Goal: Task Accomplishment & Management: Use online tool/utility

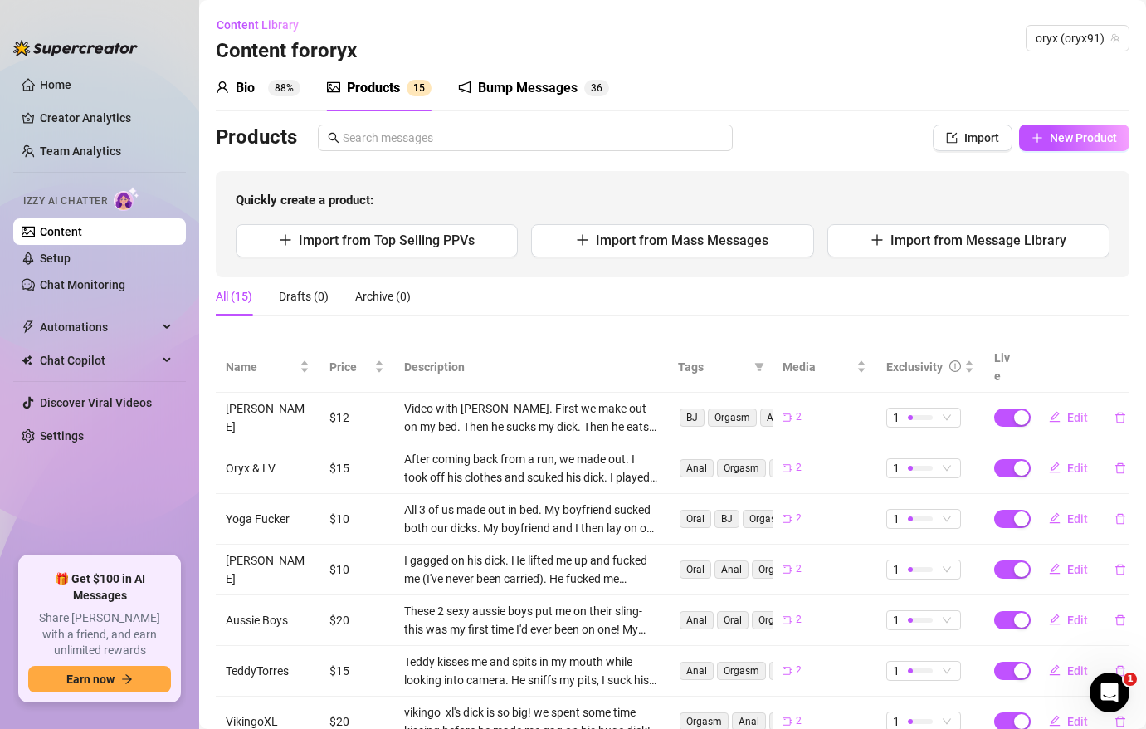
click at [245, 81] on div "Bio" at bounding box center [245, 88] width 19 height 20
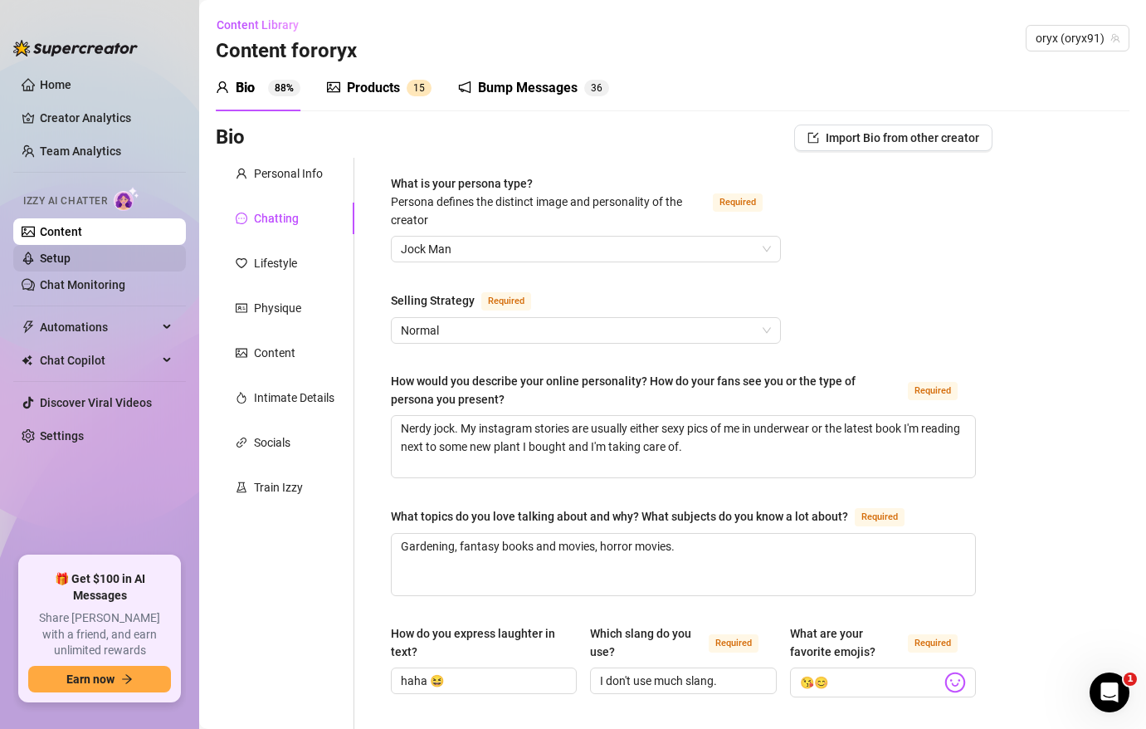
click at [40, 255] on link "Setup" at bounding box center [55, 257] width 31 height 13
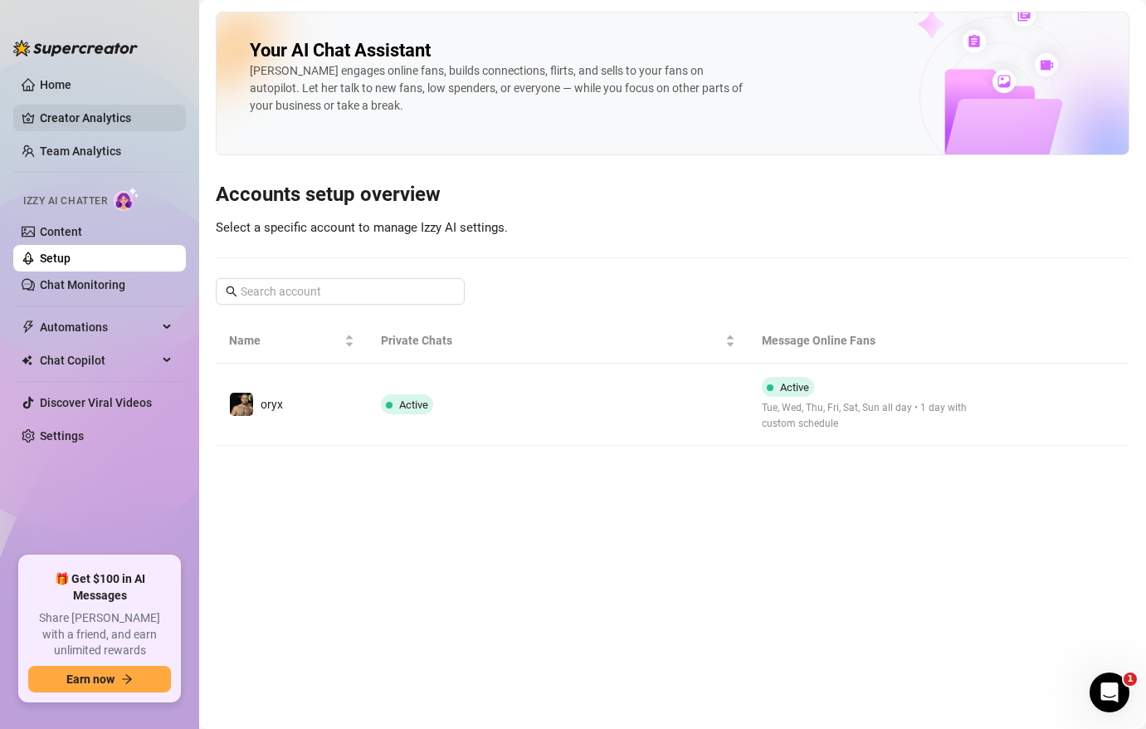
click at [84, 121] on link "Creator Analytics" at bounding box center [106, 118] width 133 height 27
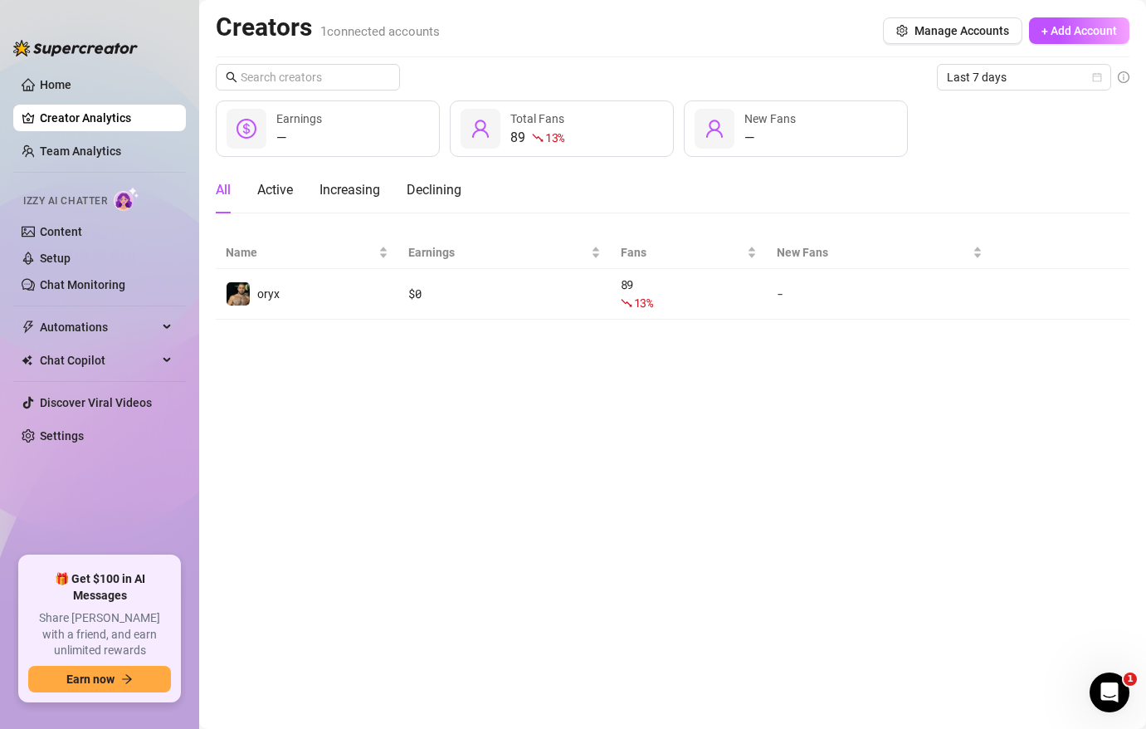
click at [72, 104] on ul "Home Creator Analytics Team Analytics Izzy AI Chatter Content Setup Chat Monito…" at bounding box center [99, 307] width 173 height 485
click at [61, 78] on link "Home" at bounding box center [56, 84] width 32 height 13
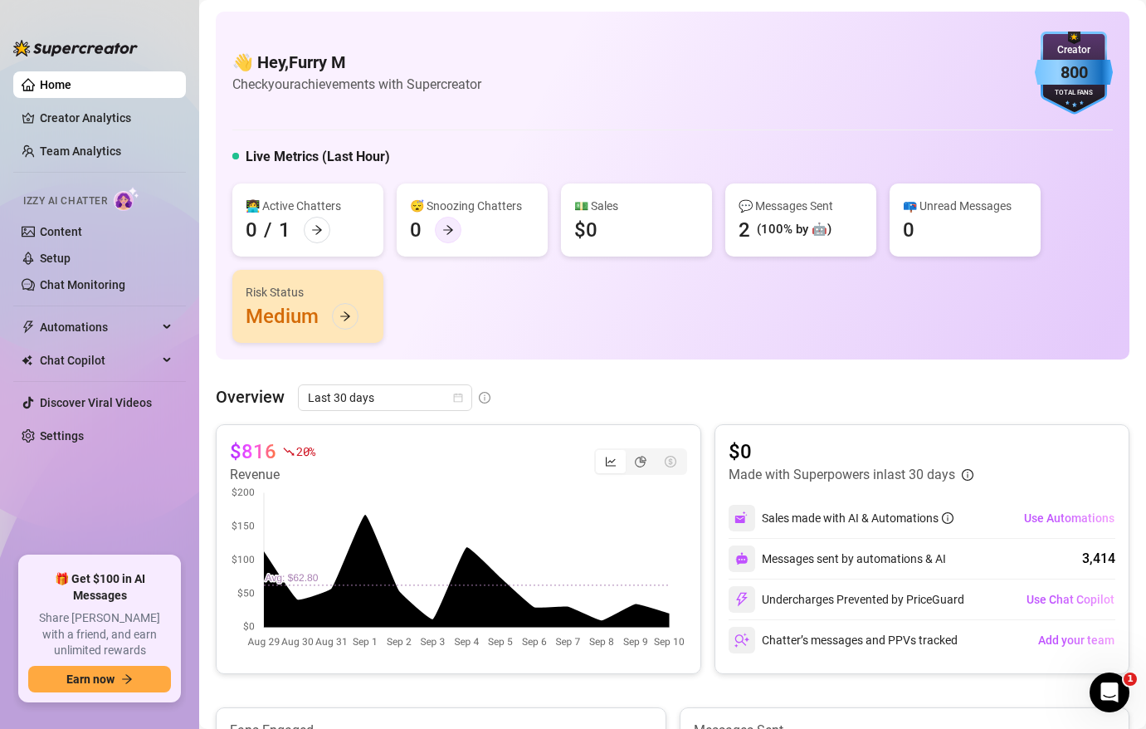
click at [450, 234] on icon "arrow-right" at bounding box center [448, 230] width 12 height 12
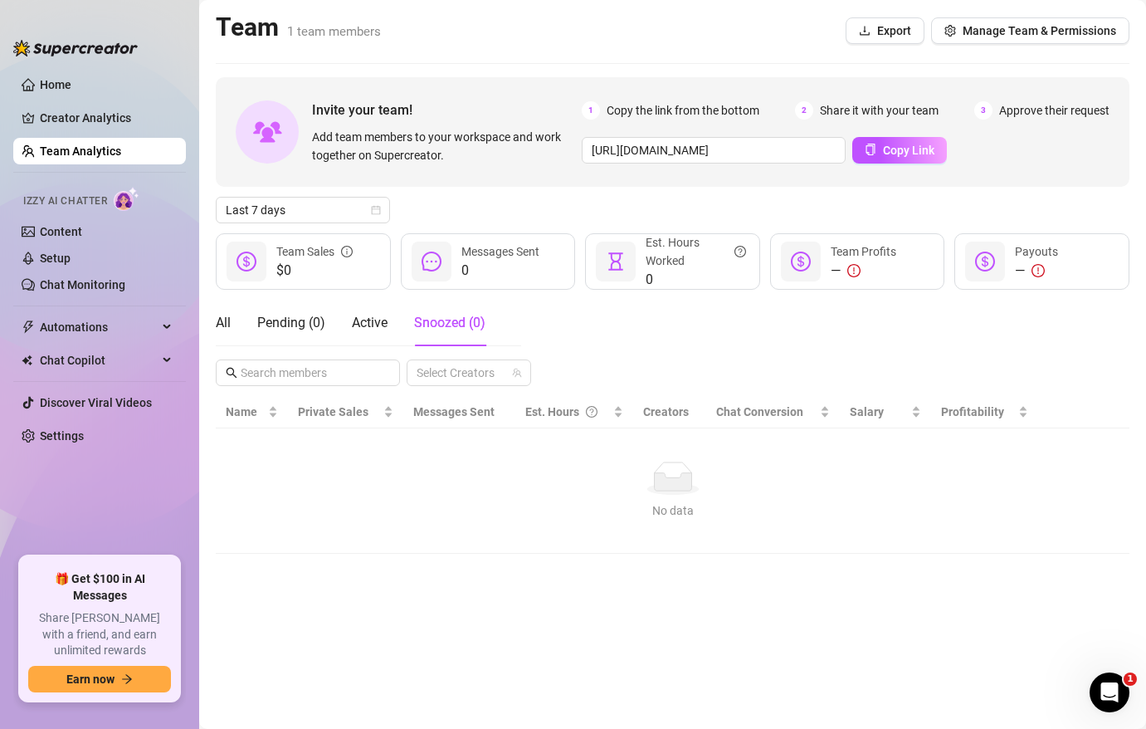
click at [1013, 103] on span "Approve their request" at bounding box center [1054, 110] width 110 height 18
click at [1022, 122] on div "1 Copy the link from the bottom 2 Share it with your team 3 Approve their reque…" at bounding box center [846, 132] width 528 height 62
click at [88, 157] on link "Team Analytics" at bounding box center [80, 150] width 81 height 13
click at [105, 121] on link "Creator Analytics" at bounding box center [106, 118] width 133 height 27
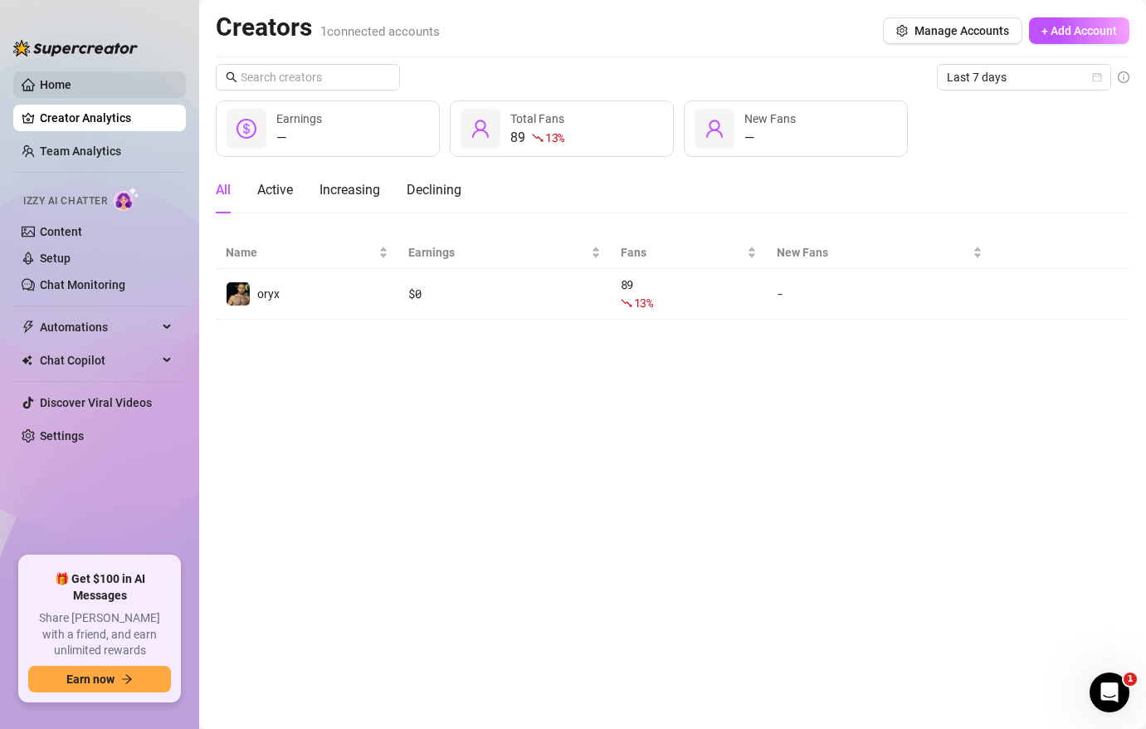
click at [71, 91] on link "Home" at bounding box center [56, 84] width 32 height 13
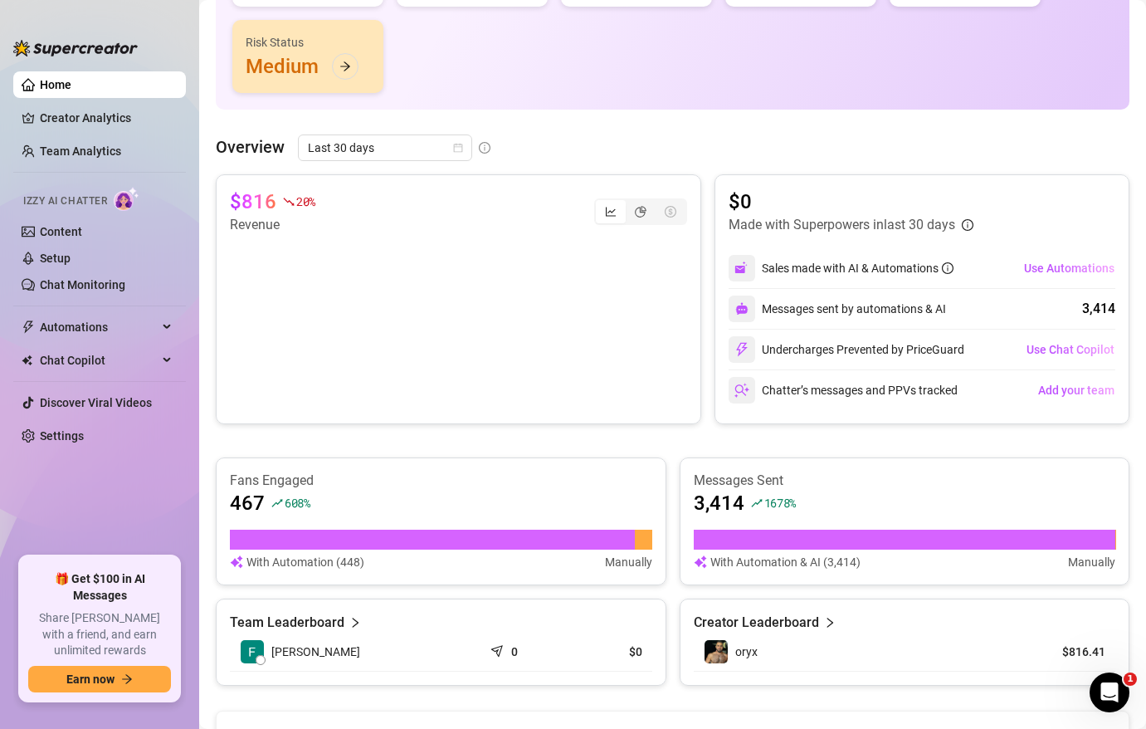
scroll to position [313, 0]
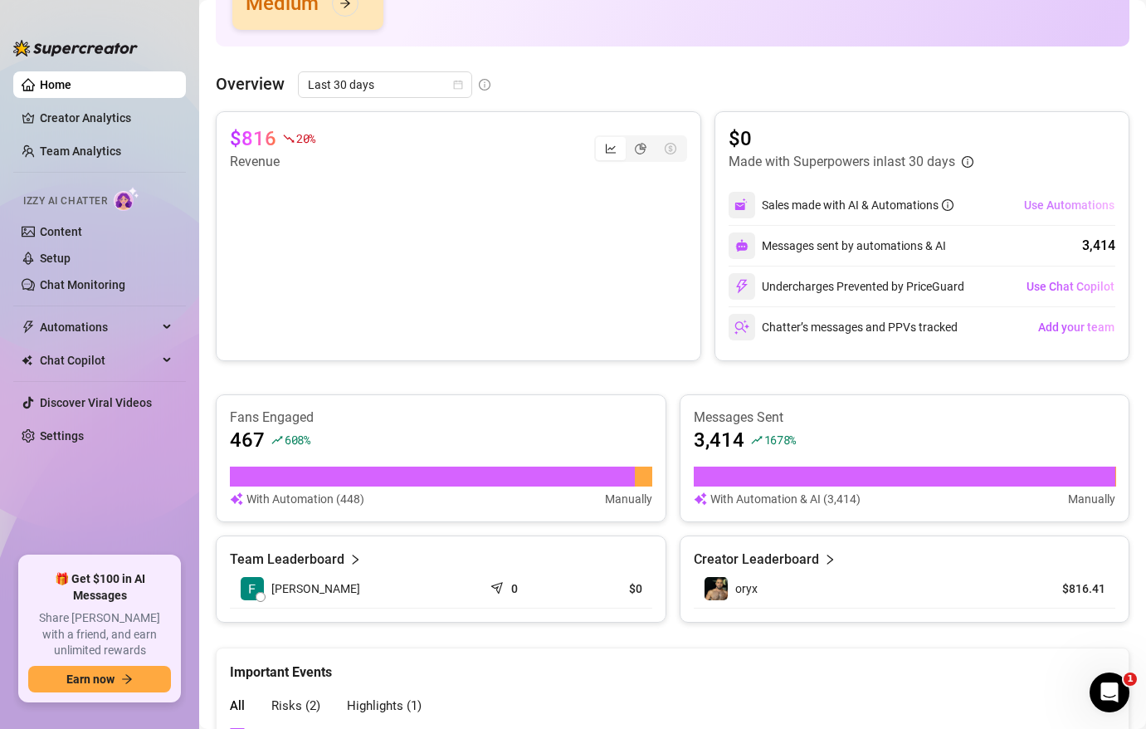
click at [1065, 207] on span "Use Automations" at bounding box center [1069, 204] width 90 height 13
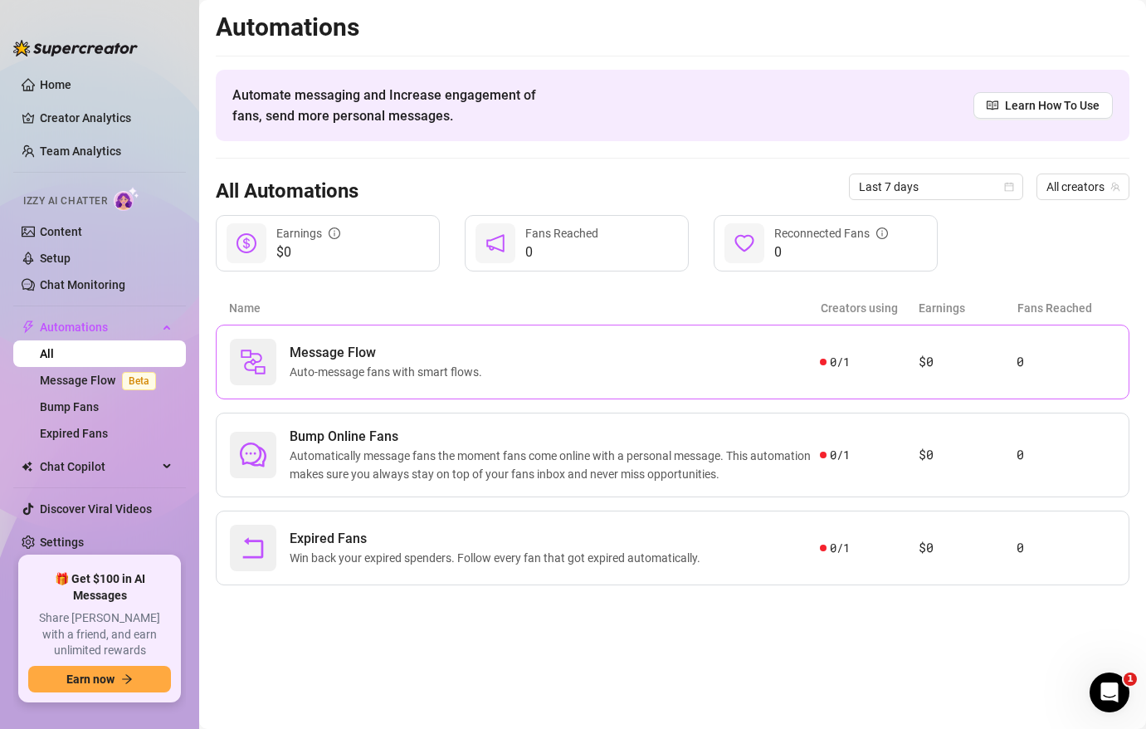
click at [364, 377] on span "Auto-message fans with smart flows." at bounding box center [389, 372] width 199 height 18
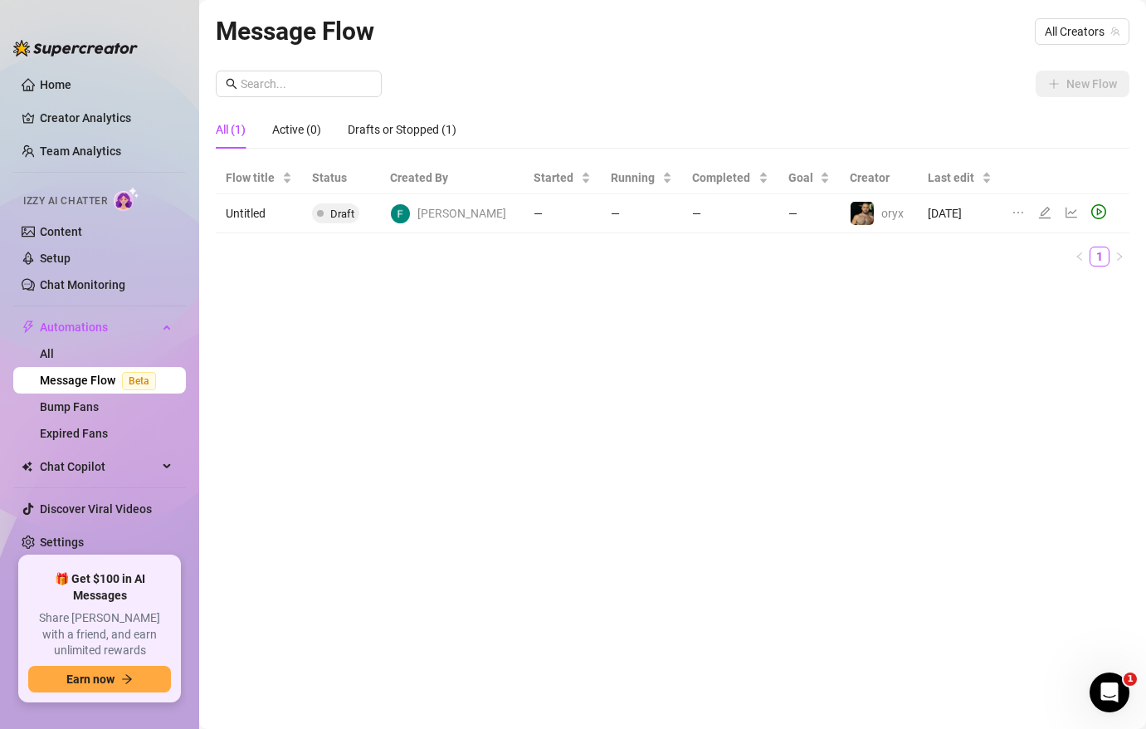
click at [297, 212] on td "Untitled" at bounding box center [259, 213] width 86 height 39
click at [524, 202] on td "—" at bounding box center [562, 213] width 77 height 39
click at [246, 207] on td "Untitled" at bounding box center [259, 213] width 86 height 39
click at [1043, 211] on icon "edit" at bounding box center [1044, 212] width 13 height 13
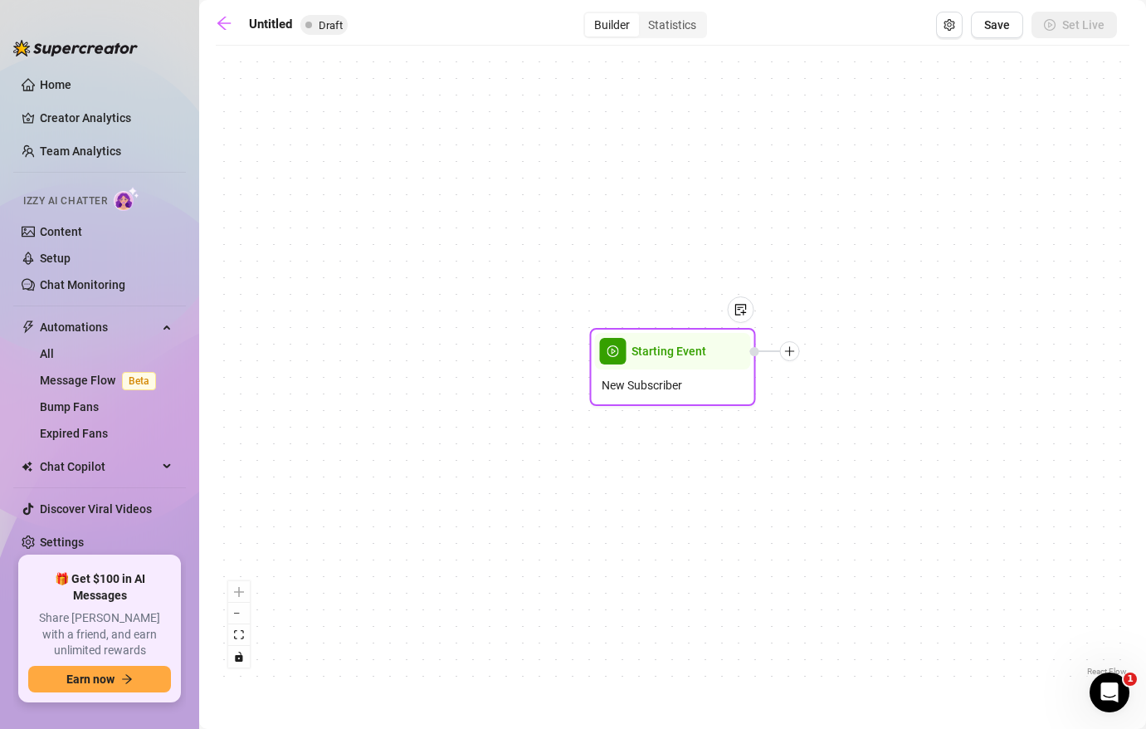
click at [670, 370] on div "New Subscriber" at bounding box center [673, 385] width 156 height 32
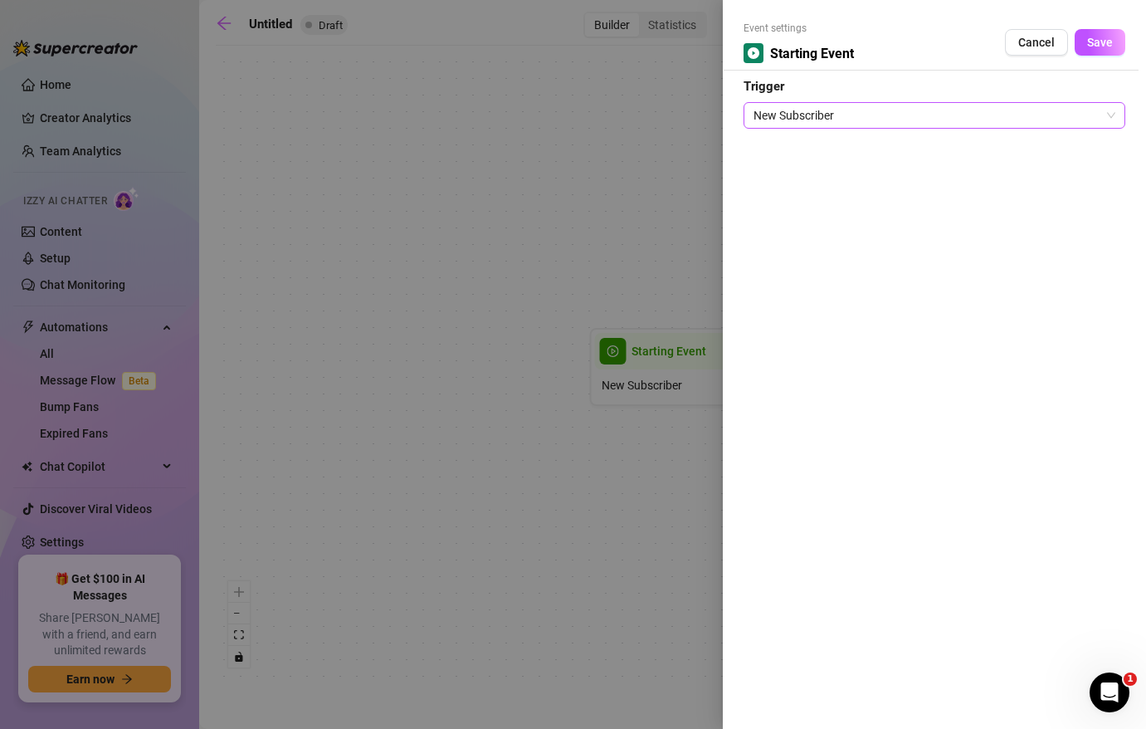
click at [831, 121] on span "New Subscriber" at bounding box center [934, 115] width 362 height 25
click at [797, 292] on div "Event settings Starting Event Cancel Save Trigger New Subscriber" at bounding box center [934, 364] width 423 height 729
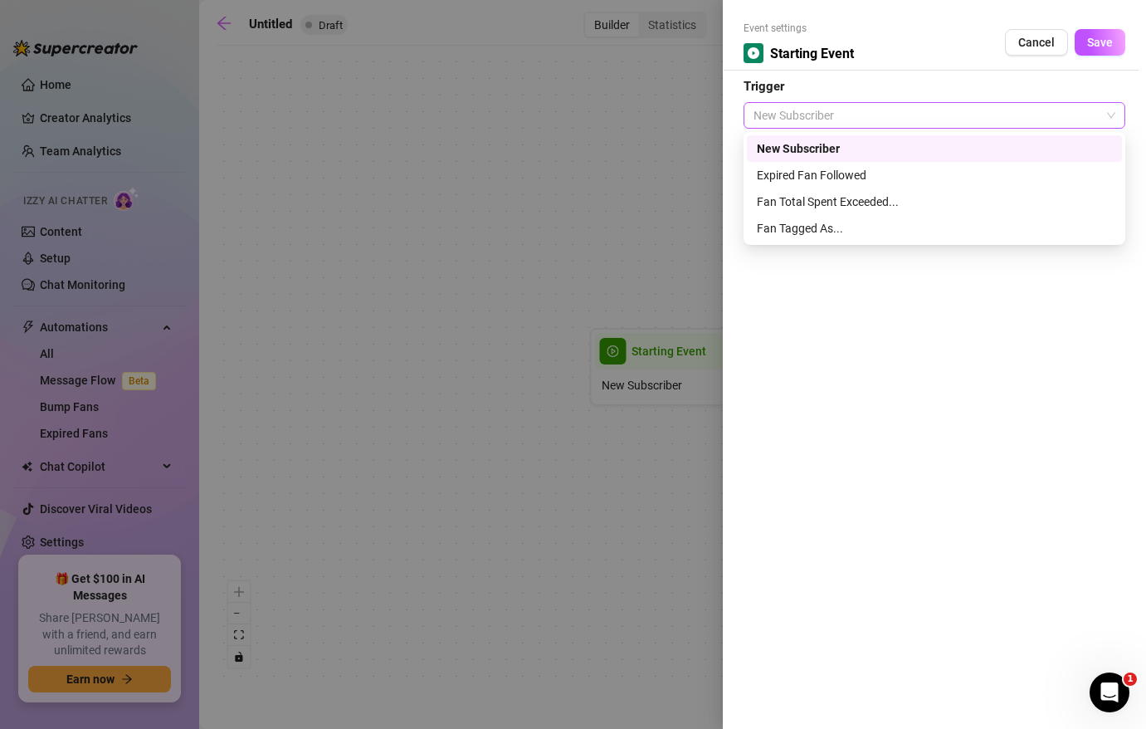
click at [849, 115] on span "New Subscriber" at bounding box center [934, 115] width 362 height 25
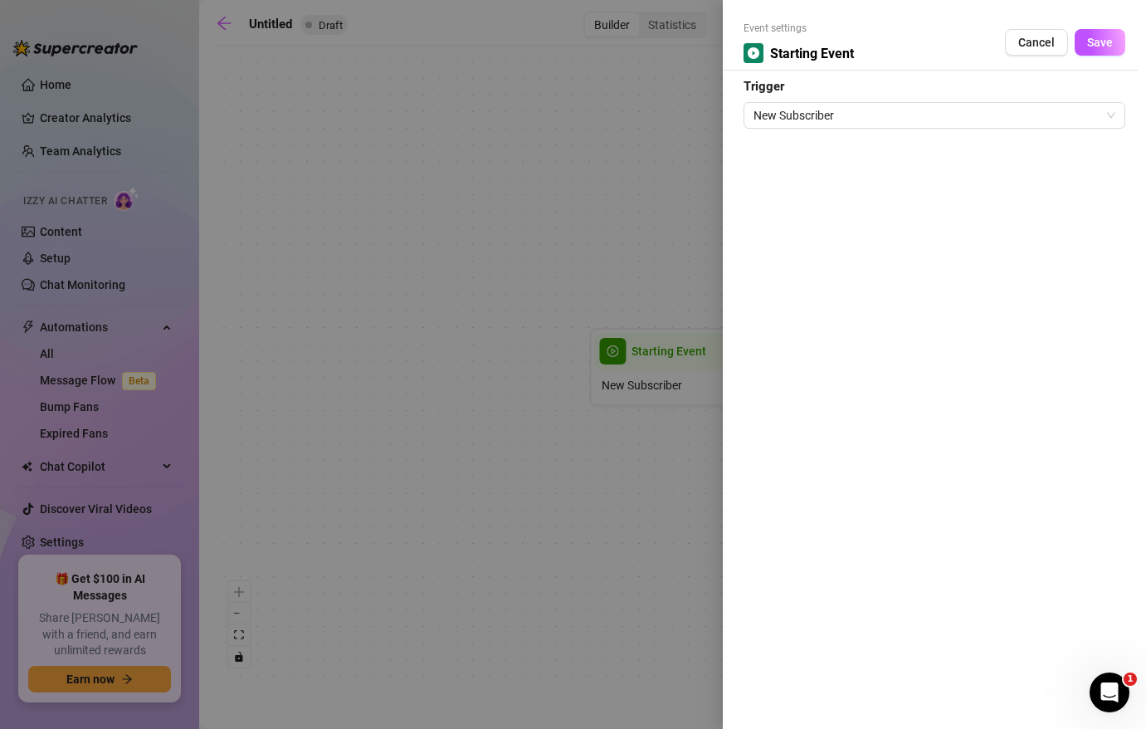
click at [777, 363] on div "Event settings Starting Event Cancel Save Trigger New Subscriber" at bounding box center [934, 364] width 423 height 729
click at [665, 187] on div at bounding box center [573, 364] width 1146 height 729
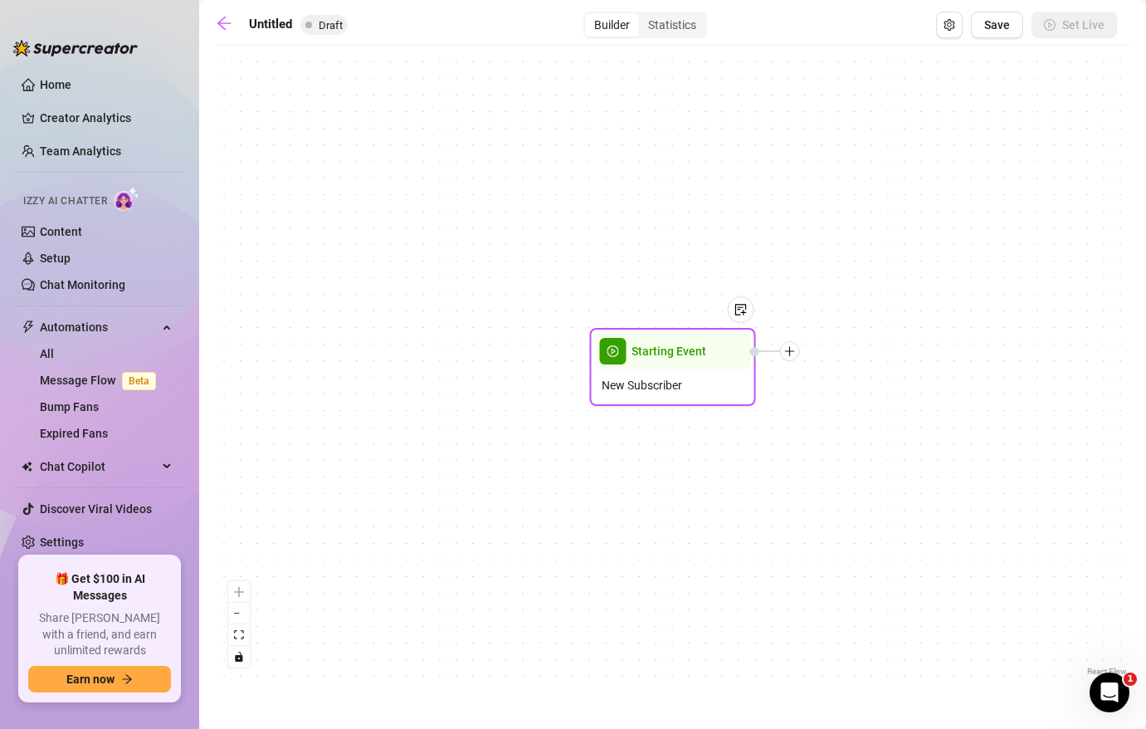
click at [788, 358] on div at bounding box center [790, 351] width 20 height 20
click at [788, 349] on icon "plus" at bounding box center [790, 351] width 12 height 12
click at [861, 410] on div "Message" at bounding box center [871, 409] width 121 height 28
type textarea "Write your message here"
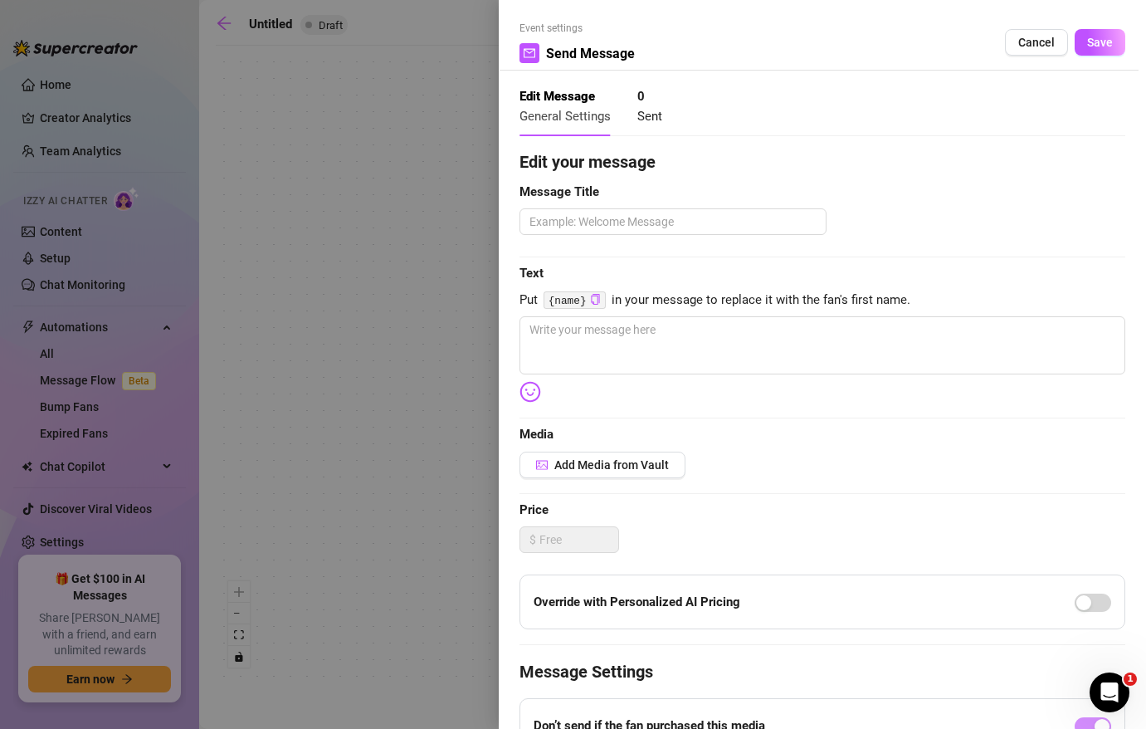
click at [417, 221] on div at bounding box center [573, 364] width 1146 height 729
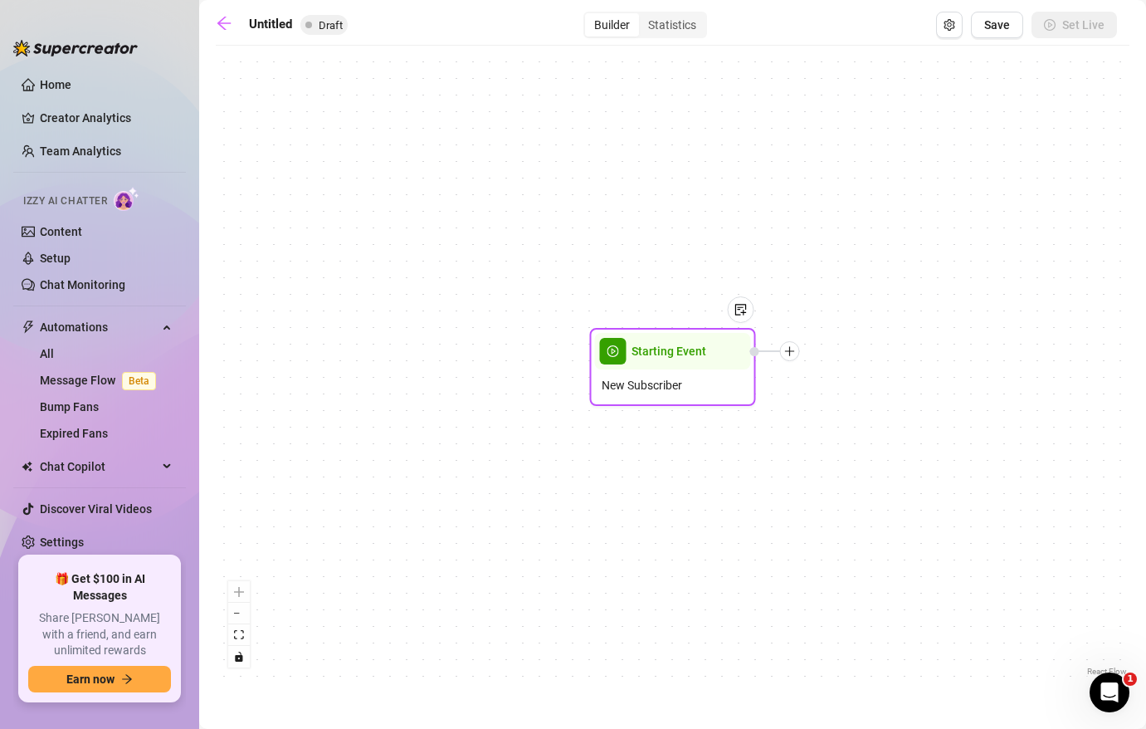
click at [790, 356] on icon "plus" at bounding box center [790, 351] width 12 height 12
click at [850, 351] on div "Time Delay" at bounding box center [871, 353] width 121 height 28
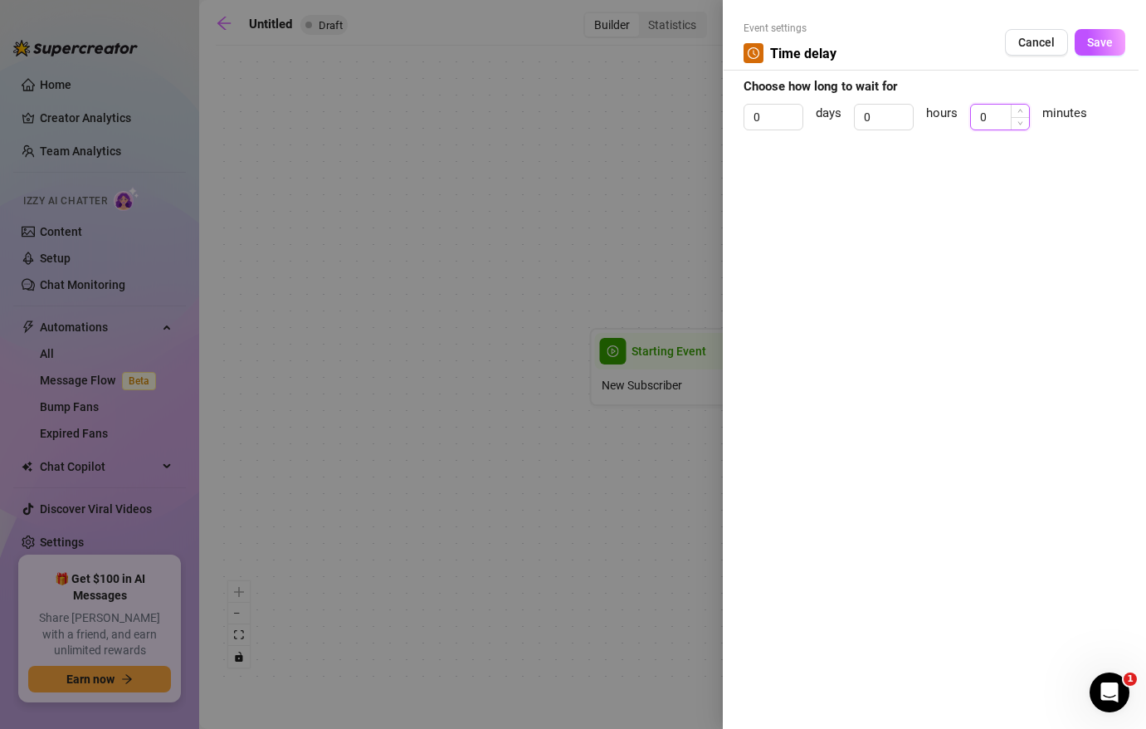
click at [983, 119] on input "0" at bounding box center [1000, 117] width 58 height 25
type input "2"
click at [1113, 46] on button "Save" at bounding box center [1100, 42] width 51 height 27
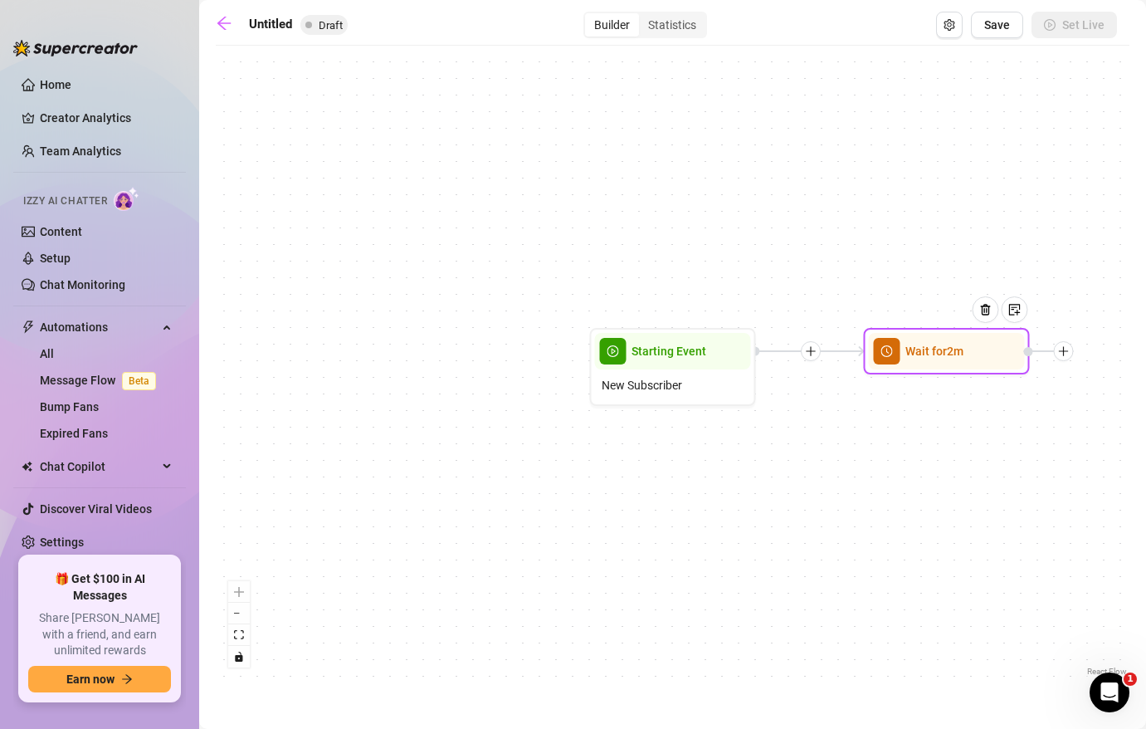
click at [1064, 354] on icon "plus" at bounding box center [1064, 351] width 12 height 12
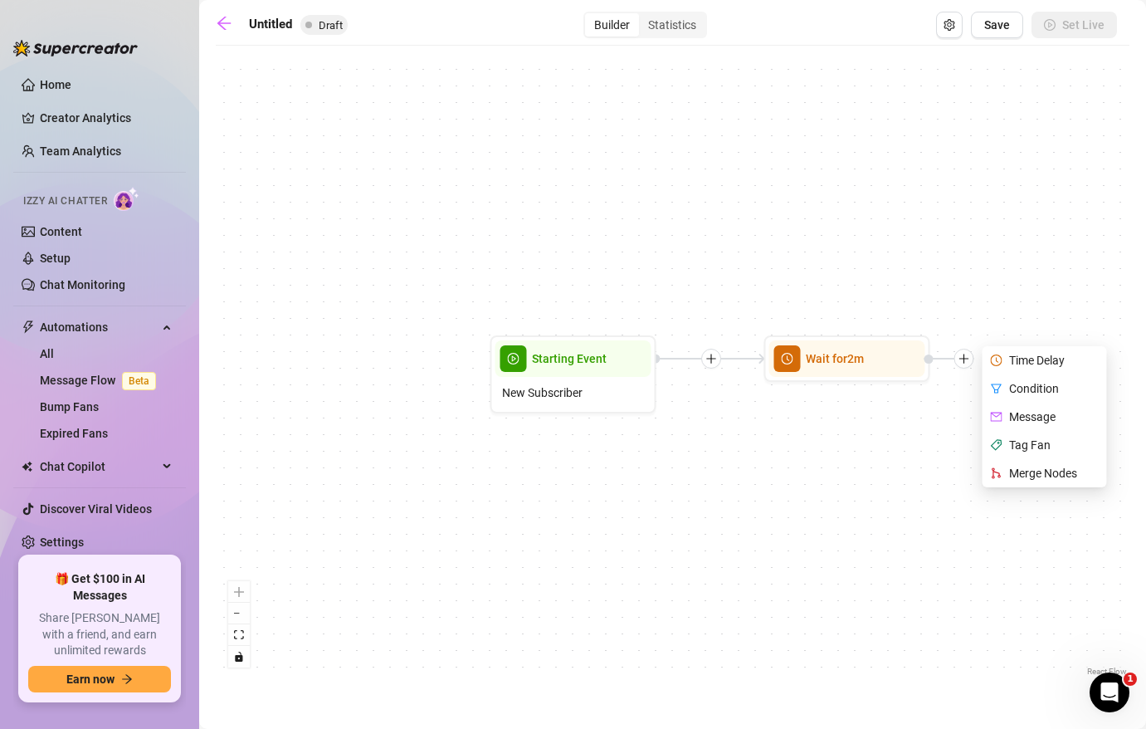
drag, startPoint x: 770, startPoint y: 270, endPoint x: 572, endPoint y: 317, distance: 203.7
click at [574, 315] on div "Wait for 2m Time Delay Condition Message Tag Fan Merge Nodes Starting Event New…" at bounding box center [673, 367] width 914 height 626
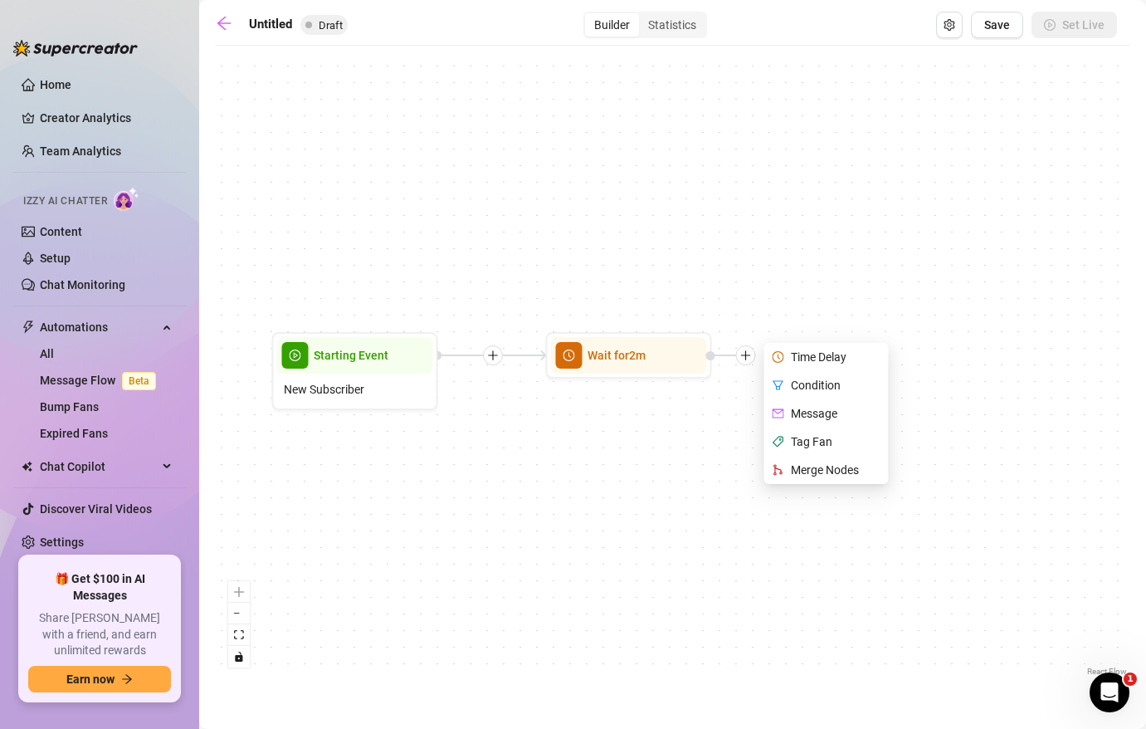
drag, startPoint x: 623, startPoint y: 310, endPoint x: 501, endPoint y: 268, distance: 129.1
click at [501, 268] on div "Wait for 2m Time Delay Condition Message Tag Fan Merge Nodes Starting Event New…" at bounding box center [673, 367] width 914 height 626
click at [827, 412] on div "Message" at bounding box center [828, 411] width 121 height 28
type textarea "Write your message here"
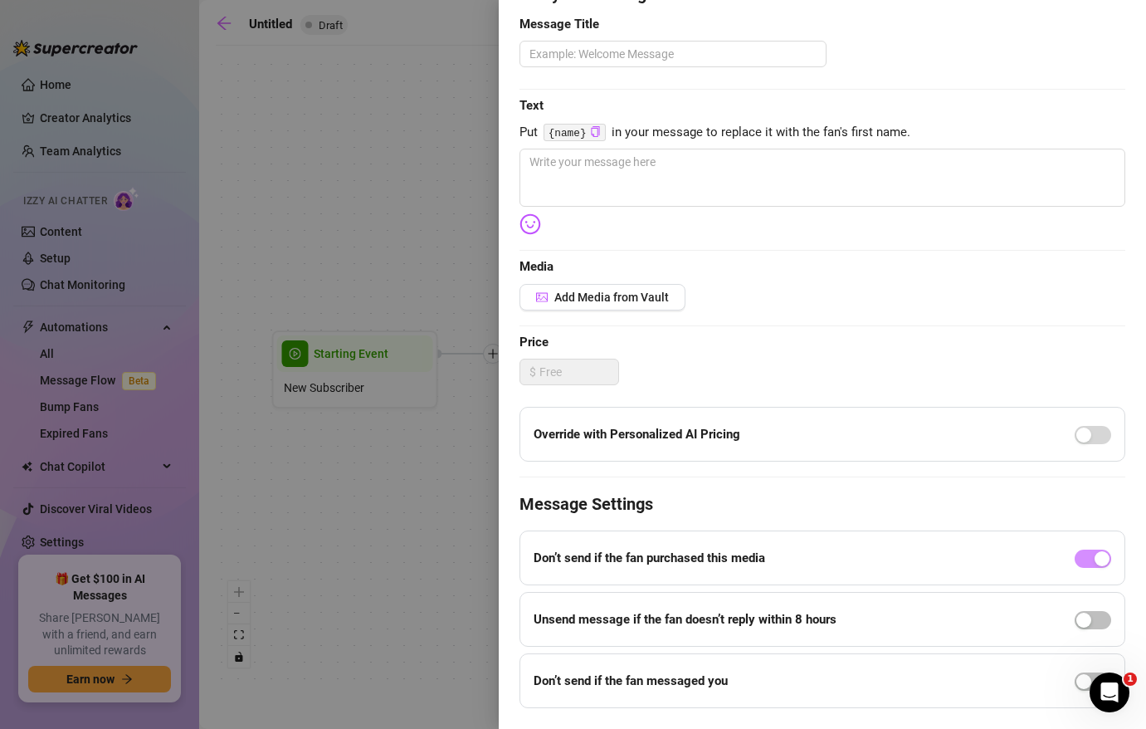
scroll to position [209, 0]
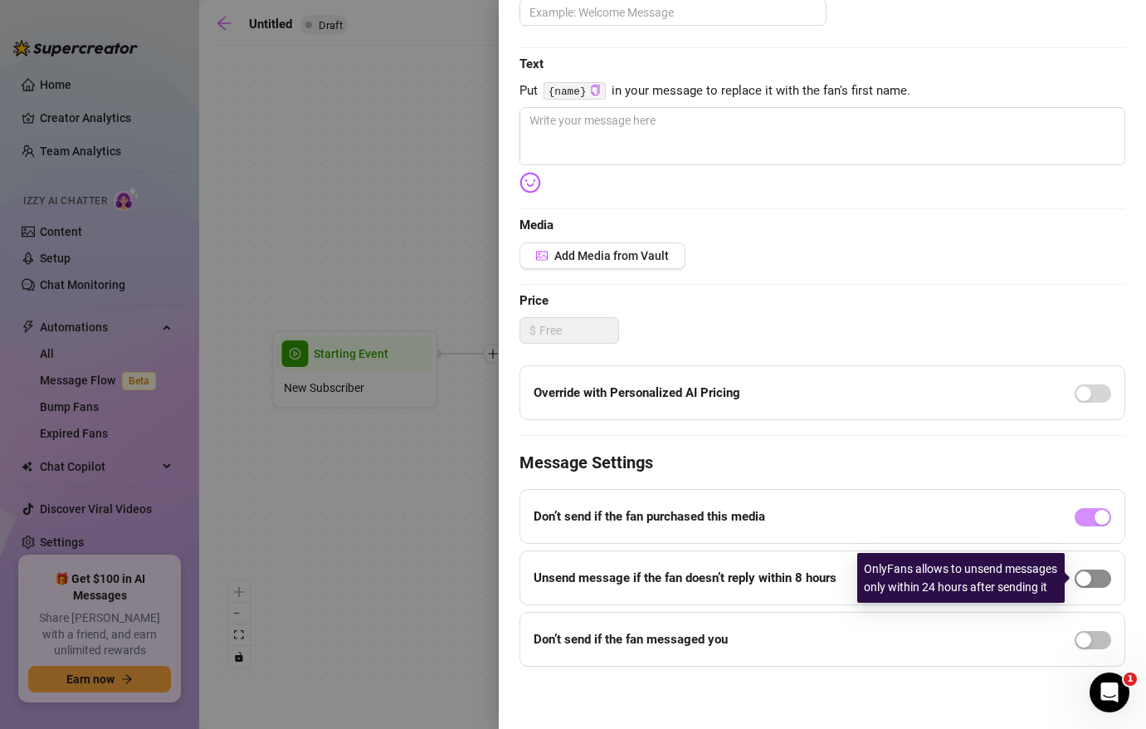
click at [1080, 579] on div "button" at bounding box center [1083, 578] width 15 height 15
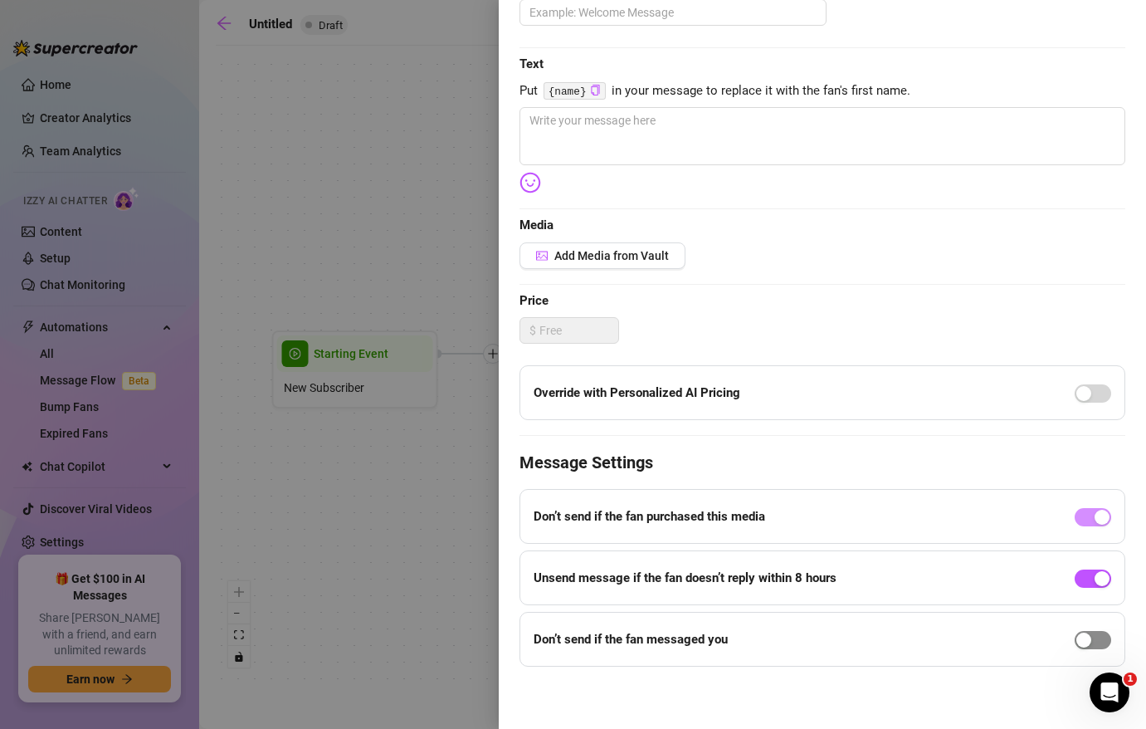
click at [1083, 641] on div "button" at bounding box center [1083, 639] width 15 height 15
click at [904, 386] on div "Override with Personalized AI Pricing" at bounding box center [822, 392] width 606 height 55
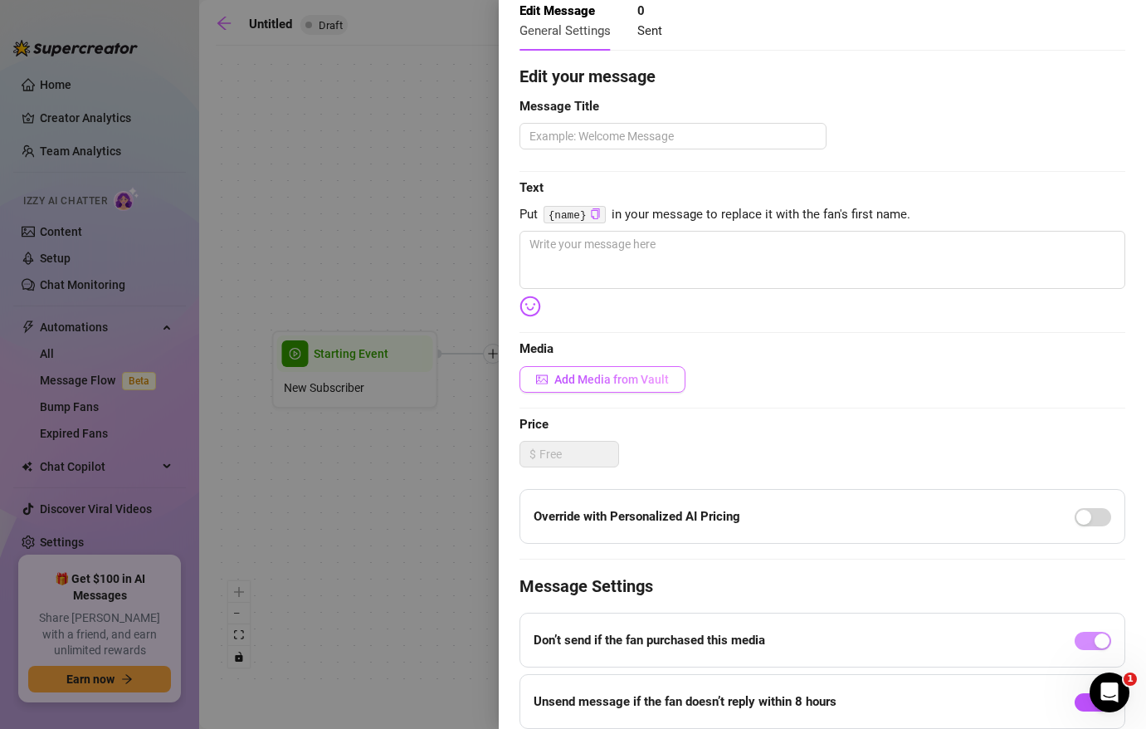
scroll to position [0, 0]
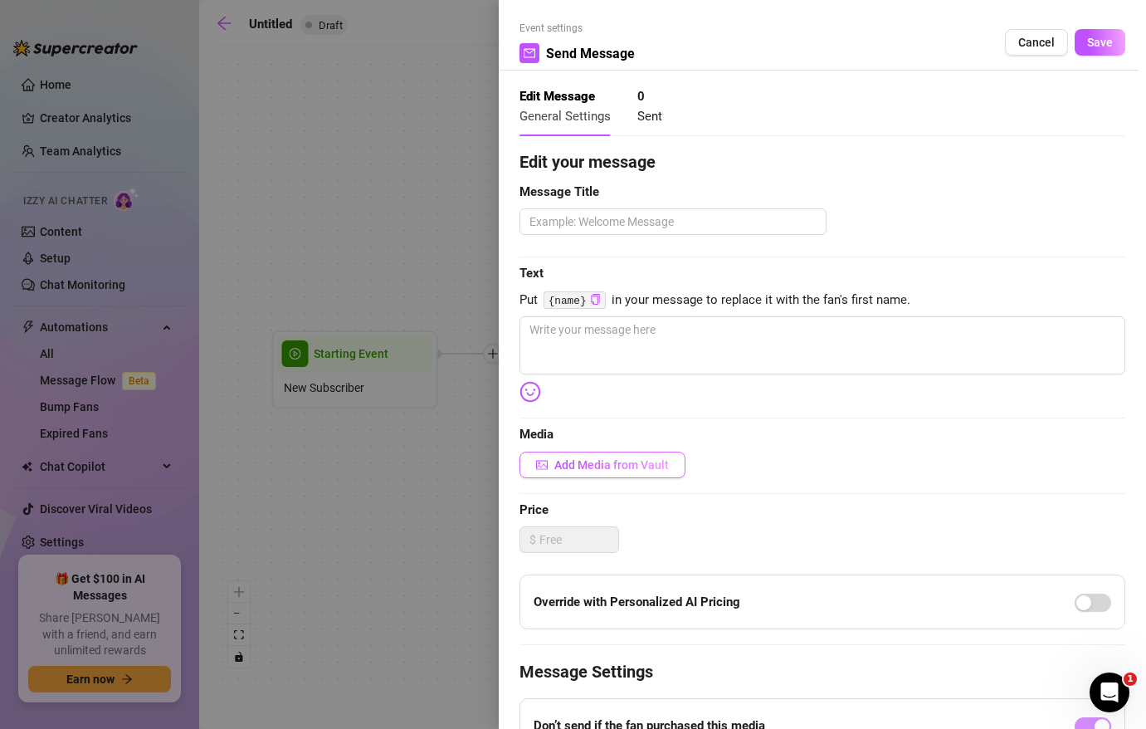
click at [562, 460] on span "Add Media from Vault" at bounding box center [611, 464] width 115 height 13
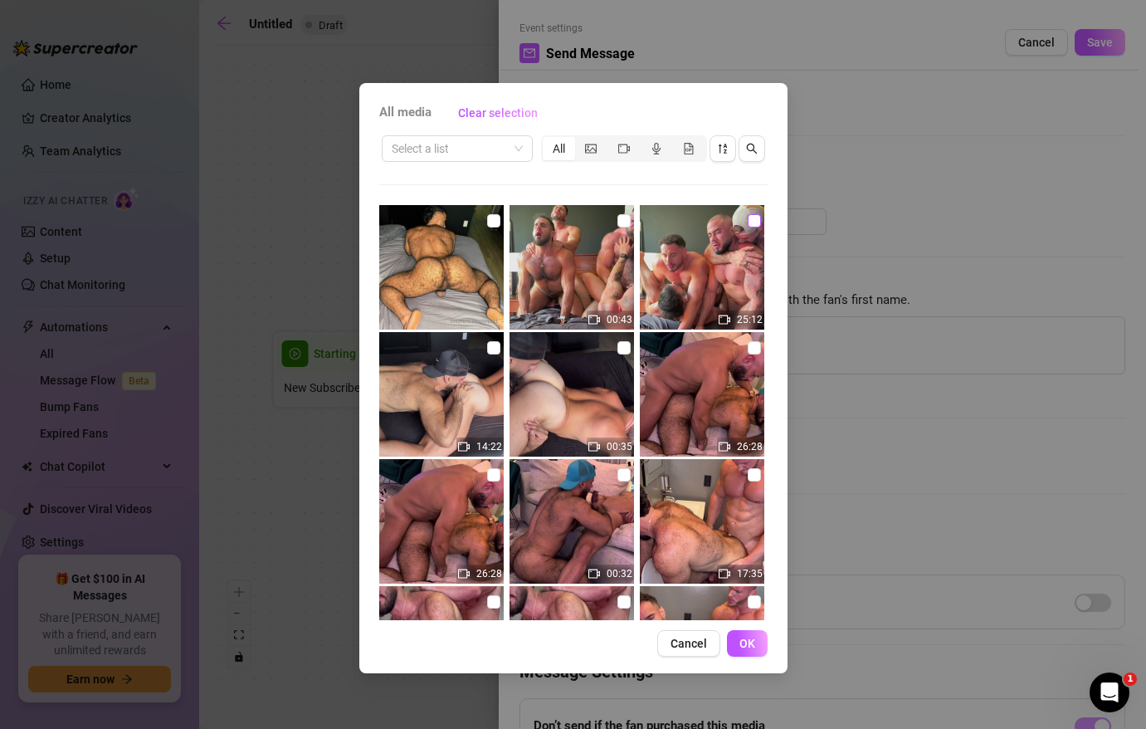
click at [750, 222] on input "checkbox" at bounding box center [754, 220] width 13 height 13
checkbox input "true"
click at [626, 220] on input "checkbox" at bounding box center [623, 220] width 13 height 13
checkbox input "true"
click at [746, 646] on span "OK" at bounding box center [747, 642] width 16 height 13
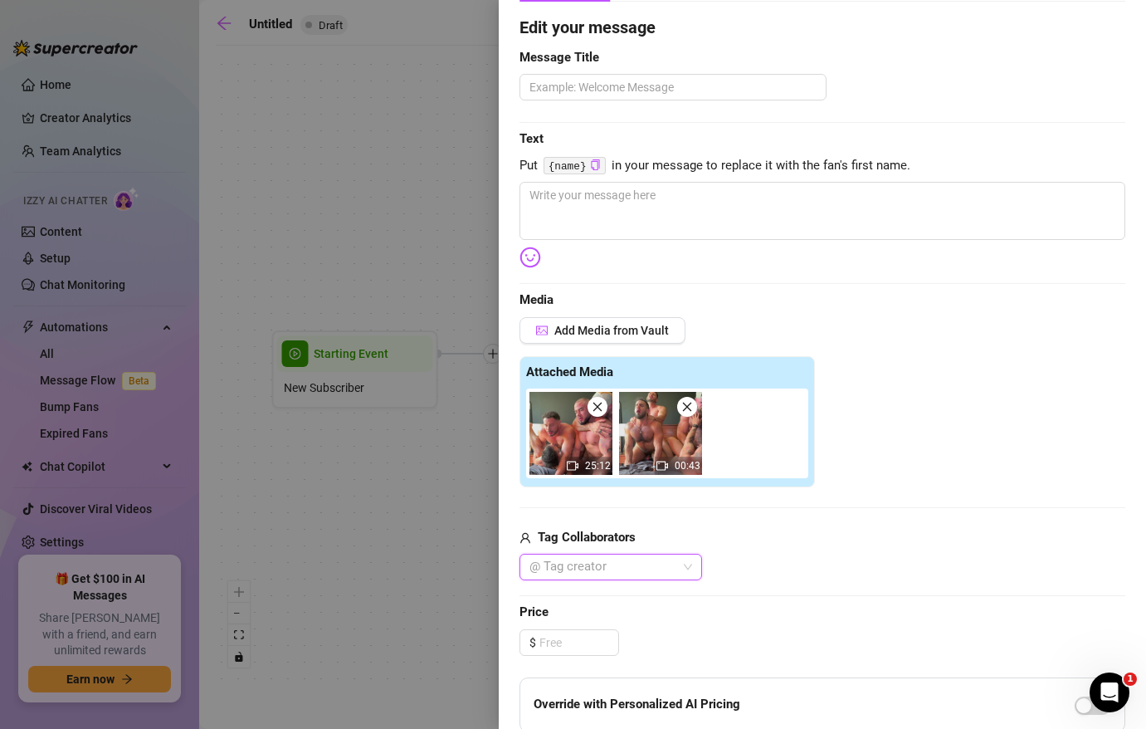
scroll to position [156, 0]
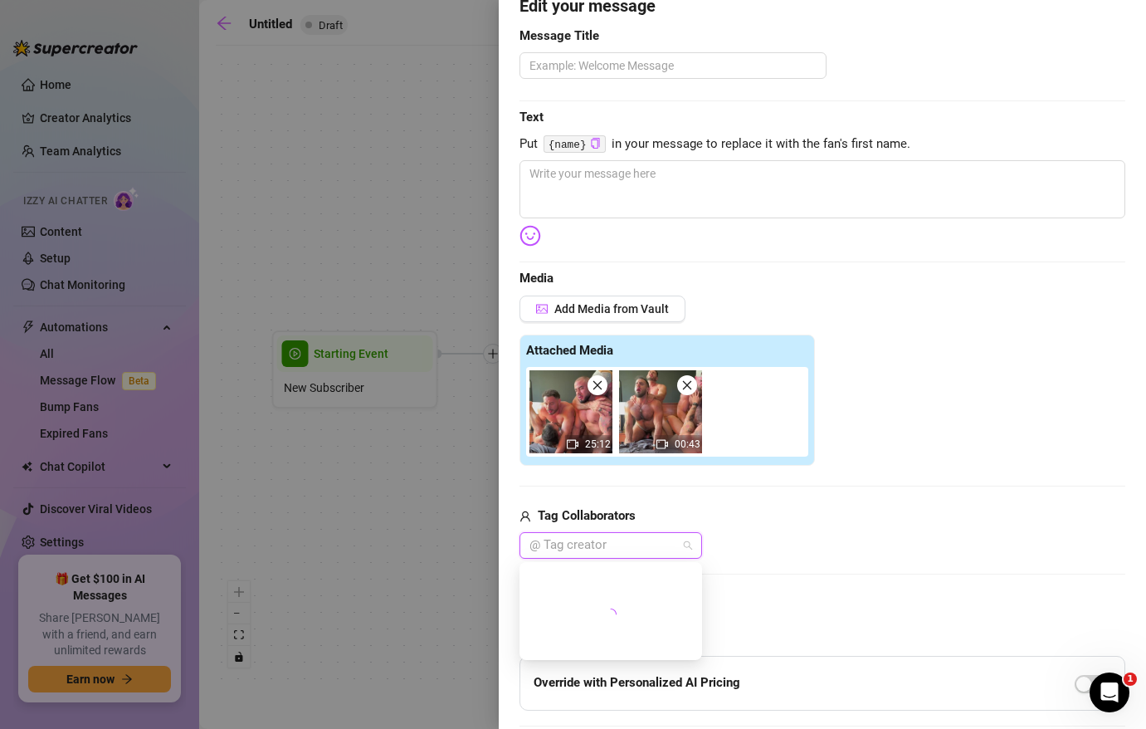
click at [615, 540] on div at bounding box center [602, 545] width 158 height 23
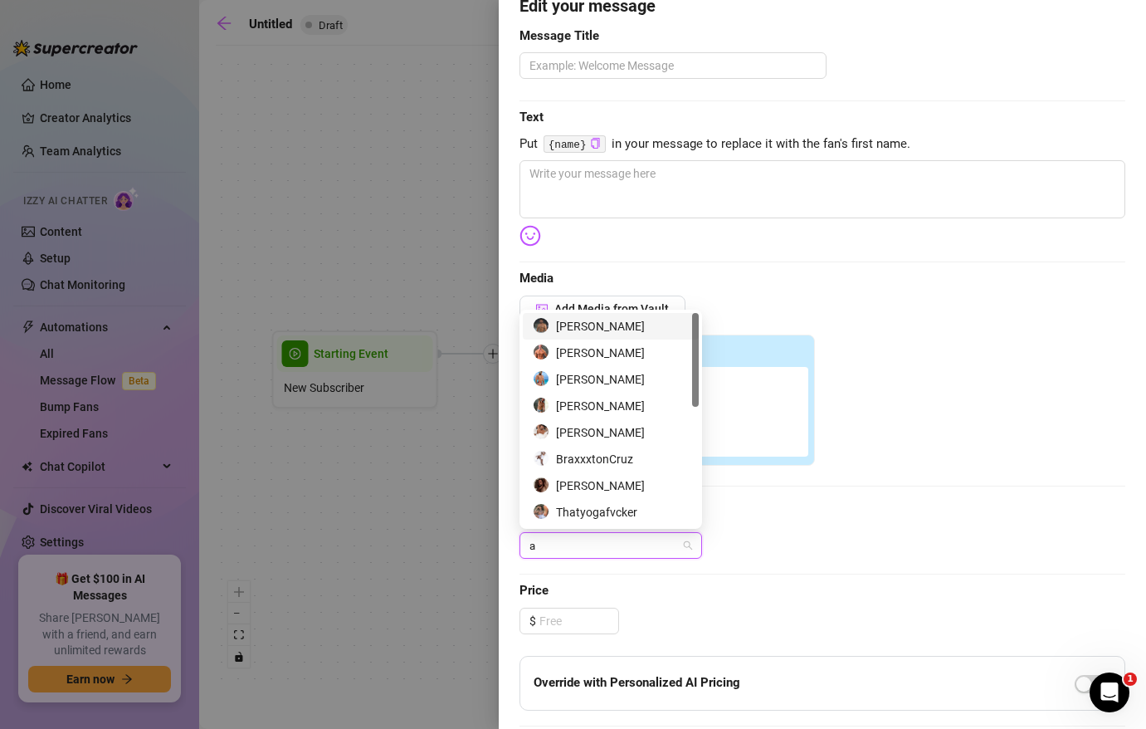
type input "as"
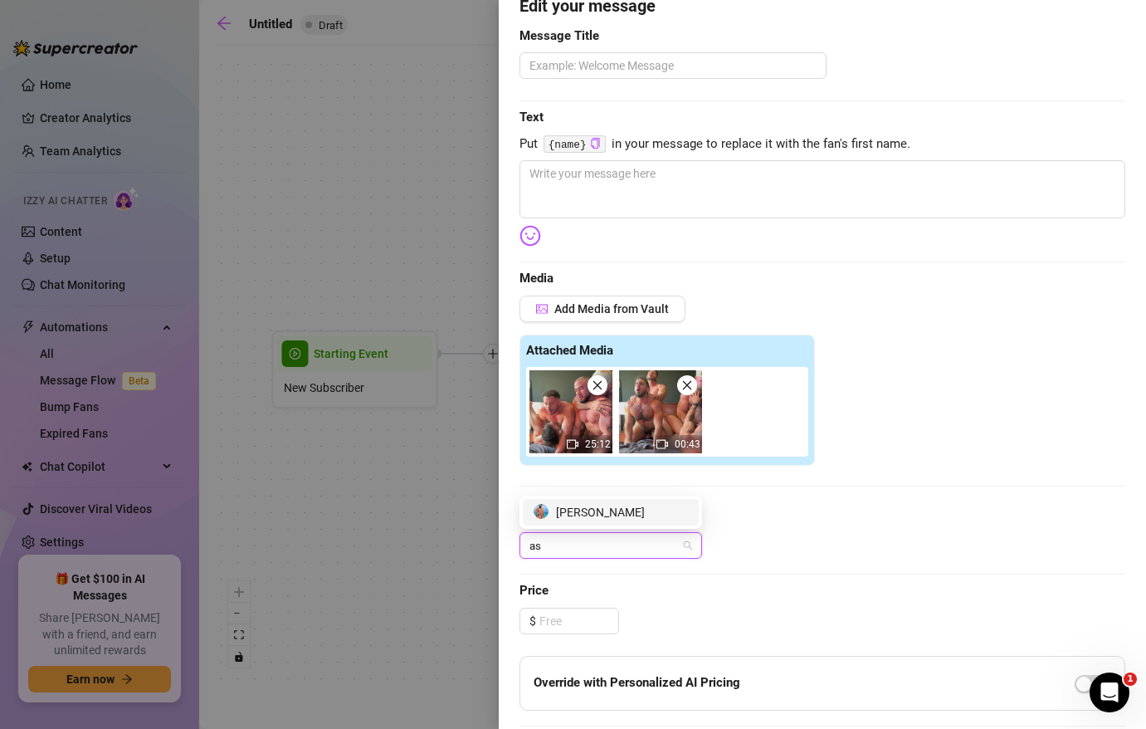
click at [601, 521] on div "[PERSON_NAME]" at bounding box center [611, 512] width 176 height 27
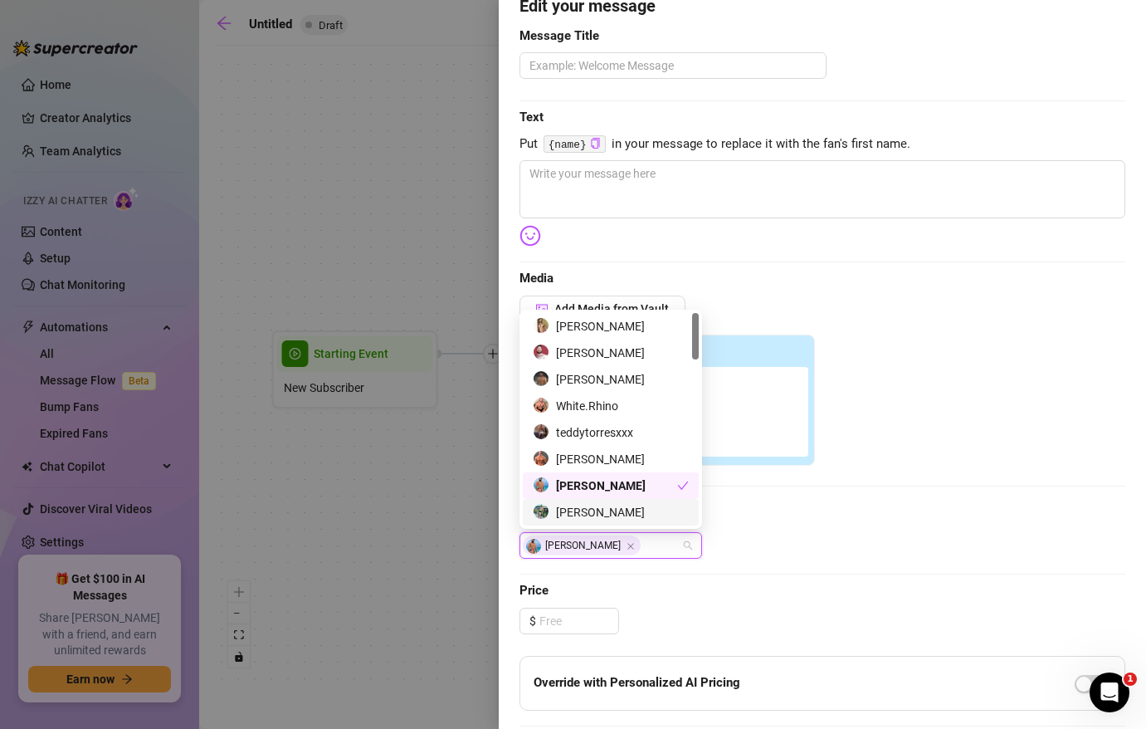
click at [608, 511] on div "[PERSON_NAME]" at bounding box center [611, 512] width 156 height 18
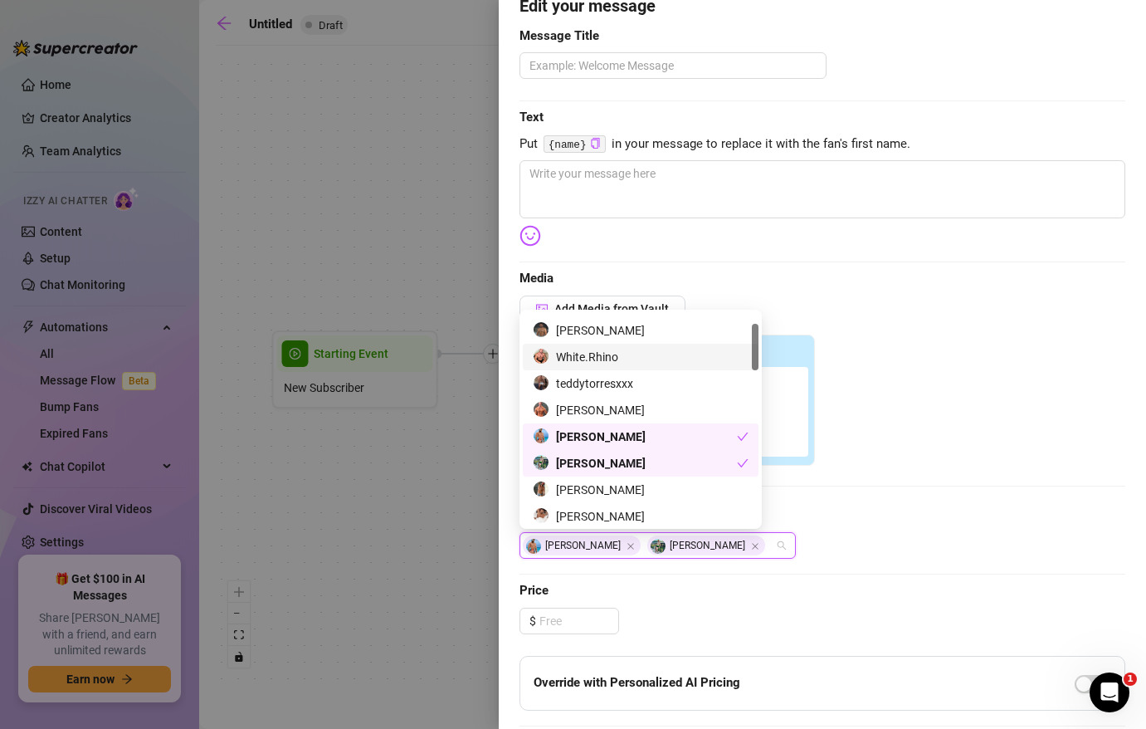
scroll to position [0, 0]
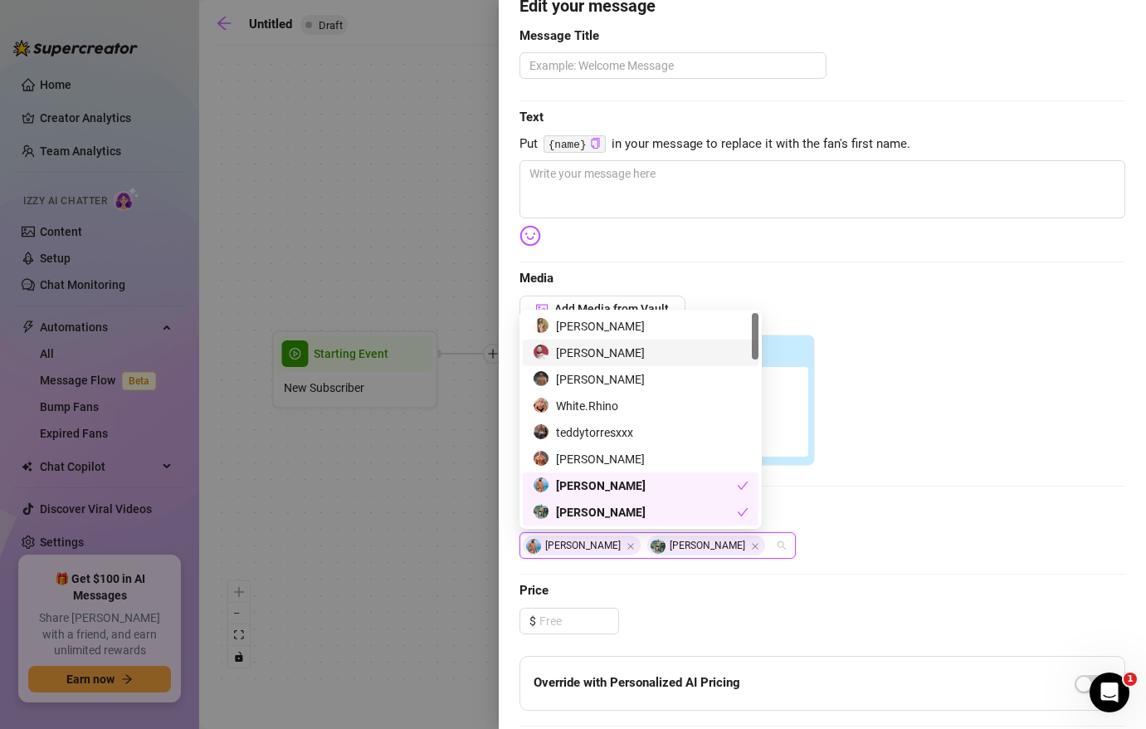
click at [621, 349] on div "[PERSON_NAME]" at bounding box center [641, 353] width 216 height 18
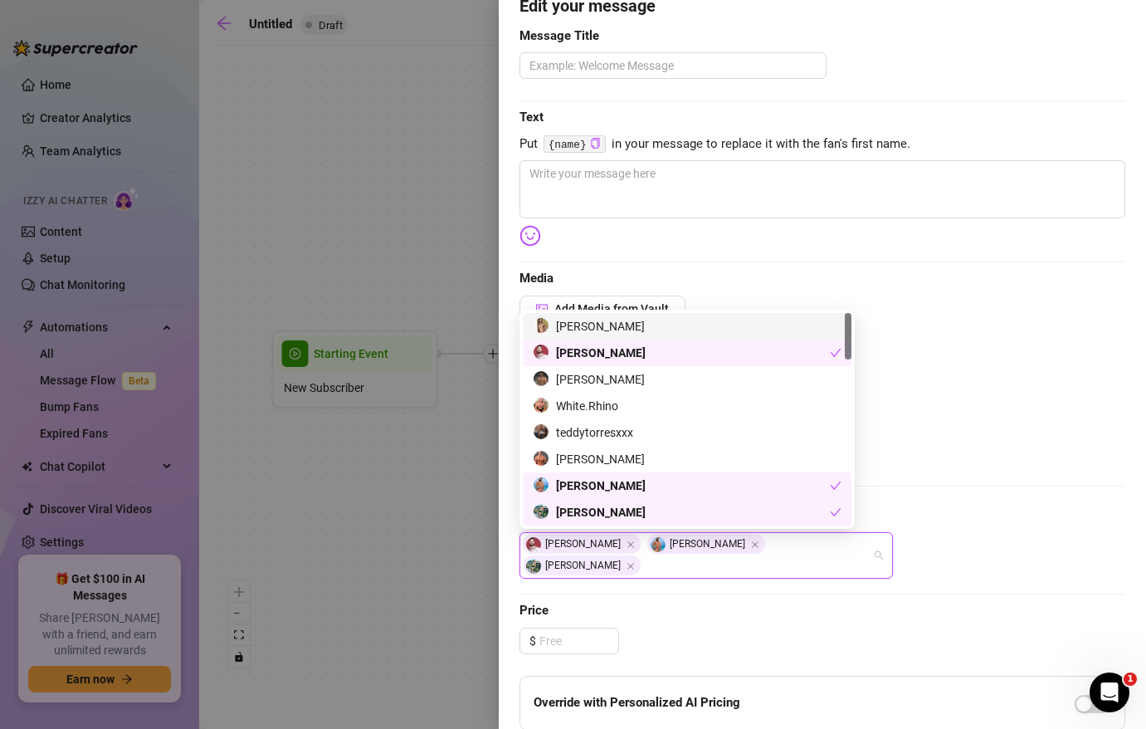
click at [975, 290] on div "Edit your message Message Title Text Put {name} in your message to replace it w…" at bounding box center [822, 496] width 606 height 1007
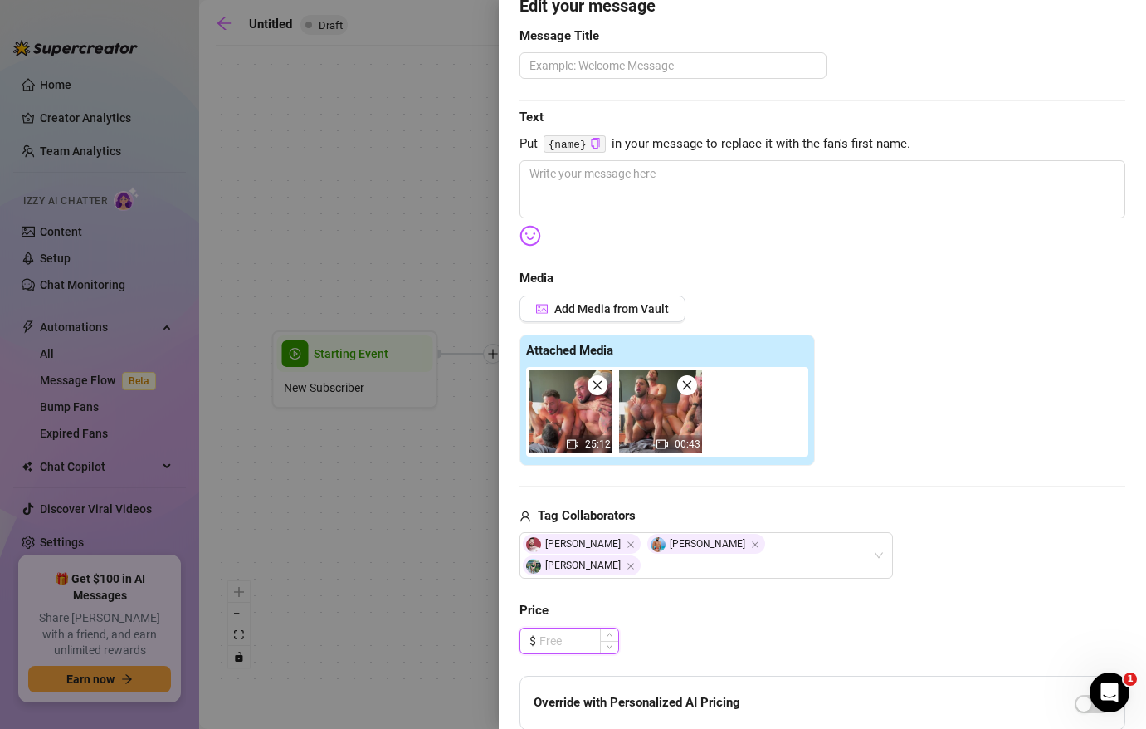
click at [543, 628] on input at bounding box center [578, 640] width 79 height 25
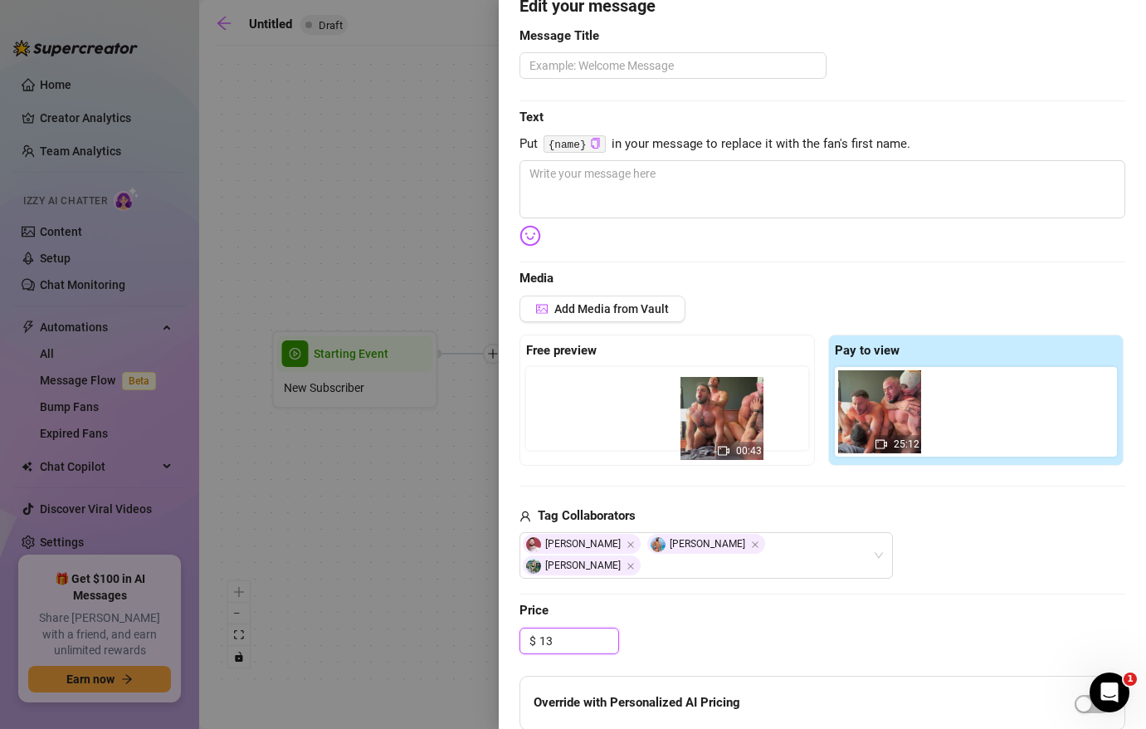
drag, startPoint x: 961, startPoint y: 408, endPoint x: 704, endPoint y: 412, distance: 257.2
click at [704, 412] on div "Free preview Pay to view 25:12 00:43" at bounding box center [822, 399] width 606 height 131
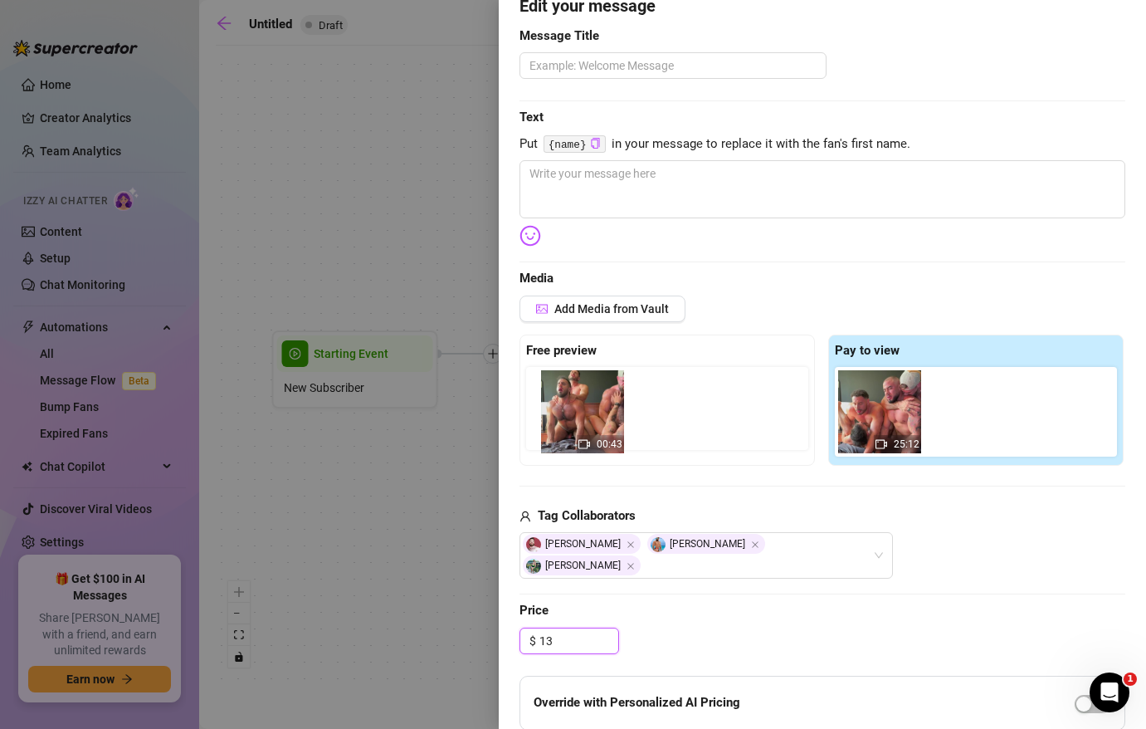
drag, startPoint x: 981, startPoint y: 407, endPoint x: 586, endPoint y: 405, distance: 395.0
click at [586, 405] on div "Free preview Pay to view 25:12 00:43" at bounding box center [822, 399] width 606 height 131
type input "13.00"
click at [853, 490] on div "Add Media from Vault Free preview 00:43 Pay to view 25:12 Tag Collaborators [PE…" at bounding box center [822, 437] width 606 height 284
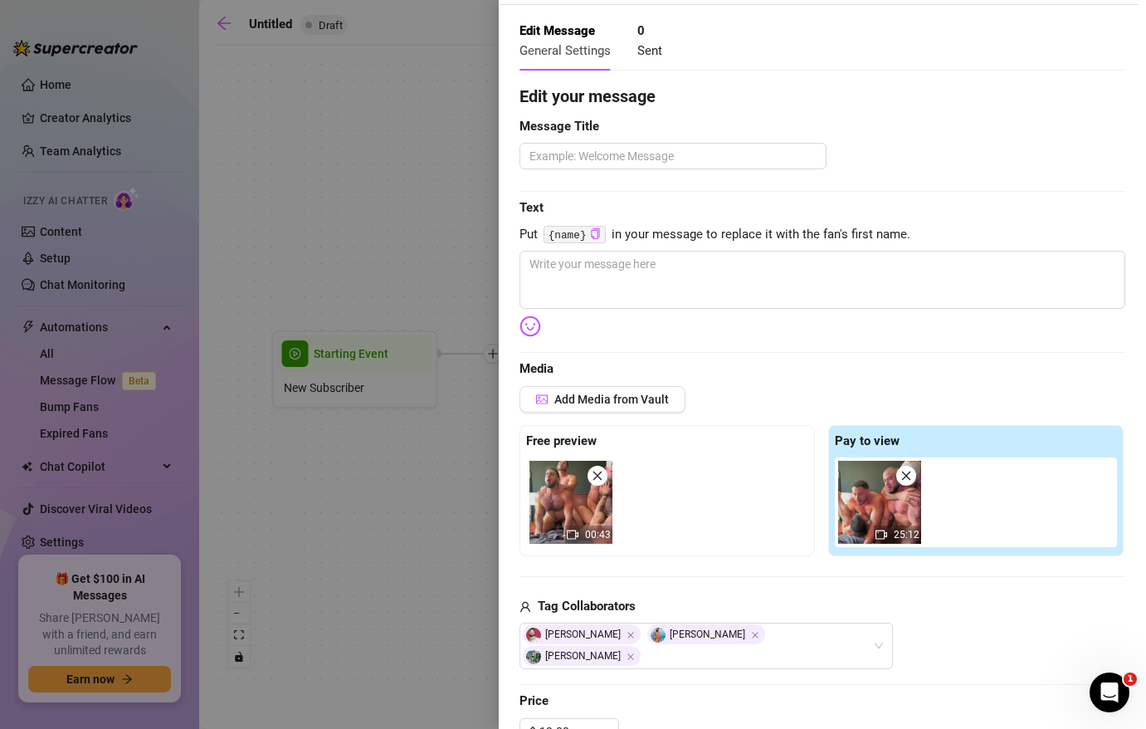
scroll to position [53, 0]
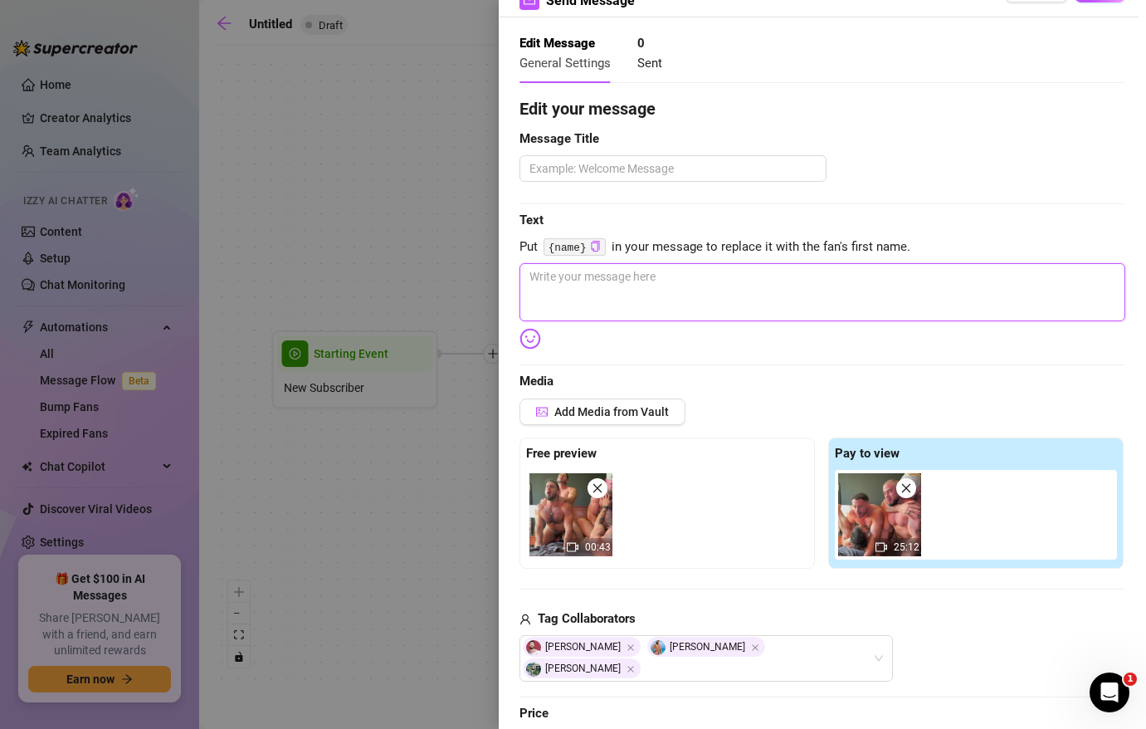
click at [771, 291] on textarea at bounding box center [822, 292] width 606 height 58
type textarea "H"
type textarea "He"
type textarea "Hey"
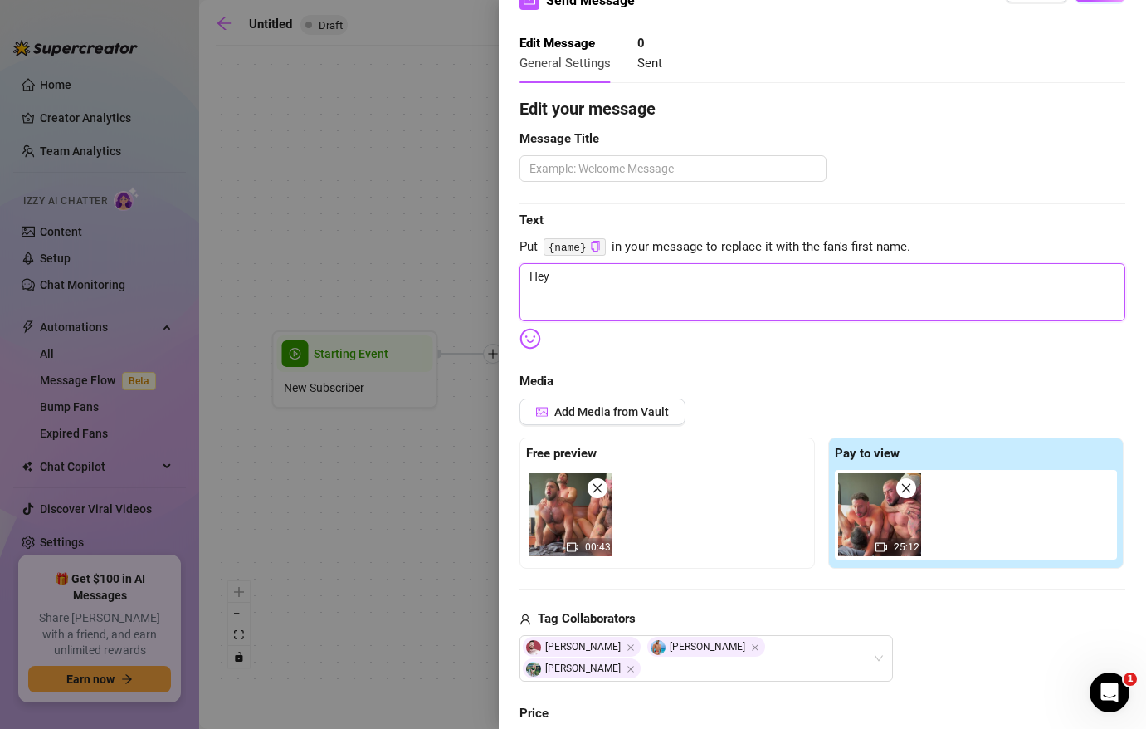
type textarea "Hey"
type textarea "Hey B"
type textarea "Hey BN"
type textarea "Hey BNa"
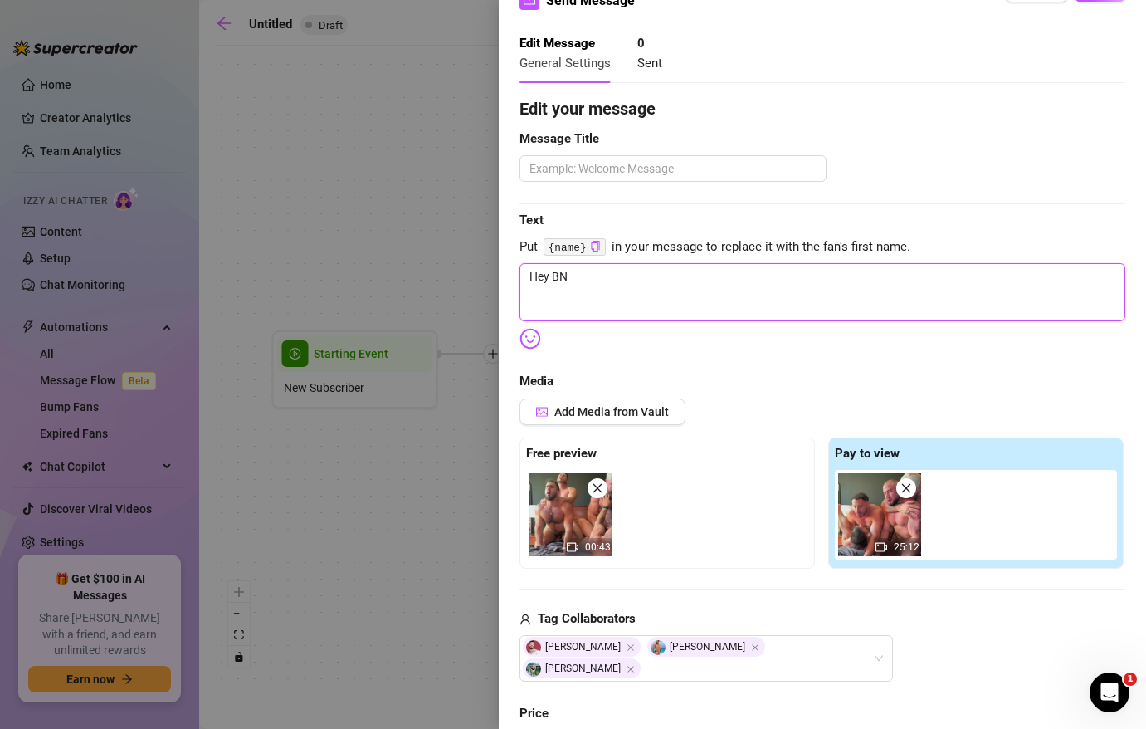
type textarea "Hey BNa"
type textarea "Hey BN"
type textarea "Hey B"
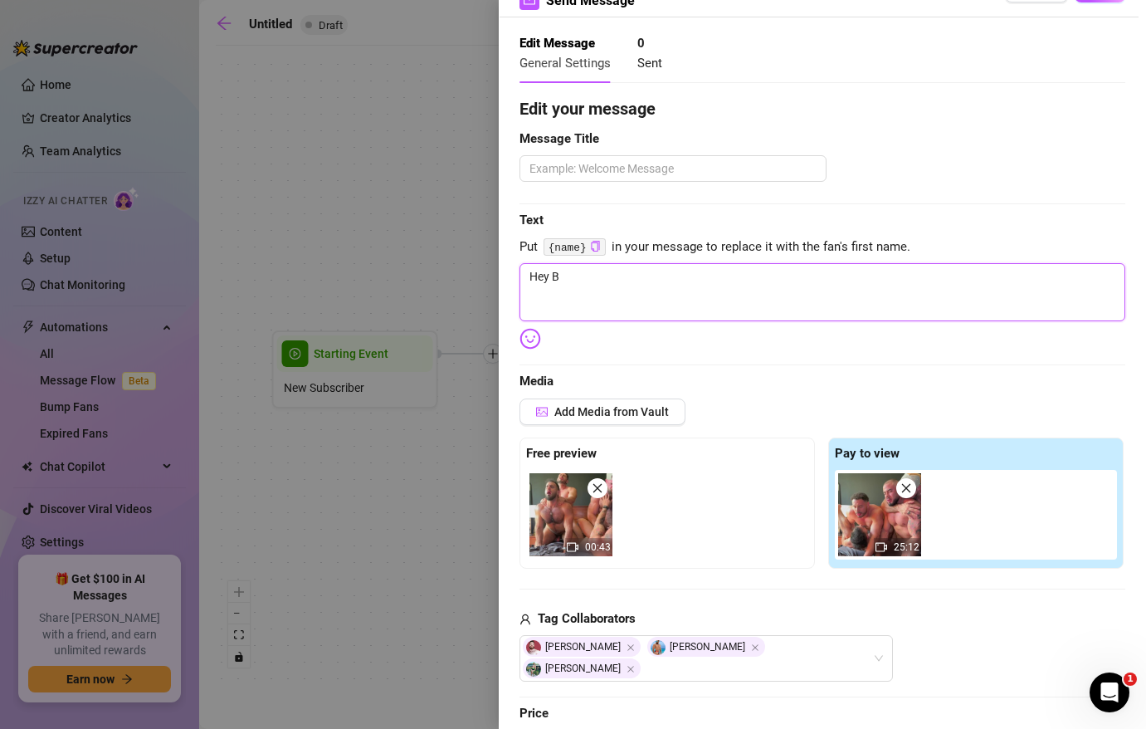
type textarea "Hey"
click at [607, 246] on span "Put {name} in your message to replace it with the fan's first name." at bounding box center [822, 247] width 606 height 20
click at [597, 238] on code "{name}" at bounding box center [574, 246] width 62 height 17
click at [597, 242] on icon "copy" at bounding box center [595, 246] width 11 height 11
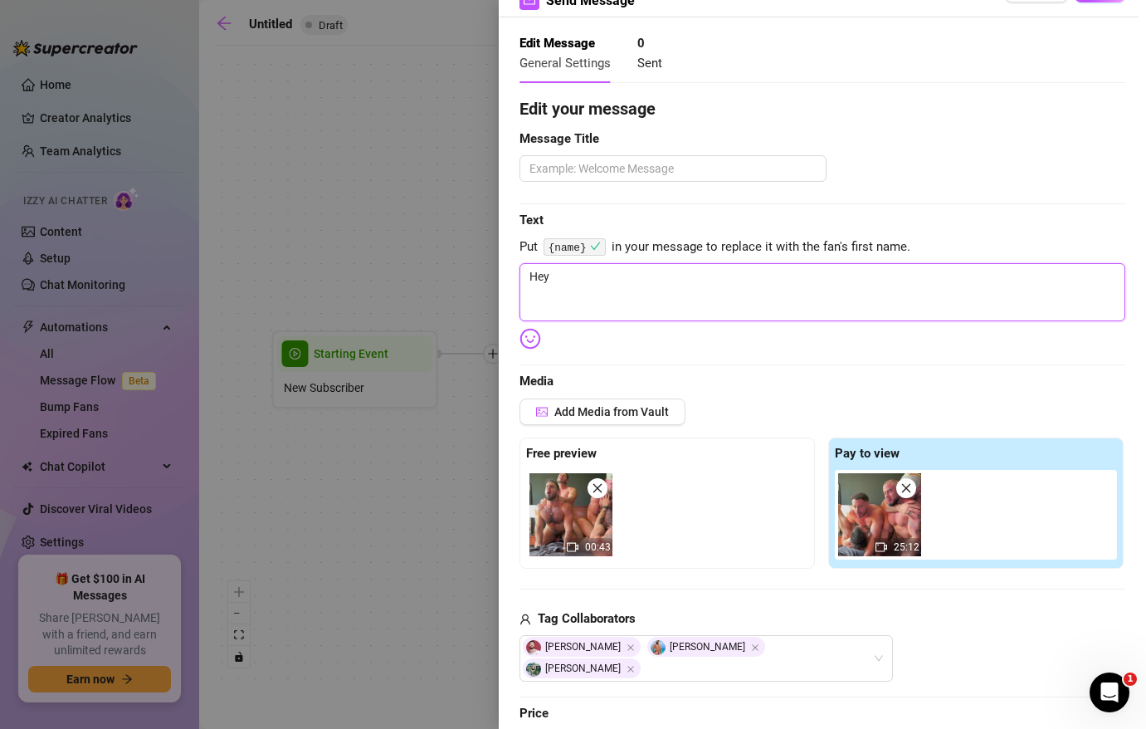
click at [587, 272] on textarea "Hey" at bounding box center [822, 292] width 606 height 58
paste textarea "{name}"
type textarea "Hey {name}"
type textarea "Hey {name},"
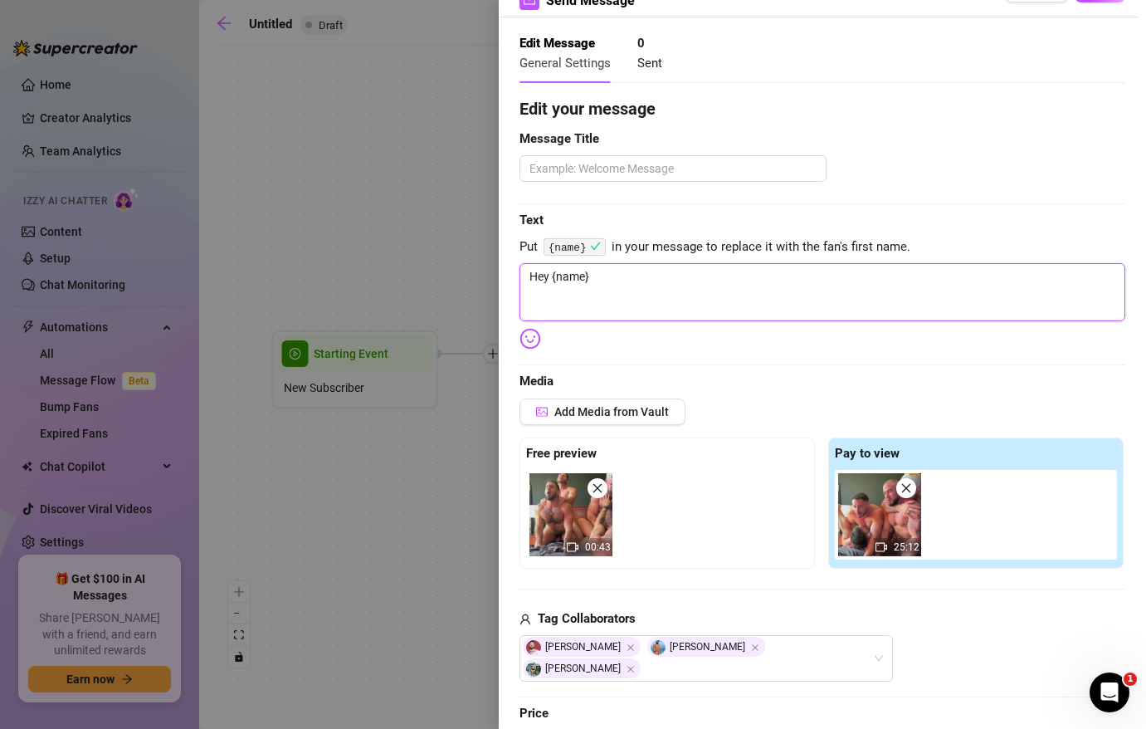
type textarea "Hey {name},"
type textarea "Hey {name}, h"
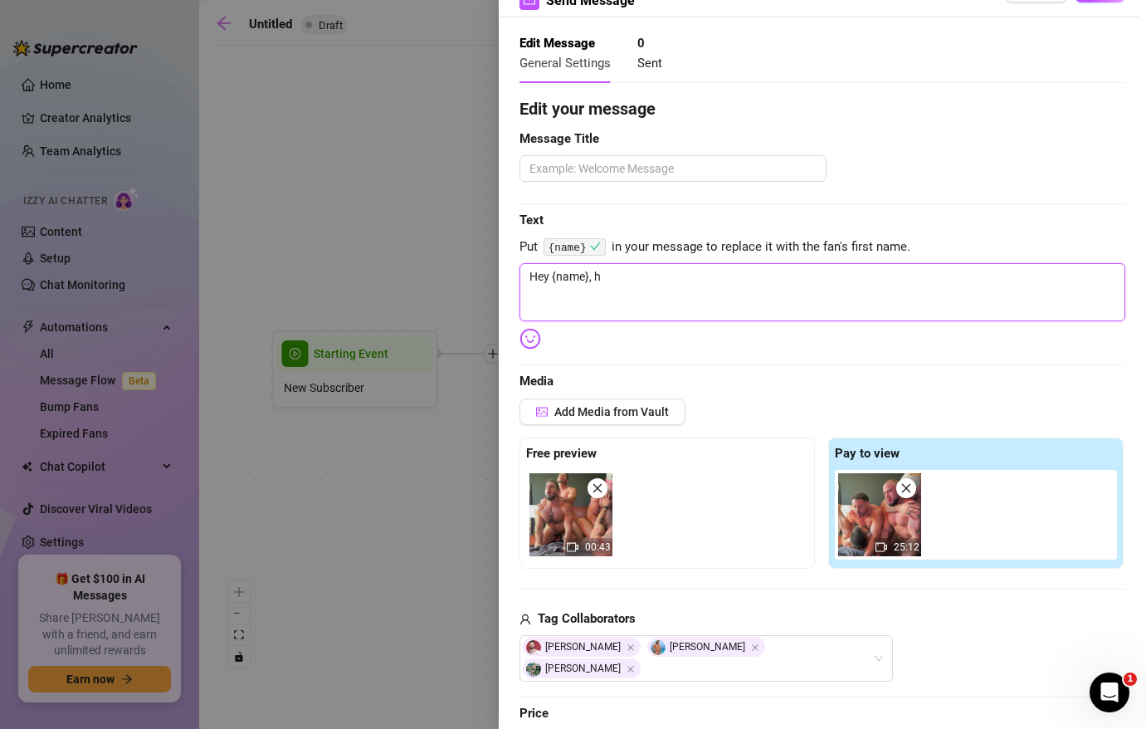
type textarea "Hey {name}, ha"
type textarea "Hey {name}, hav"
type textarea "Hey {name}, have"
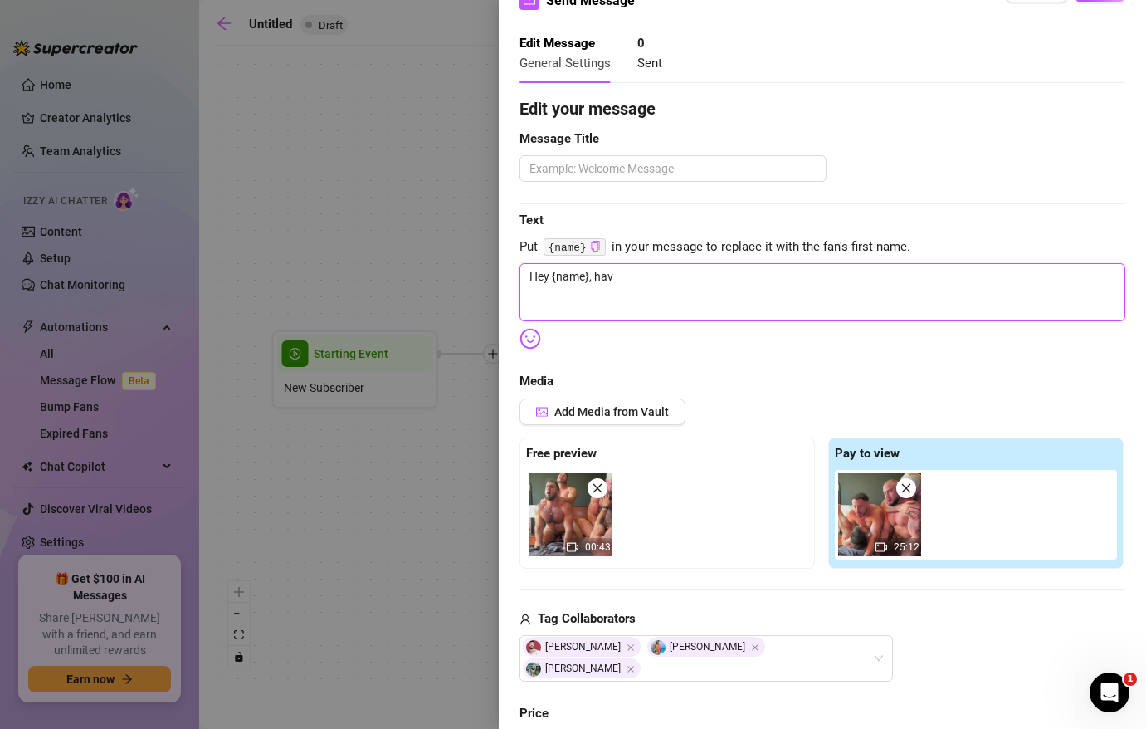
type textarea "Hey {name}, have"
type textarea "Hey {name}, have y"
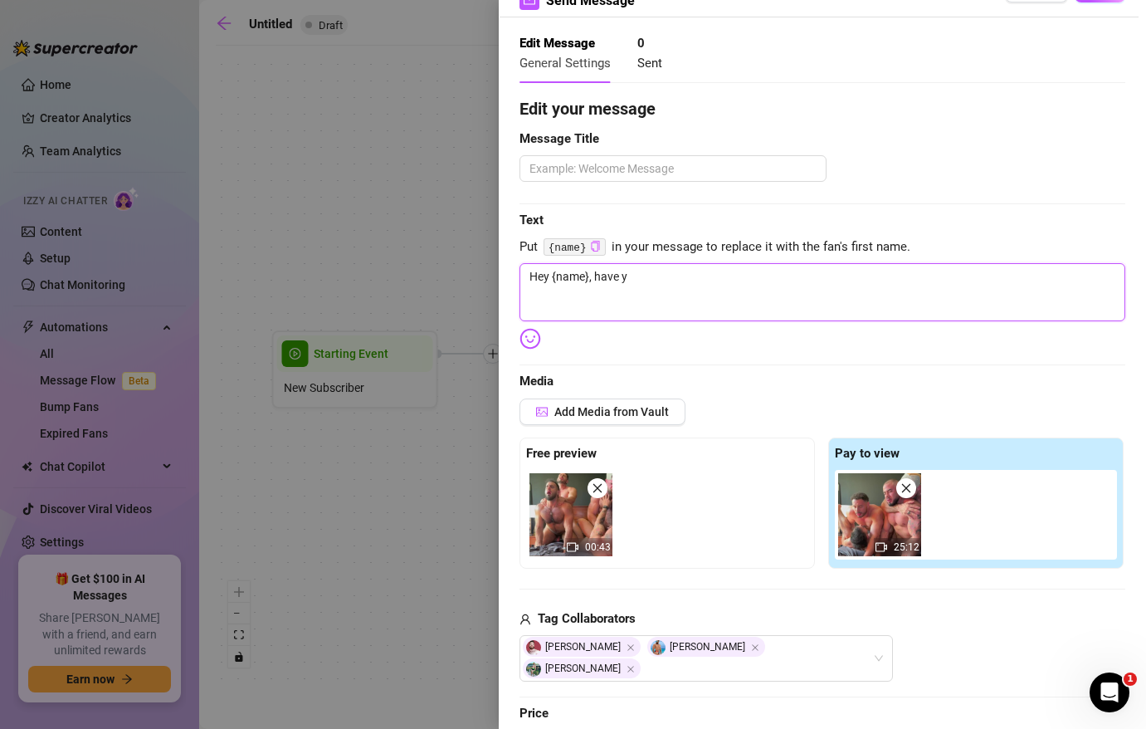
type textarea "Hey {name}, have yo"
type textarea "Hey {name}, have you"
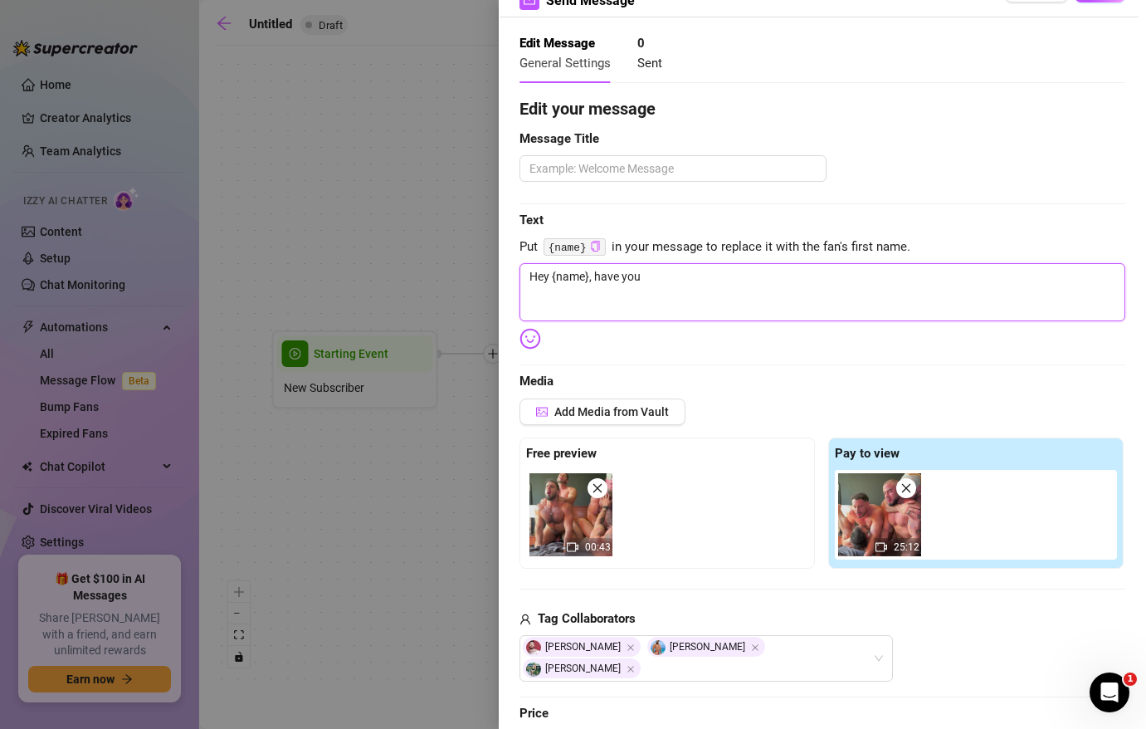
type textarea "Hey {name}, have you"
type textarea "Hey {name}, have you s"
type textarea "Hey {name}, have you se"
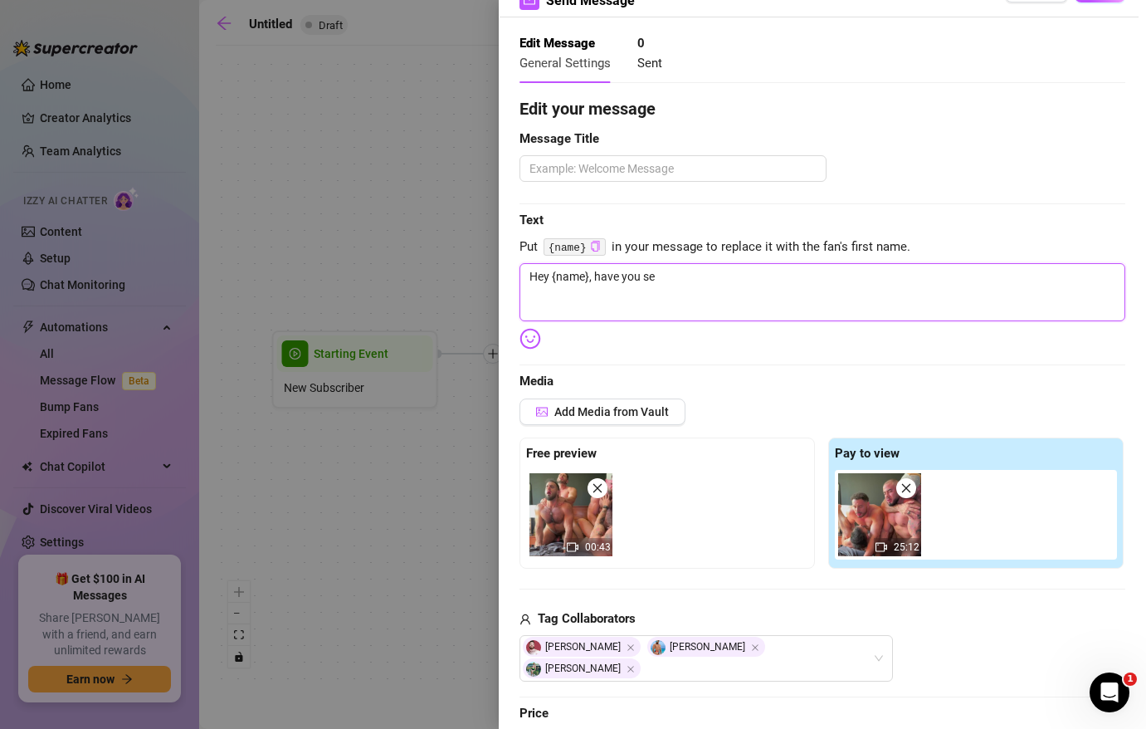
type textarea "Hey {name}, have you see"
type textarea "Hey {name}, have you seen"
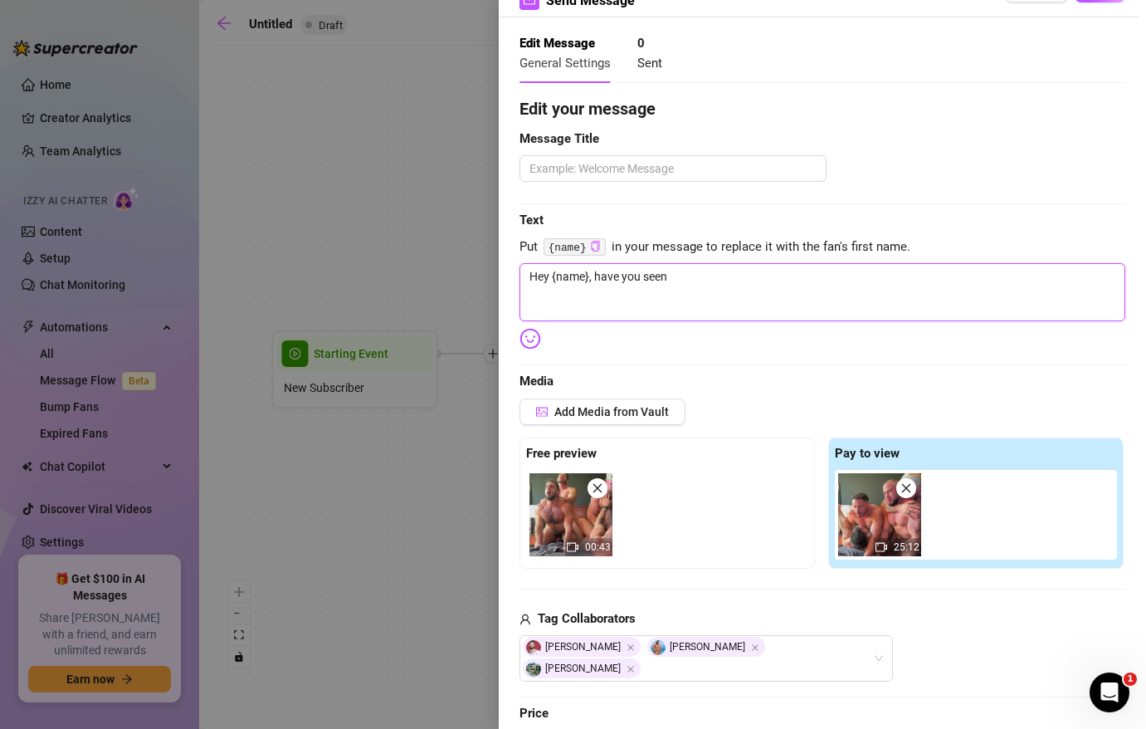
type textarea "Hey {name}, have you seen"
type textarea "Hey {name}, have you seen m"
type textarea "Hey {name}, have you seen my"
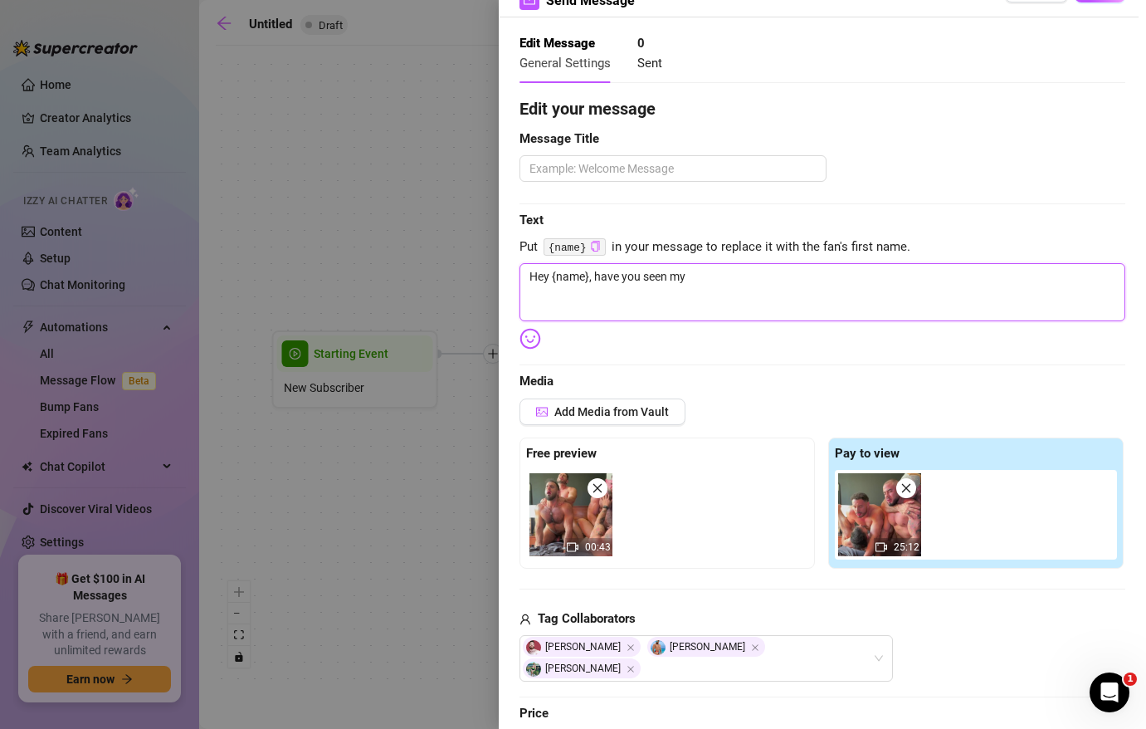
type textarea "Hey {name}, have you seen my"
type textarea "Hey {name}, have you seen my n"
type textarea "Hey {name}, have you seen my ne"
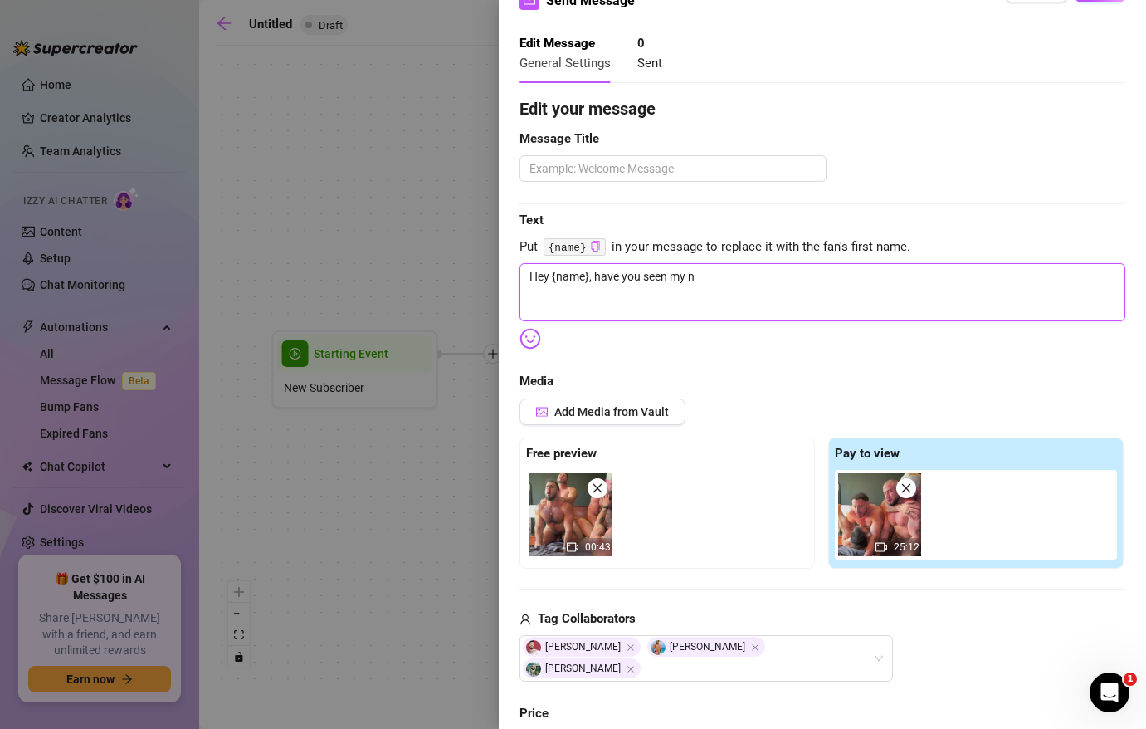
type textarea "Hey {name}, have you seen my ne"
type textarea "Hey {name}, have you seen my new"
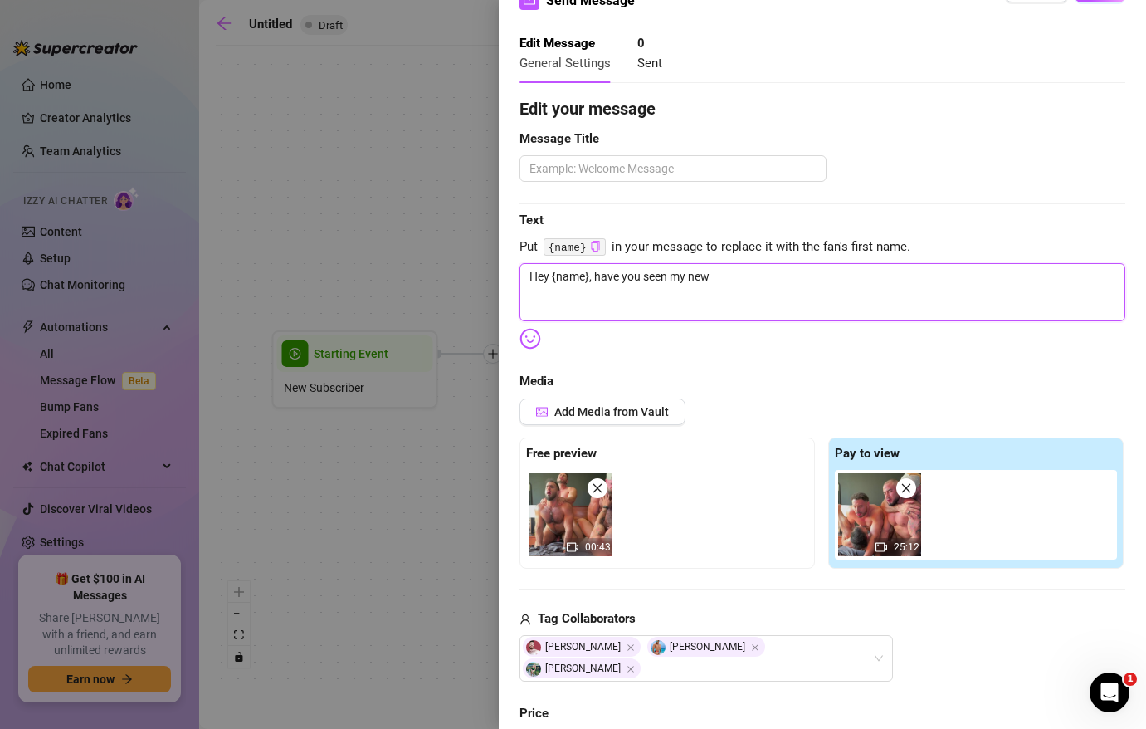
type textarea "Hey {name}, have you seen my new v"
type textarea "Hey {name}, have you seen my new vi"
type textarea "Hey {name}, have you seen my new vid"
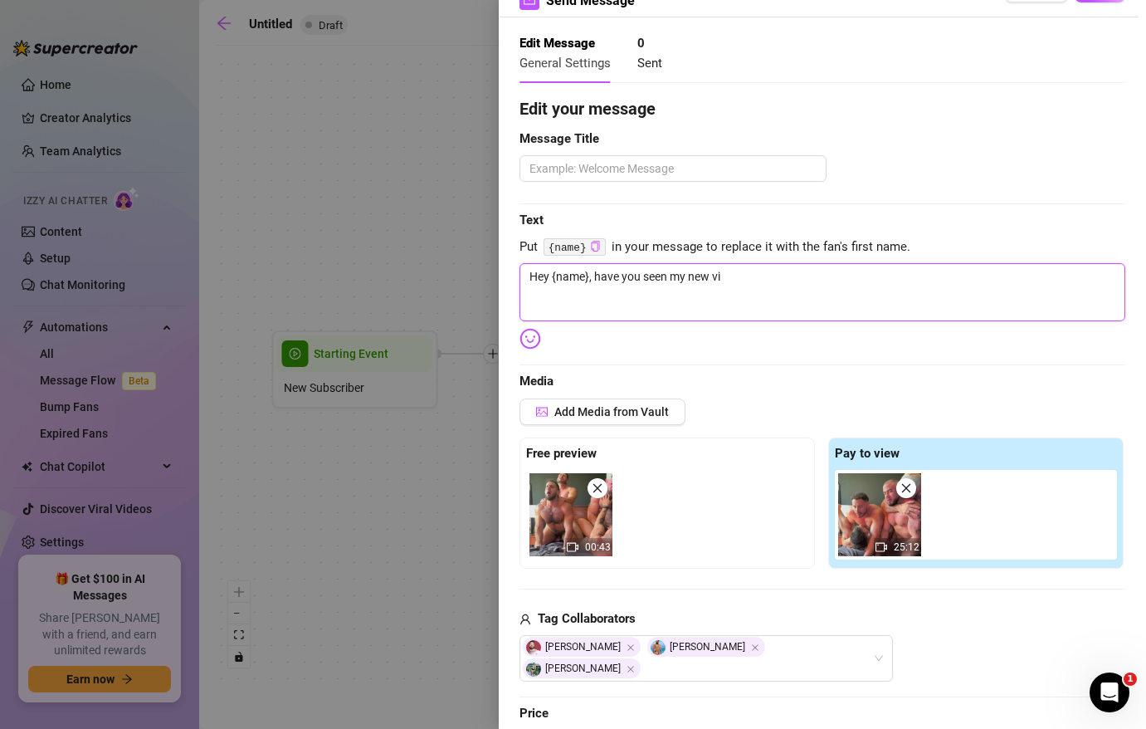
type textarea "Hey {name}, have you seen my new vid"
drag, startPoint x: 588, startPoint y: 280, endPoint x: 554, endPoint y: 273, distance: 34.7
click at [554, 273] on textarea "Hey {name}, have you seen my new vid" at bounding box center [822, 292] width 606 height 58
type textarea "Hey {, have you seen my new vid"
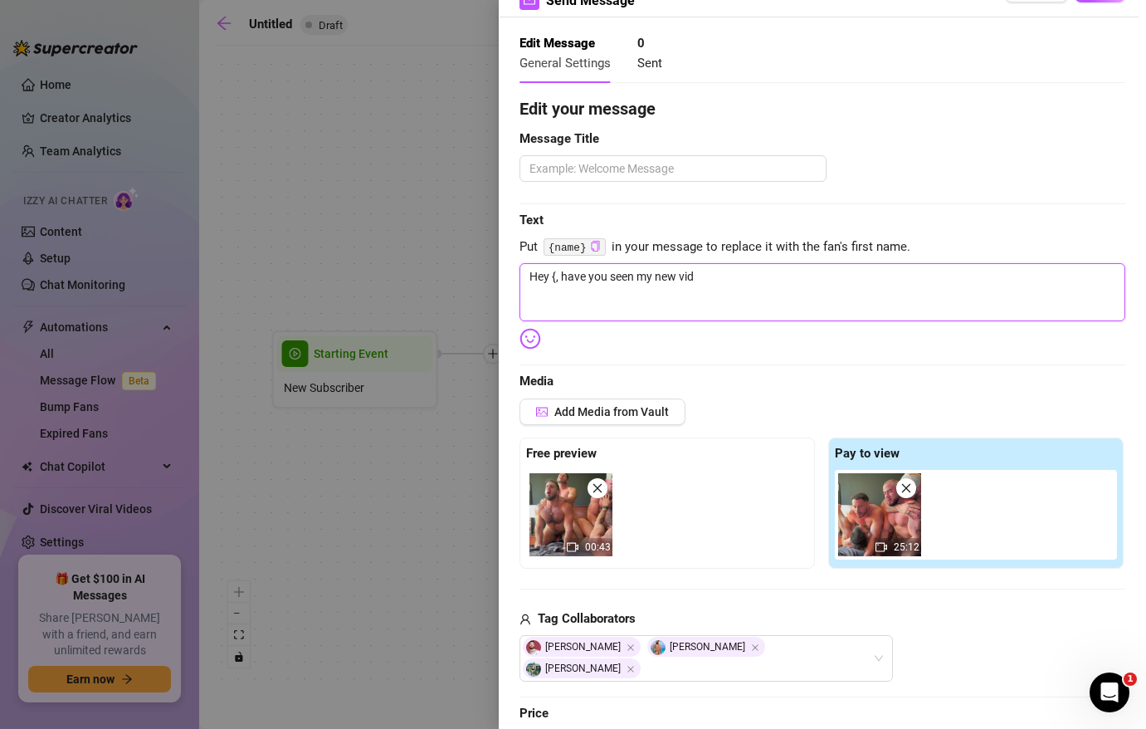
type textarea "Hey , have you seen my new vid"
type textarea "Hey s, have you seen my new vid"
type textarea "Hey se, have you seen my new vid"
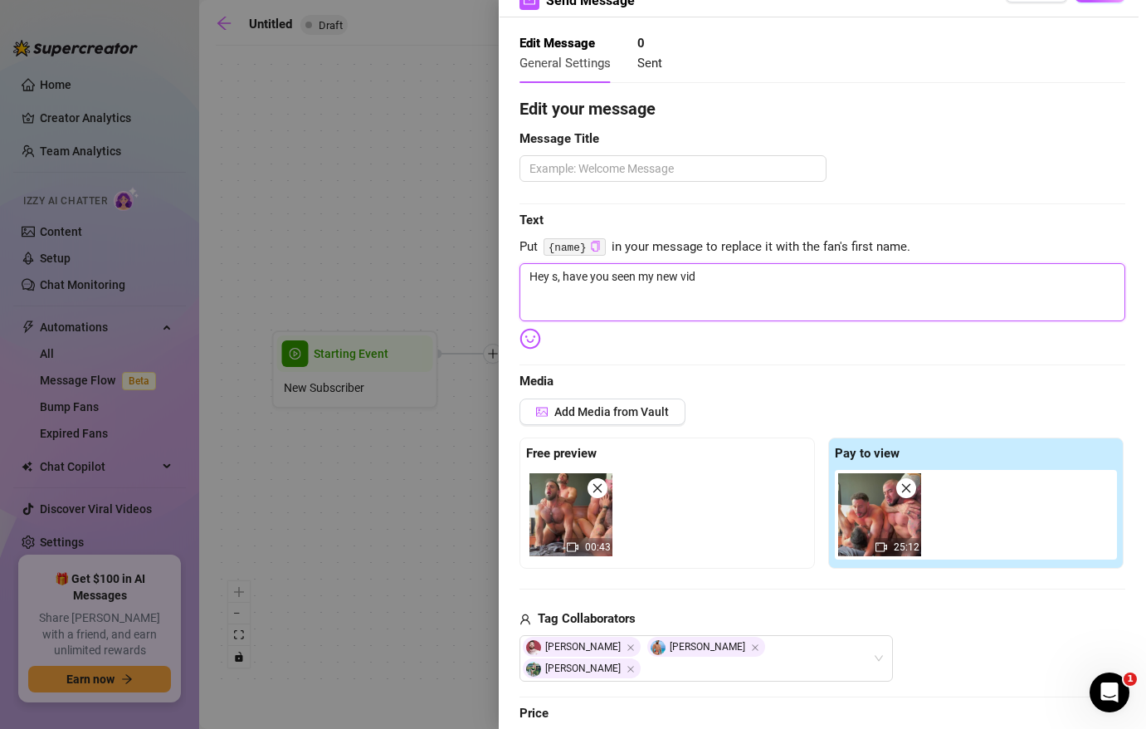
type textarea "Hey se, have you seen my new vid"
type textarea "Hey sex, have you seen my new vid"
type textarea "Hey sexy, have you seen my new vid"
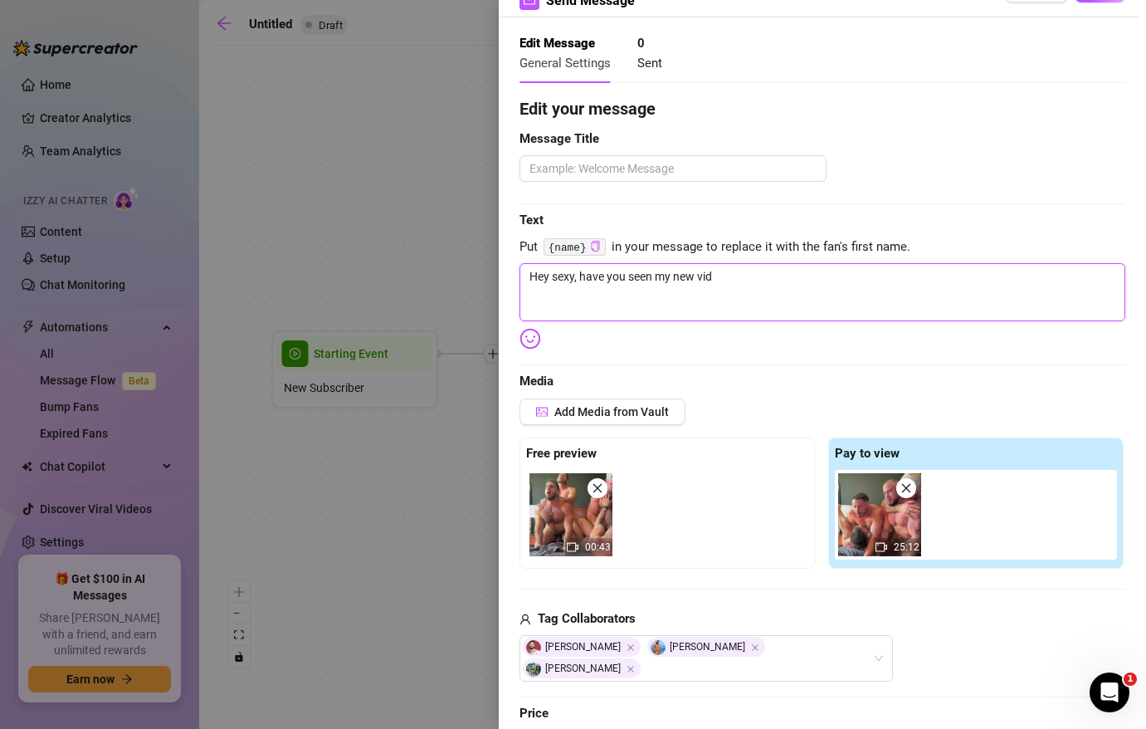
type textarea "Hey sexy , have you seen my new vid"
type textarea "Hey sexy f, have you seen my new vid"
type textarea "Hey sexy fa, have you seen my new vid"
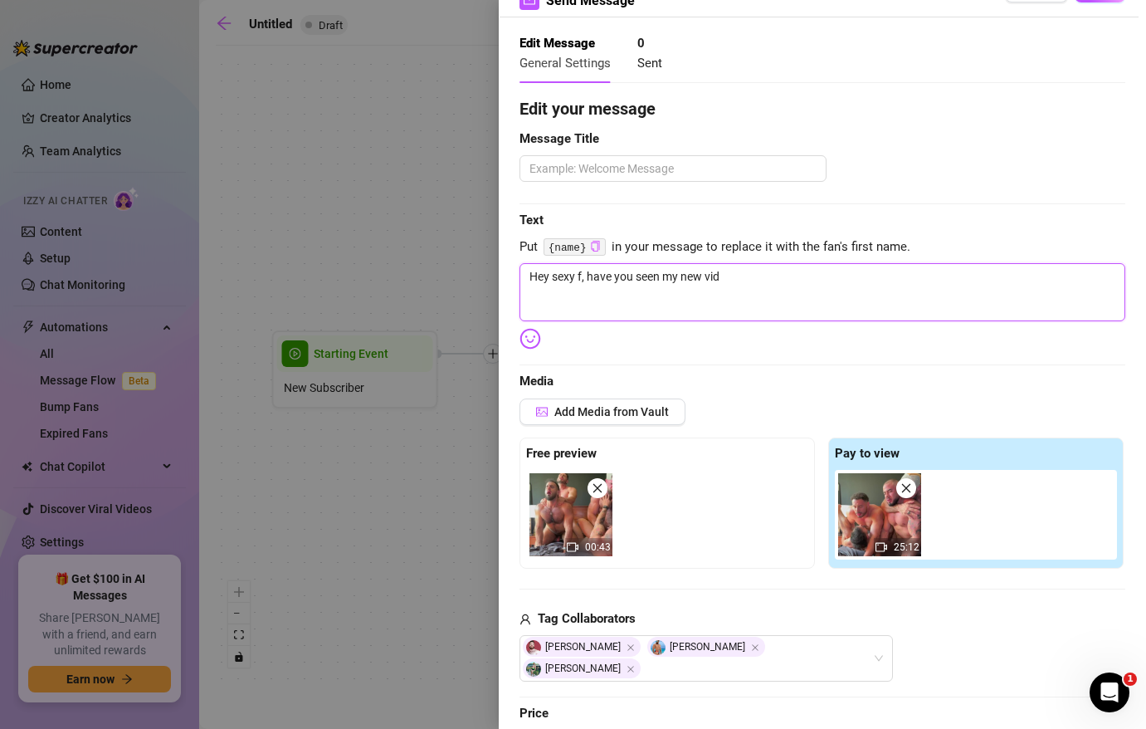
type textarea "Hey sexy fa, have you seen my new vid"
type textarea "Hey sexy fan, have you seen my new vid"
click at [758, 280] on textarea "Hey sexy fan, have you seen my new vid" at bounding box center [822, 292] width 606 height 58
type textarea "Hey sexy fan, have you seen my new vid"
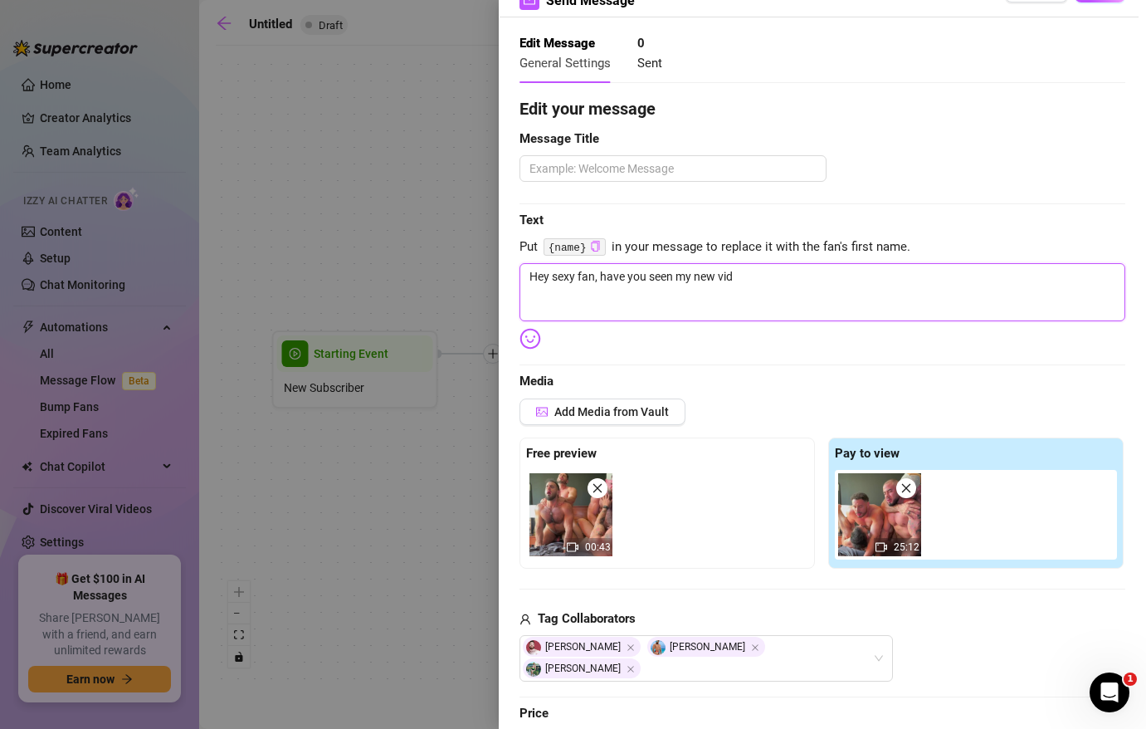
type textarea "Hey sexy fan, have you seen my new vid"
type textarea "Hey sexy fan, have you seen my new vid w"
type textarea "Hey sexy fan, have you seen my new vid wi"
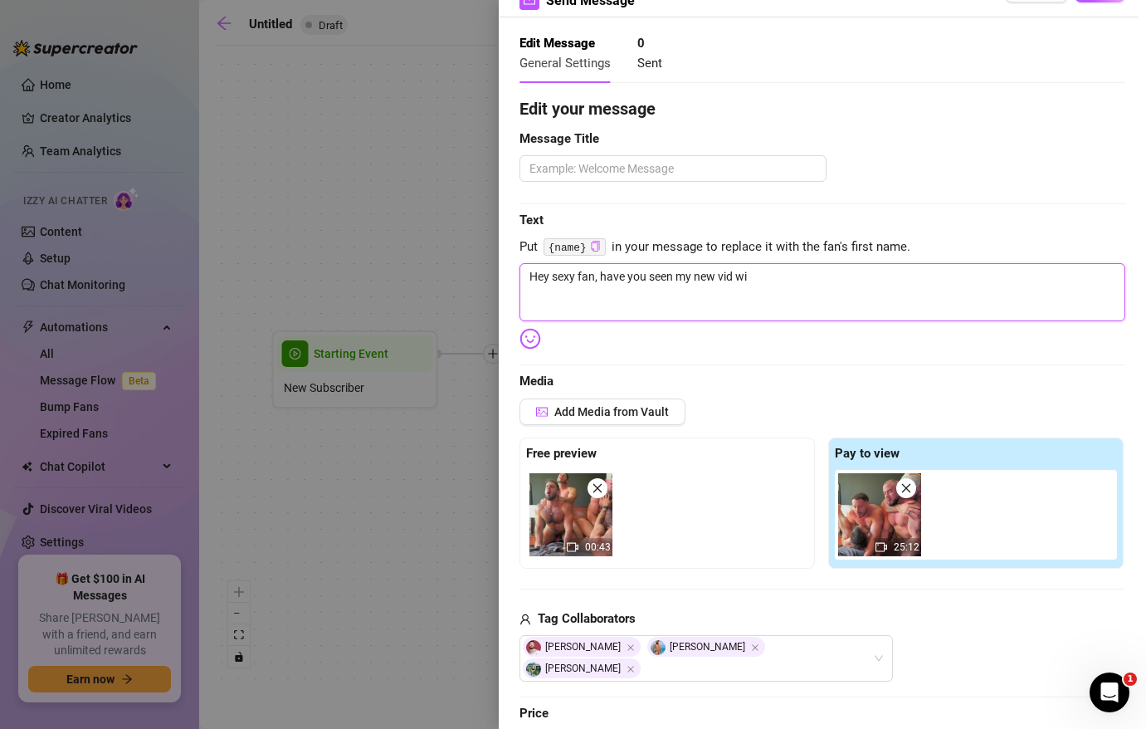
type textarea "Hey sexy fan, have you seen my new vid wit"
type textarea "Hey sexy fan, have you seen my new vid with"
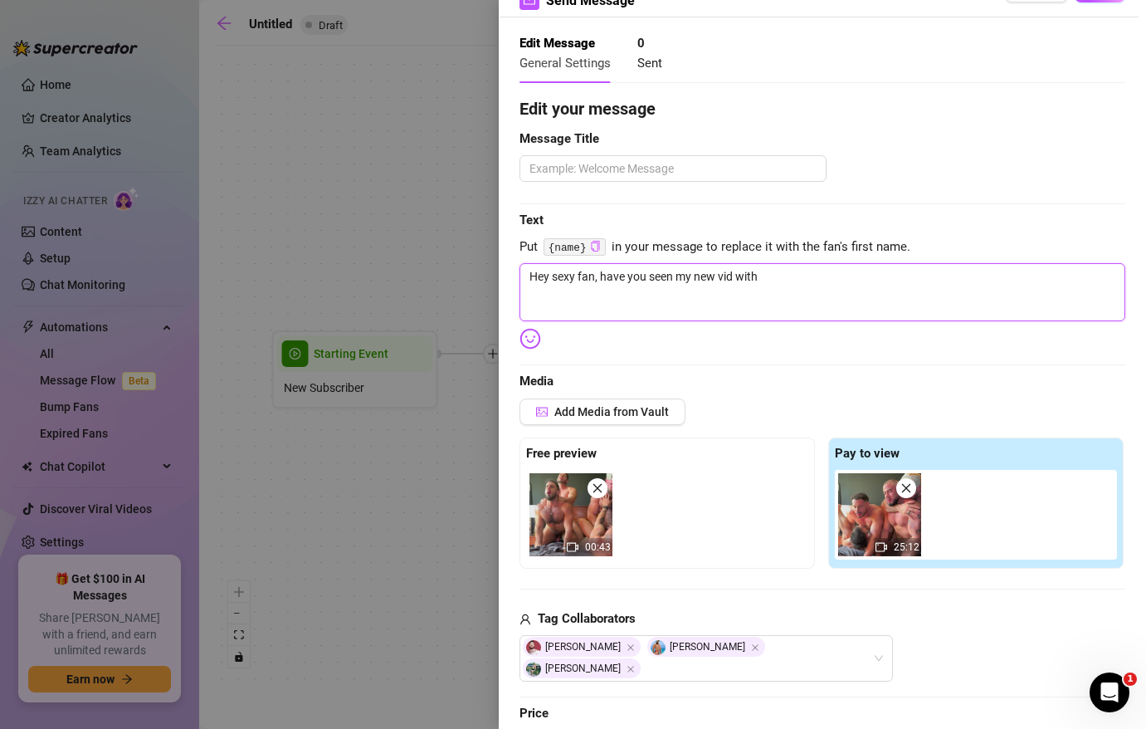
type textarea "Hey sexy fan, have you seen my new vid with"
type textarea "Hey sexy fan, have you seen my new vid with t"
type textarea "Hey sexy fan, have you seen my new vid with th"
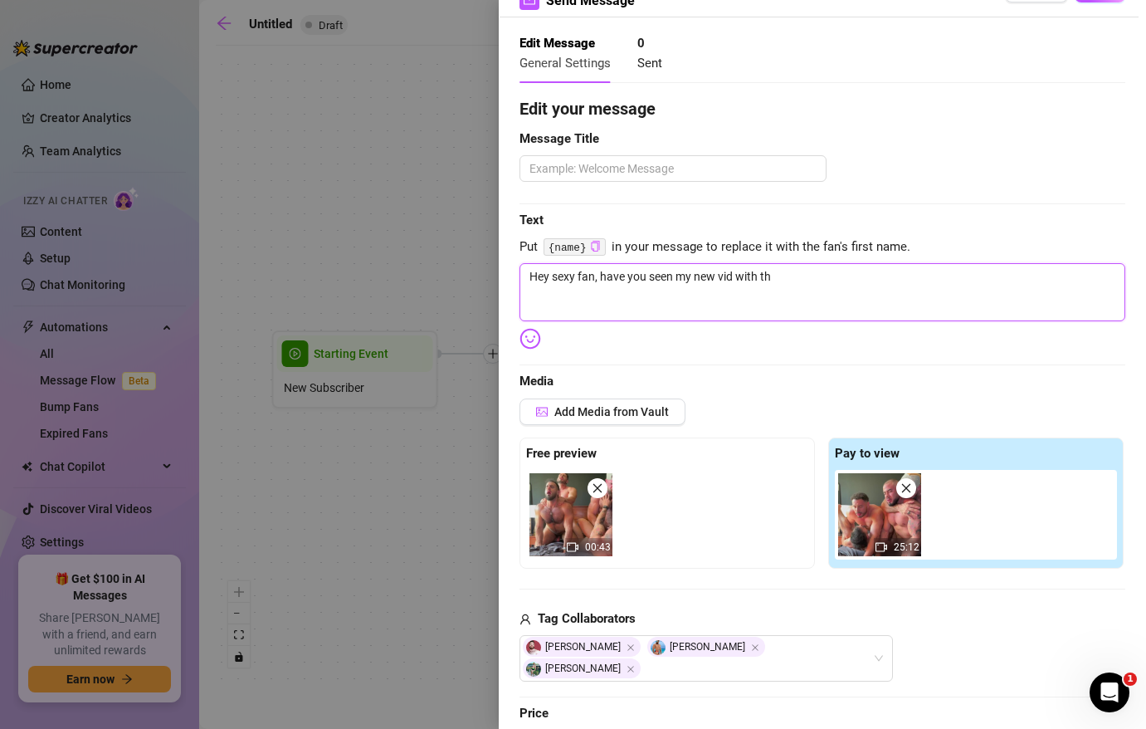
type textarea "Hey sexy fan, have you seen my new vid with the"
type textarea "Hey sexy fan, have you seen my new vid with thes"
type textarea "Hey sexy fan, have you seen my new vid with these"
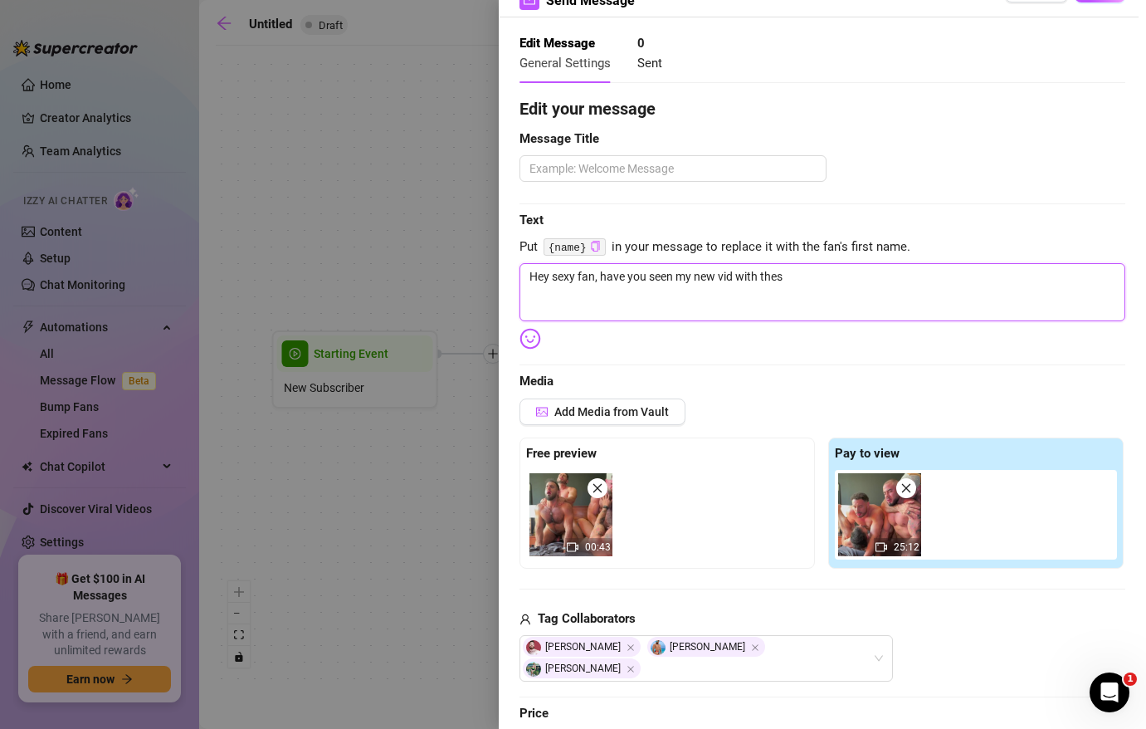
type textarea "Hey sexy fan, have you seen my new vid with these"
type textarea "Hey sexy fan, have you seen my new vid with these s"
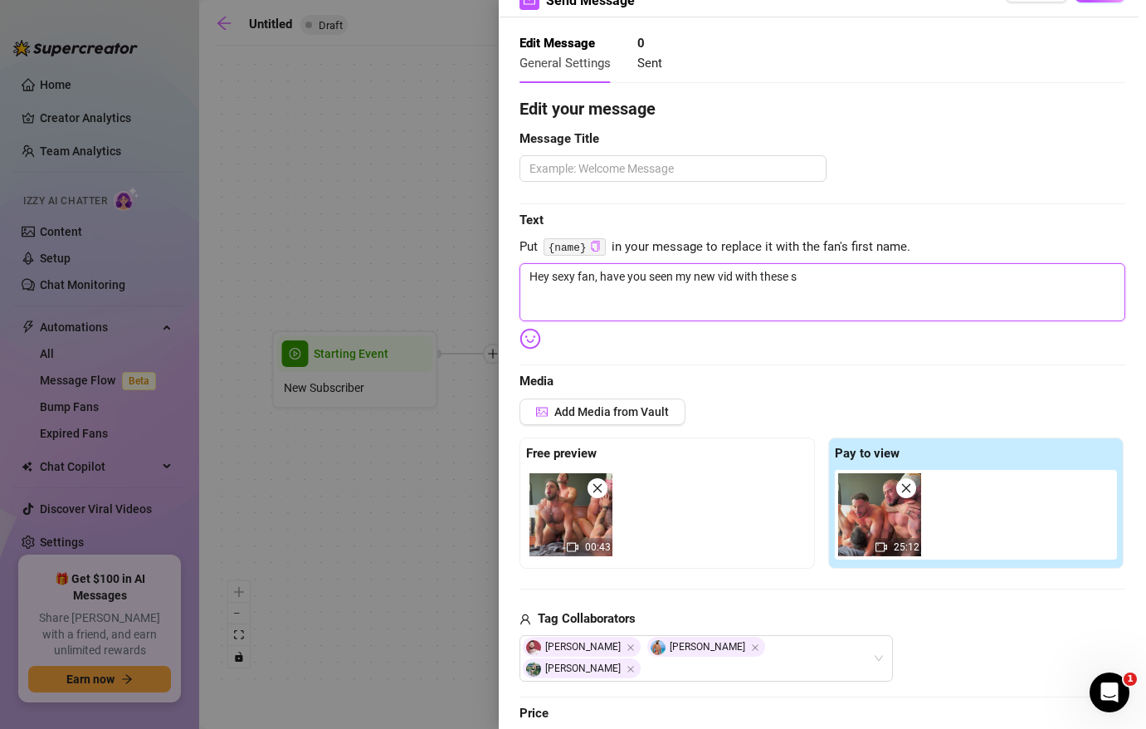
type textarea "Hey sexy fan, have you seen my new vid with these se"
type textarea "Hey sexy fan, have you seen my new vid with these sex"
type textarea "Hey sexy fan, have you seen my new vid with these sexy"
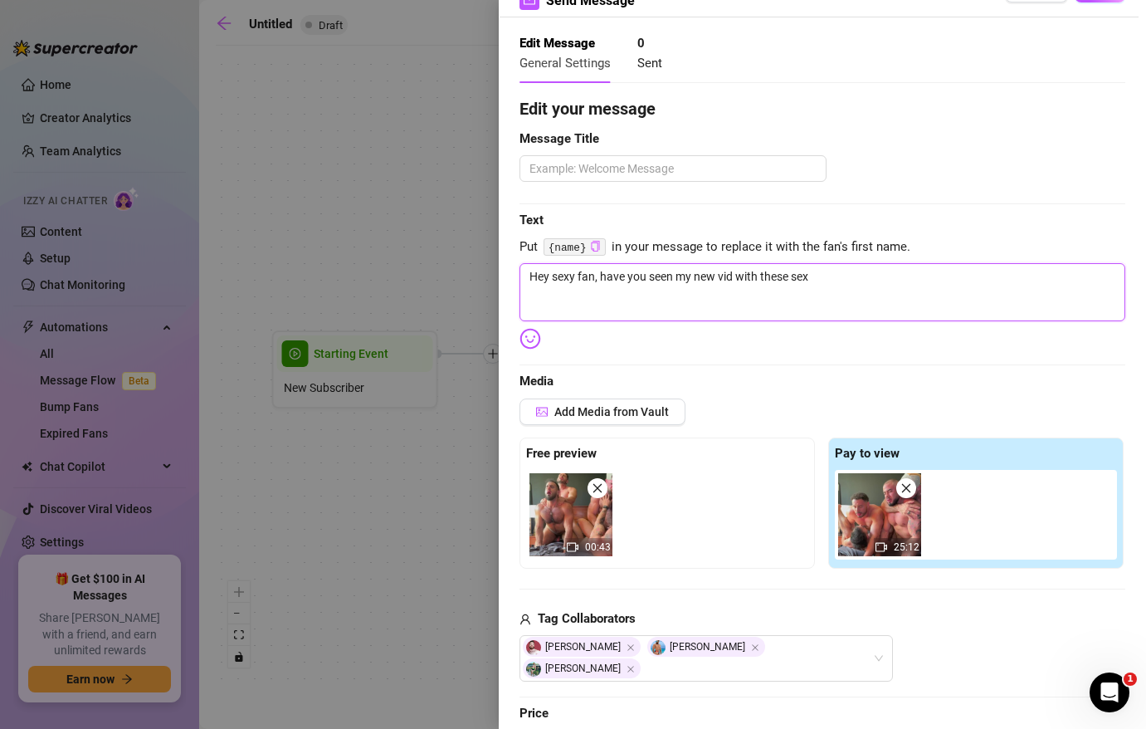
type textarea "Hey sexy fan, have you seen my new vid with these sexy"
type textarea "Hey sexy fan, have you seen my new vid with these sexy s"
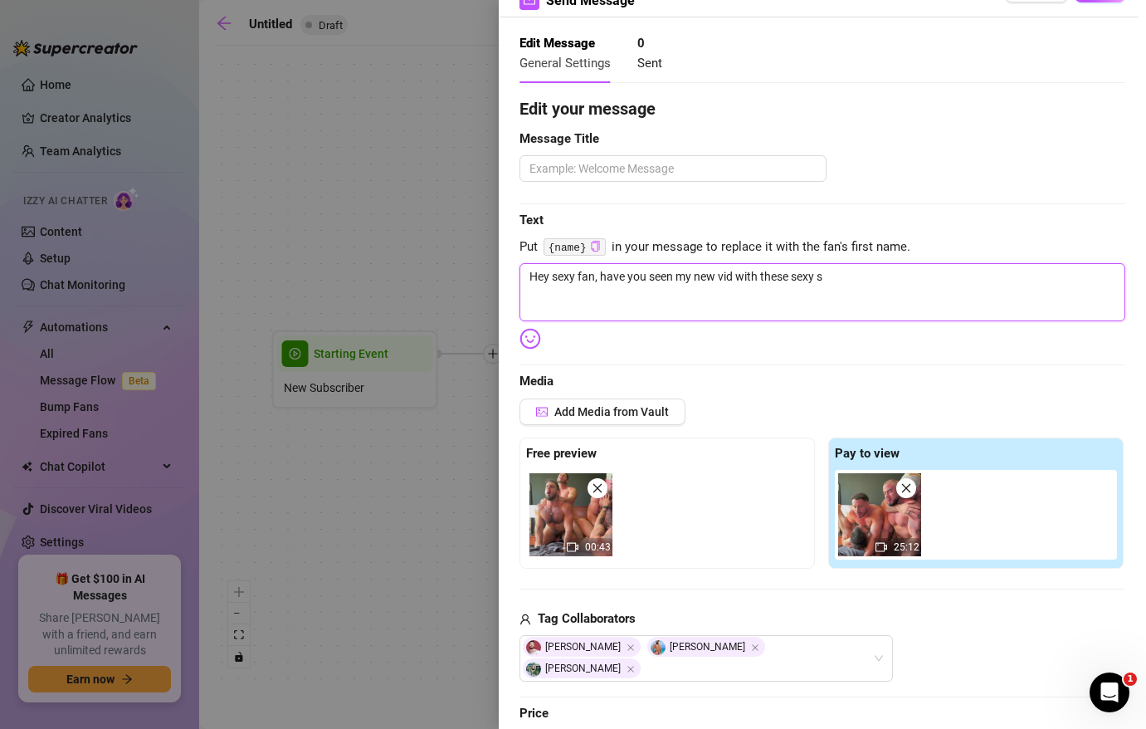
type textarea "Hey sexy fan, have you seen my new vid with these sexy st"
type textarea "Hey sexy fan, have you seen my new vid with these sexy stu"
type textarea "Hey sexy fan, have you seen my new vid with these sexy stud"
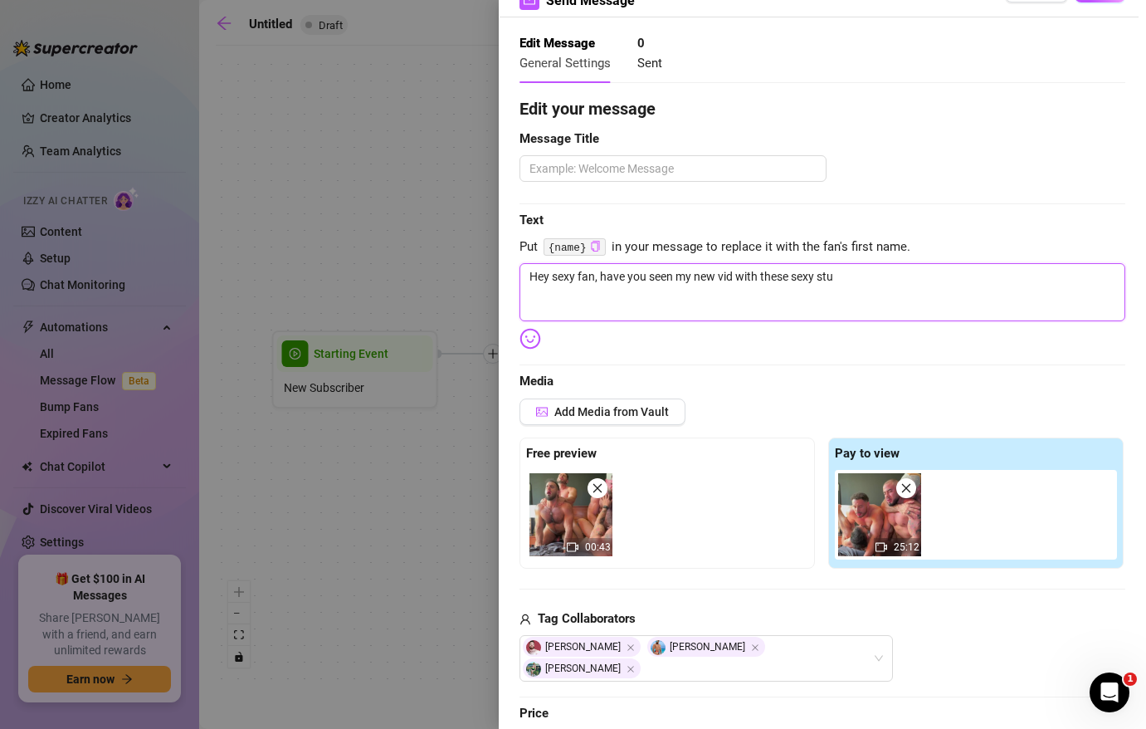
type textarea "Hey sexy fan, have you seen my new vid with these sexy stud"
type textarea "Hey sexy fan, have you seen my new vid with these sexy studs"
type textarea "Hey sexy fan, have you seen my new vid with these sexy studs?"
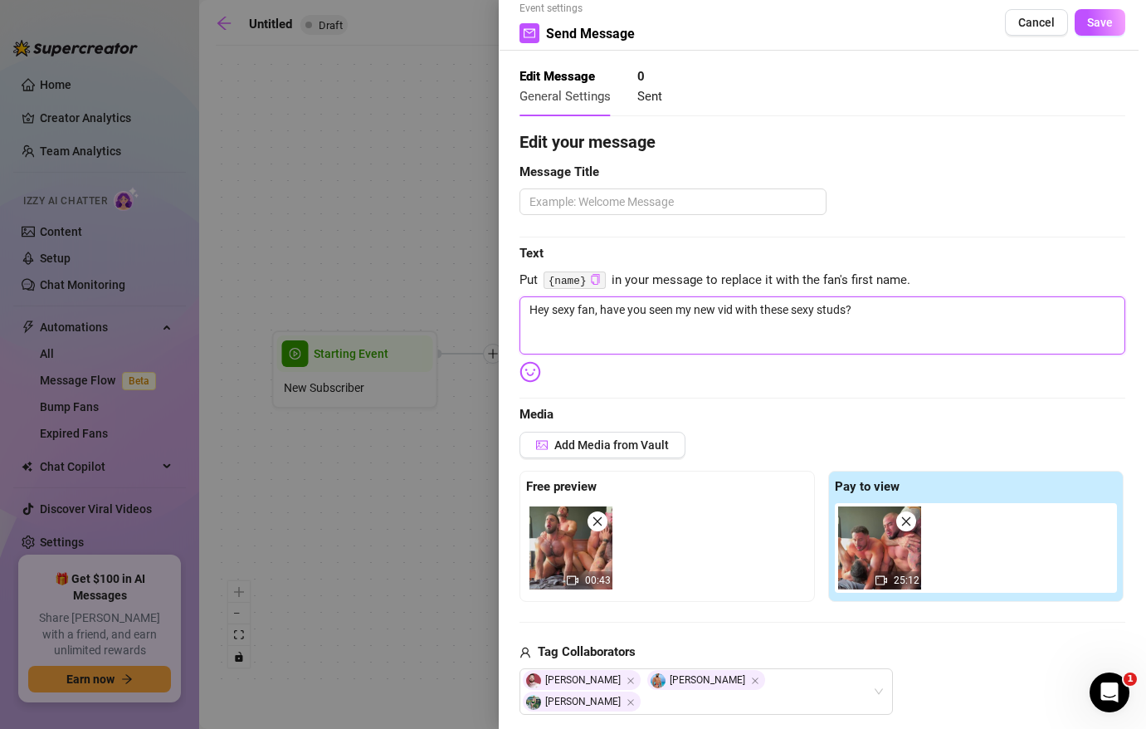
scroll to position [0, 0]
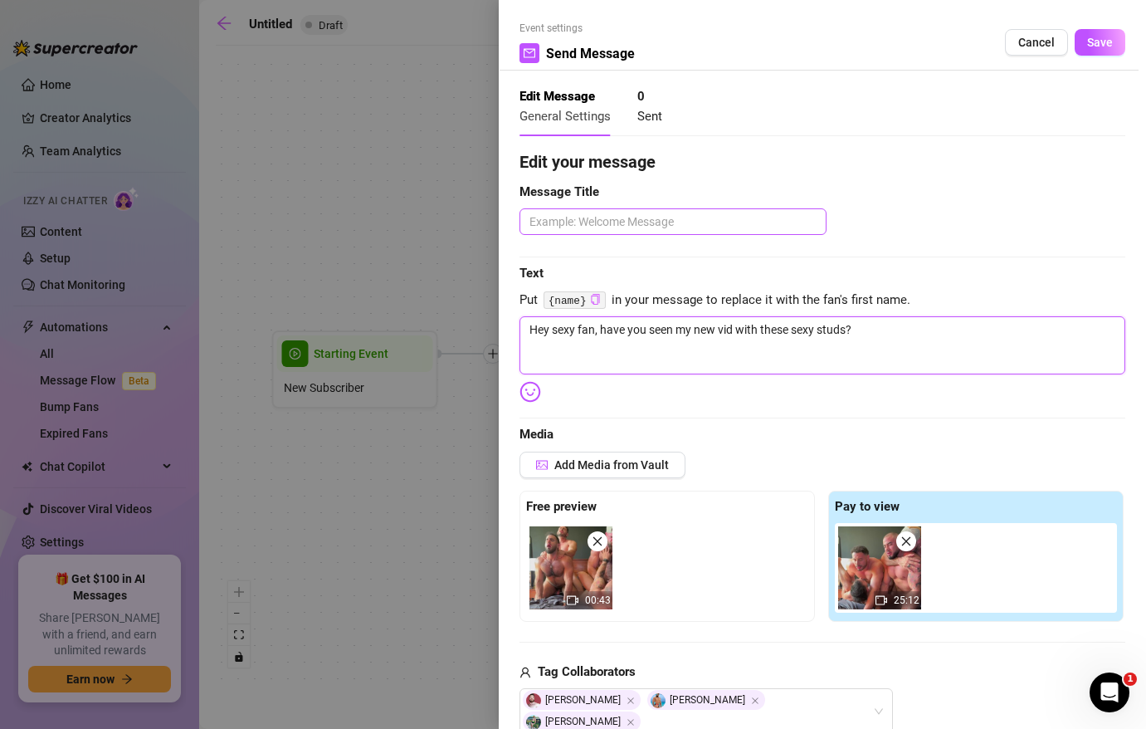
type textarea "Hey sexy fan, have you seen my new vid with these sexy studs?"
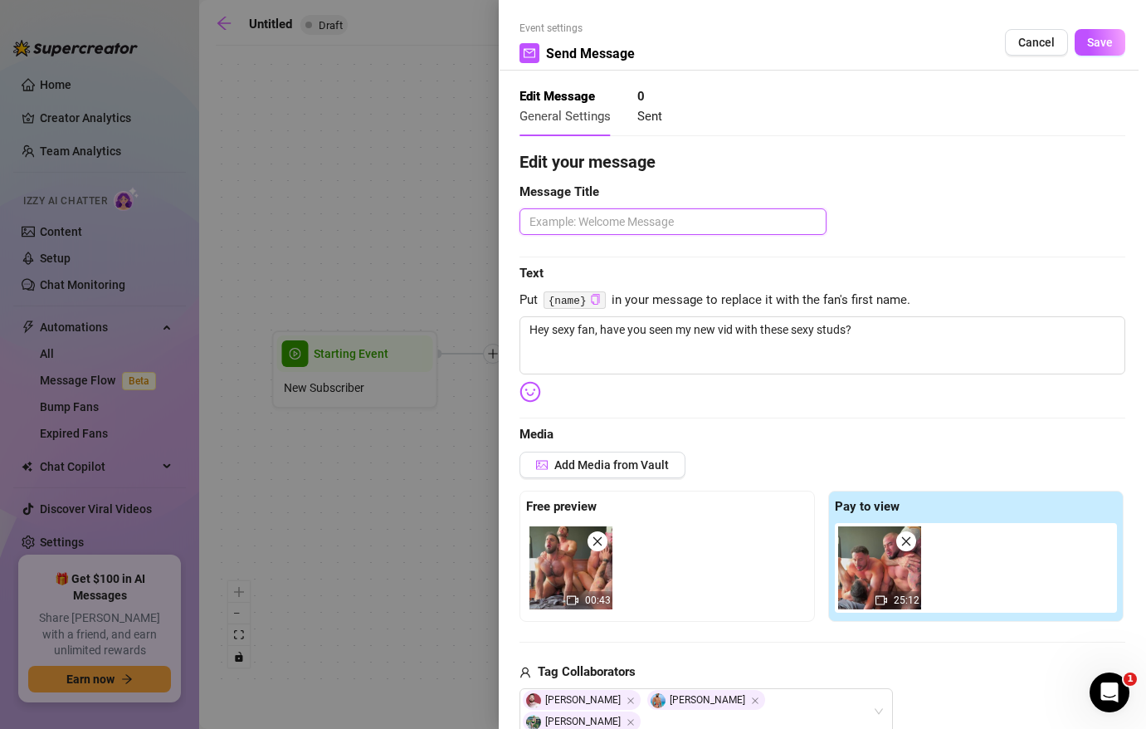
click at [667, 219] on textarea at bounding box center [672, 221] width 307 height 27
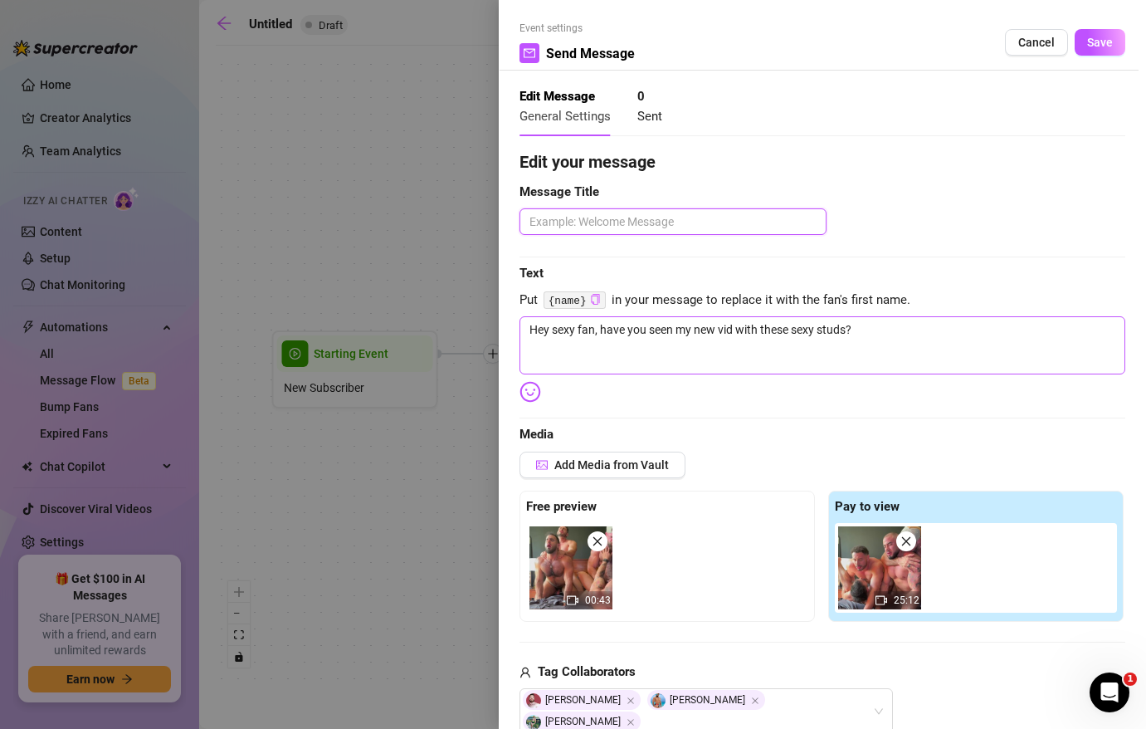
scroll to position [32, 0]
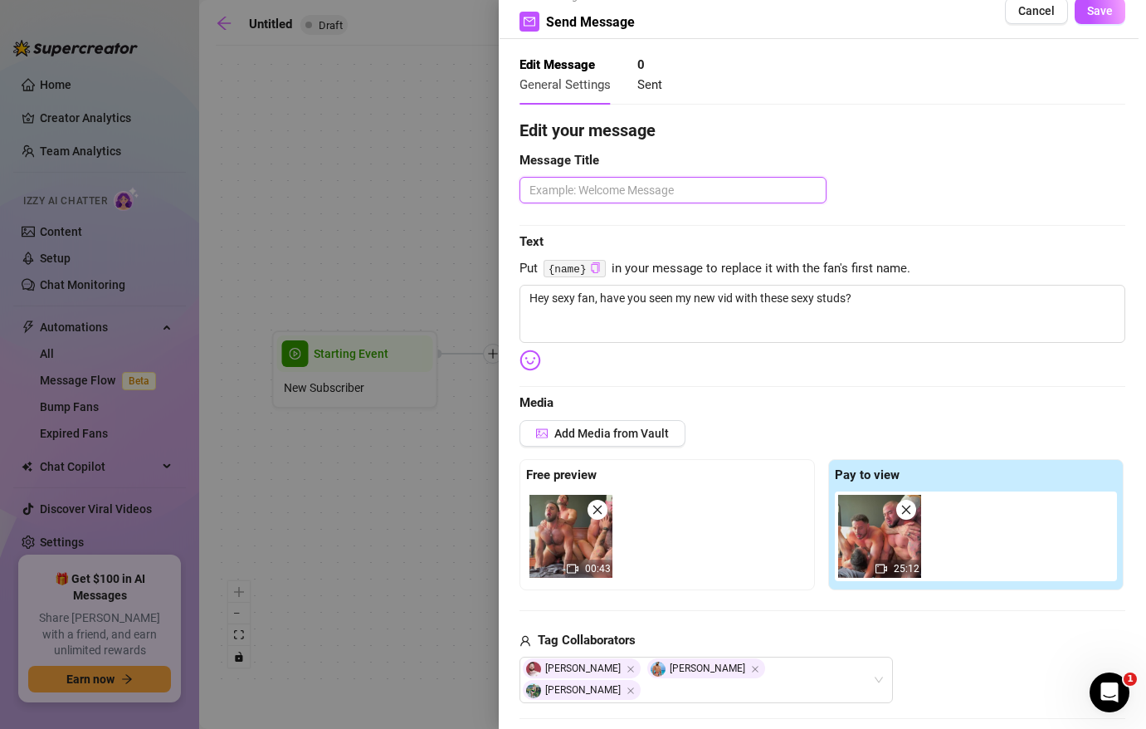
click at [637, 188] on textarea at bounding box center [672, 190] width 307 height 27
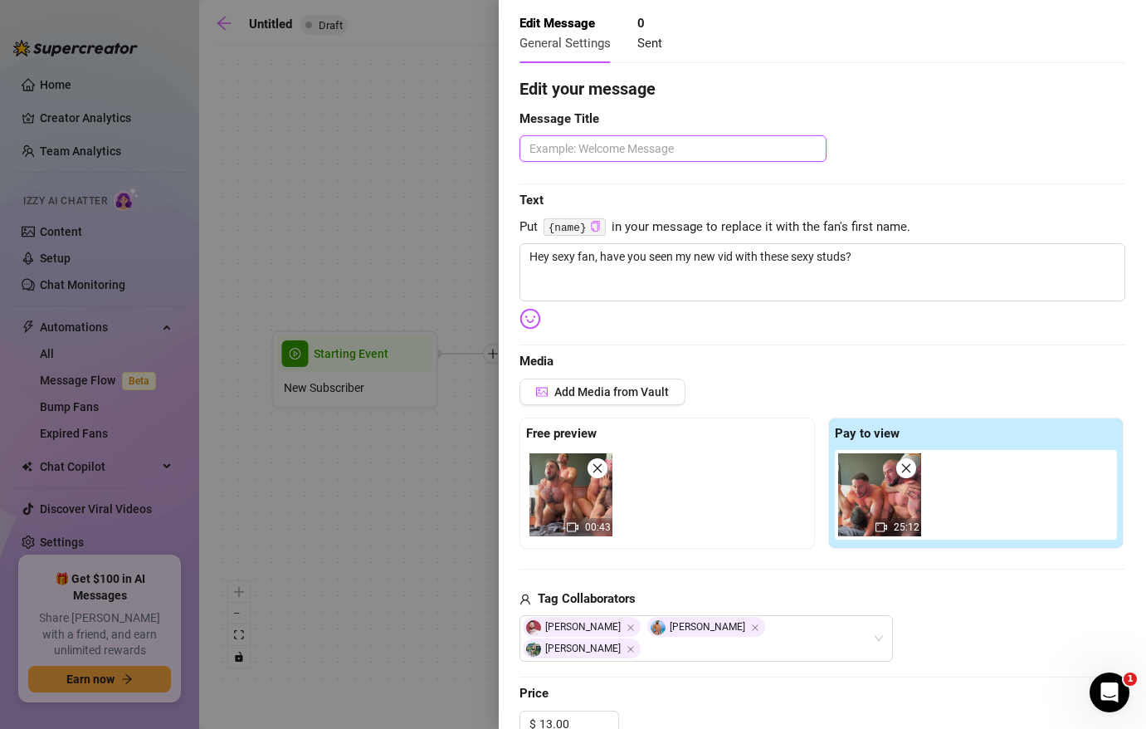
scroll to position [0, 0]
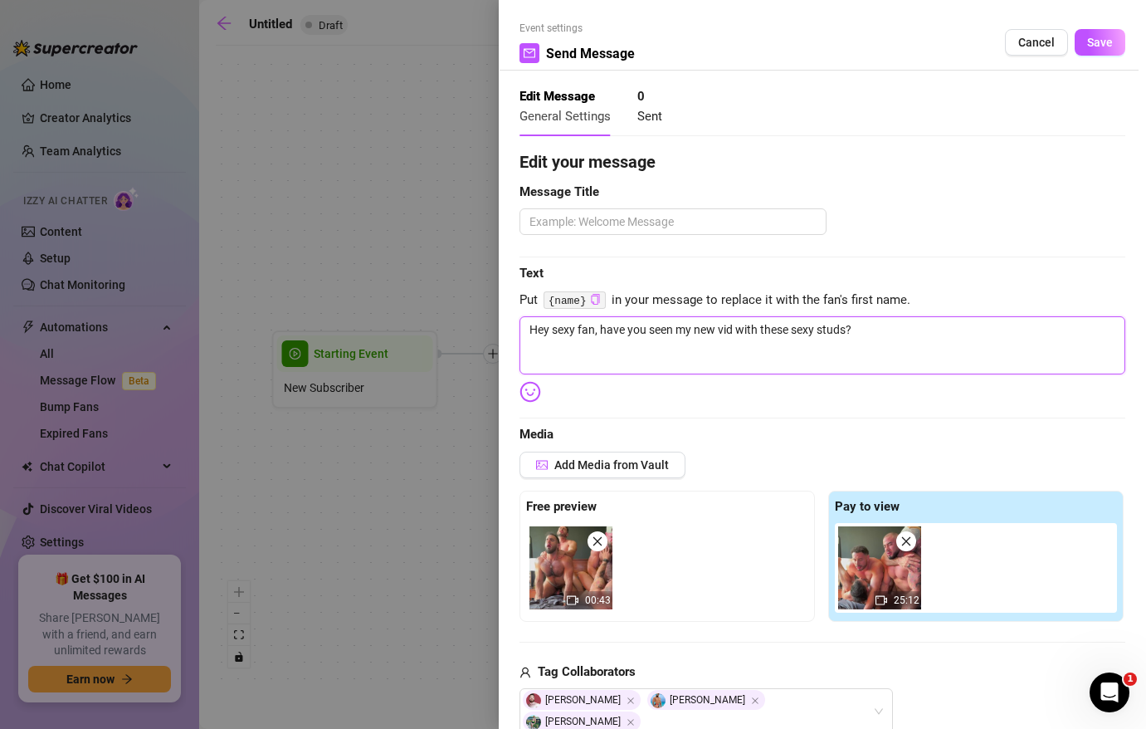
click at [585, 324] on textarea "Hey sexy fan, have you seen my new vid with these sexy studs?" at bounding box center [822, 345] width 606 height 58
type textarea "Hey sexy, have you seen my new vid with these sexy studs?"
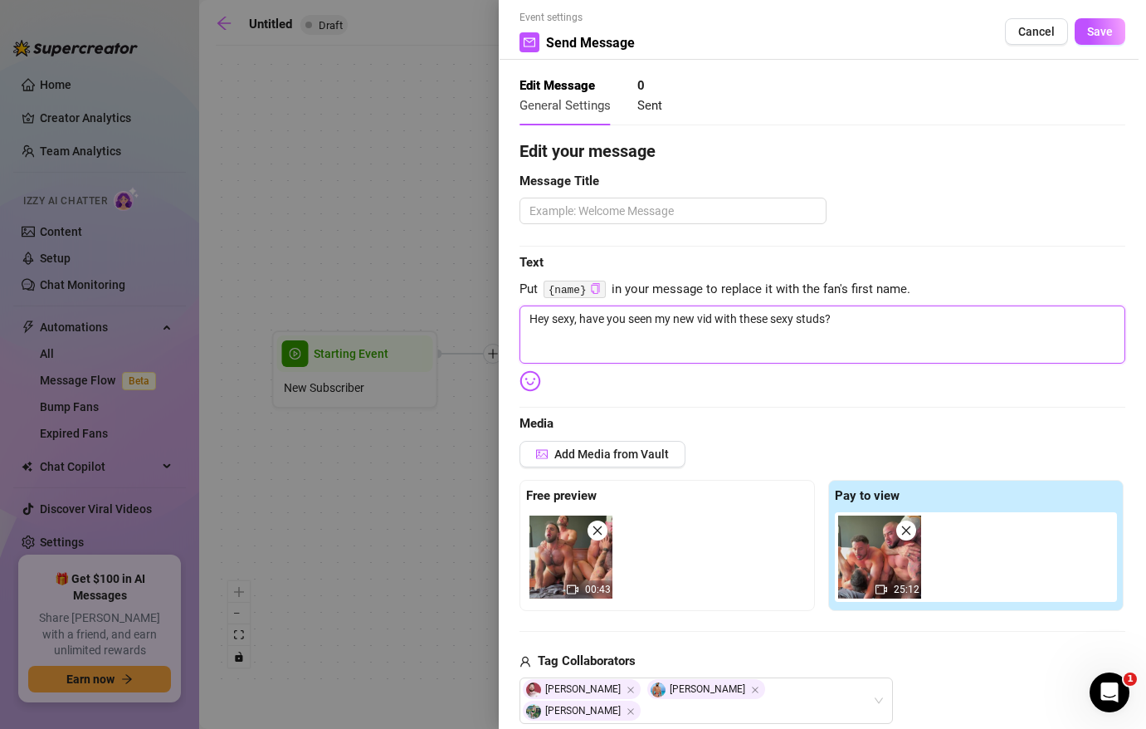
type textarea "Hey sexy , have you seen my new vid with these sexy studs?"
type textarea "Hey sexy f, have you seen my new vid with these sexy studs?"
type textarea "Hey sexy fa, have you seen my new vid with these sexy studs?"
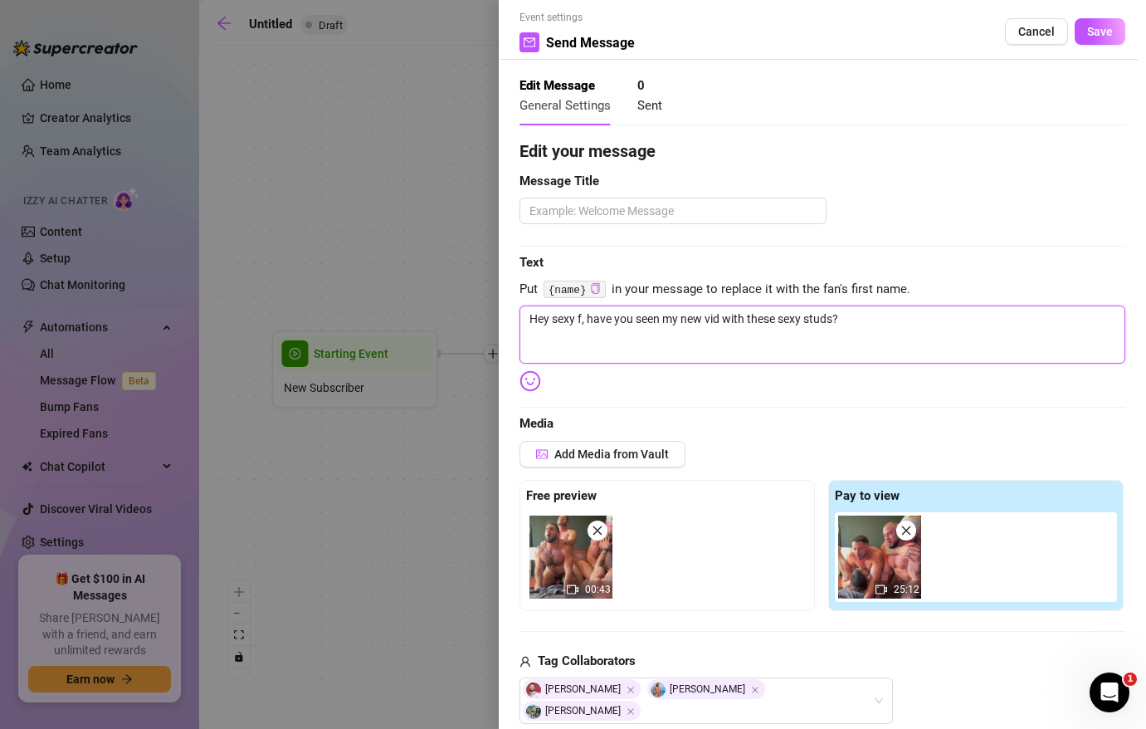
type textarea "Hey sexy fa, have you seen my new vid with these sexy studs?"
type textarea "Hey sexy fan, have you seen my new vid with these sexy studs?"
type textarea "Hey sexy fa, have you seen my new vid with these sexy studs?"
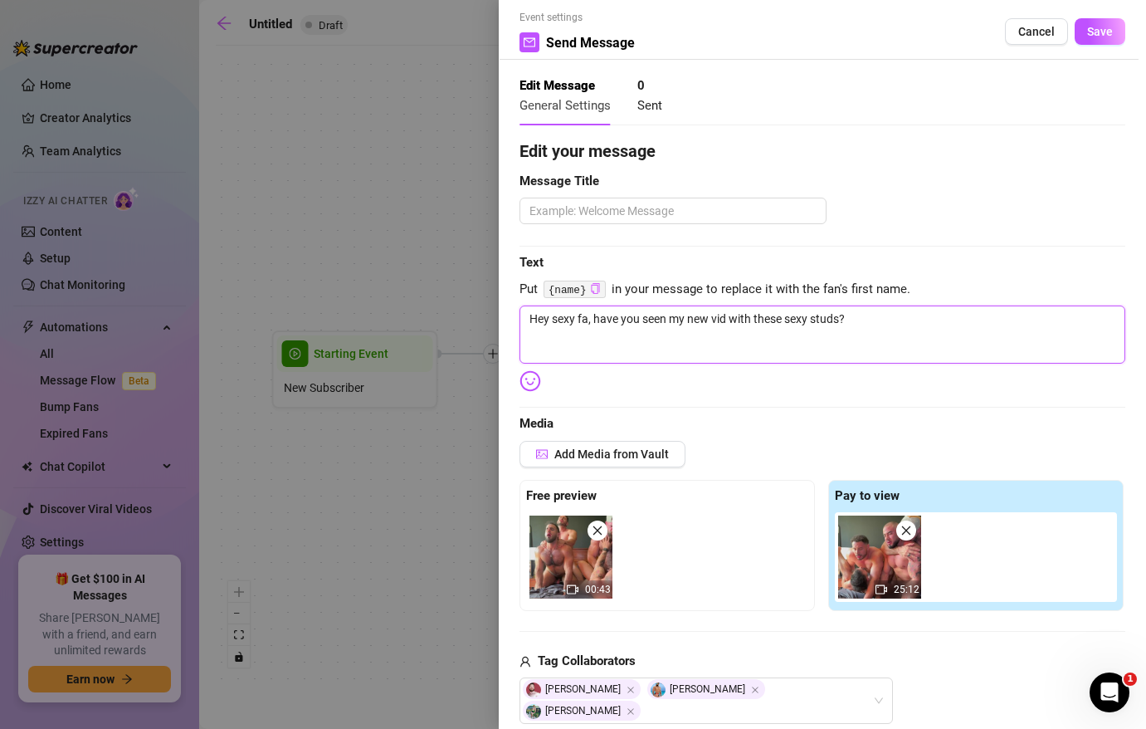
type textarea "Hey sexy f, have you seen my new vid with these sexy studs?"
type textarea "Hey sexy , have you seen my new vid with these sexy studs?"
type textarea "Hey sexy, have you seen my new vid with these sexy studs?"
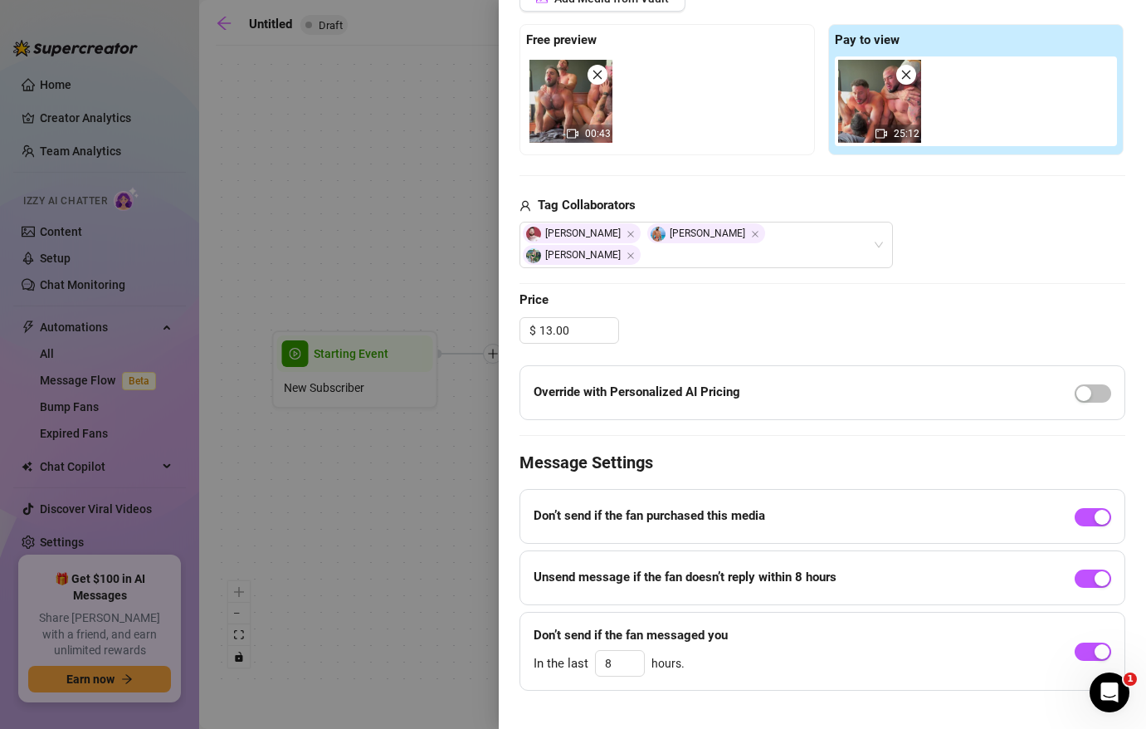
scroll to position [470, 0]
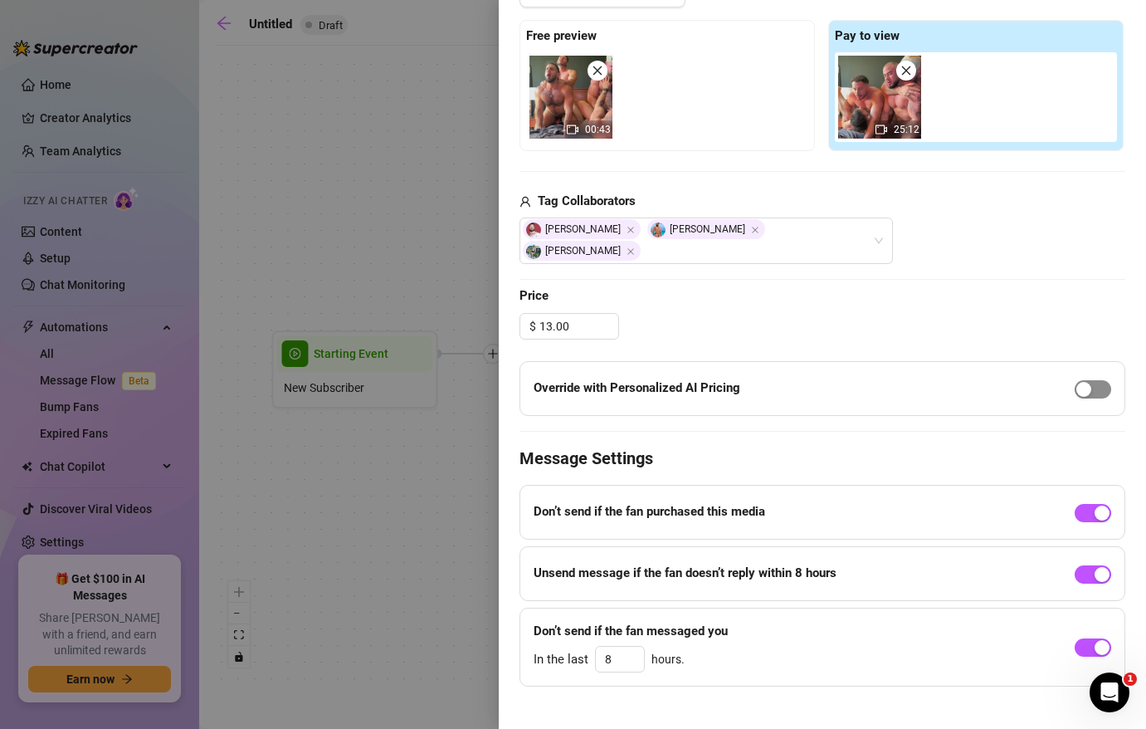
type textarea "Hey sexy, have you seen my new vid with these sexy studs?"
click at [1084, 382] on div "button" at bounding box center [1083, 389] width 15 height 15
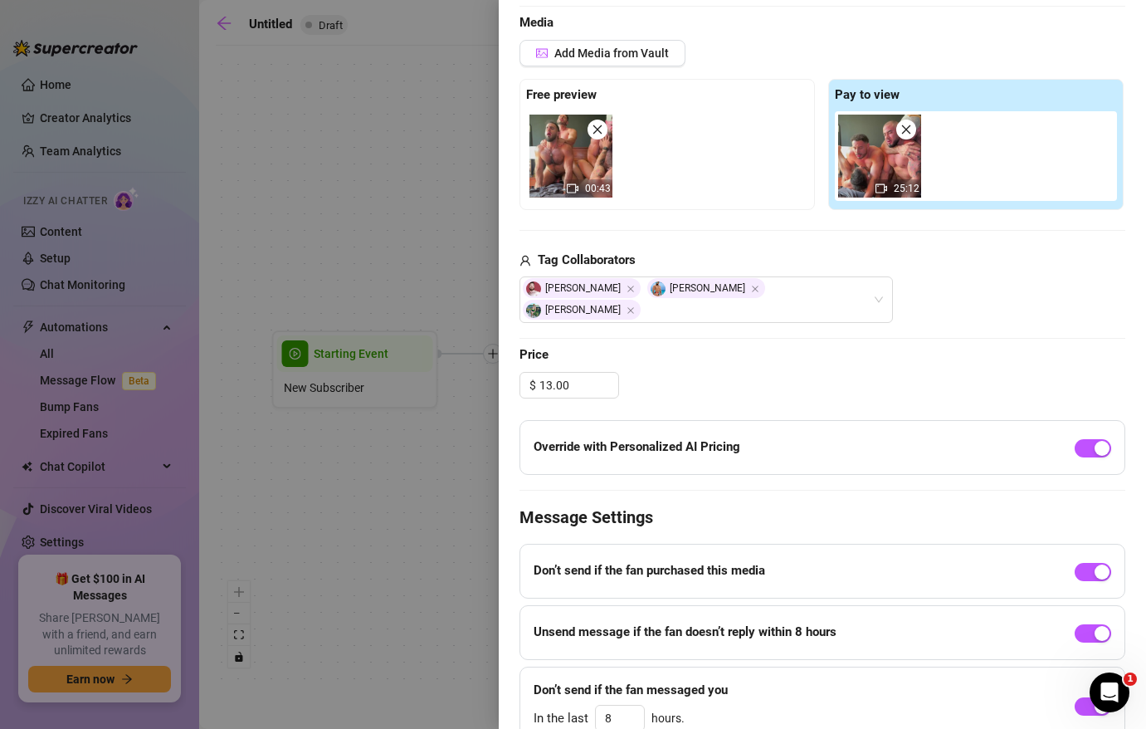
scroll to position [407, 0]
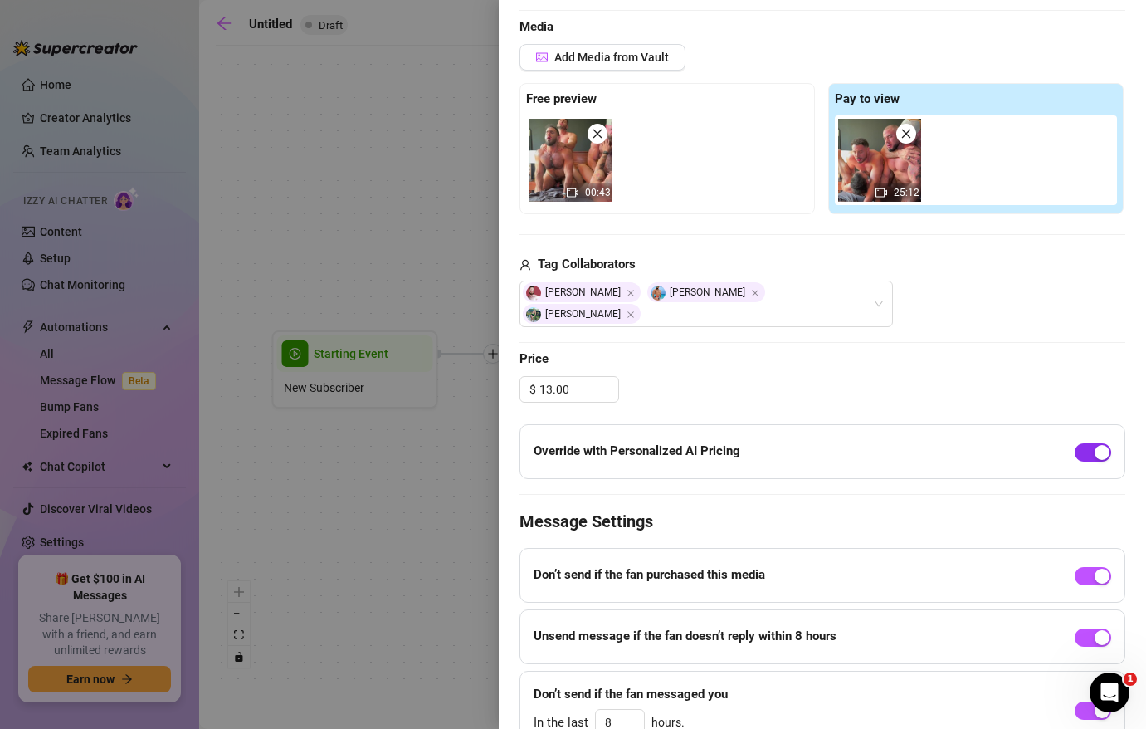
click at [1099, 445] on div "button" at bounding box center [1101, 452] width 15 height 15
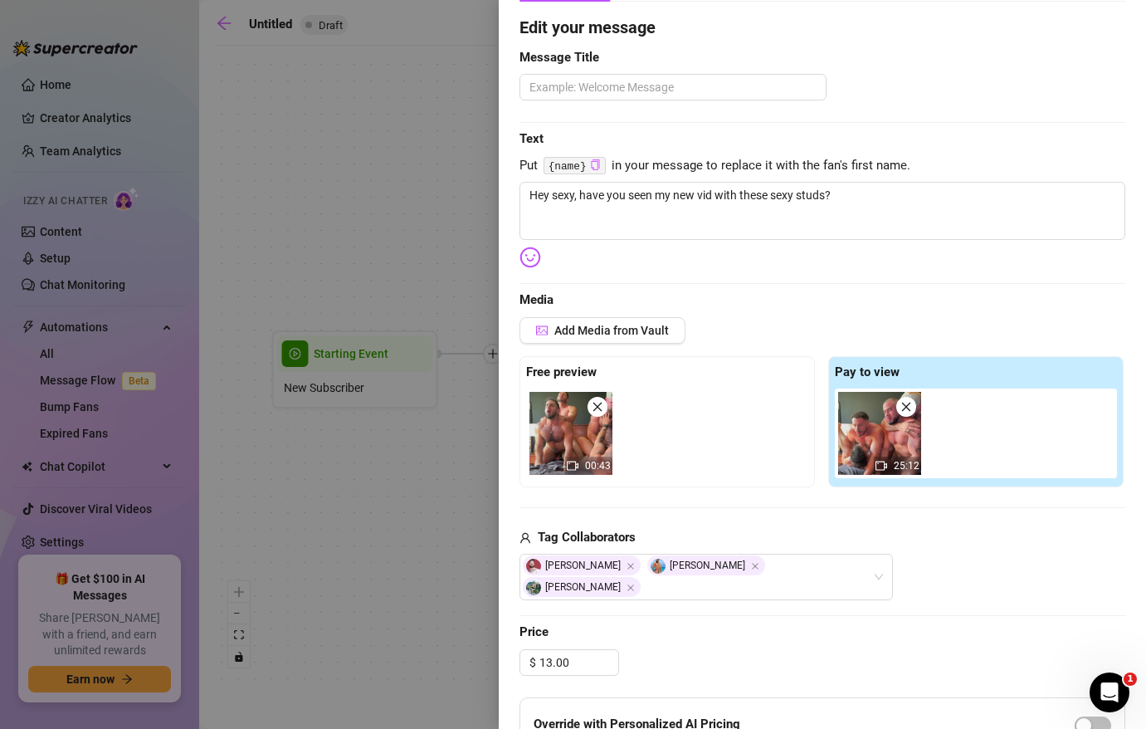
scroll to position [0, 0]
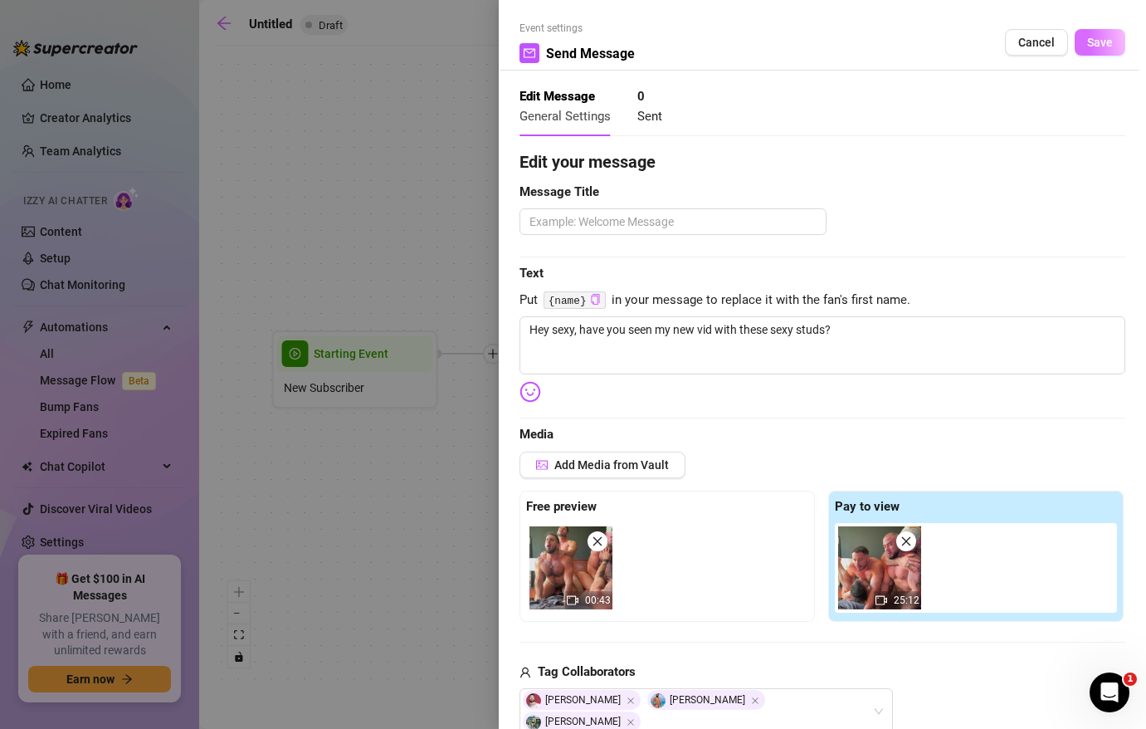
click at [1099, 47] on span "Save" at bounding box center [1100, 42] width 26 height 13
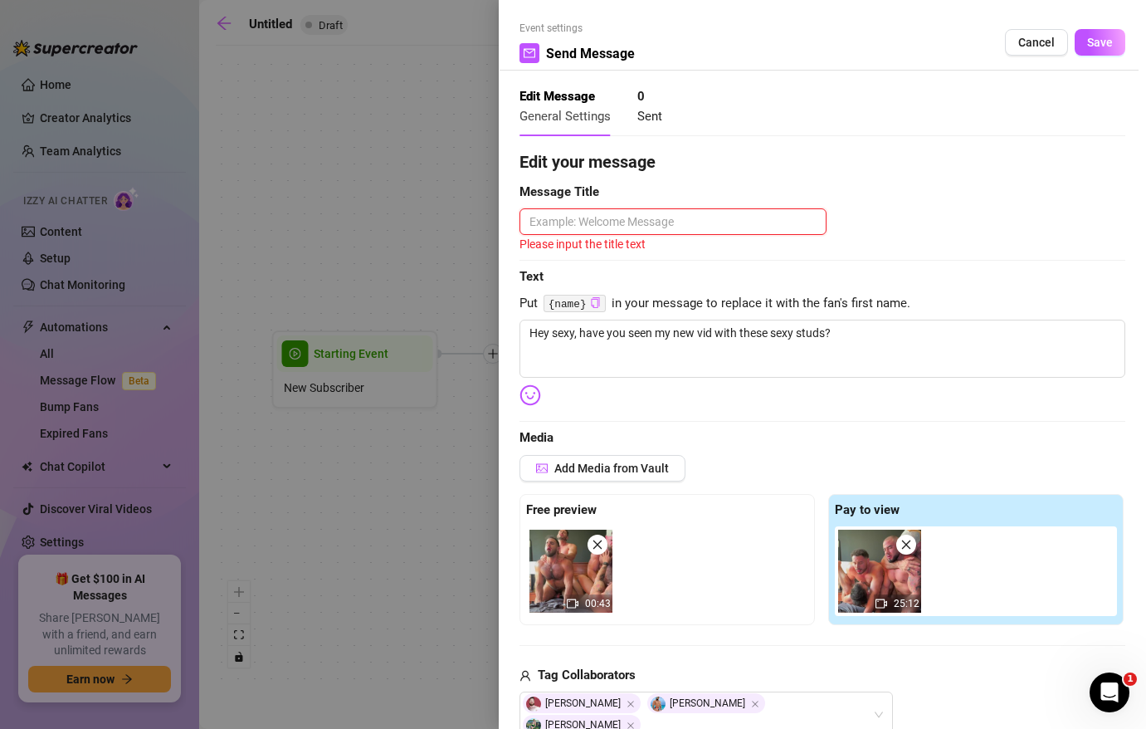
click at [676, 208] on textarea at bounding box center [672, 221] width 307 height 27
click at [680, 220] on textarea at bounding box center [672, 221] width 307 height 27
type textarea "M"
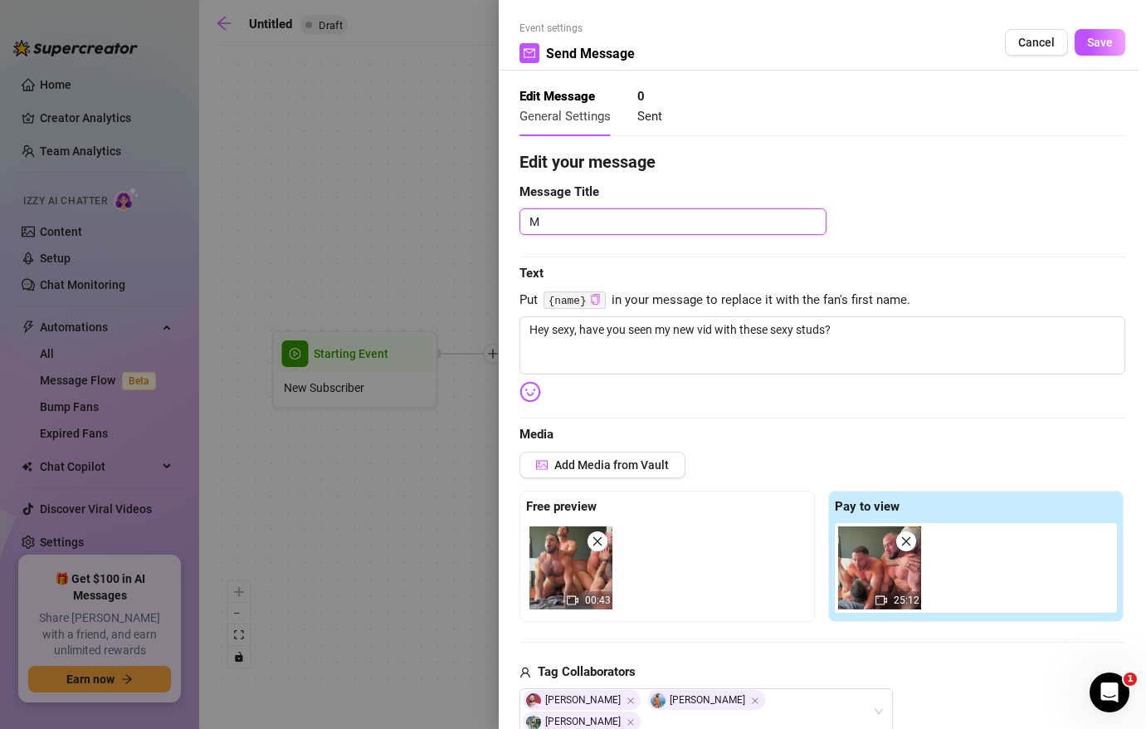
type textarea "My"
type textarea "My l"
type textarea "My"
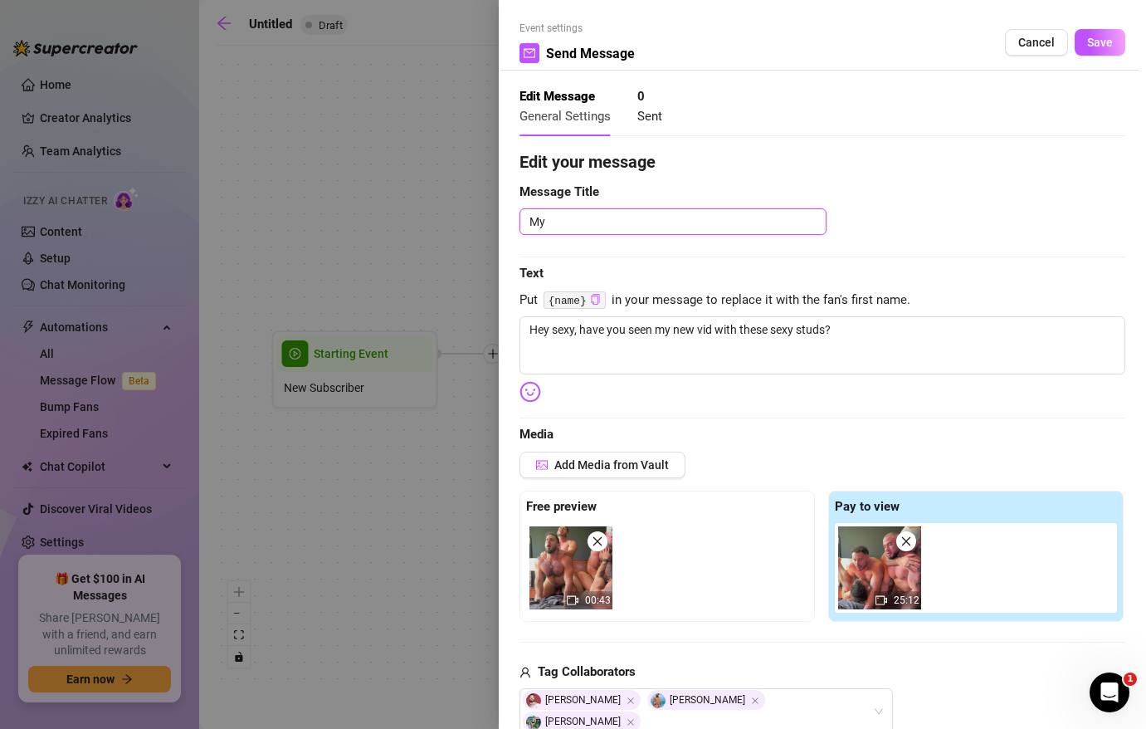
type textarea "M"
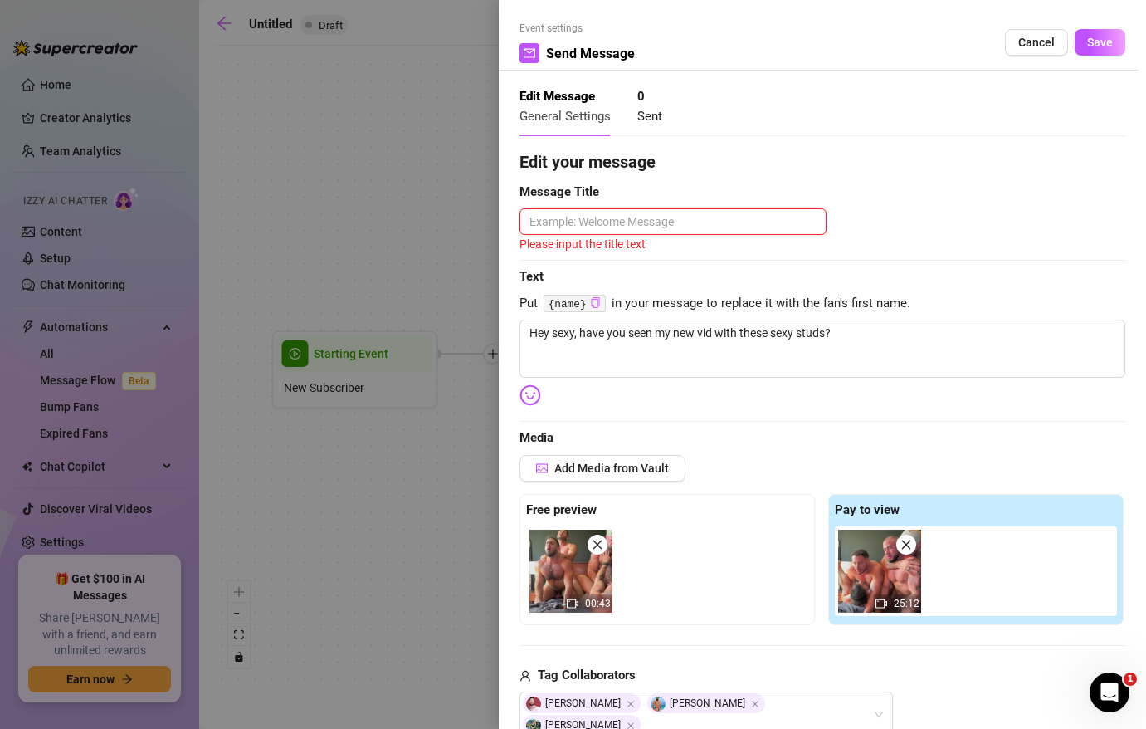
type textarea "M"
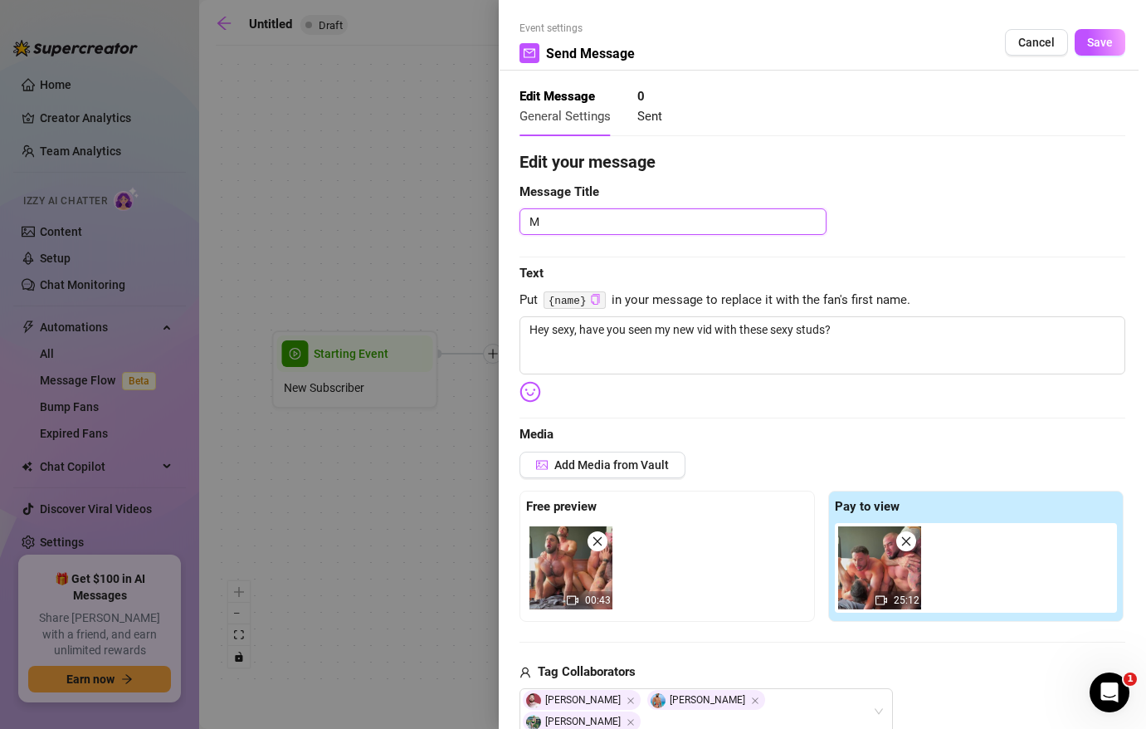
type textarea "My"
type textarea "My L"
type textarea "My La"
type textarea "My Lat"
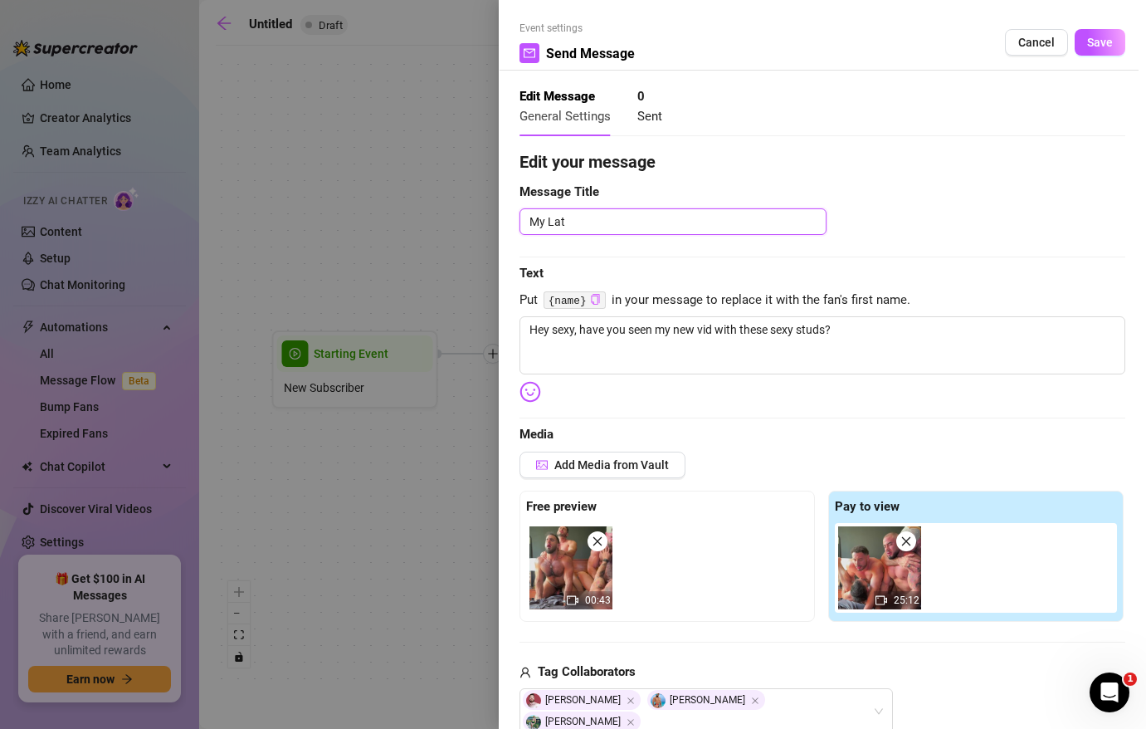
type textarea "My Late"
type textarea "My Lates"
type textarea "My Latest"
click at [563, 223] on textarea "My Latest Video" at bounding box center [672, 221] width 307 height 27
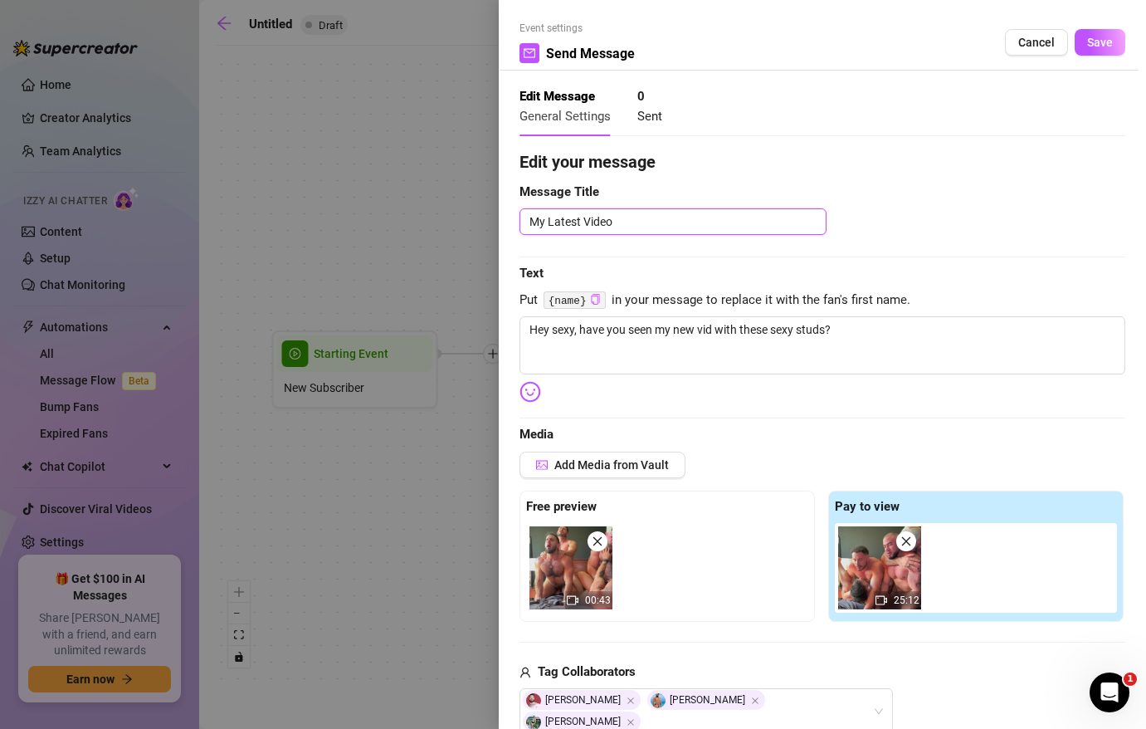
click at [531, 226] on textarea "My Latest Video" at bounding box center [672, 221] width 307 height 27
click at [656, 226] on textarea "My Latest Video" at bounding box center [672, 221] width 307 height 27
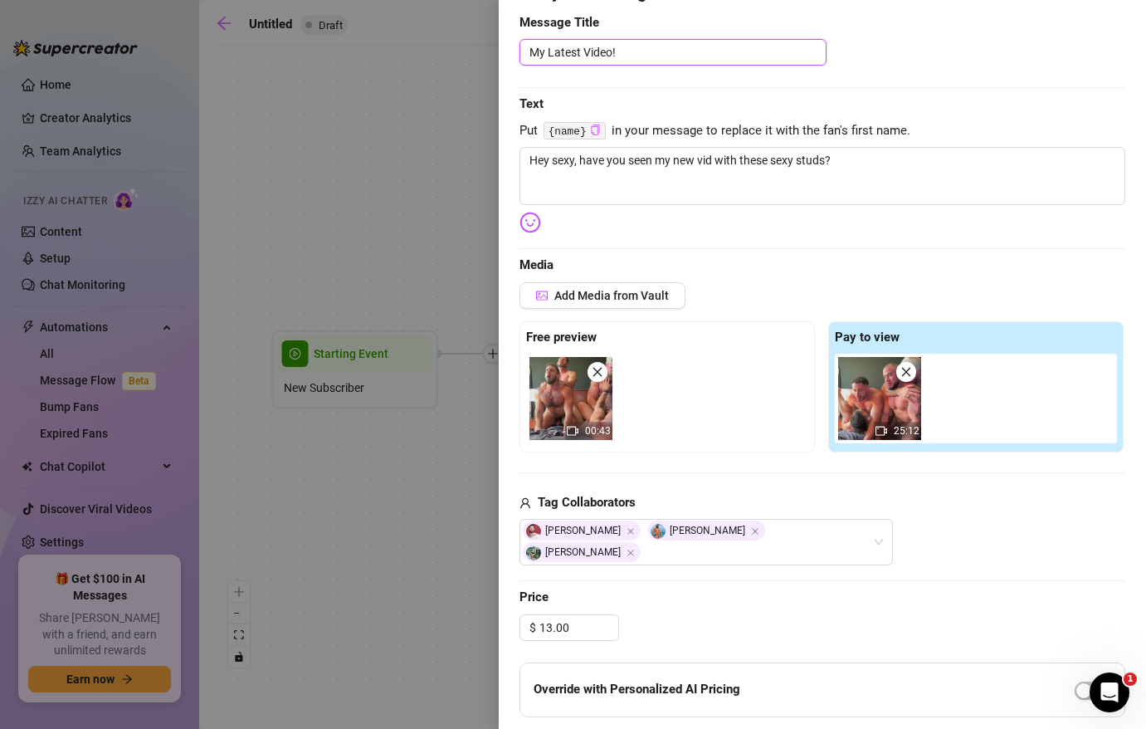
scroll to position [159, 0]
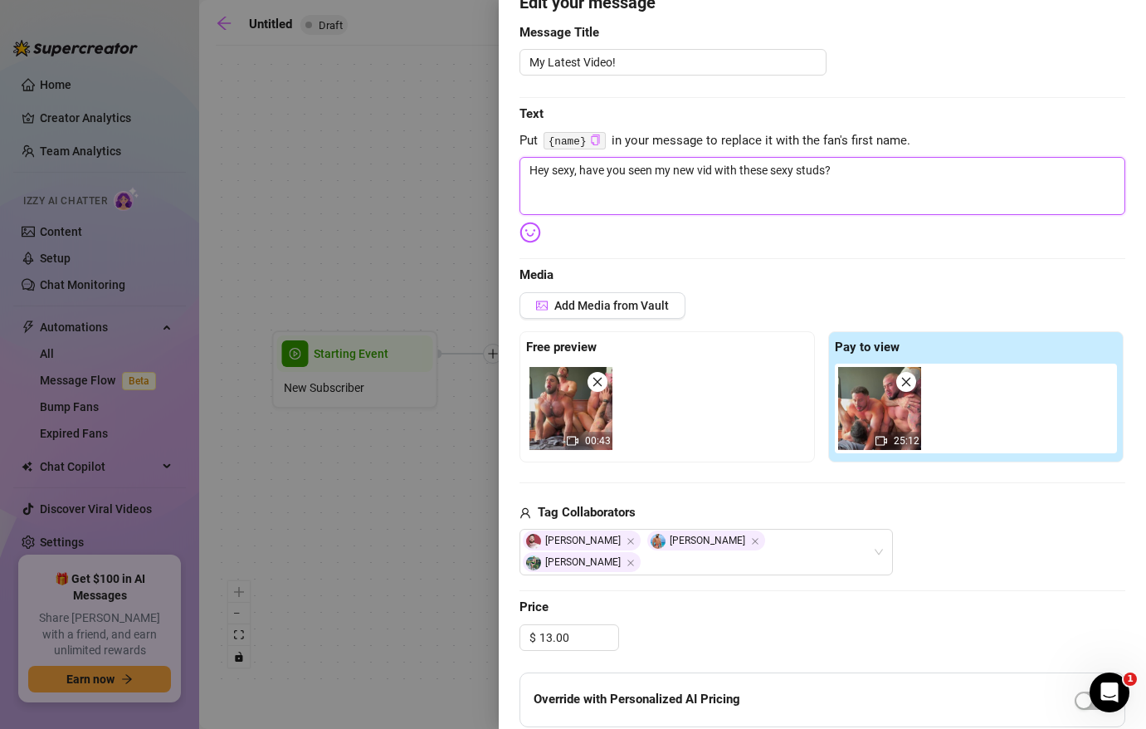
click at [841, 168] on textarea "Hey sexy, have you seen my new vid with these sexy studs?" at bounding box center [822, 186] width 606 height 58
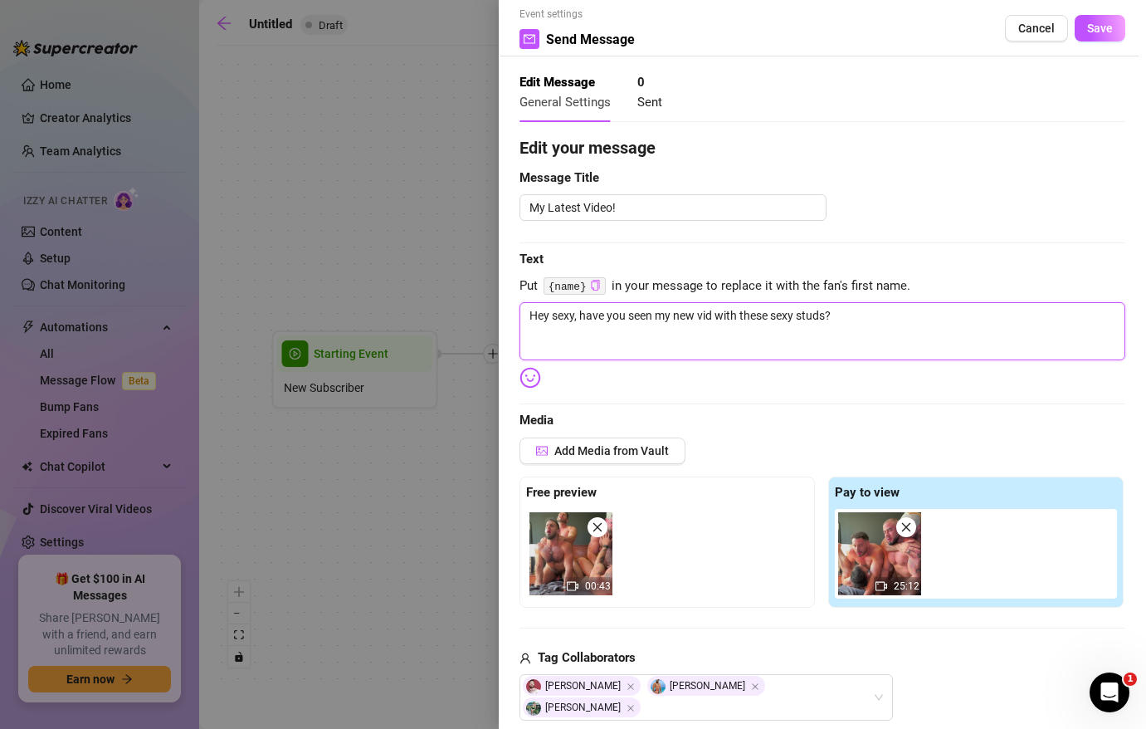
scroll to position [0, 0]
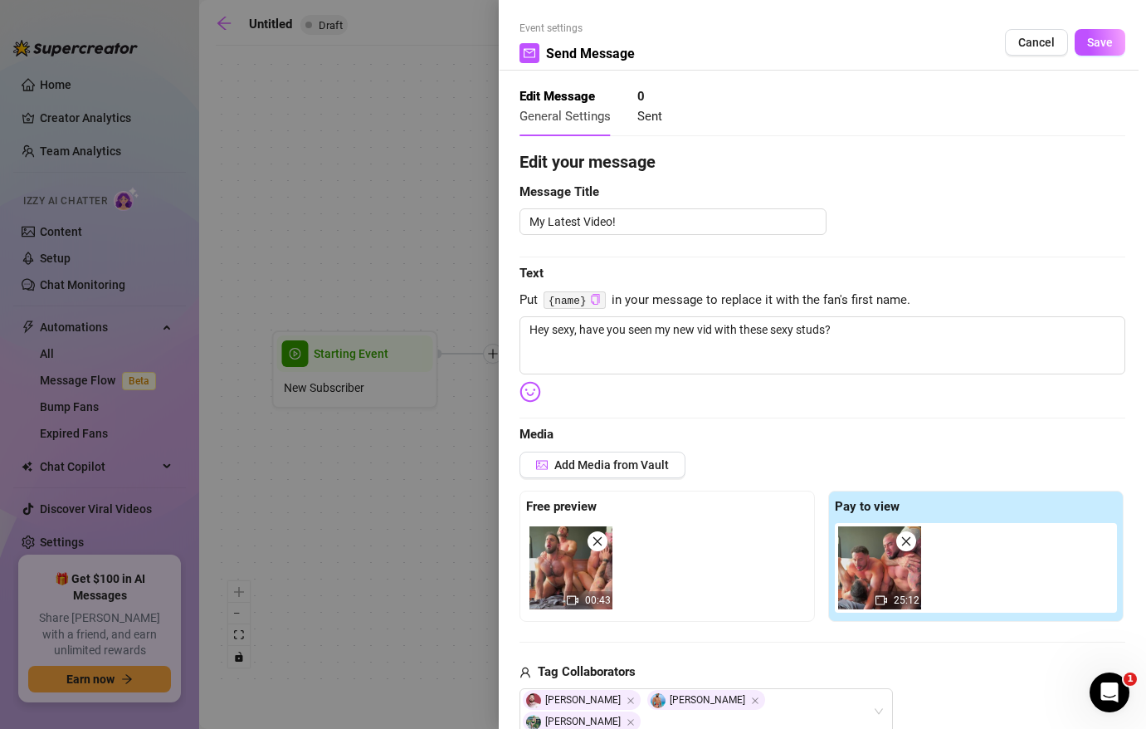
drag, startPoint x: 1098, startPoint y: 34, endPoint x: 988, endPoint y: 137, distance: 150.3
click at [988, 138] on form "Event settings Send Message Cancel Save Edit Message General Settings 0 Sent Ed…" at bounding box center [822, 589] width 606 height 1136
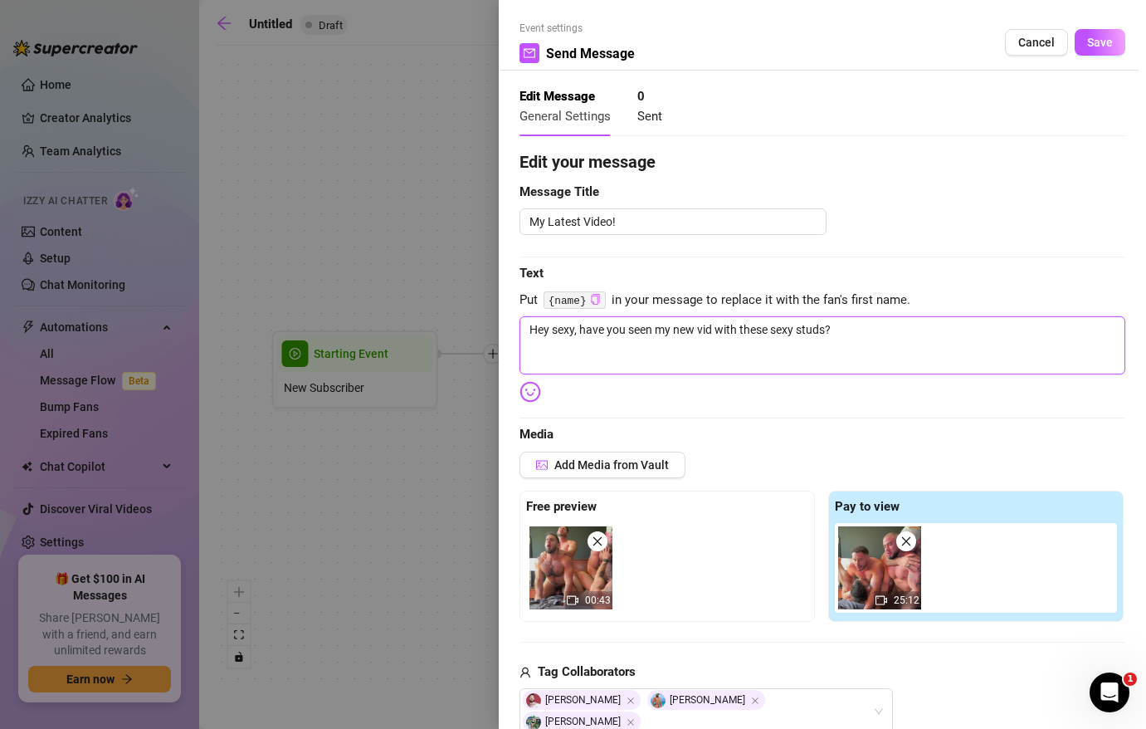
click at [698, 330] on textarea "Hey sexy, have you seen my new vid with these sexy studs?" at bounding box center [822, 345] width 606 height 58
click at [917, 323] on textarea "Hey sexy, have you seen my new couple swap vid with these sexy studs?" at bounding box center [822, 345] width 606 height 58
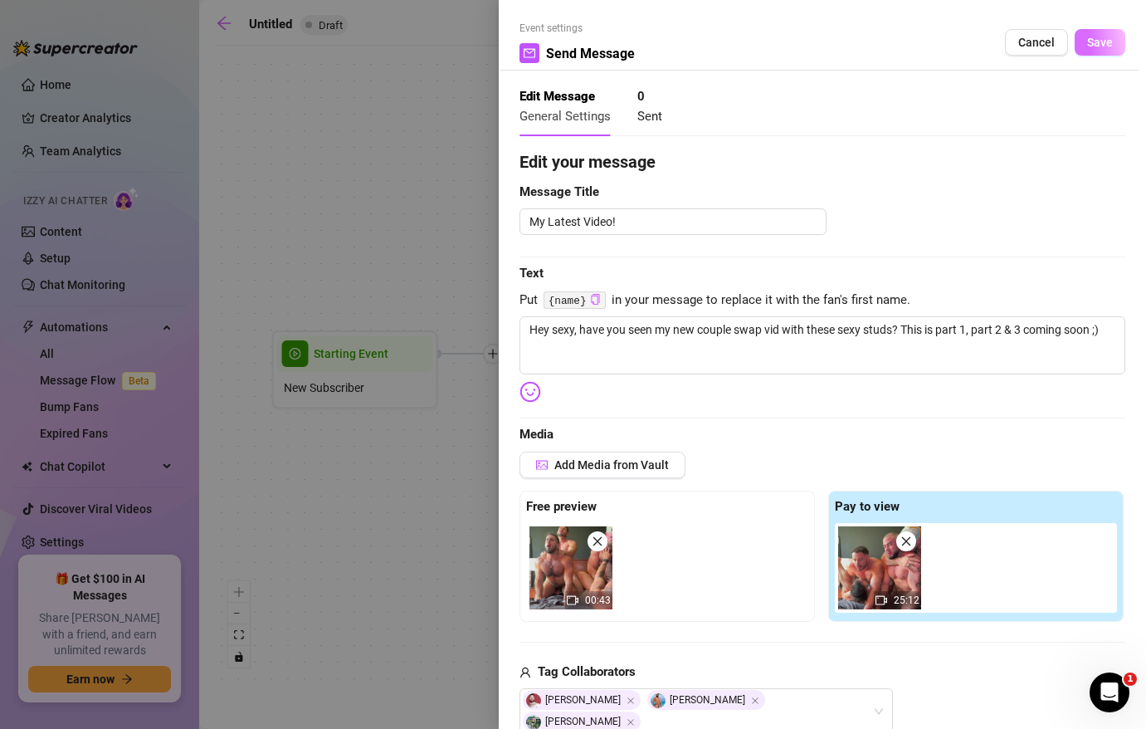
click at [1089, 41] on span "Save" at bounding box center [1100, 42] width 26 height 13
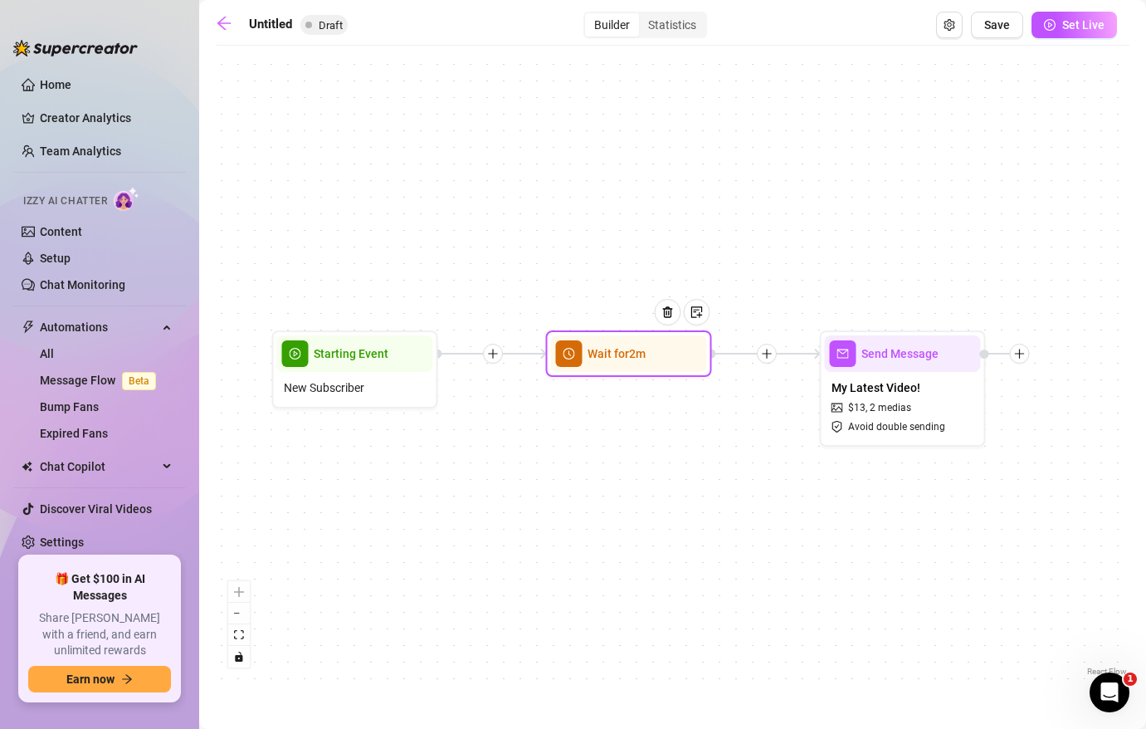
click at [630, 366] on div "Wait for 2m" at bounding box center [629, 353] width 156 height 37
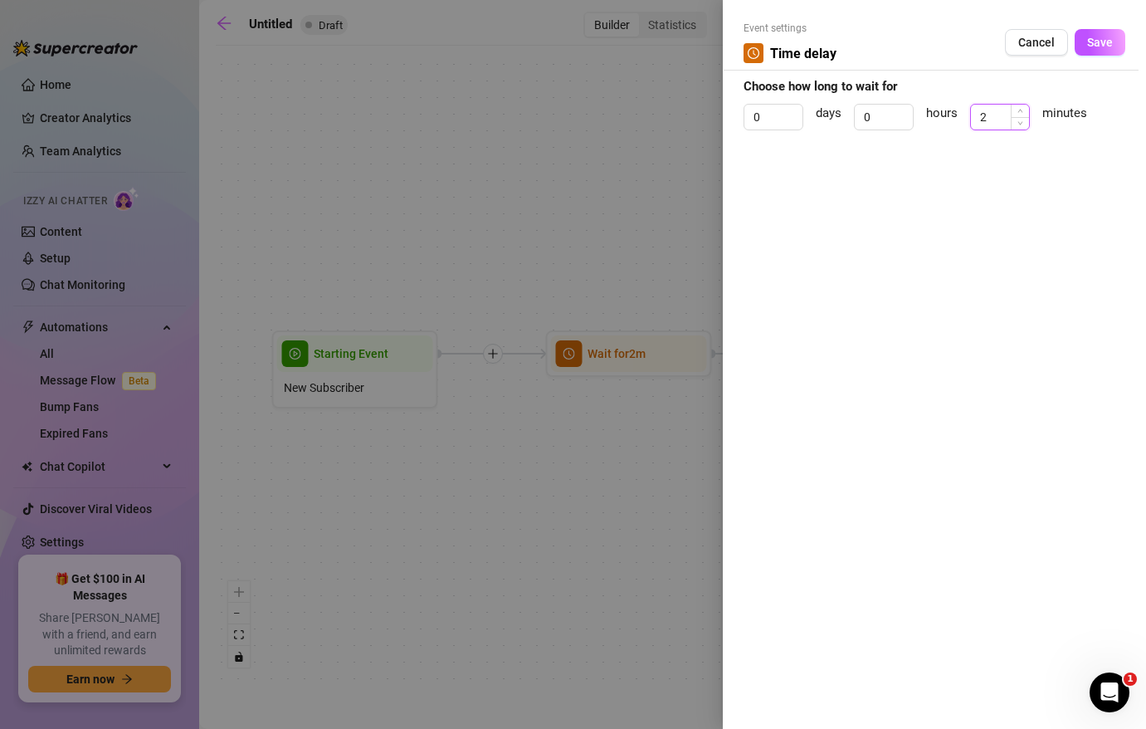
click at [1003, 119] on input "2" at bounding box center [1000, 117] width 58 height 25
click at [1112, 32] on button "Save" at bounding box center [1100, 42] width 51 height 27
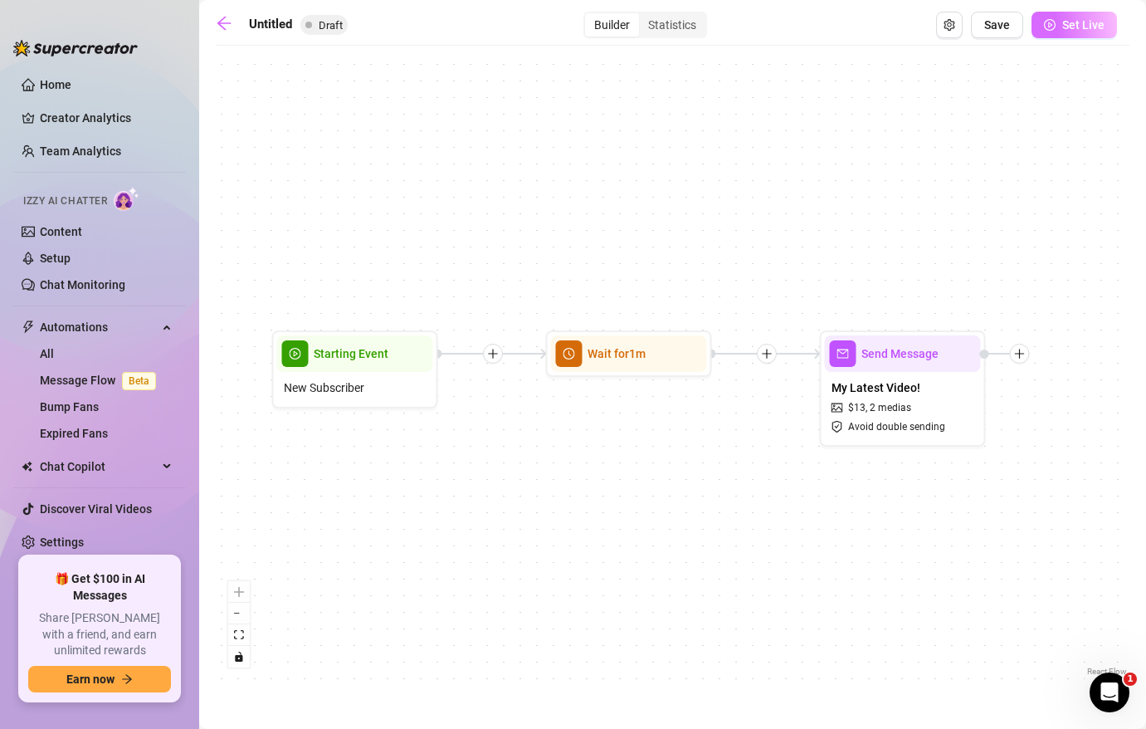
click at [1070, 32] on button "Set Live" at bounding box center [1073, 25] width 85 height 27
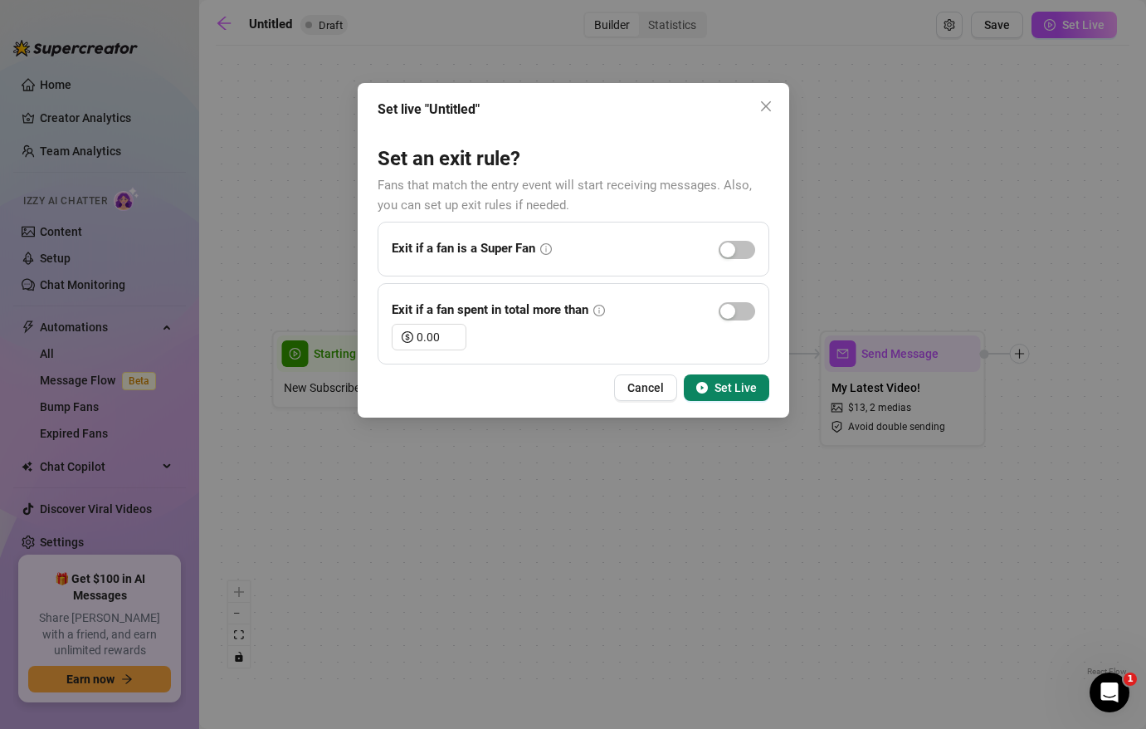
click at [710, 381] on button "Set Live" at bounding box center [726, 387] width 85 height 27
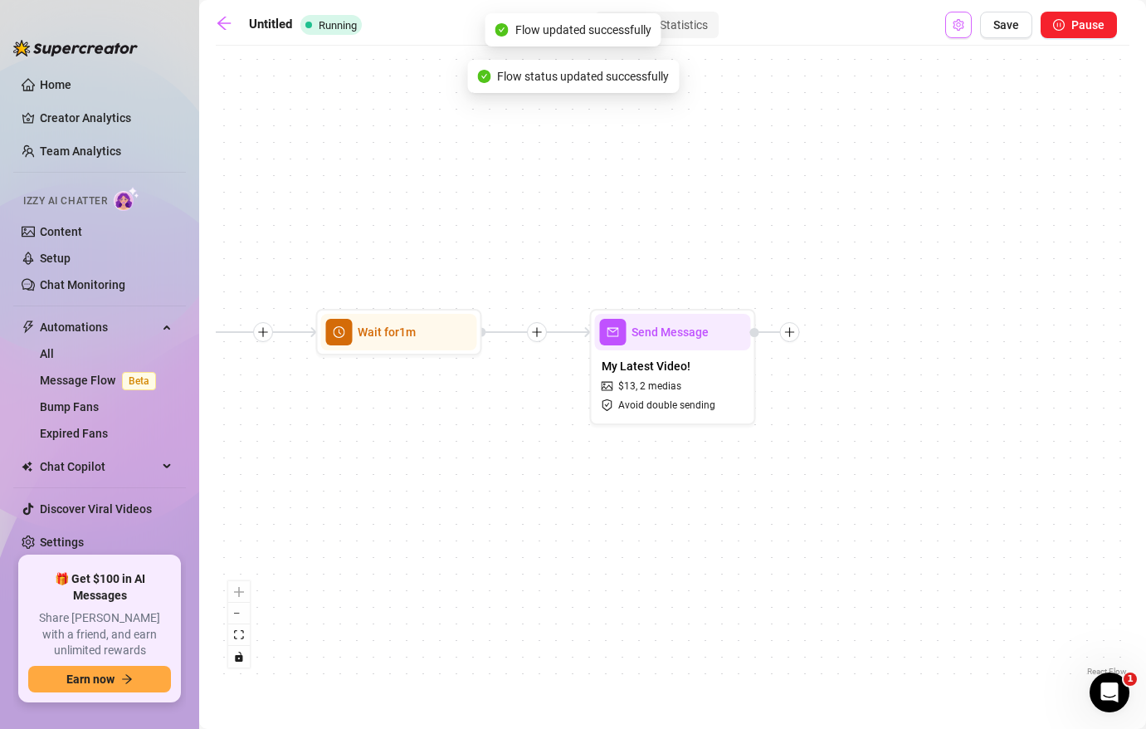
click at [957, 31] on span "Open Exit Rules" at bounding box center [959, 24] width 12 height 13
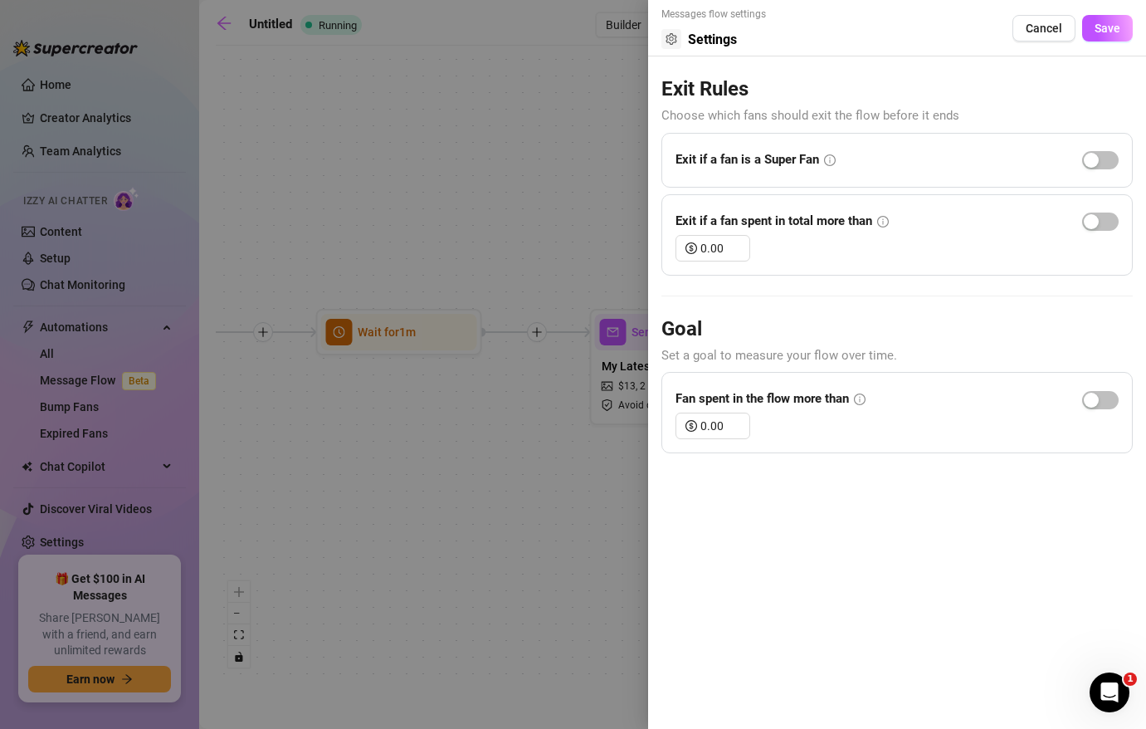
click at [553, 196] on div at bounding box center [573, 364] width 1146 height 729
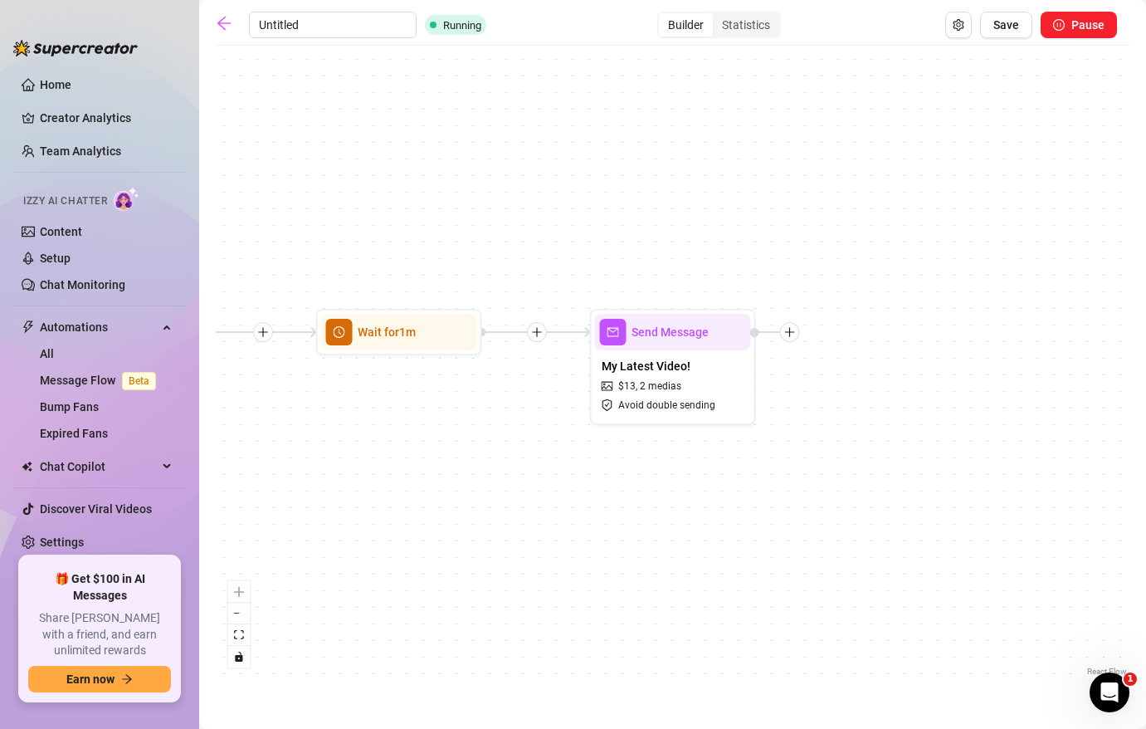
click at [273, 31] on input "Untitled" at bounding box center [333, 25] width 168 height 27
click at [348, 17] on input "Untitled" at bounding box center [333, 25] width 168 height 27
click at [298, 37] on div "Latest Video Running Builder Statistics Save Pause" at bounding box center [666, 25] width 901 height 27
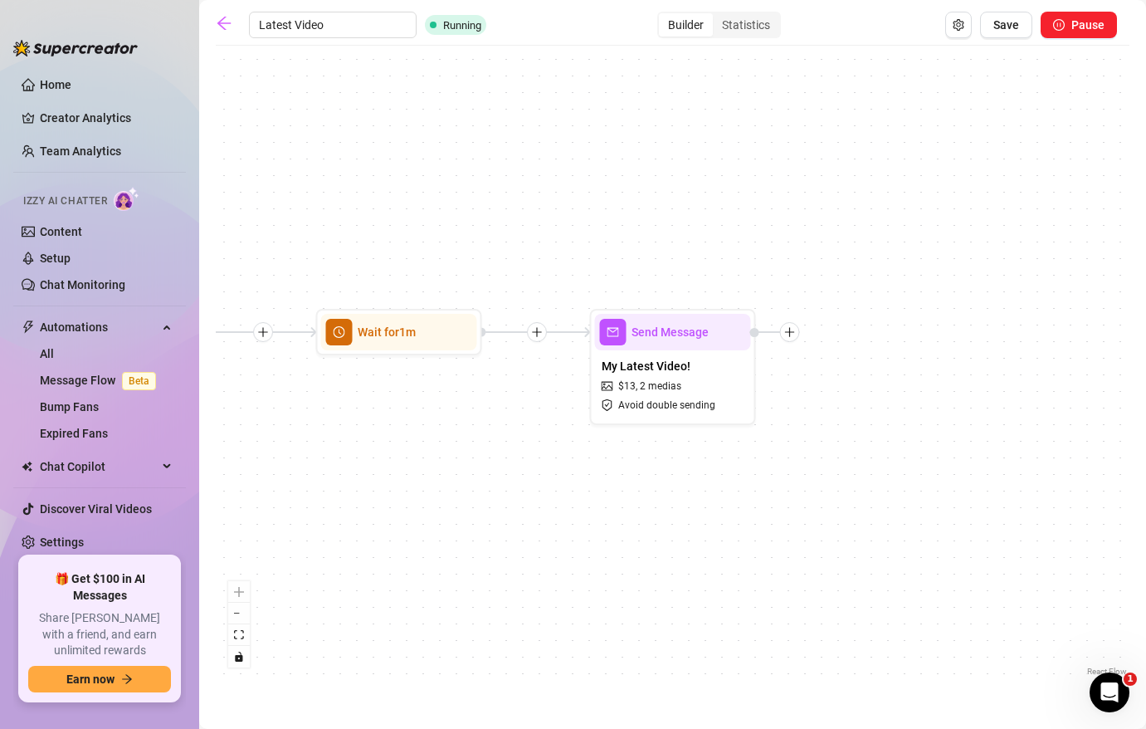
click at [298, 27] on input "Latest Video" at bounding box center [333, 25] width 168 height 27
click at [358, 23] on input "Latest Video" at bounding box center [333, 25] width 168 height 27
click at [1021, 25] on button "Save" at bounding box center [1006, 25] width 52 height 27
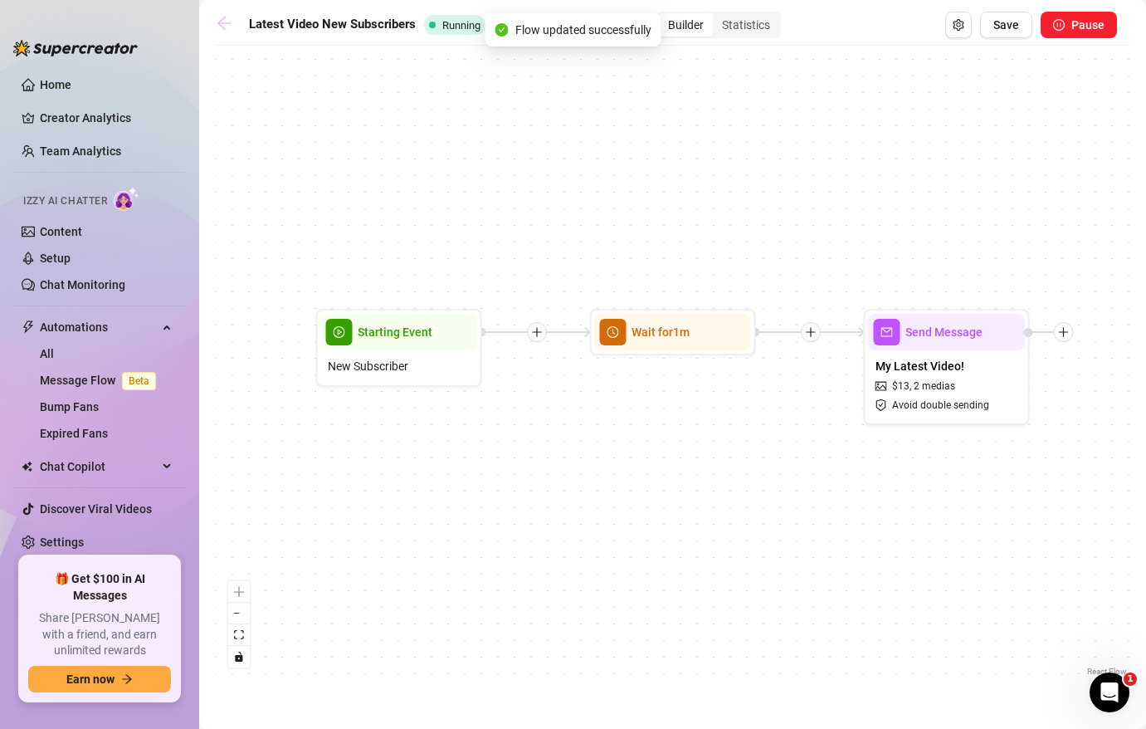
click at [220, 27] on icon "arrow-left" at bounding box center [224, 23] width 17 height 17
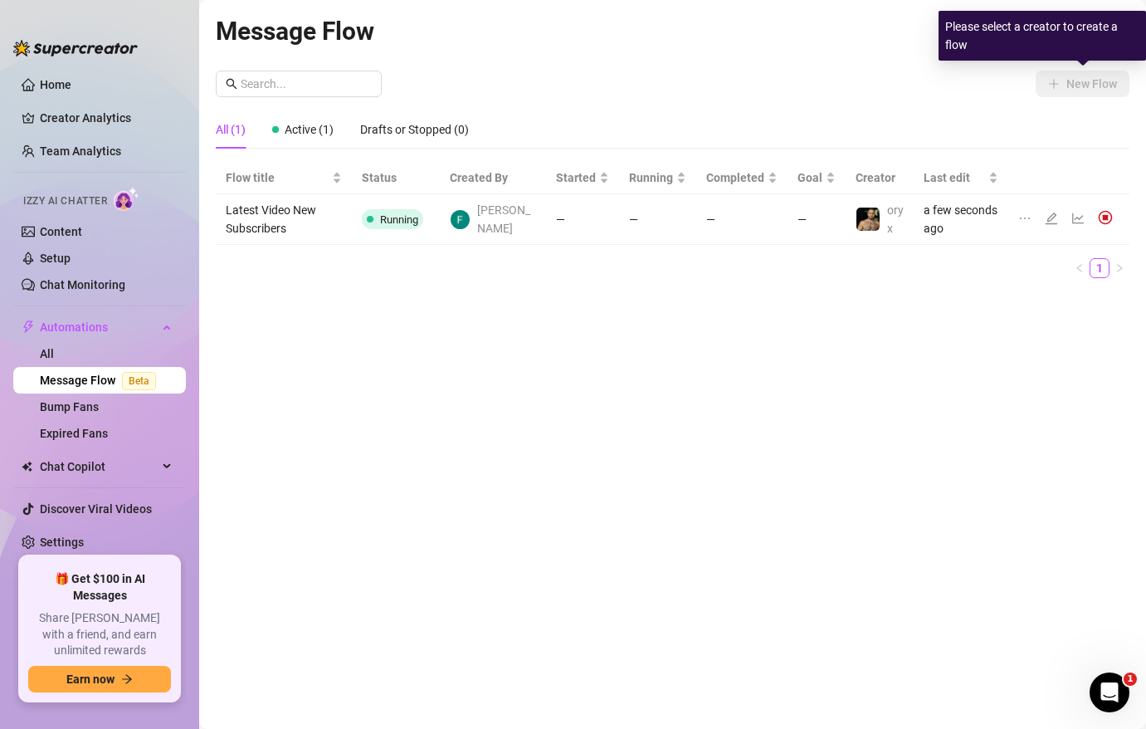
click at [930, 46] on div "Message Flow All Creators" at bounding box center [673, 31] width 914 height 39
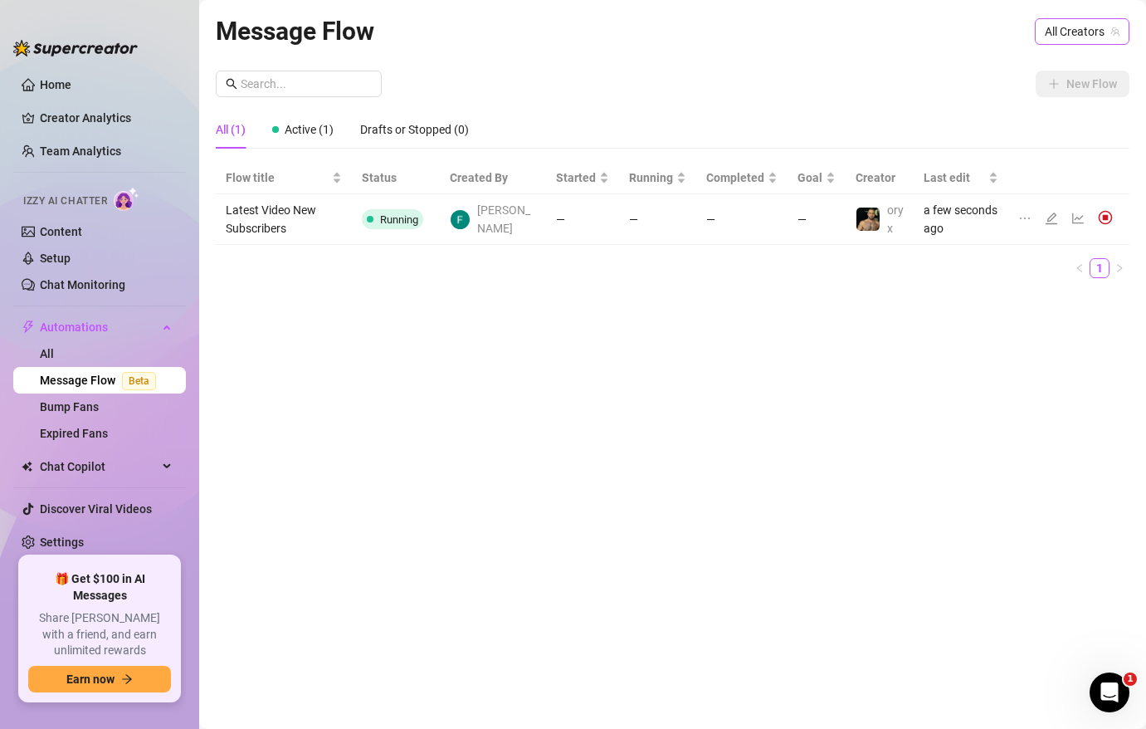
click at [1086, 30] on span "All Creators" at bounding box center [1082, 31] width 75 height 25
click at [1072, 91] on span "( oryx91 )" at bounding box center [1094, 92] width 44 height 18
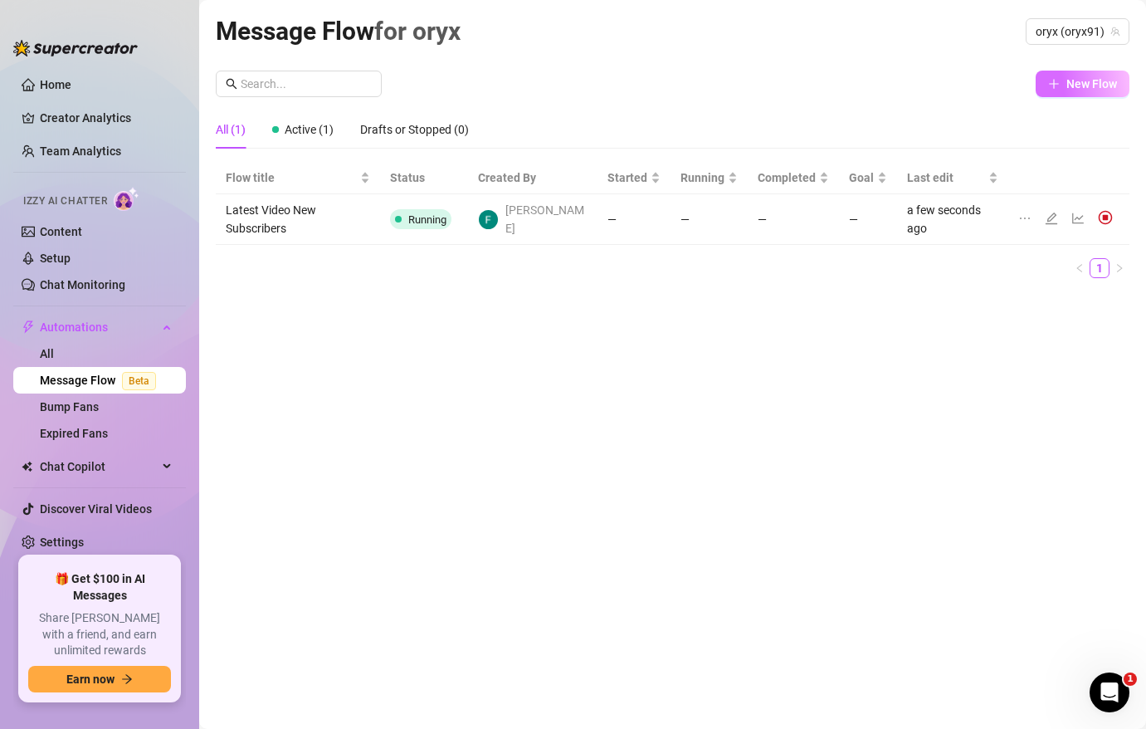
click at [1079, 85] on span "New Flow" at bounding box center [1091, 83] width 51 height 13
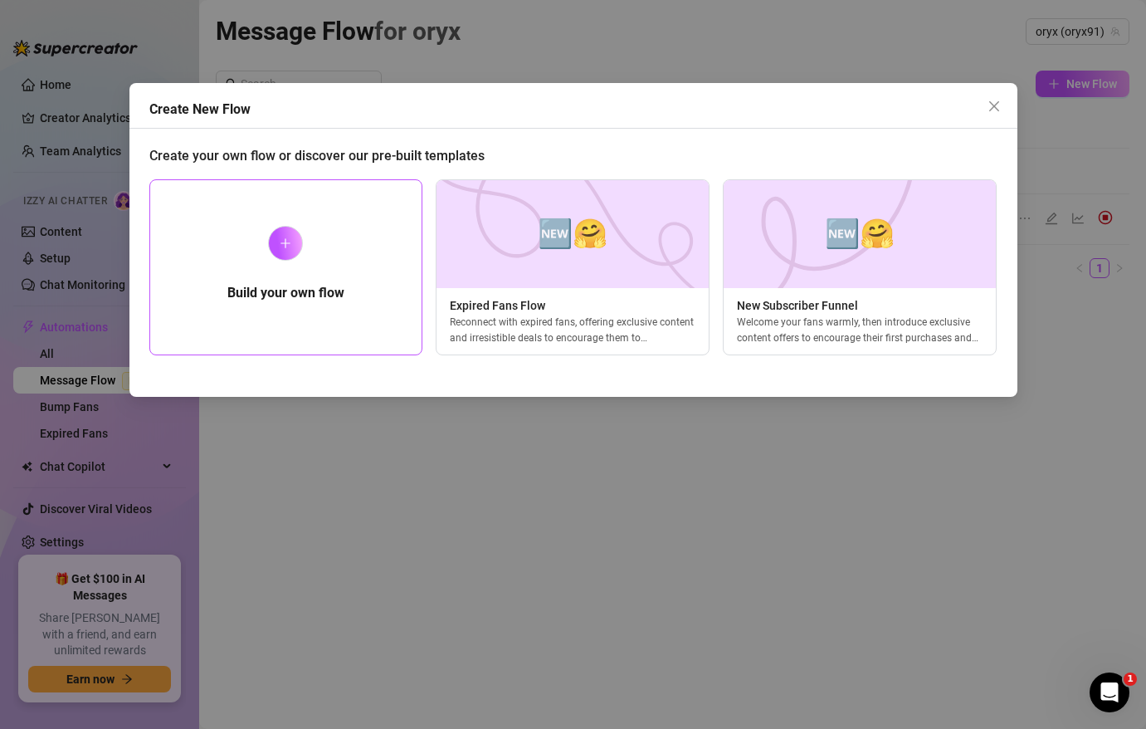
click at [340, 273] on div "Build your own flow" at bounding box center [286, 267] width 274 height 176
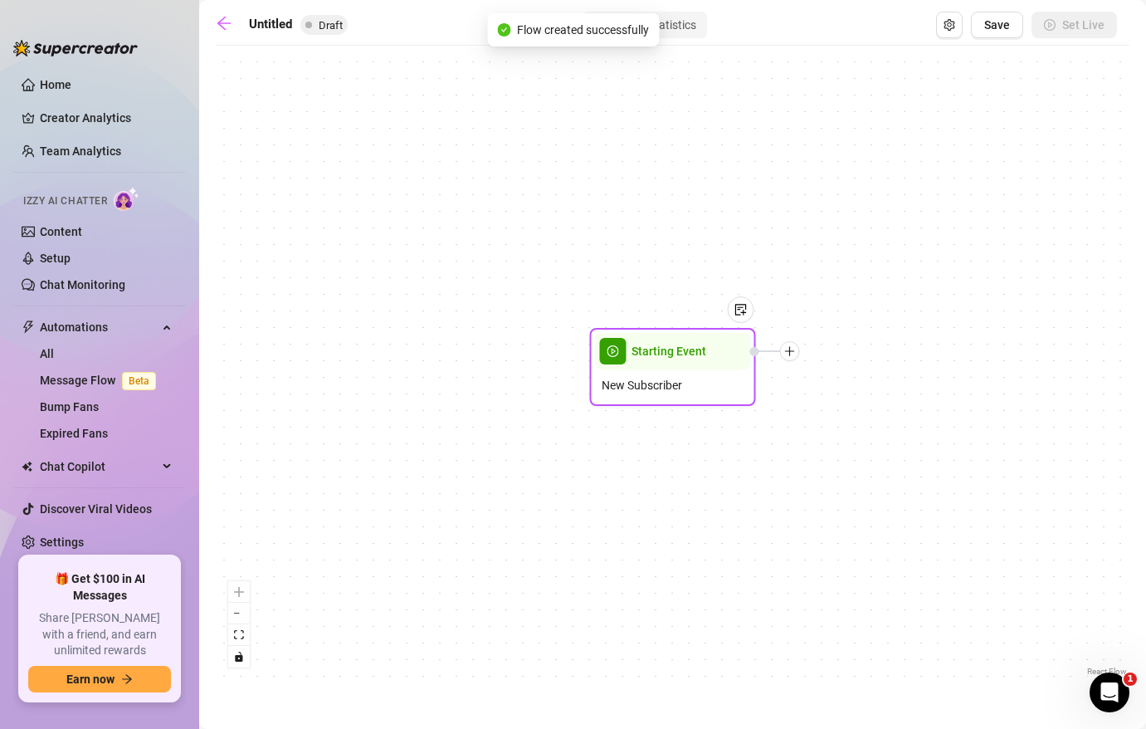
click at [666, 376] on span "New Subscriber" at bounding box center [642, 385] width 80 height 18
click at [663, 350] on span "Starting Event" at bounding box center [668, 351] width 75 height 18
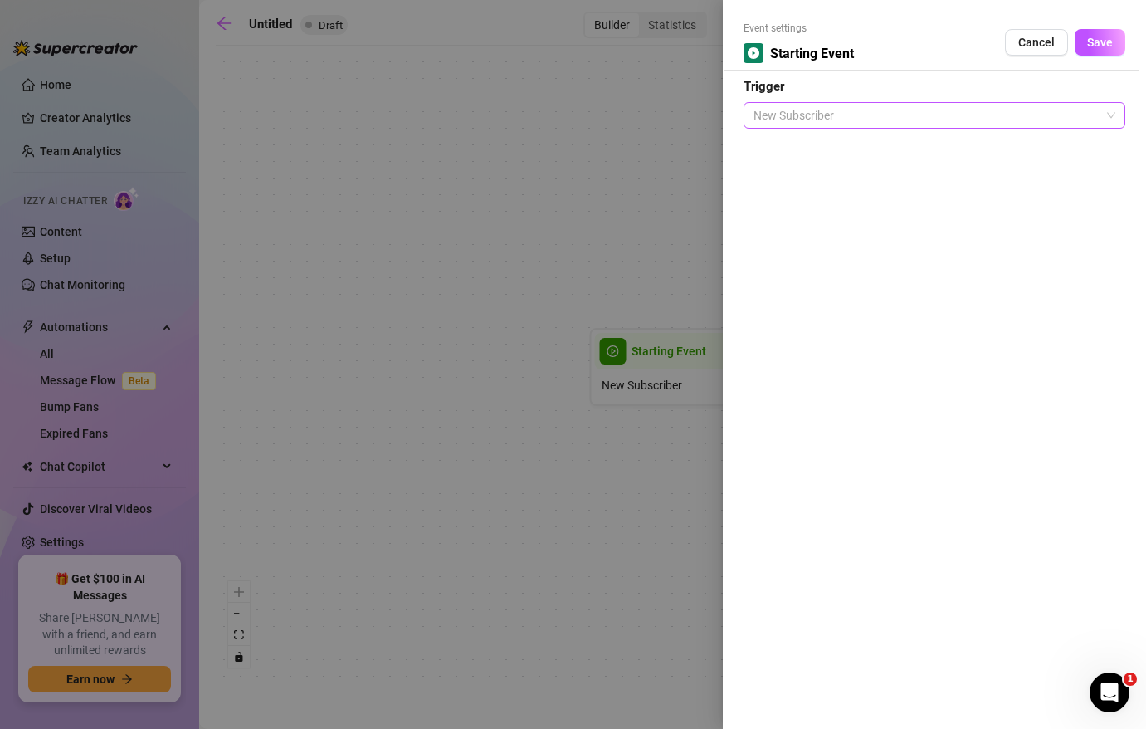
click at [855, 111] on span "New Subscriber" at bounding box center [934, 115] width 362 height 25
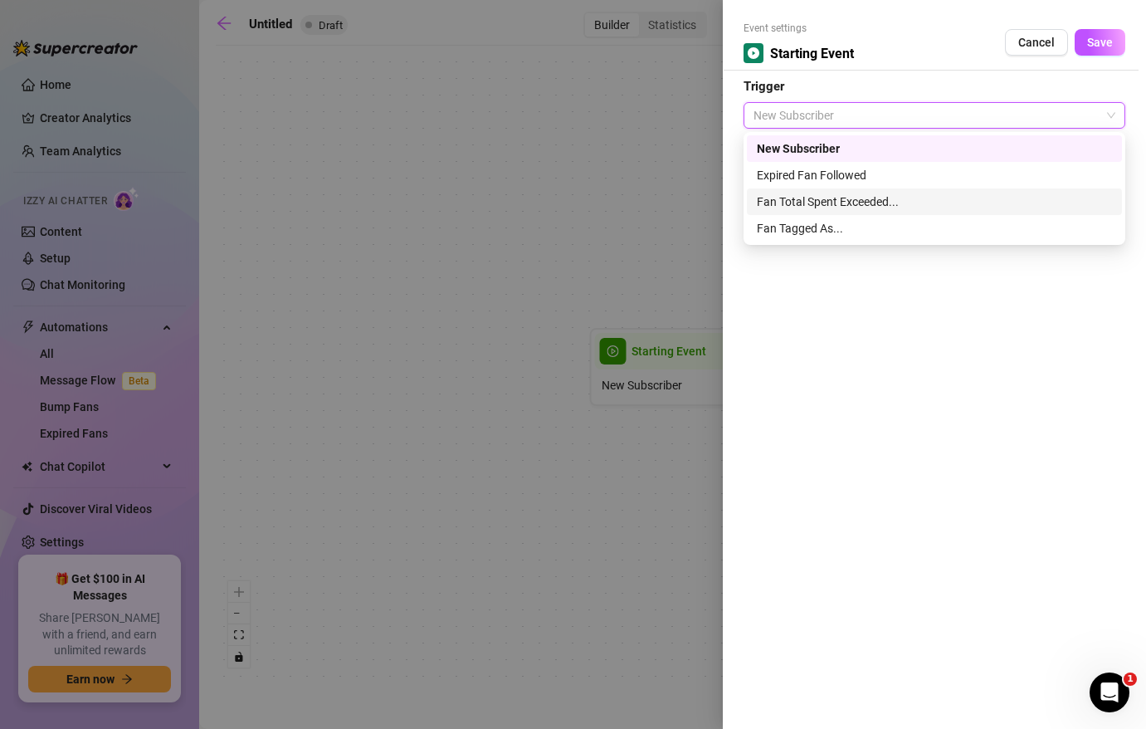
click at [850, 212] on div "Fan Total Spent Exceeded..." at bounding box center [934, 201] width 375 height 27
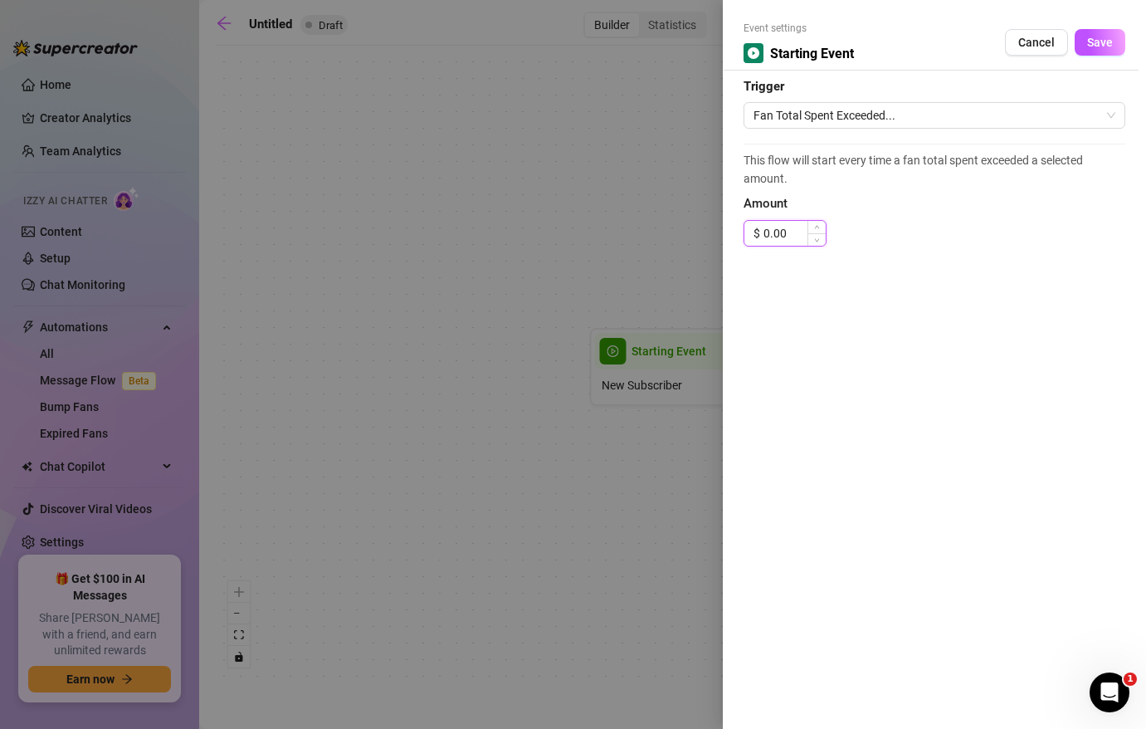
click at [783, 235] on input "0.00" at bounding box center [794, 233] width 62 height 25
click at [1107, 38] on span "Save" at bounding box center [1100, 42] width 26 height 13
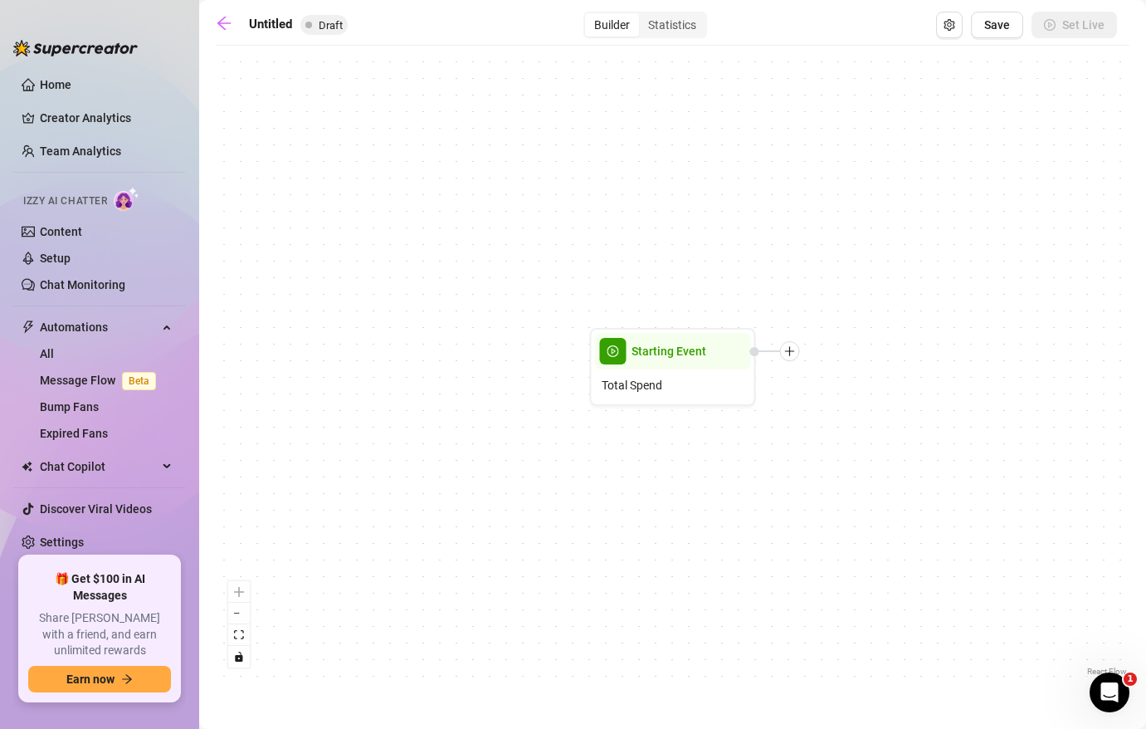
click at [791, 361] on div "Starting Event Total Spend" at bounding box center [673, 367] width 914 height 626
click at [792, 348] on icon "plus" at bounding box center [790, 351] width 12 height 12
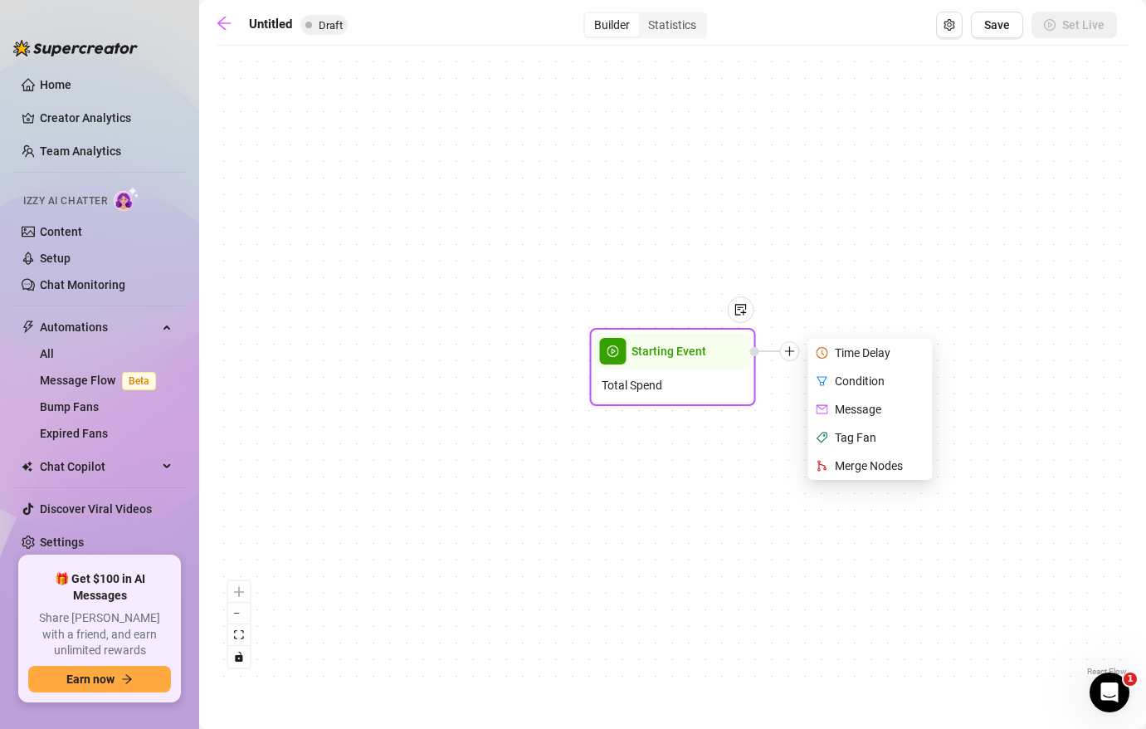
click at [865, 412] on div "Message" at bounding box center [871, 409] width 121 height 28
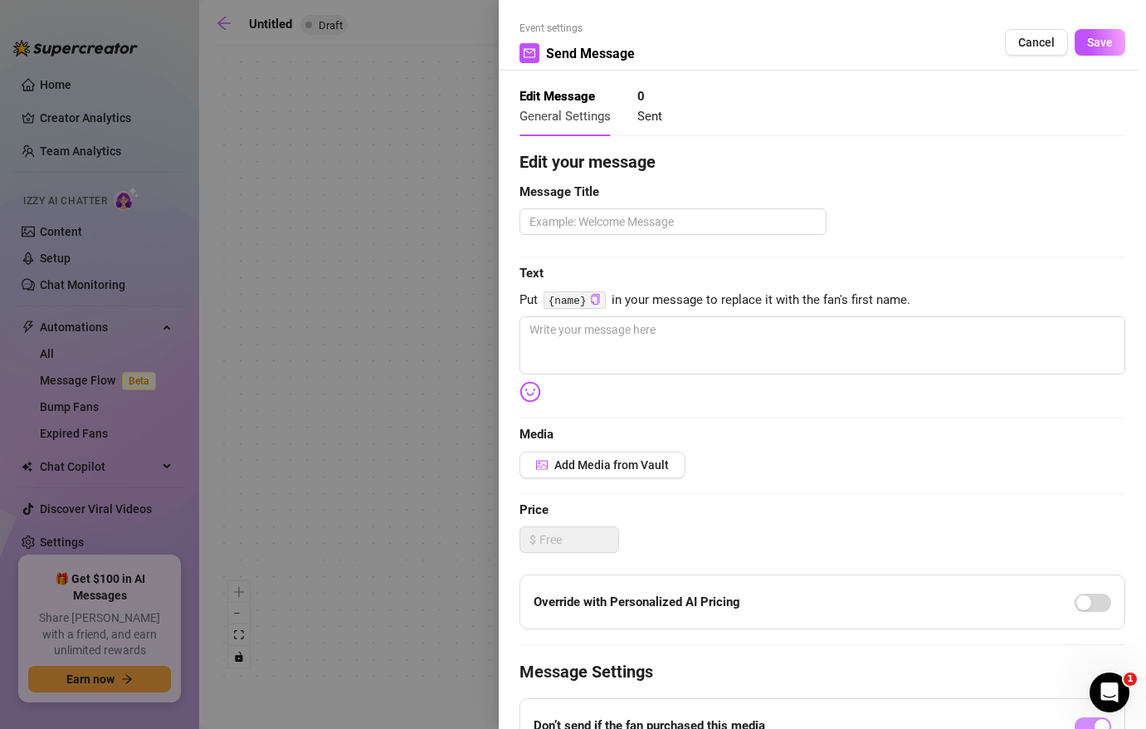
scroll to position [209, 0]
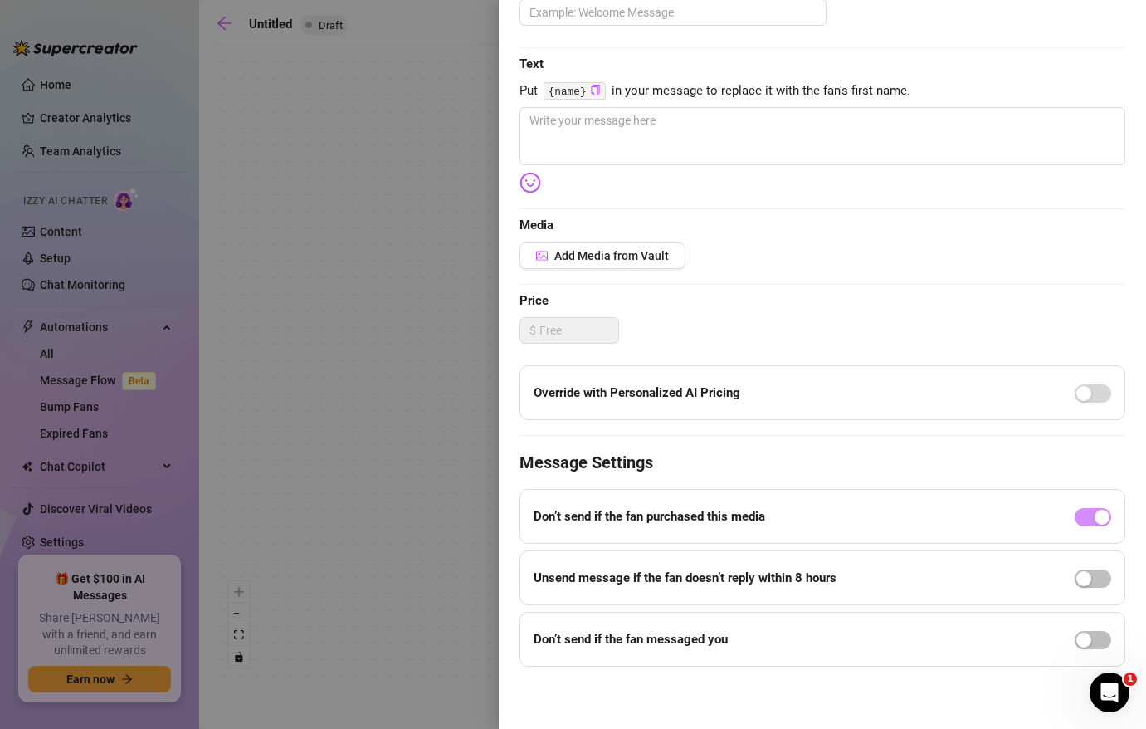
click at [462, 371] on div at bounding box center [573, 364] width 1146 height 729
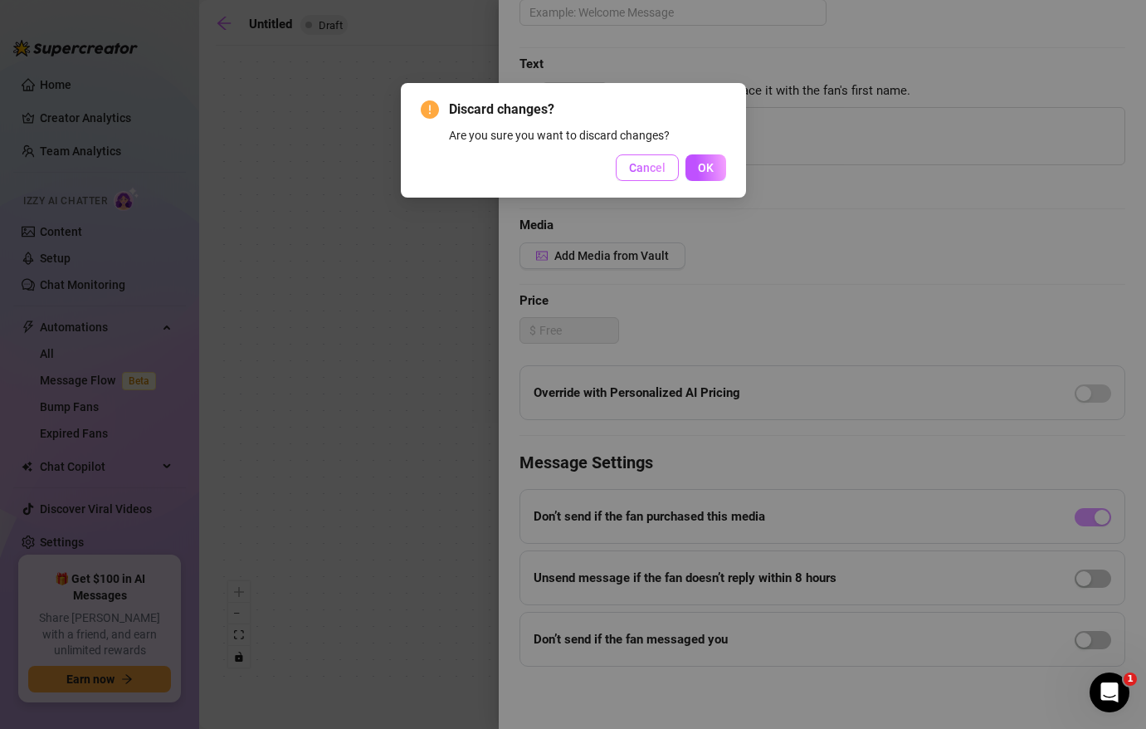
click at [645, 172] on span "Cancel" at bounding box center [647, 167] width 37 height 13
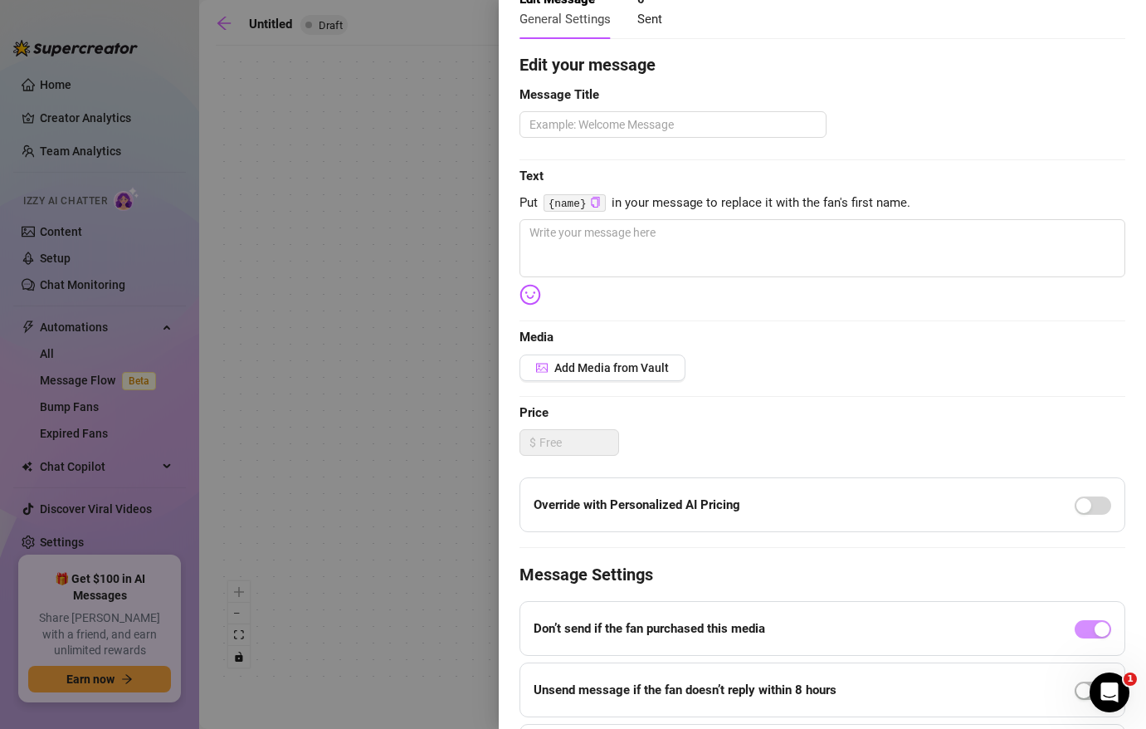
scroll to position [0, 0]
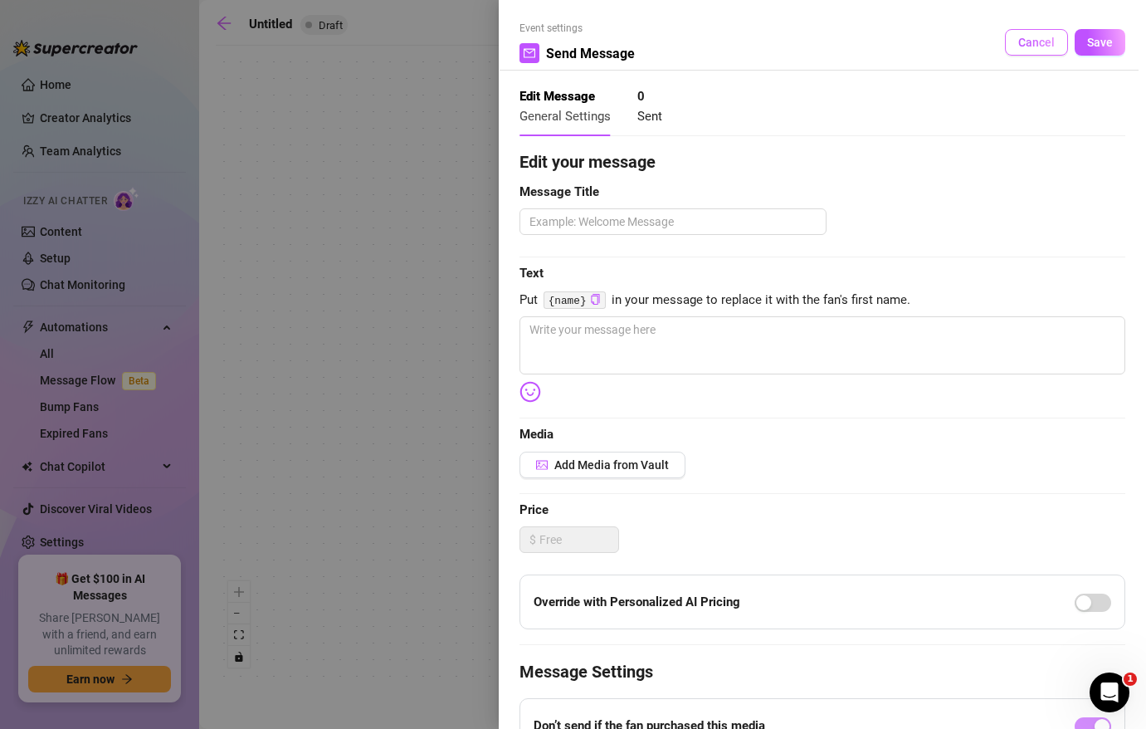
click at [1049, 41] on span "Cancel" at bounding box center [1036, 42] width 37 height 13
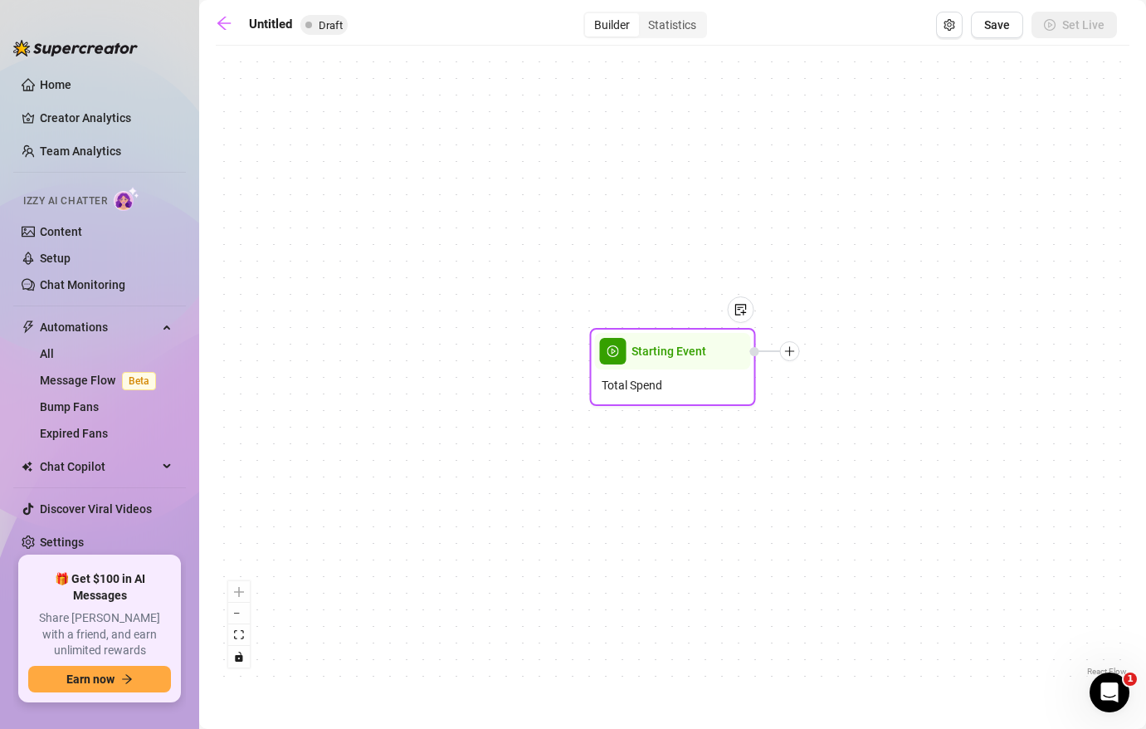
click at [790, 359] on div at bounding box center [790, 351] width 20 height 20
click at [877, 377] on div "Condition" at bounding box center [871, 381] width 121 height 28
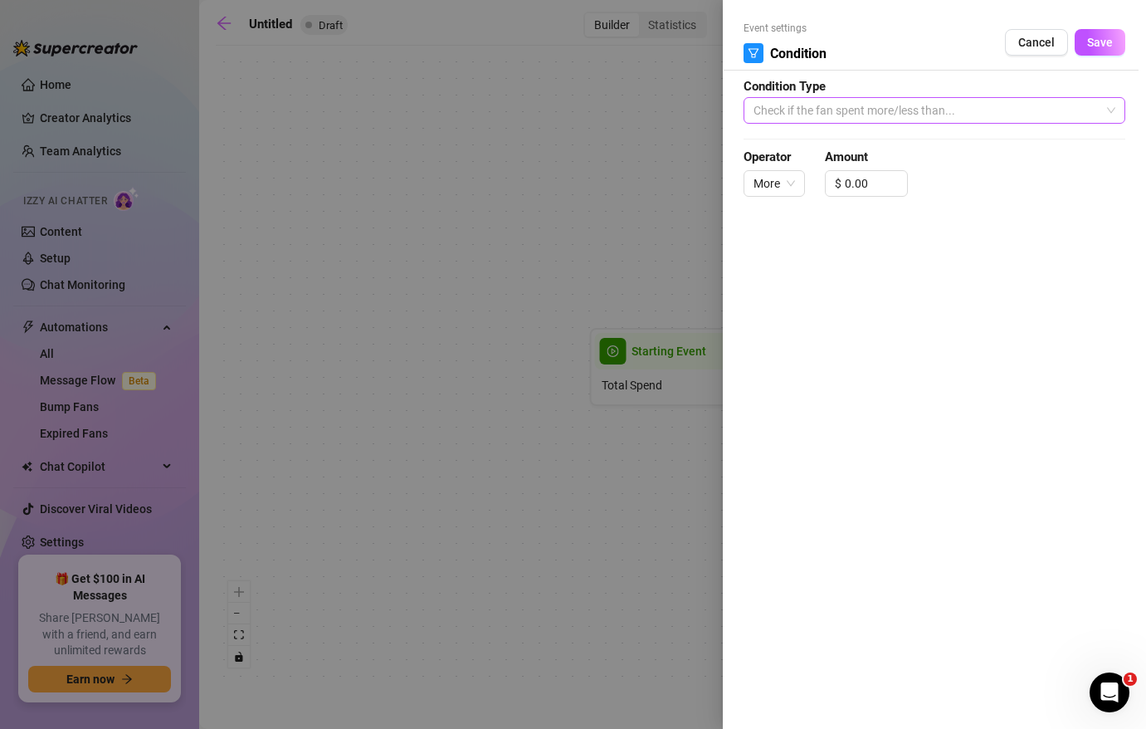
click at [874, 100] on span "Check if the fan spent more/less than..." at bounding box center [934, 110] width 362 height 25
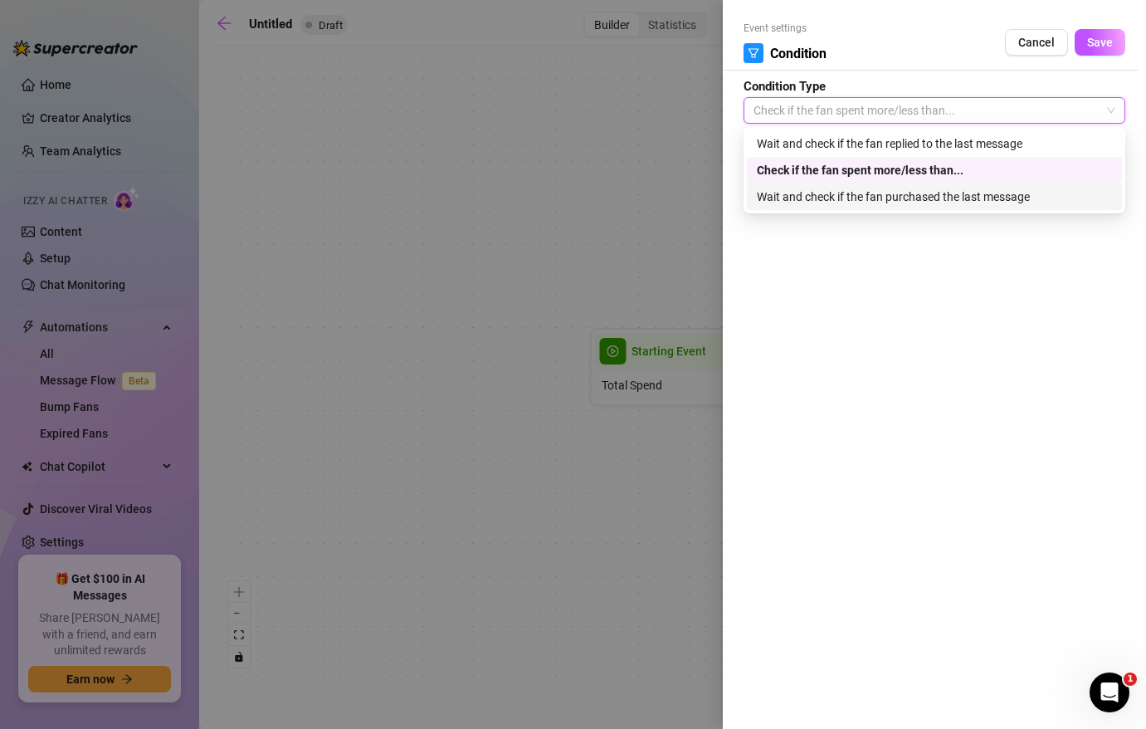
click at [848, 259] on div "Event settings Condition Cancel Save Condition Type Check if the fan spent more…" at bounding box center [934, 364] width 423 height 729
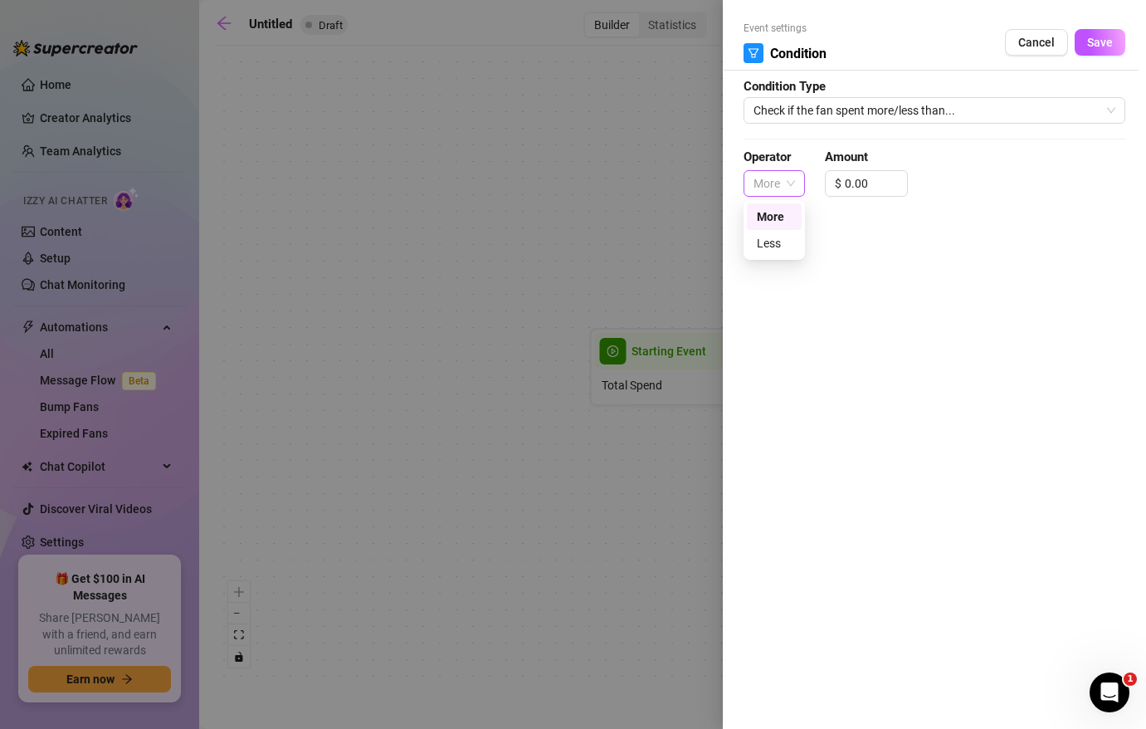
click at [790, 183] on span "More" at bounding box center [773, 183] width 41 height 25
click at [870, 228] on div "Event settings Condition Cancel Save Condition Type Check if the fan spent more…" at bounding box center [934, 364] width 423 height 729
click at [802, 100] on span "Check if the fan spent more/less than..." at bounding box center [934, 110] width 362 height 25
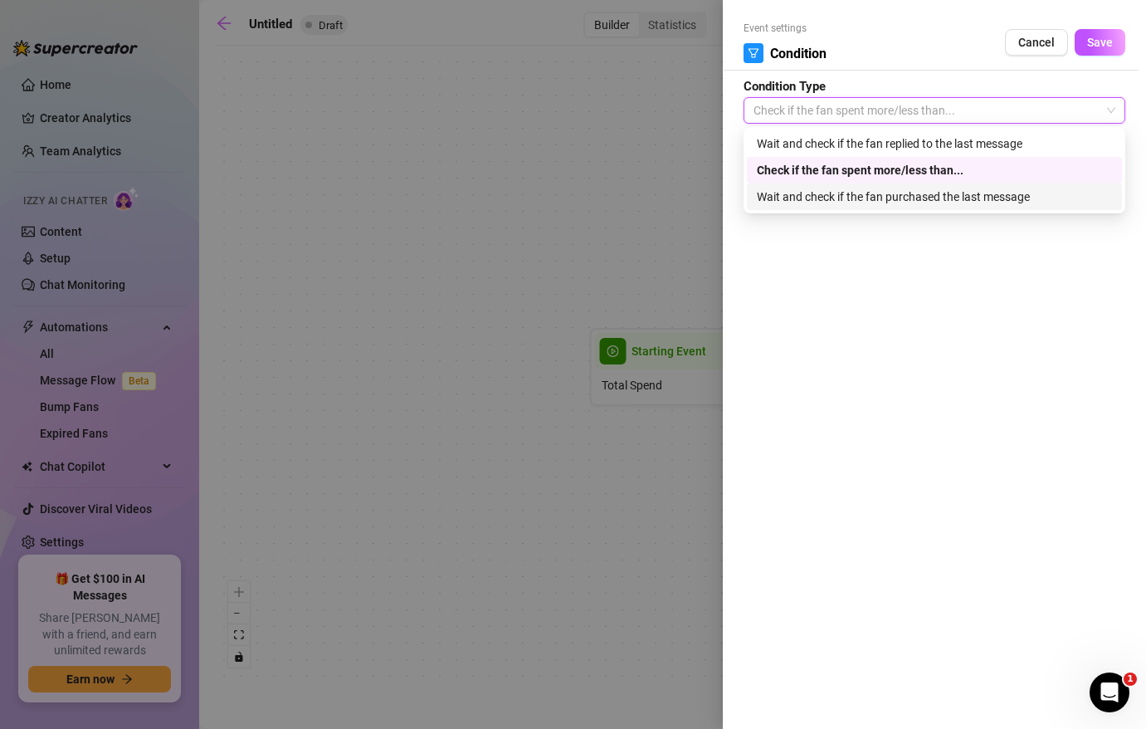
click at [820, 251] on div "Event settings Condition Cancel Save Condition Type Check if the fan spent more…" at bounding box center [934, 364] width 423 height 729
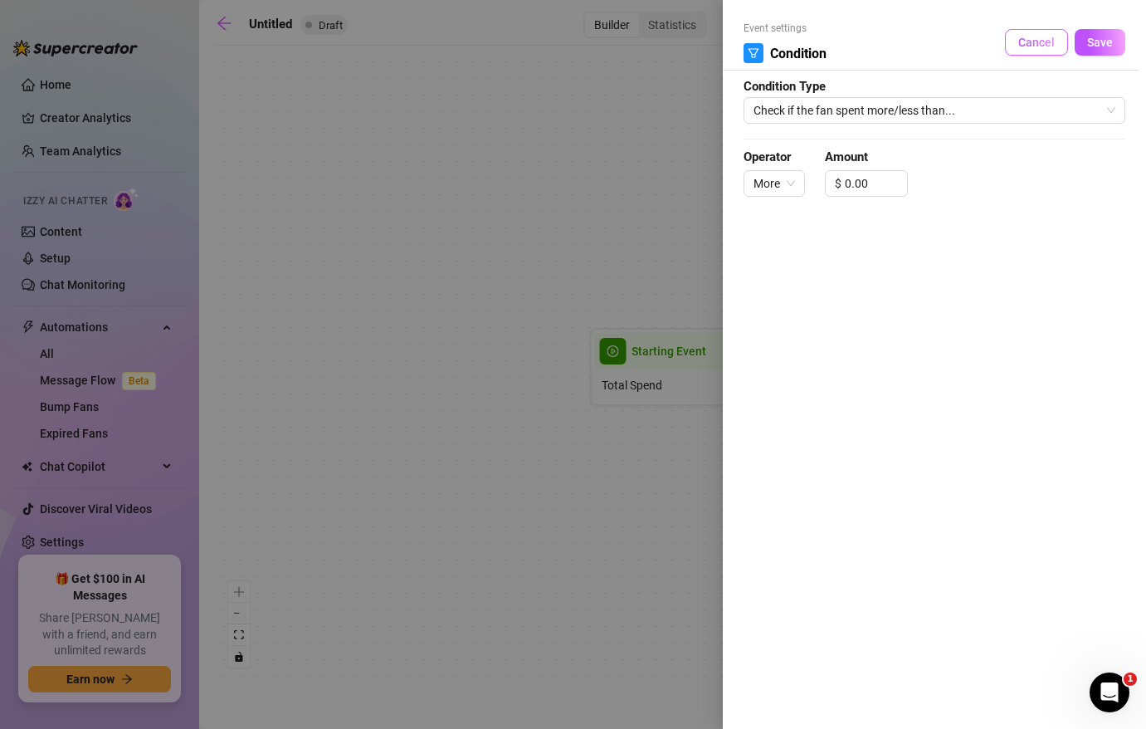
click at [1039, 40] on span "Cancel" at bounding box center [1036, 42] width 37 height 13
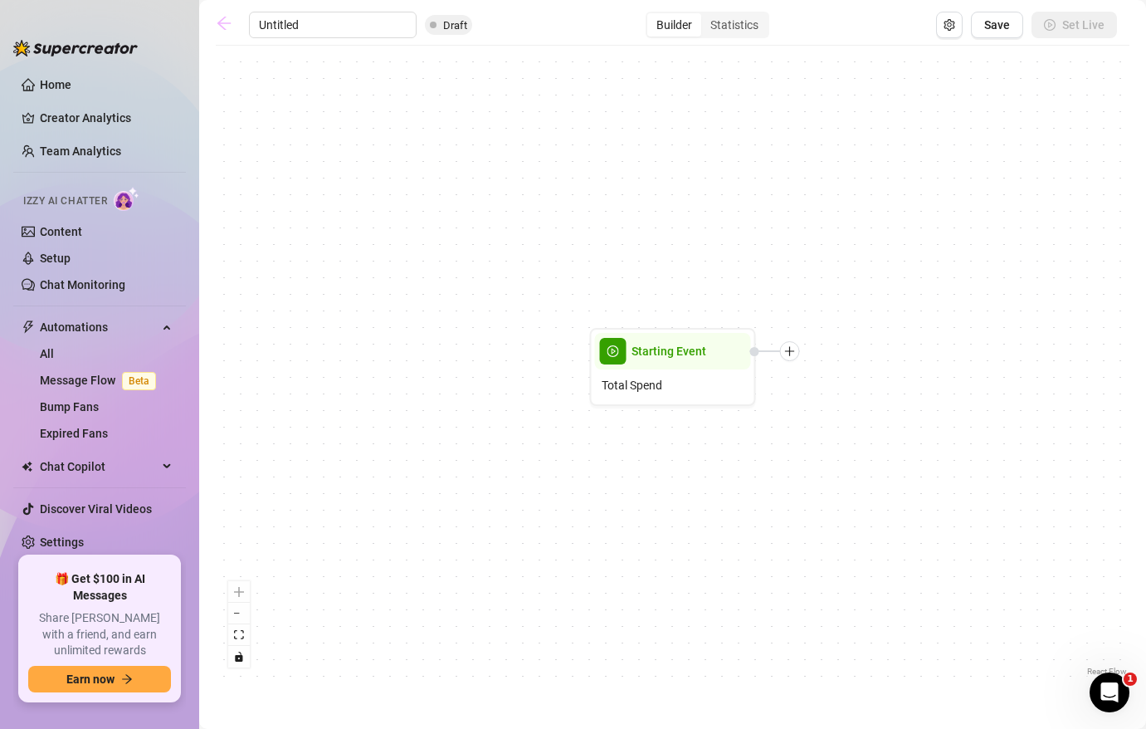
click at [232, 25] on link at bounding box center [228, 25] width 25 height 20
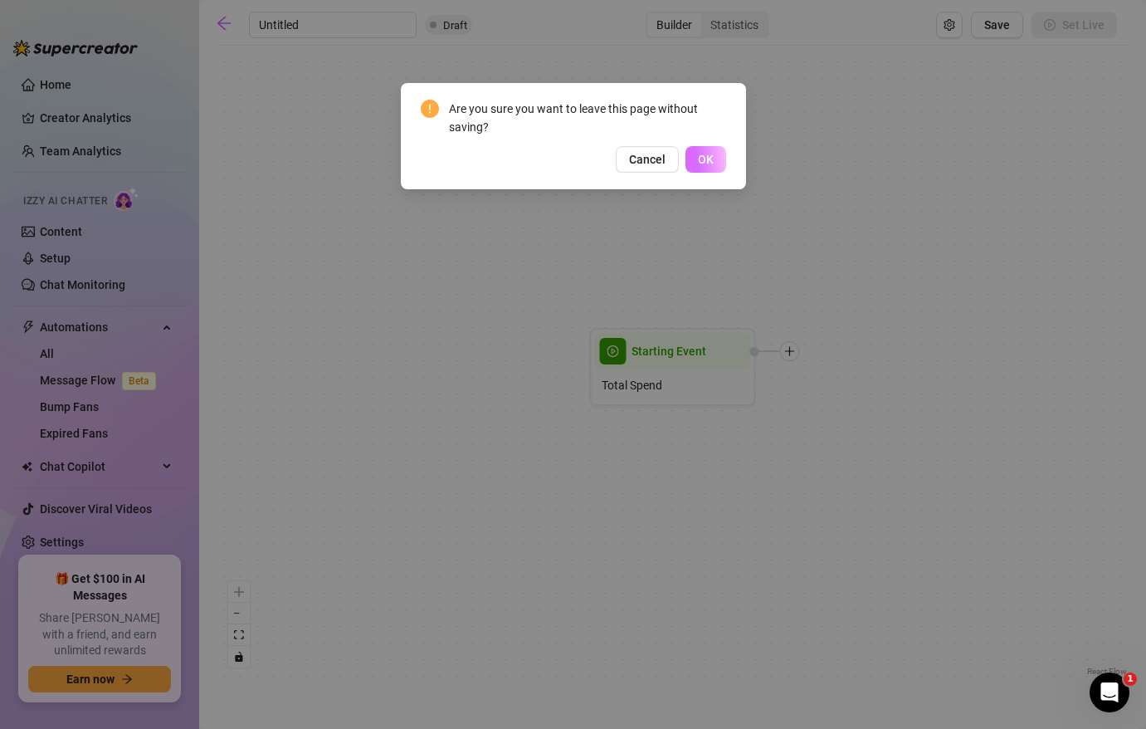
click at [719, 160] on button "OK" at bounding box center [705, 159] width 41 height 27
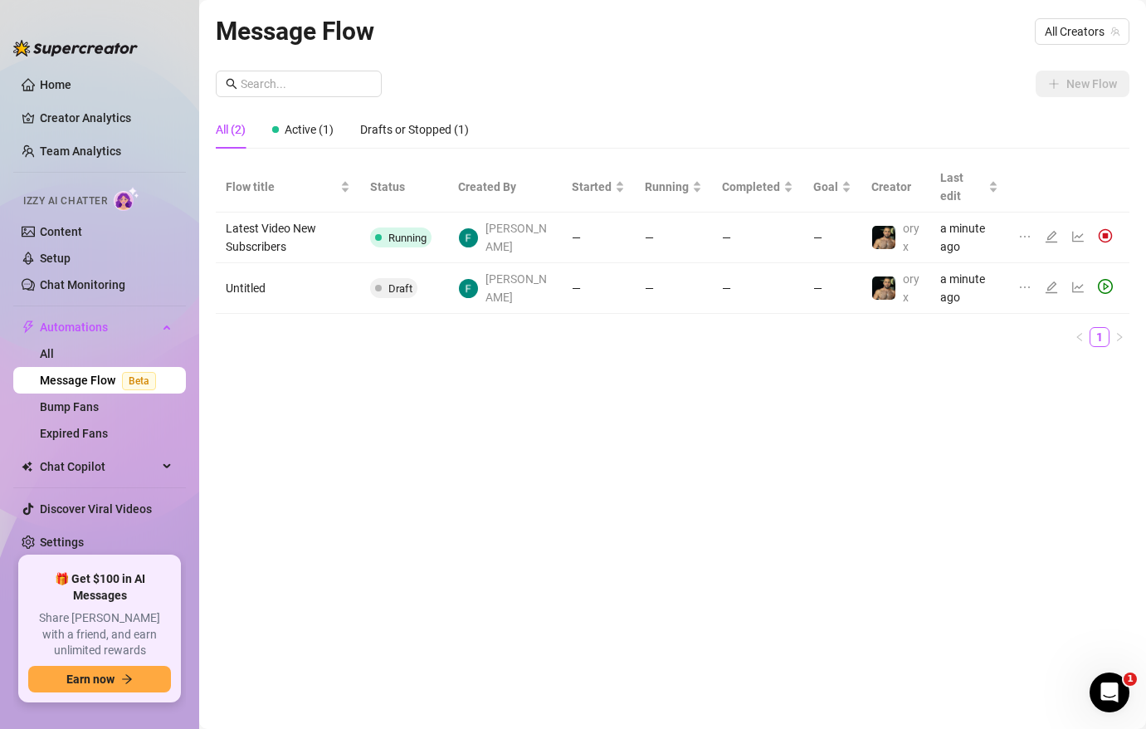
click at [273, 213] on td "Latest Video New Subscribers" at bounding box center [288, 237] width 144 height 51
click at [612, 220] on td "—" at bounding box center [598, 237] width 73 height 51
click at [1052, 231] on icon "edit" at bounding box center [1051, 237] width 12 height 12
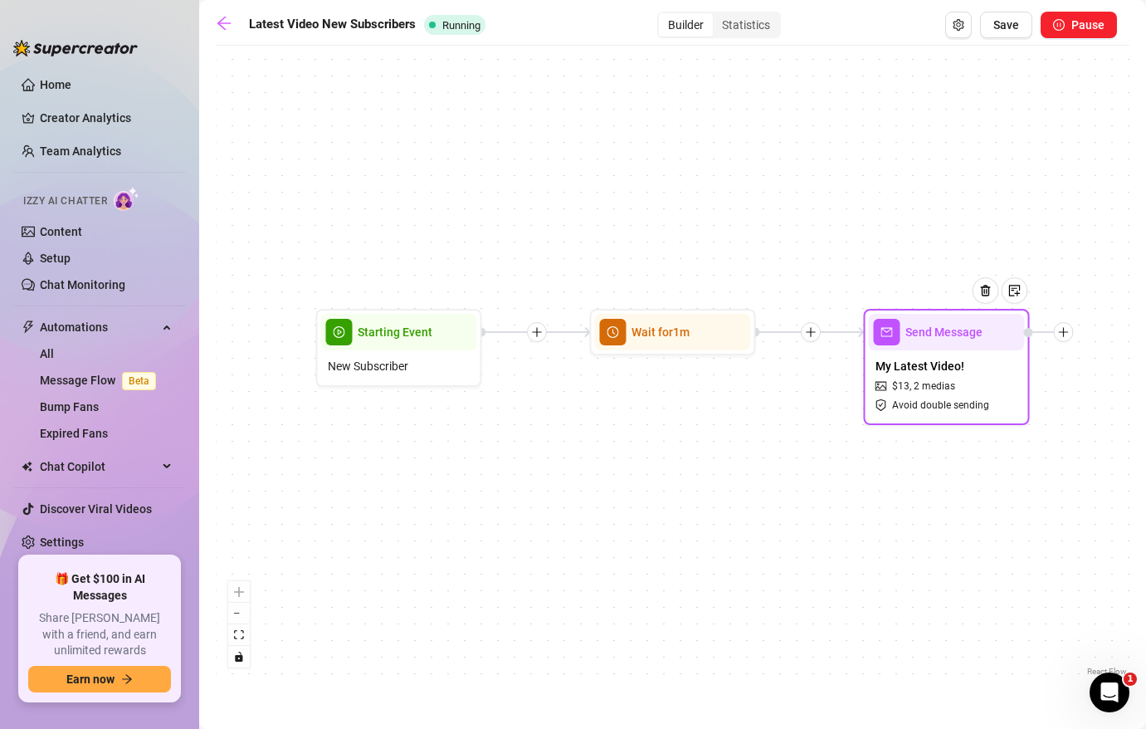
click at [1067, 337] on div at bounding box center [1064, 332] width 20 height 20
click at [1065, 332] on icon "plus" at bounding box center [1063, 331] width 9 height 1
click at [1118, 361] on div "Condition" at bounding box center [1145, 362] width 121 height 28
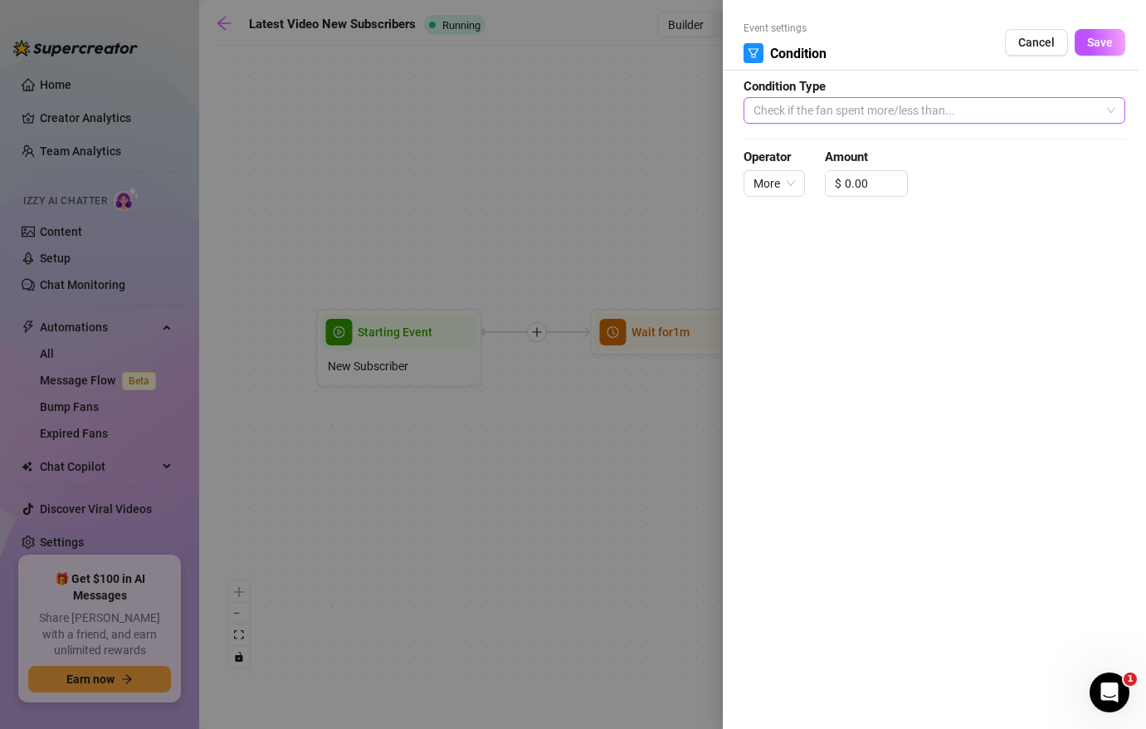
click at [870, 111] on span "Check if the fan spent more/less than..." at bounding box center [934, 110] width 362 height 25
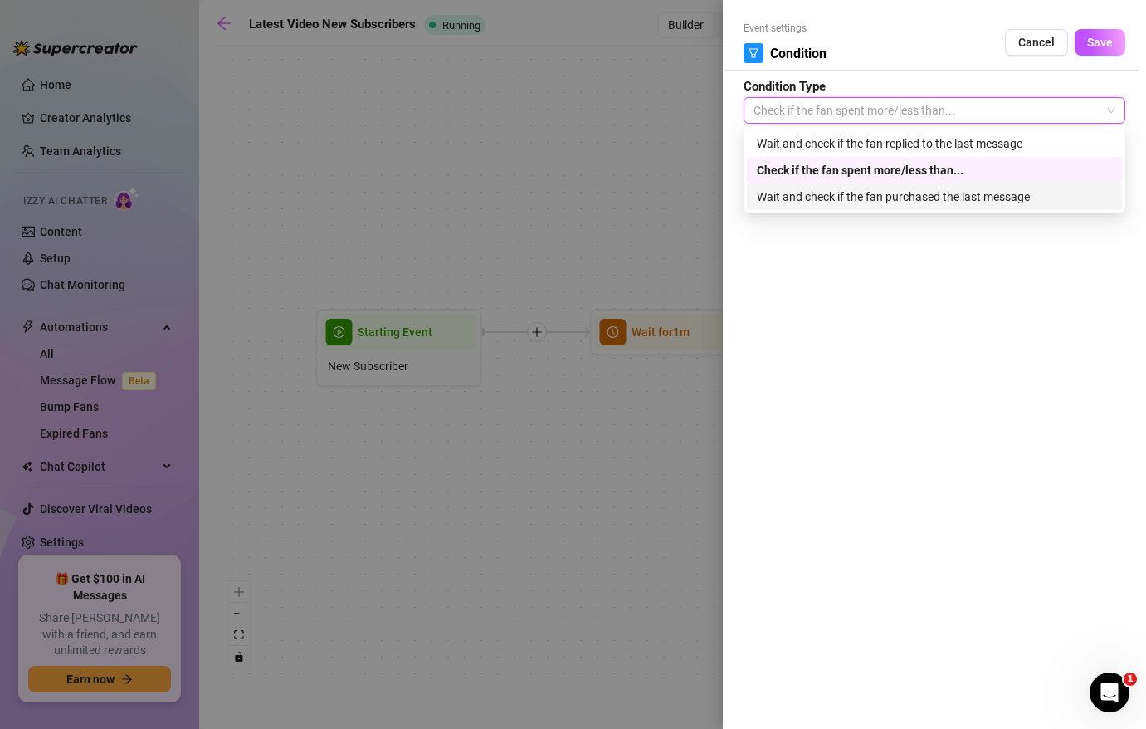
click at [858, 198] on div "Wait and check if the fan purchased the last message" at bounding box center [934, 197] width 355 height 18
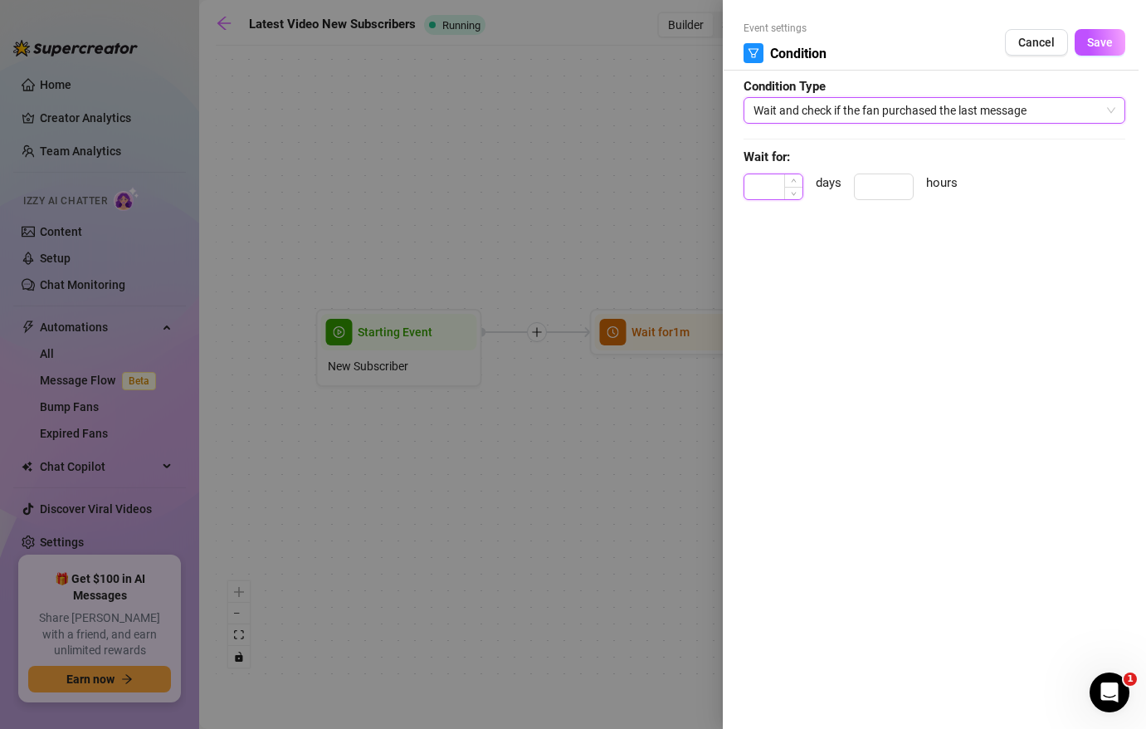
click at [758, 189] on input at bounding box center [773, 186] width 58 height 25
click at [877, 188] on input at bounding box center [884, 186] width 58 height 25
click at [1095, 48] on span "Save" at bounding box center [1100, 42] width 26 height 13
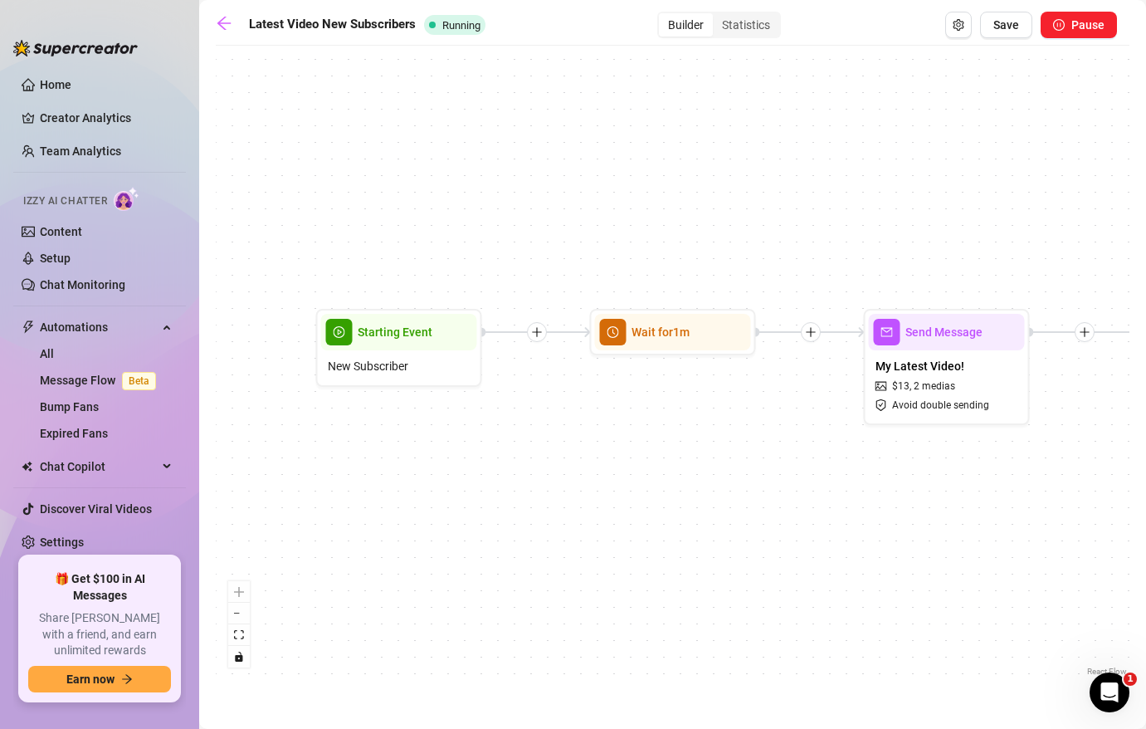
click at [1086, 332] on icon "plus" at bounding box center [1084, 331] width 9 height 1
click at [969, 483] on div "Time Delay Condition Message Tag Fan Condition Wait 24 hours, then check if pur…" at bounding box center [673, 367] width 914 height 626
drag, startPoint x: 860, startPoint y: 455, endPoint x: 528, endPoint y: 465, distance: 332.9
click at [529, 465] on div "Condition Wait 24 hours, then check if purchased last message If False If True …" at bounding box center [673, 367] width 914 height 626
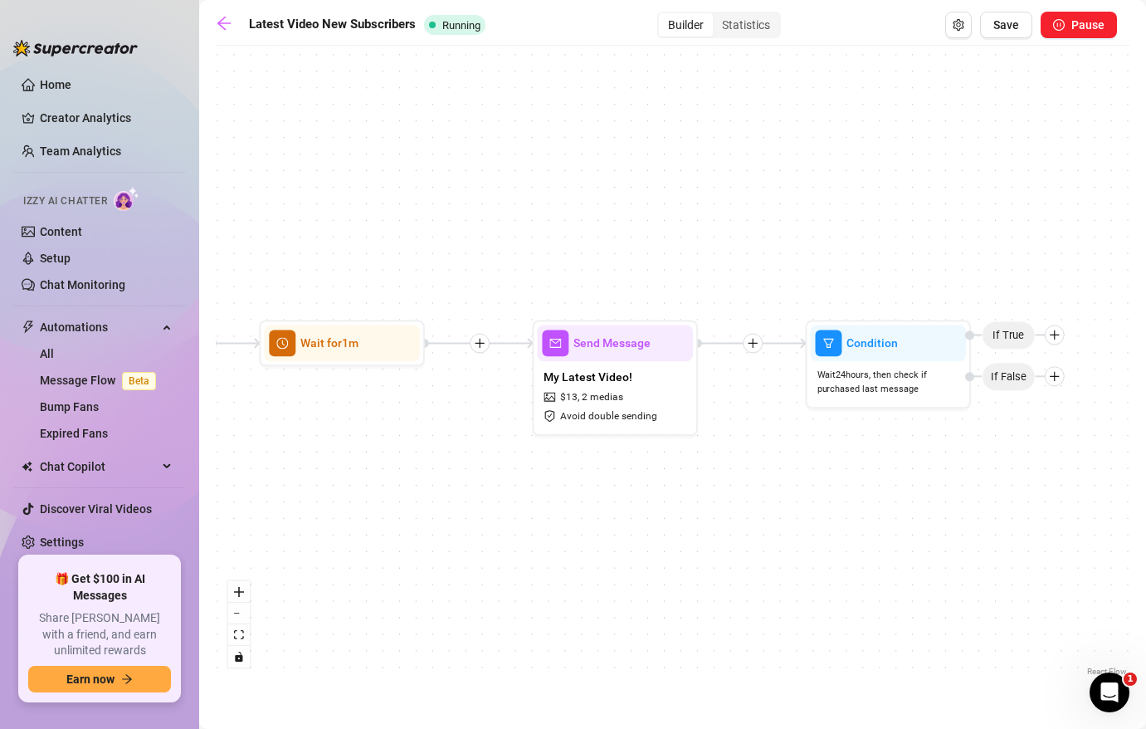
drag, startPoint x: 803, startPoint y: 472, endPoint x: 597, endPoint y: 471, distance: 206.6
click at [597, 471] on div "Condition Wait 24 hours, then check if purchased last message If False If True …" at bounding box center [673, 367] width 914 height 626
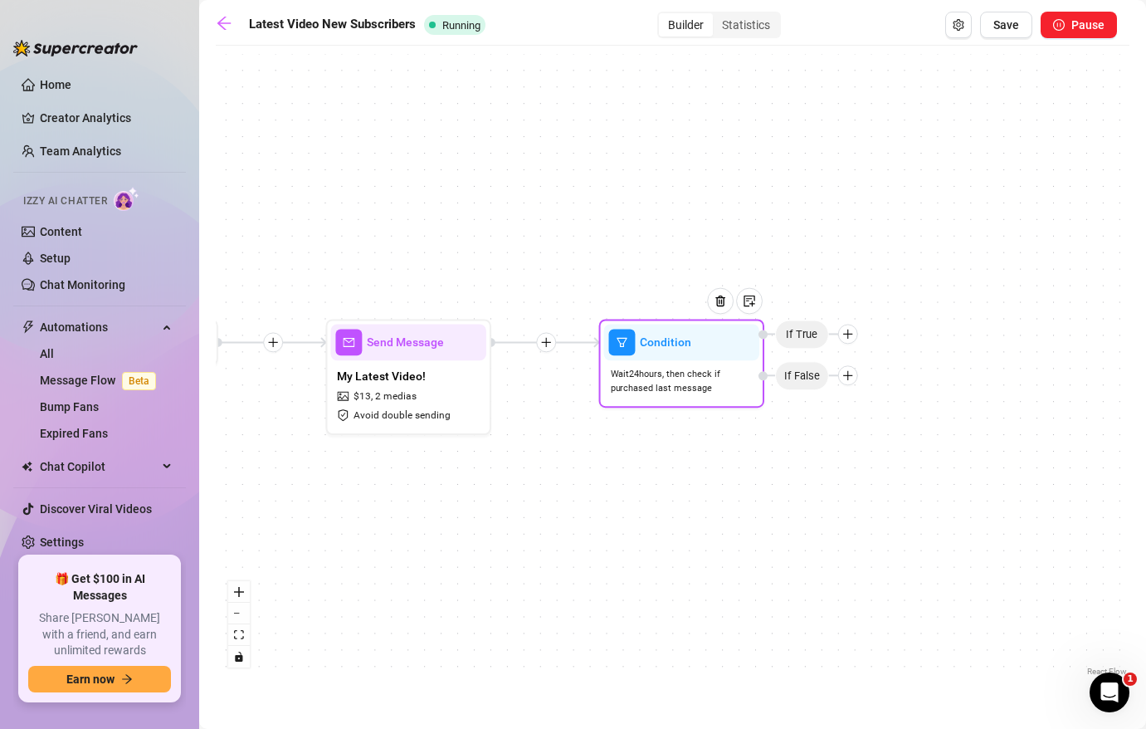
click at [850, 339] on icon "plus" at bounding box center [848, 334] width 12 height 12
click at [881, 360] on div "Condition" at bounding box center [880, 363] width 121 height 28
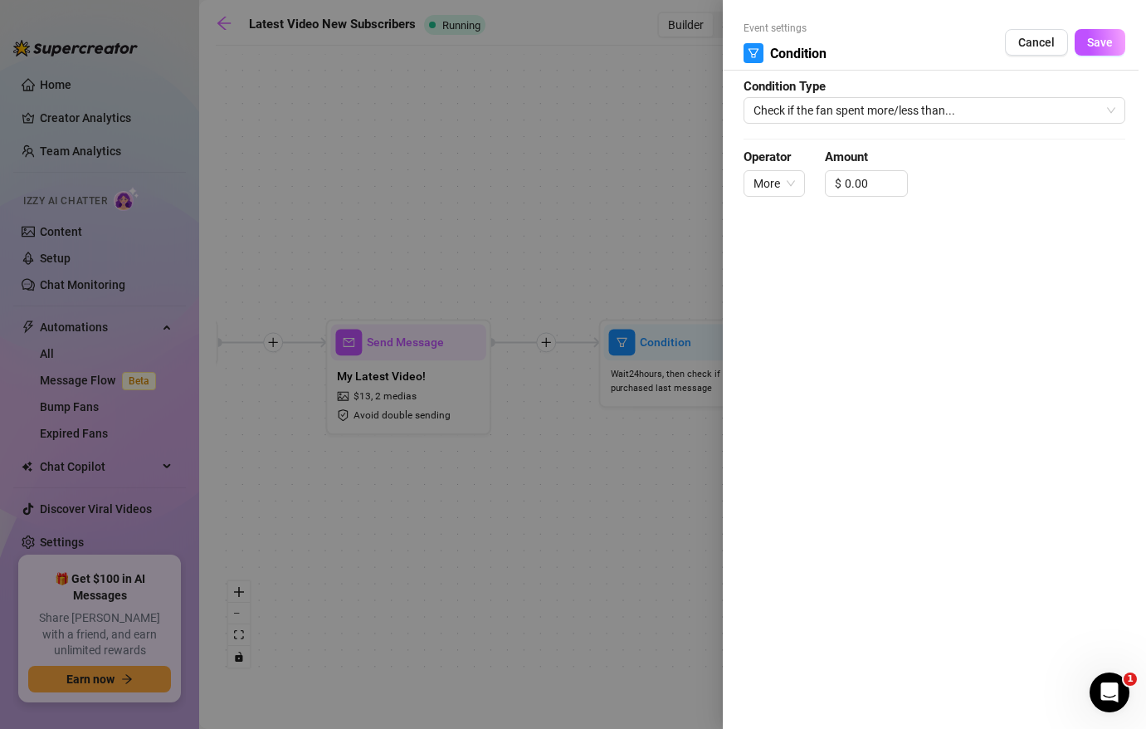
click at [670, 121] on div at bounding box center [573, 364] width 1146 height 729
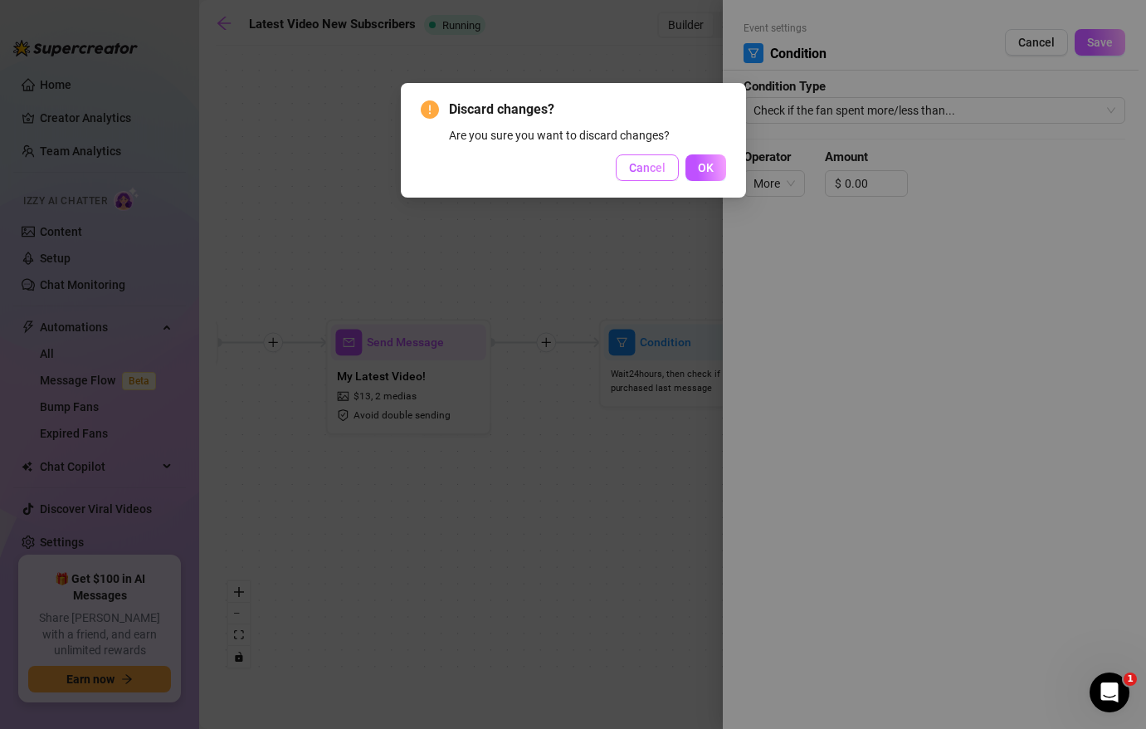
click at [658, 170] on span "Cancel" at bounding box center [647, 167] width 37 height 13
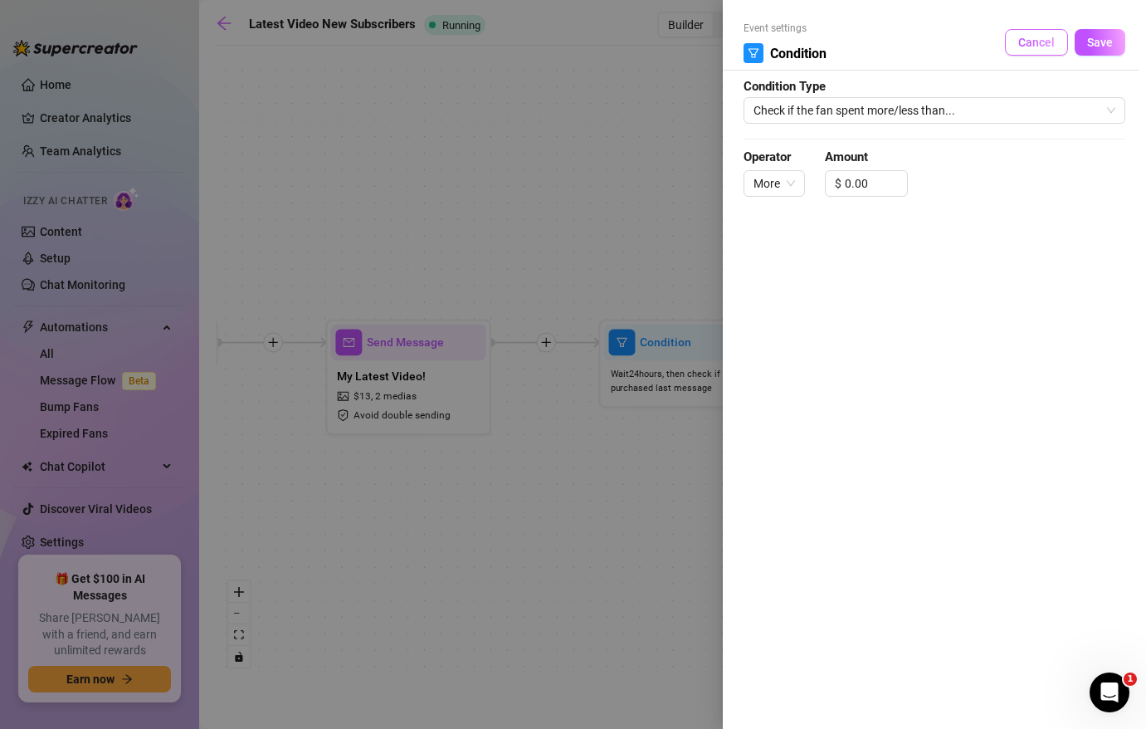
click at [1043, 48] on span "Cancel" at bounding box center [1036, 42] width 37 height 13
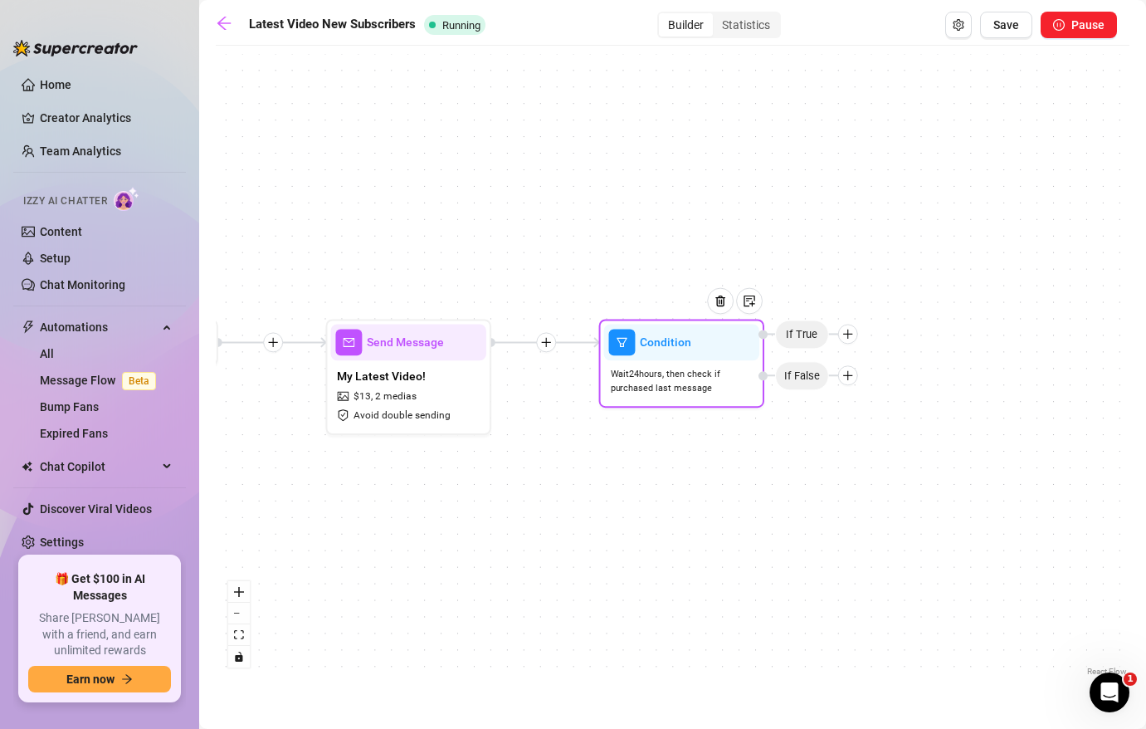
click at [850, 344] on div "If True" at bounding box center [808, 334] width 100 height 20
click at [850, 339] on icon "plus" at bounding box center [848, 334] width 12 height 12
click at [881, 418] on div "Tag Fan" at bounding box center [880, 420] width 121 height 28
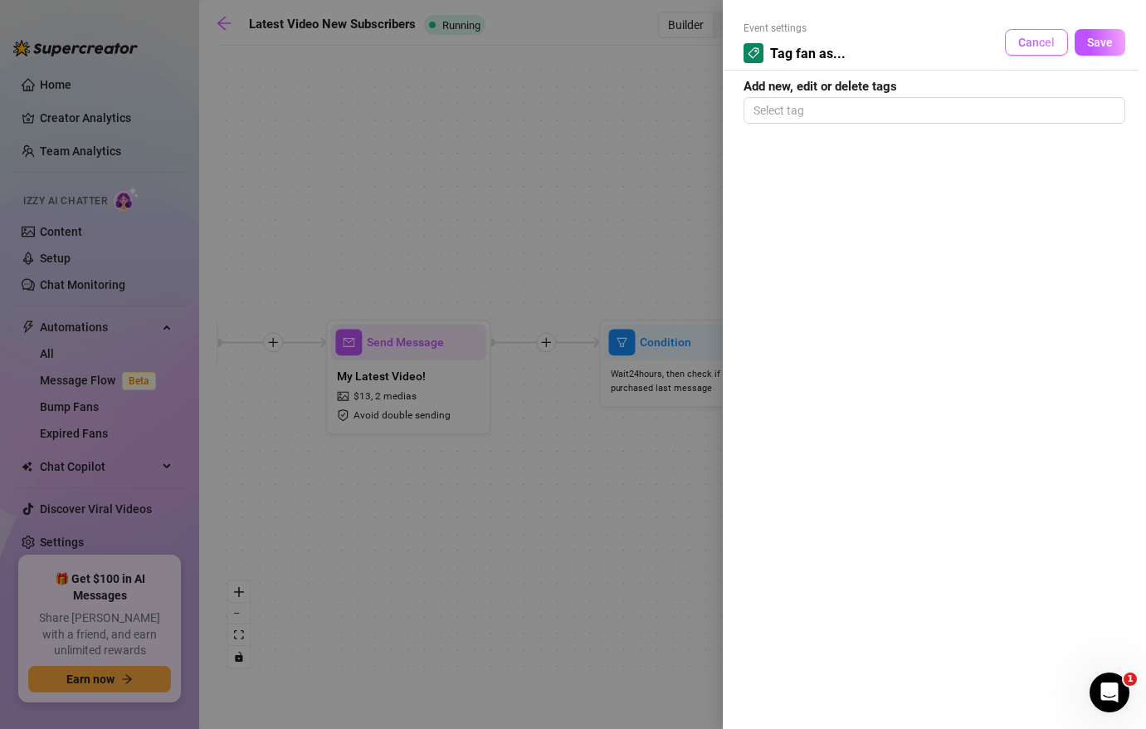
click at [1035, 36] on span "Cancel" at bounding box center [1036, 42] width 37 height 13
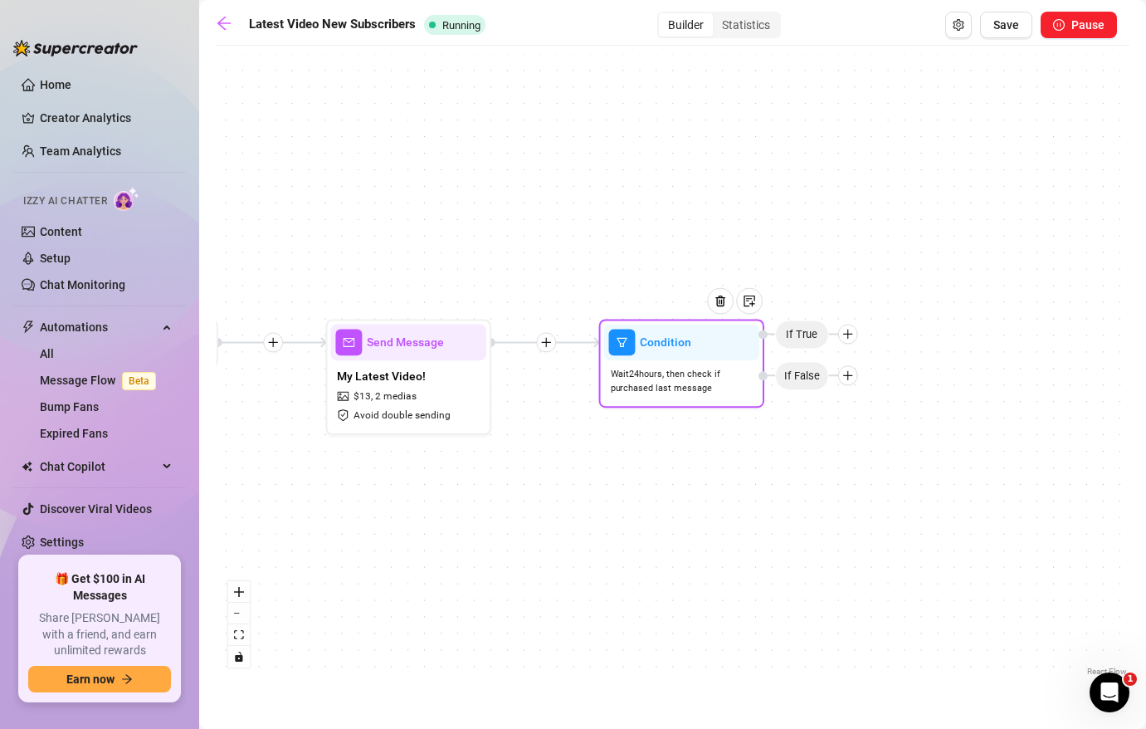
click at [848, 334] on icon "plus" at bounding box center [847, 334] width 9 height 1
click at [875, 443] on div "Merge Nodes" at bounding box center [880, 448] width 121 height 28
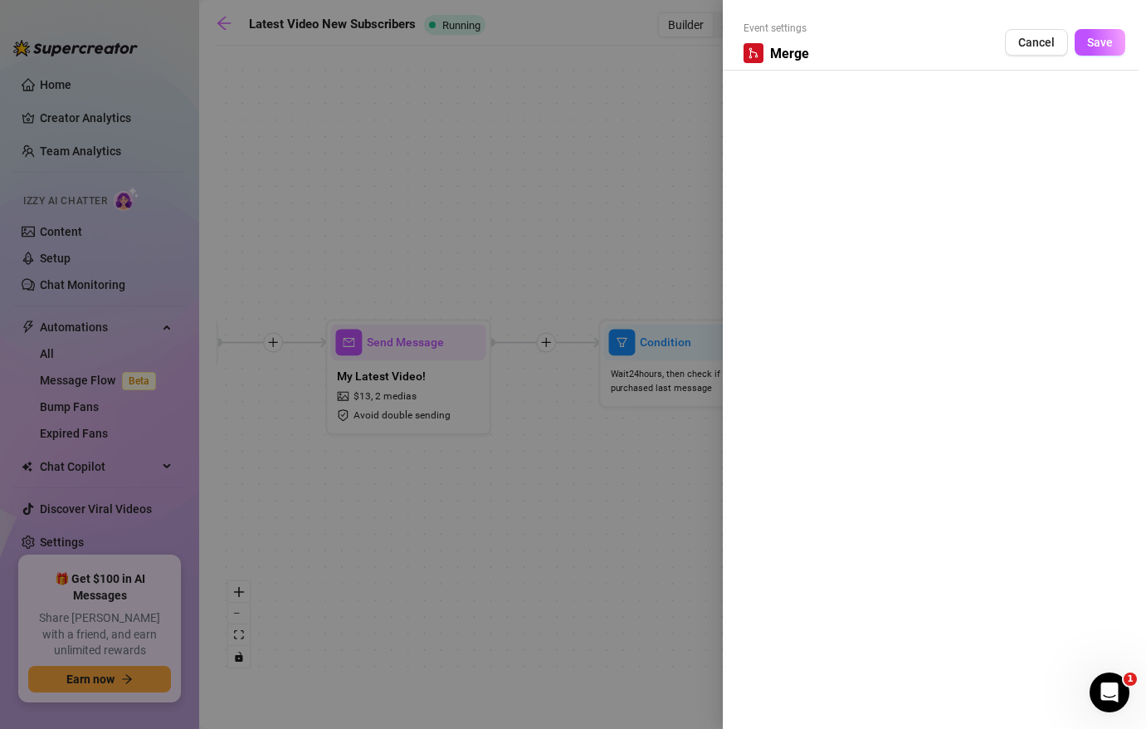
click at [985, 94] on div "Event settings Merge Cancel Save" at bounding box center [934, 364] width 423 height 729
click at [1042, 42] on span "Cancel" at bounding box center [1036, 42] width 37 height 13
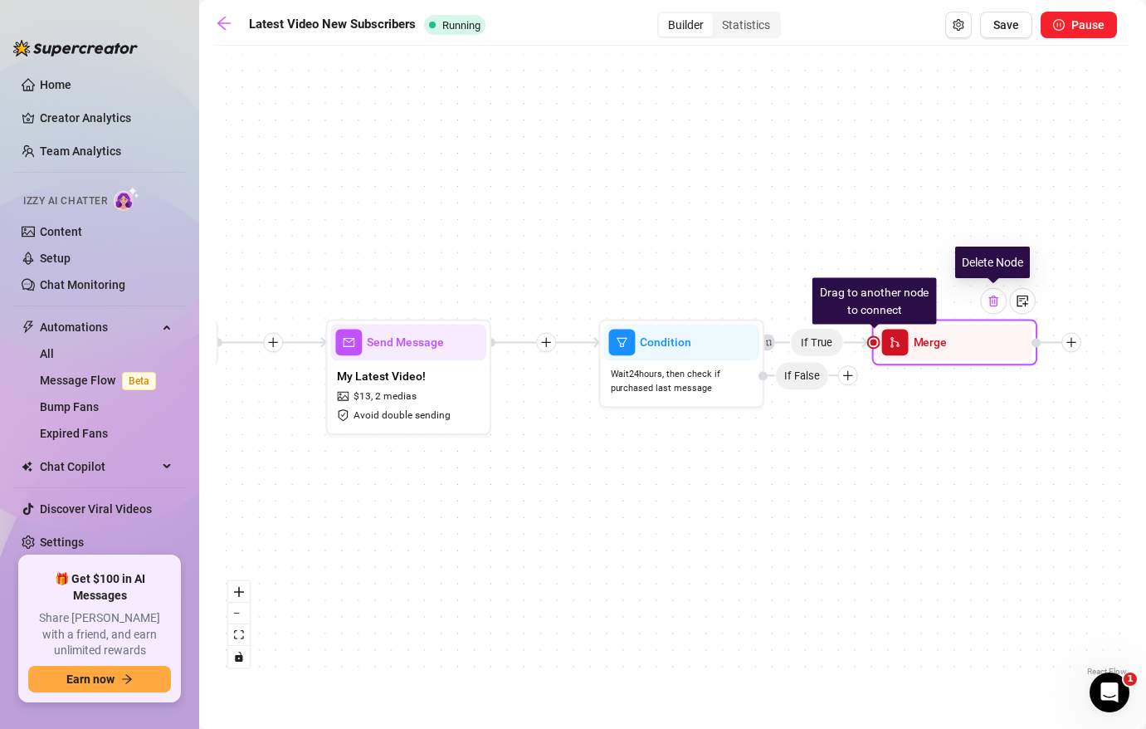
click at [991, 308] on div at bounding box center [993, 301] width 27 height 27
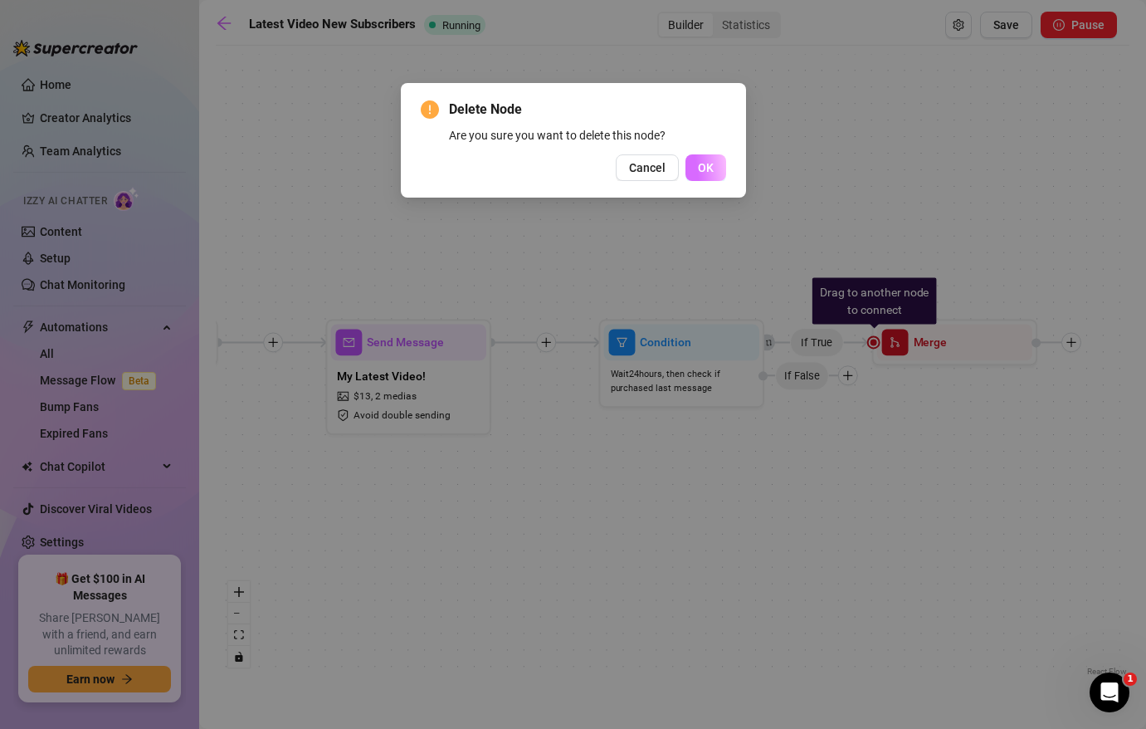
click at [696, 165] on button "OK" at bounding box center [705, 167] width 41 height 27
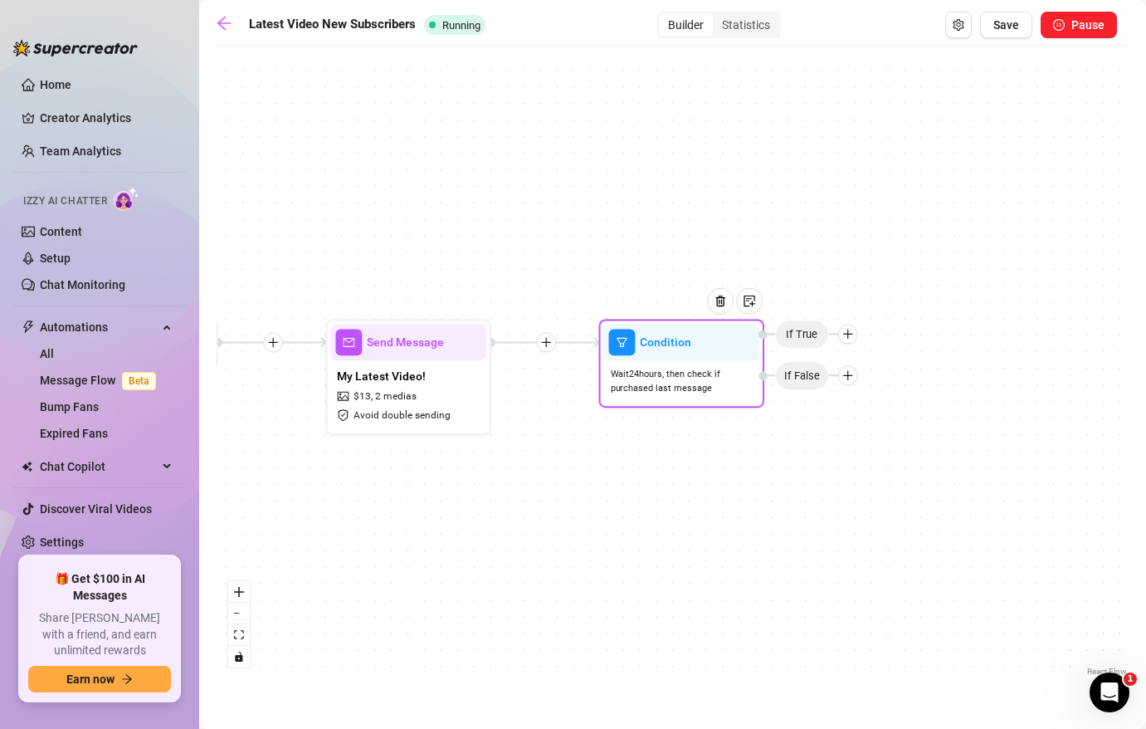
click at [809, 333] on span "If True" at bounding box center [802, 333] width 54 height 29
click at [847, 335] on icon "plus" at bounding box center [847, 333] width 1 height 9
click at [850, 335] on icon "plus" at bounding box center [848, 334] width 12 height 12
click at [882, 390] on div "Message" at bounding box center [880, 392] width 121 height 28
click at [848, 388] on div "Message" at bounding box center [880, 392] width 121 height 28
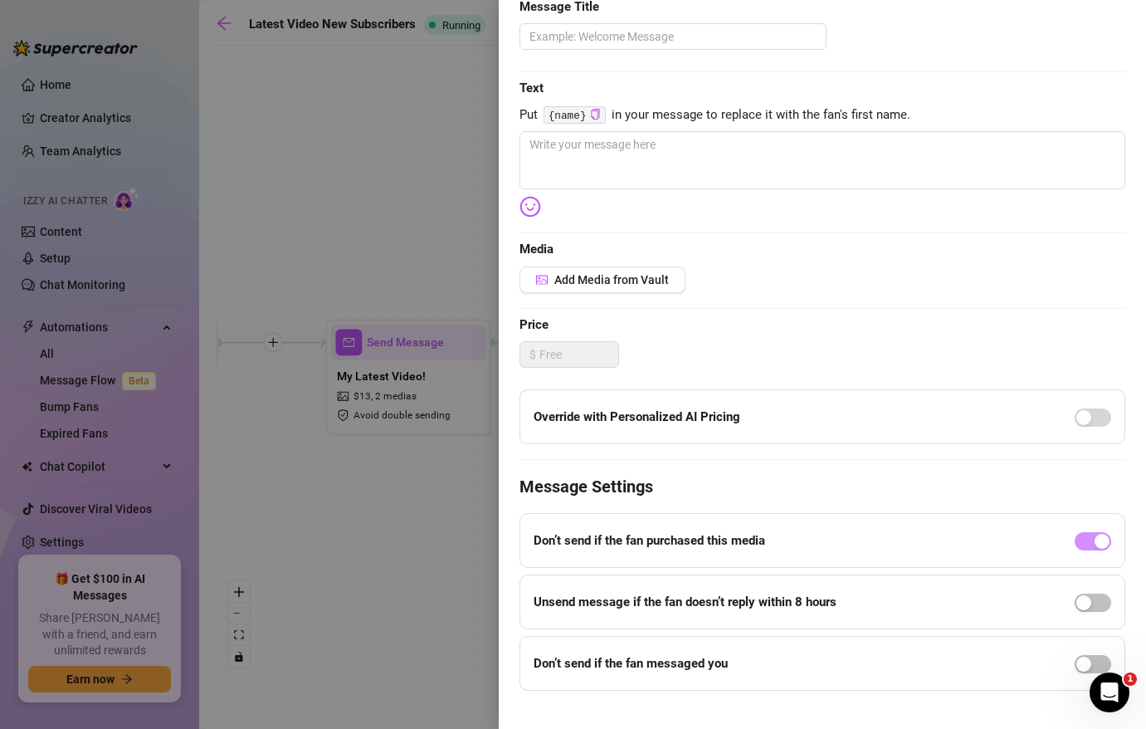
scroll to position [209, 0]
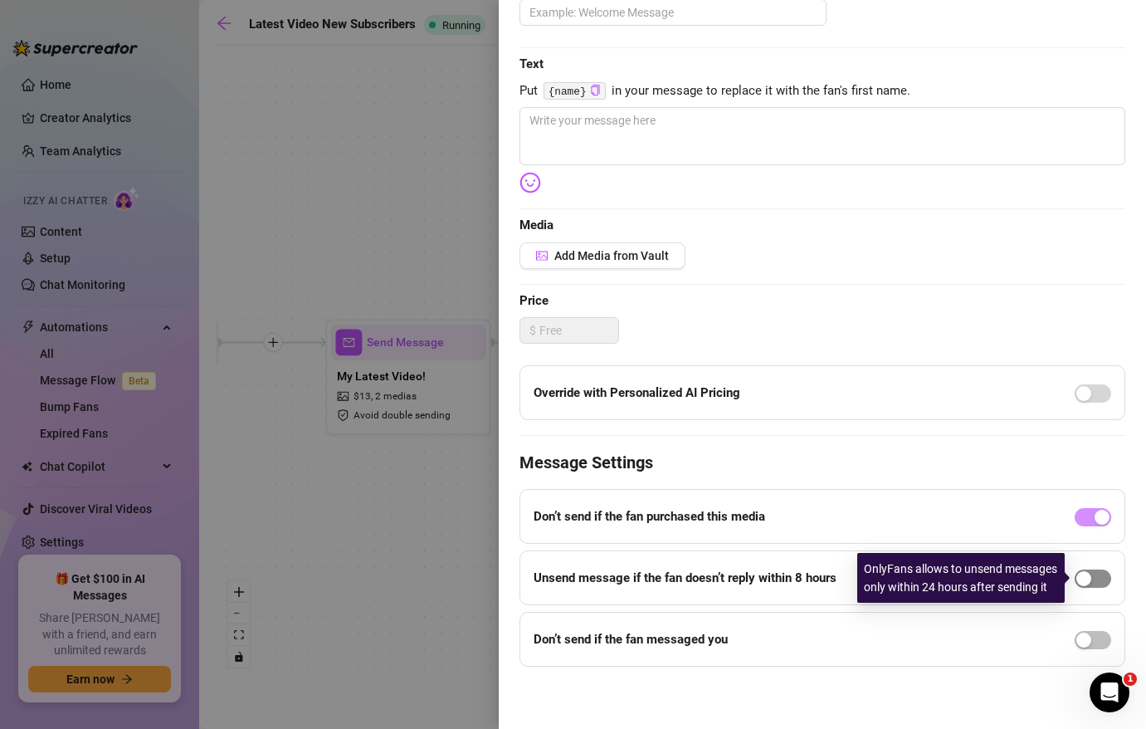
click at [1089, 578] on div "button" at bounding box center [1083, 578] width 15 height 15
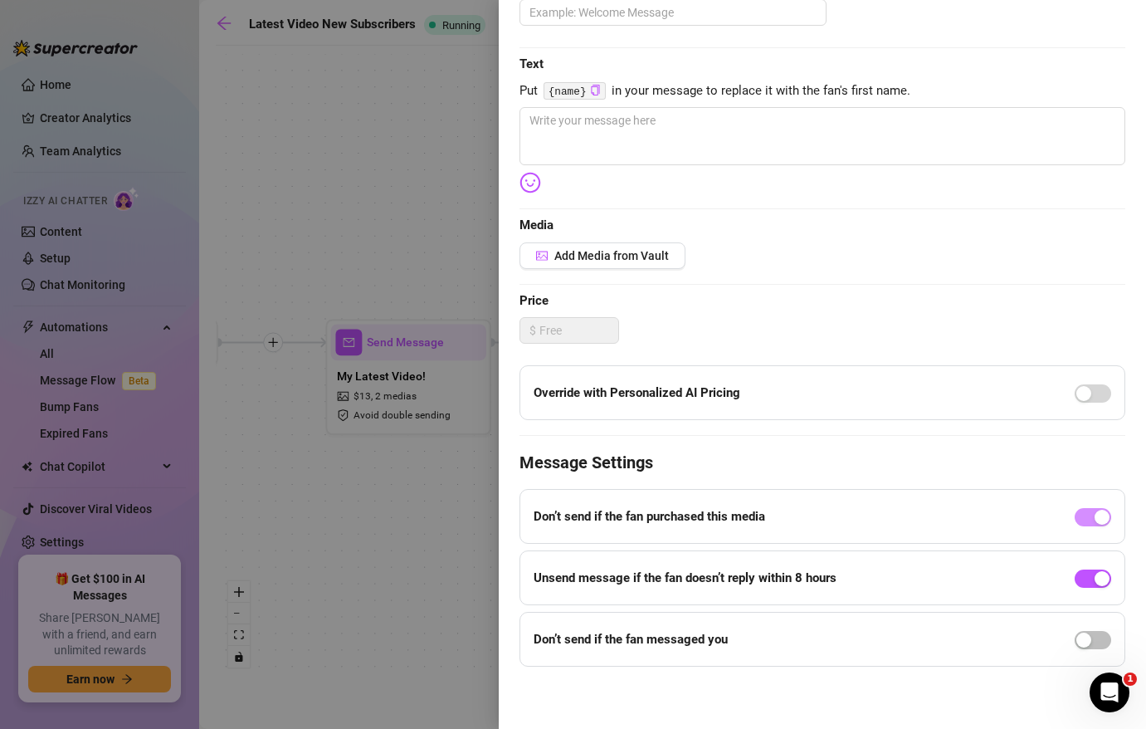
scroll to position [0, 0]
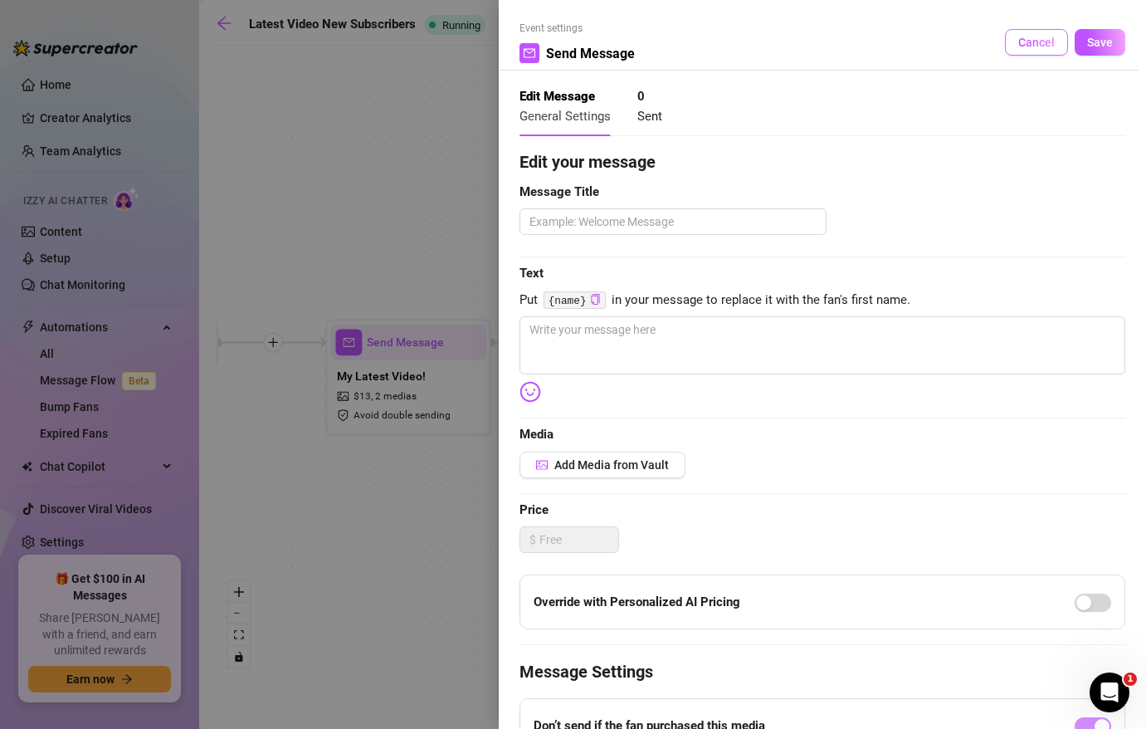
click at [1040, 39] on span "Cancel" at bounding box center [1036, 42] width 37 height 13
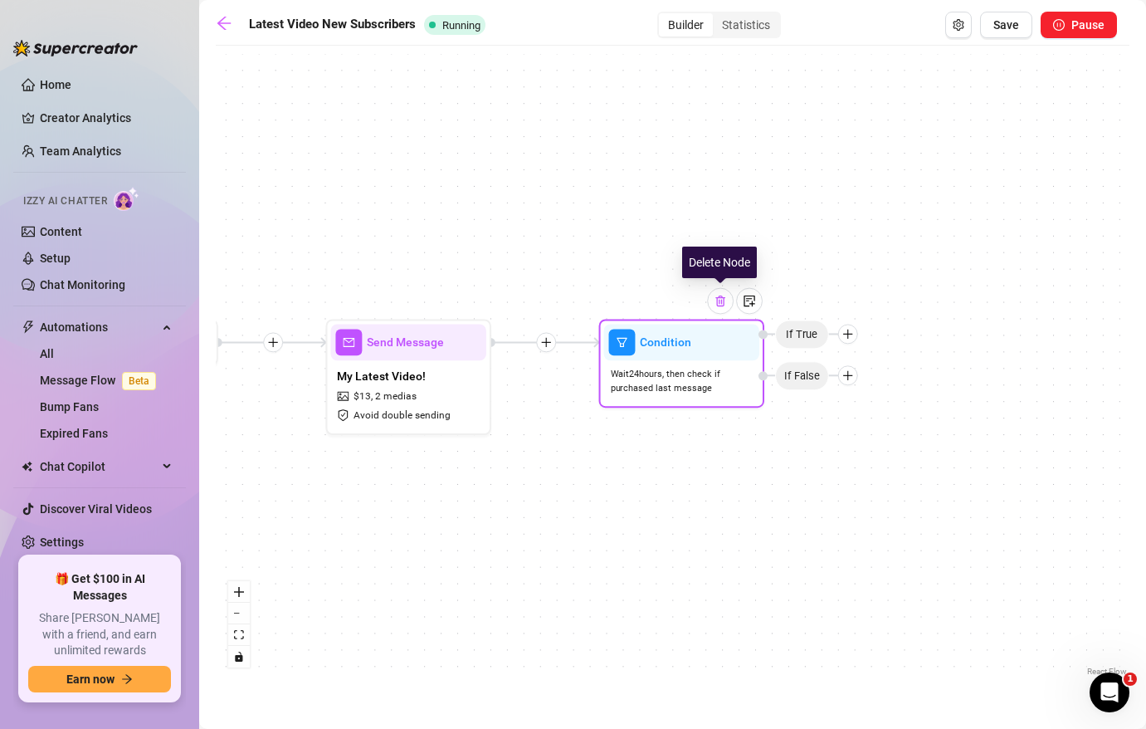
click at [724, 312] on div at bounding box center [720, 301] width 27 height 27
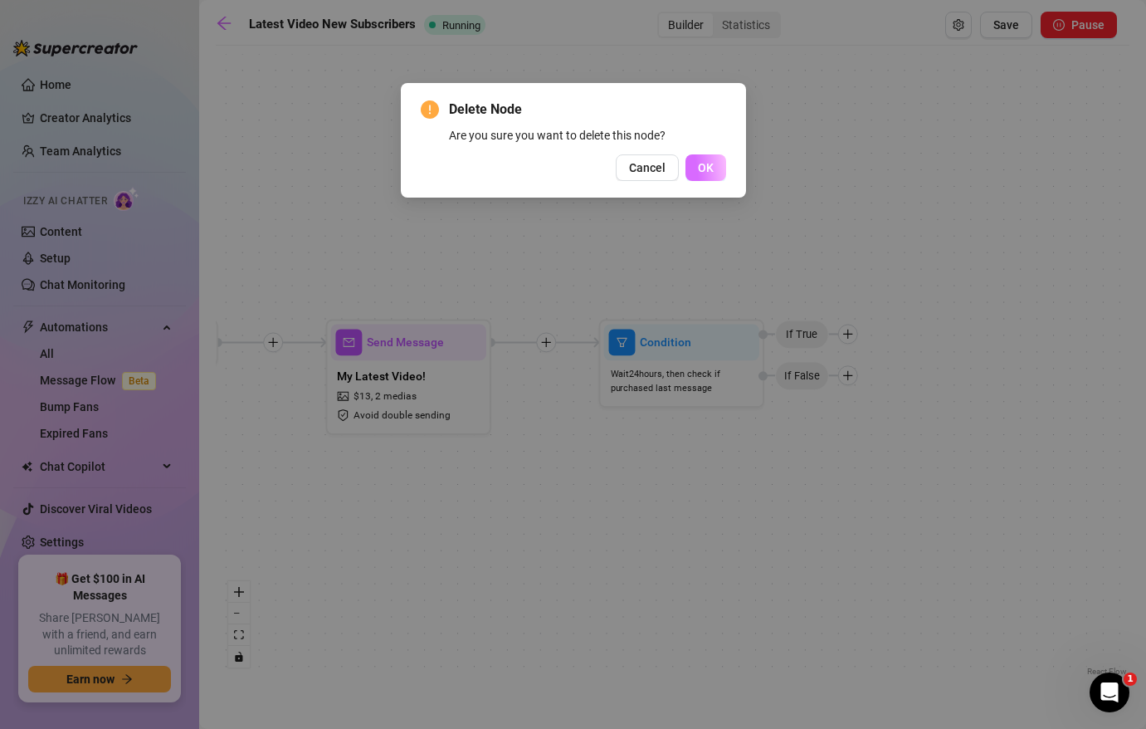
click at [718, 158] on button "OK" at bounding box center [705, 167] width 41 height 27
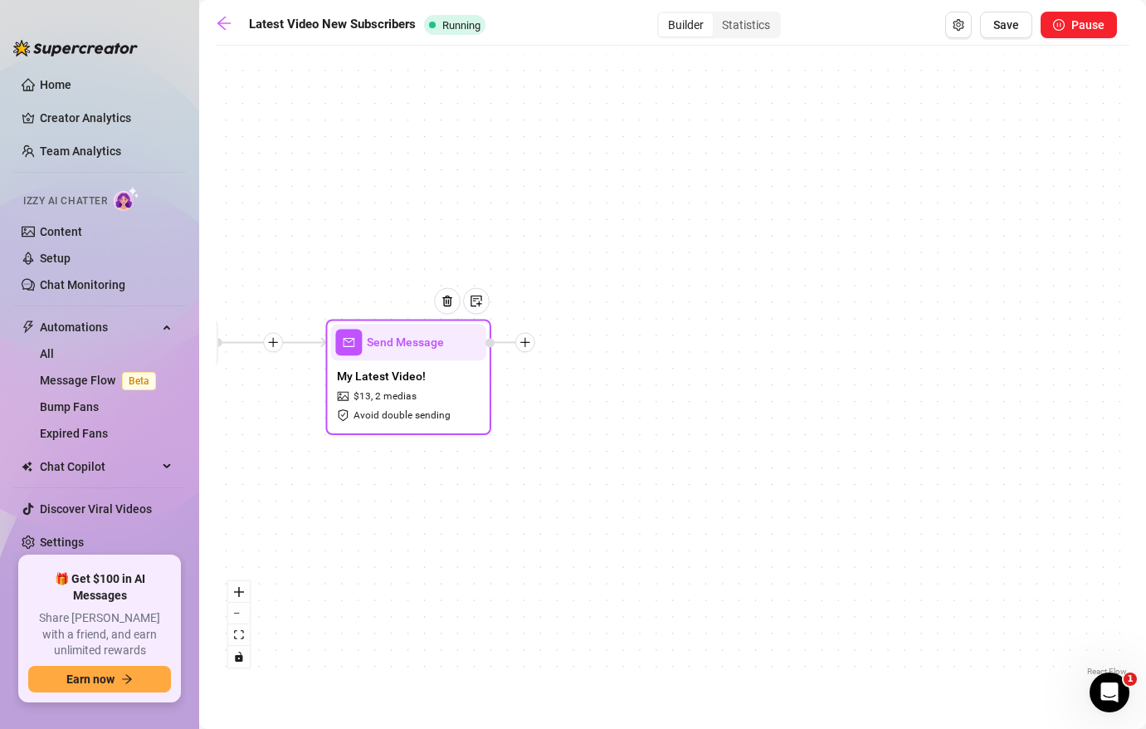
click at [441, 378] on div "My Latest Video! $ 13 , 2 medias Avoid double sending" at bounding box center [407, 394] width 155 height 69
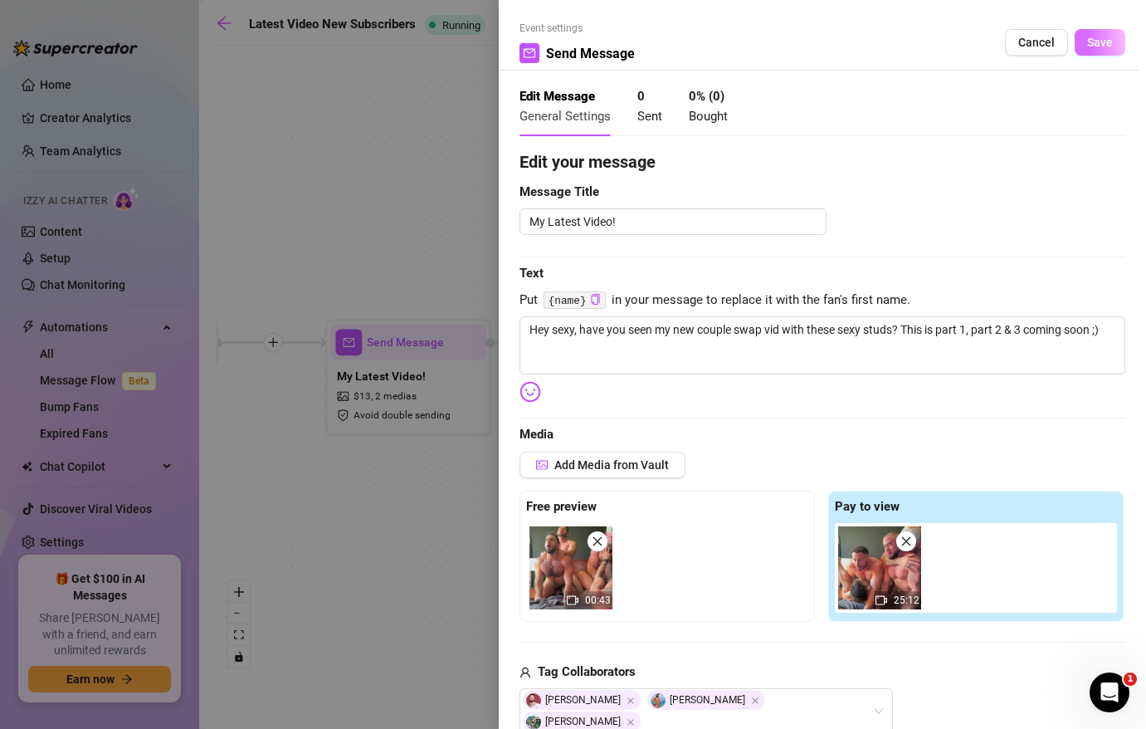
click at [1092, 41] on span "Save" at bounding box center [1100, 42] width 26 height 13
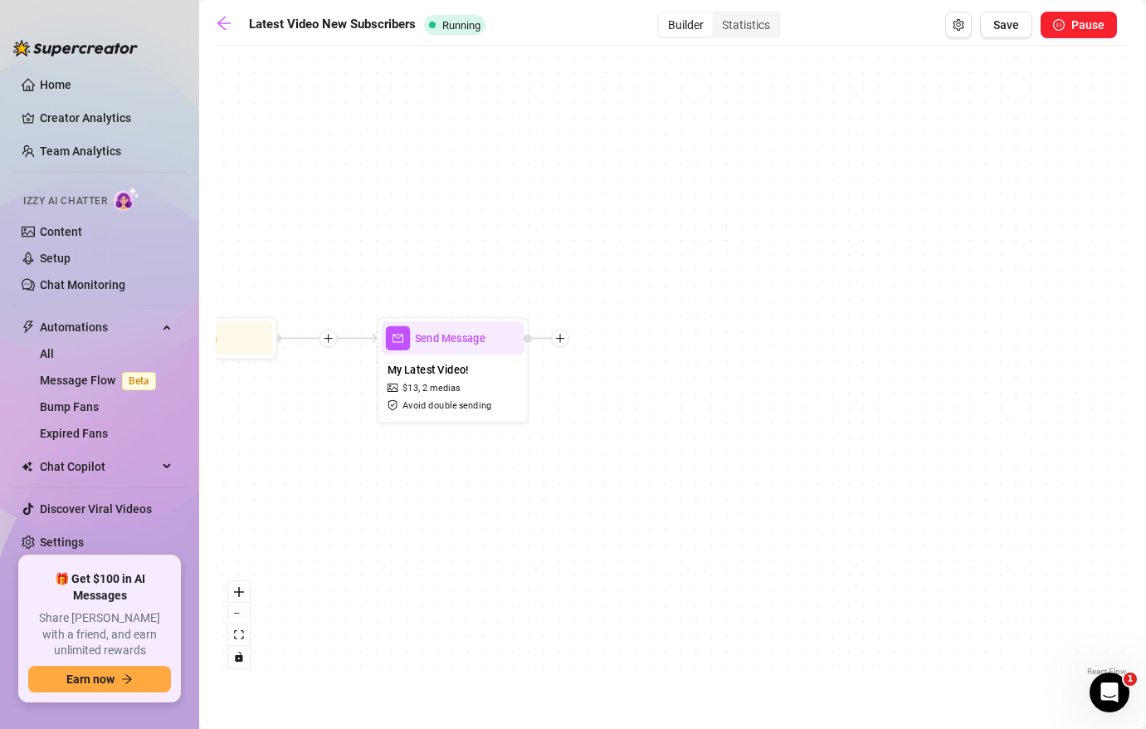
drag, startPoint x: 439, startPoint y: 482, endPoint x: 748, endPoint y: 421, distance: 314.7
click at [748, 420] on div "Send Message My Latest Video! $ 13 , 2 medias Avoid double sending Wait for 1m …" at bounding box center [673, 367] width 914 height 626
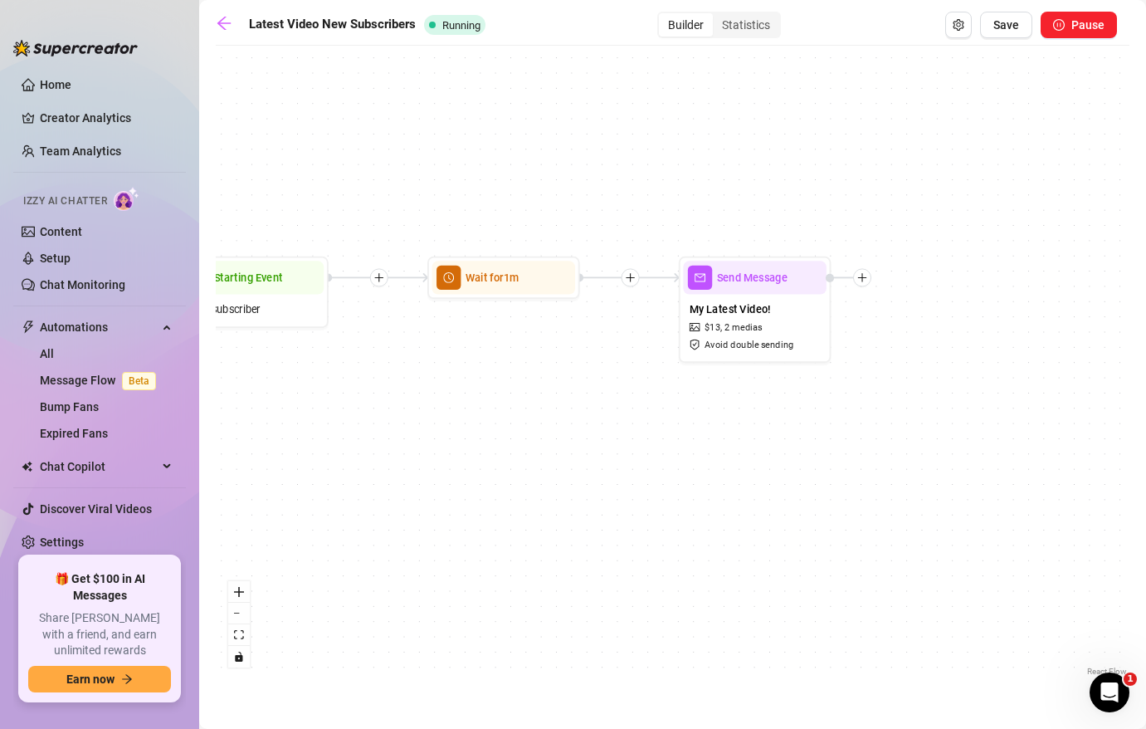
drag, startPoint x: 827, startPoint y: 432, endPoint x: 1006, endPoint y: 422, distance: 178.7
click at [1006, 422] on div "Send Message My Latest Video! $ 13 , 2 medias Avoid double sending Wait for 1m …" at bounding box center [673, 367] width 914 height 626
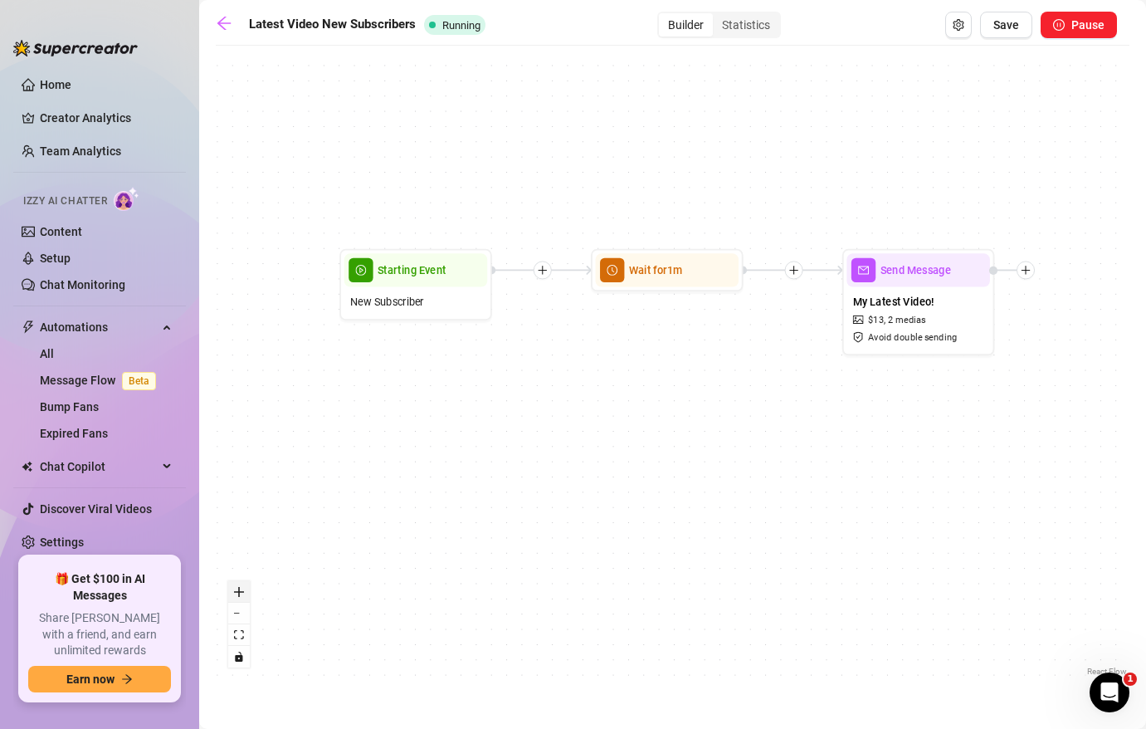
click at [246, 592] on button "zoom in" at bounding box center [239, 592] width 22 height 22
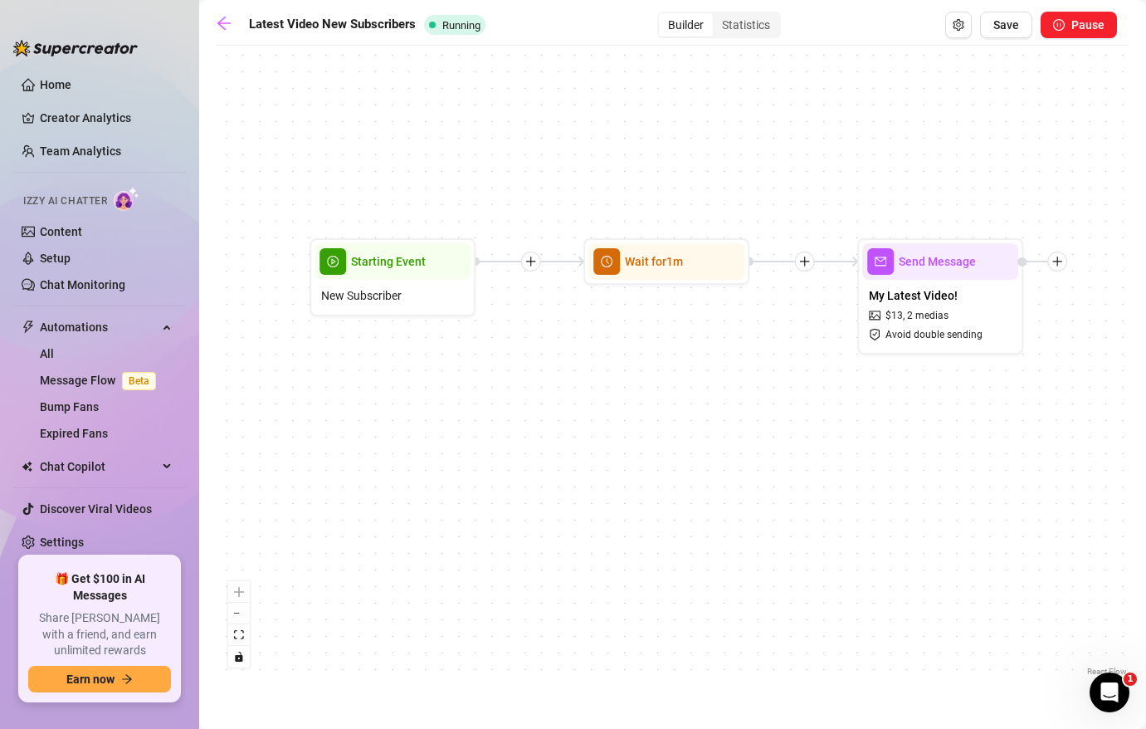
click at [587, 385] on div "Send Message My Latest Video! $ 13 , 2 medias Avoid double sending Wait for 1m …" at bounding box center [673, 367] width 914 height 626
click at [748, 24] on div "Statistics" at bounding box center [746, 24] width 66 height 23
click at [717, 16] on input "Statistics" at bounding box center [717, 16] width 0 height 0
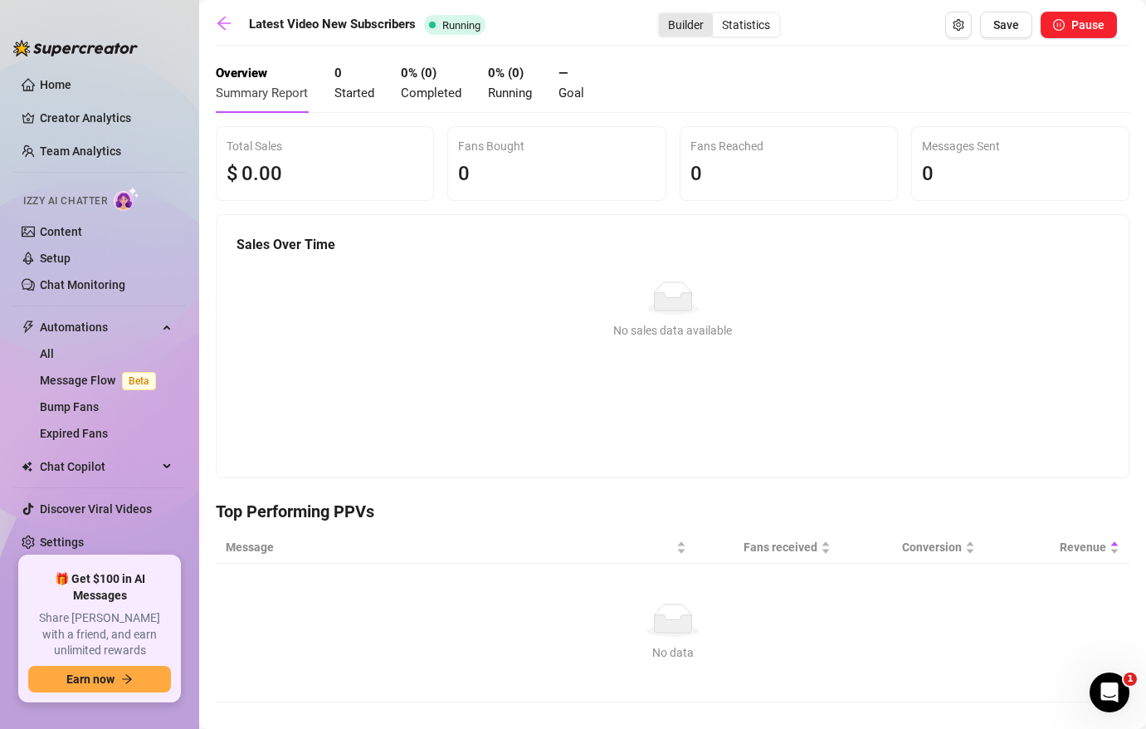
click at [690, 30] on div "Builder" at bounding box center [686, 24] width 54 height 23
click at [663, 16] on input "Builder" at bounding box center [663, 16] width 0 height 0
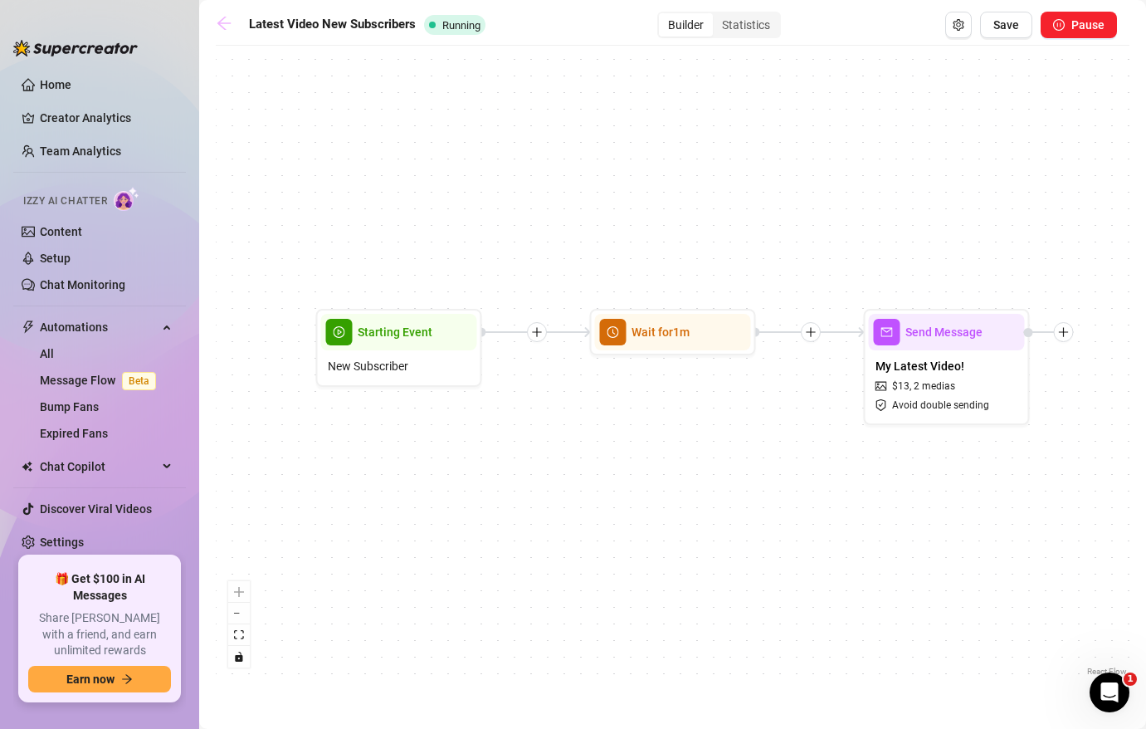
click at [229, 33] on link at bounding box center [228, 25] width 25 height 20
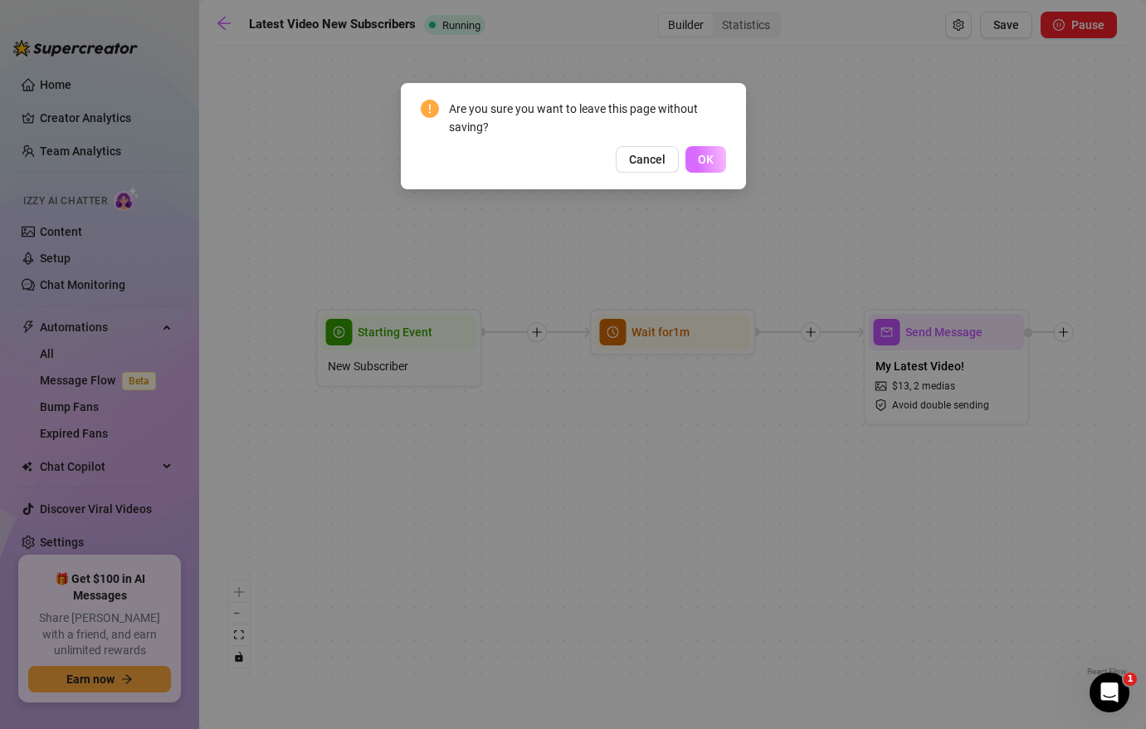
click at [708, 154] on span "OK" at bounding box center [706, 159] width 16 height 13
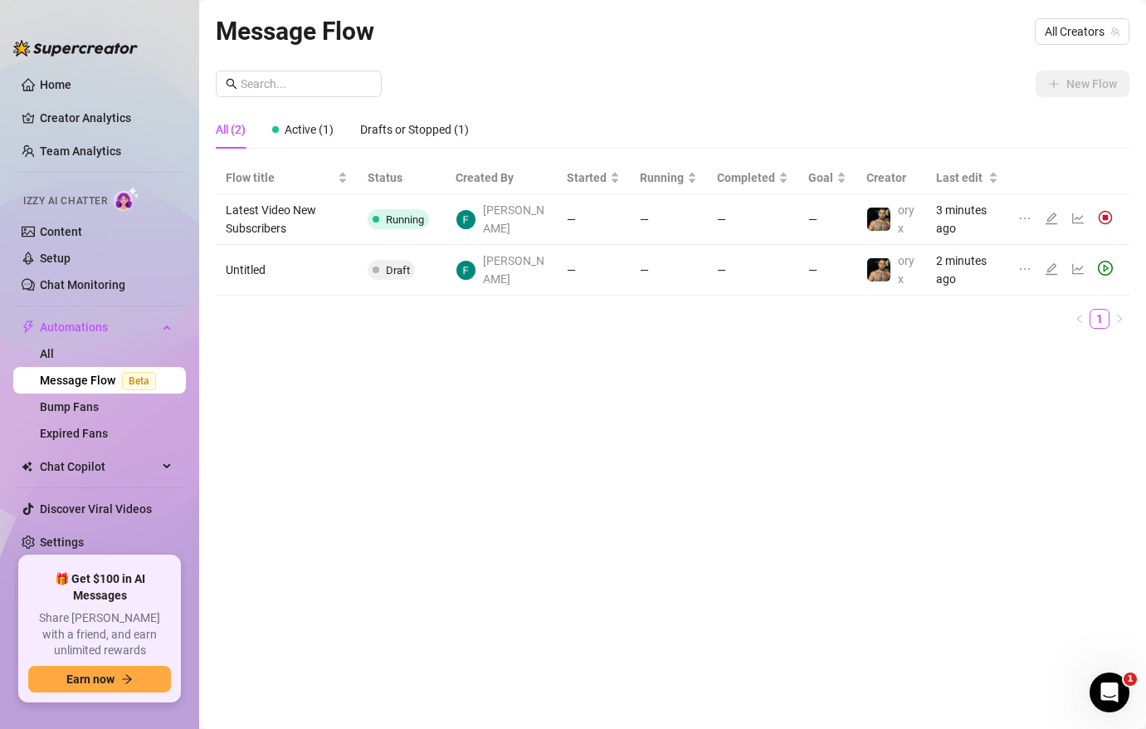
click at [260, 269] on td "Untitled" at bounding box center [287, 270] width 142 height 51
click at [72, 464] on span "Chat Copilot" at bounding box center [99, 466] width 118 height 27
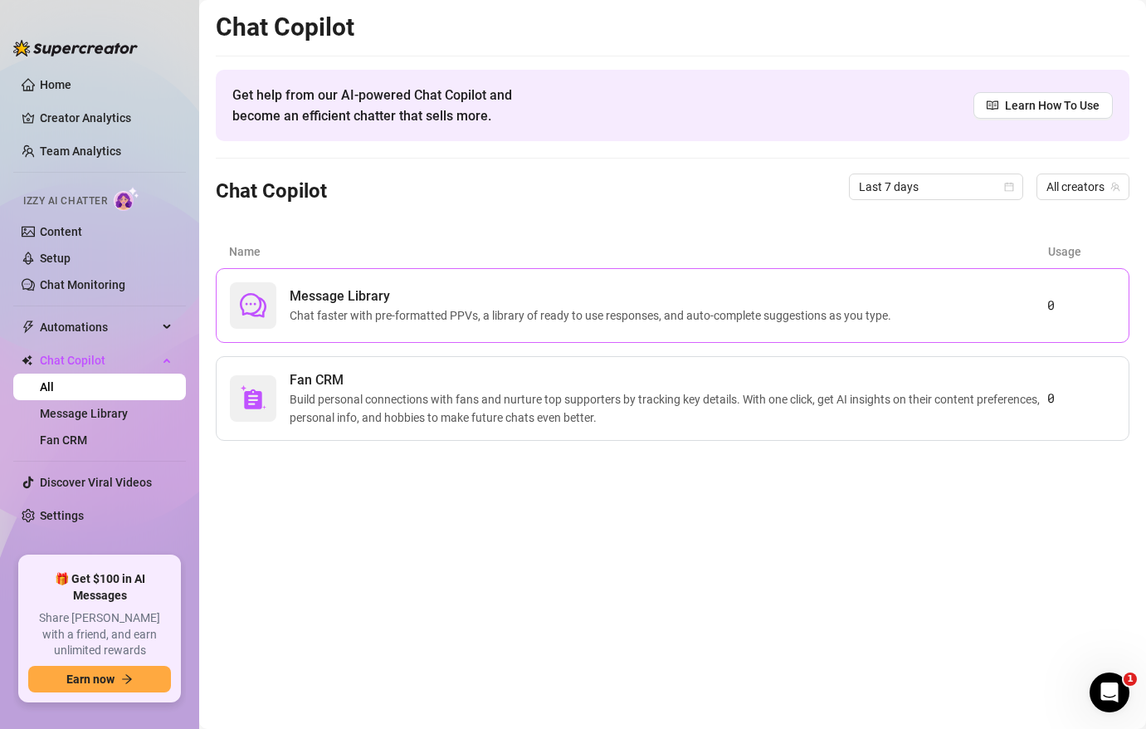
click at [460, 319] on span "Chat faster with pre-formatted PPVs, a library of ready to use responses, and a…" at bounding box center [594, 315] width 608 height 18
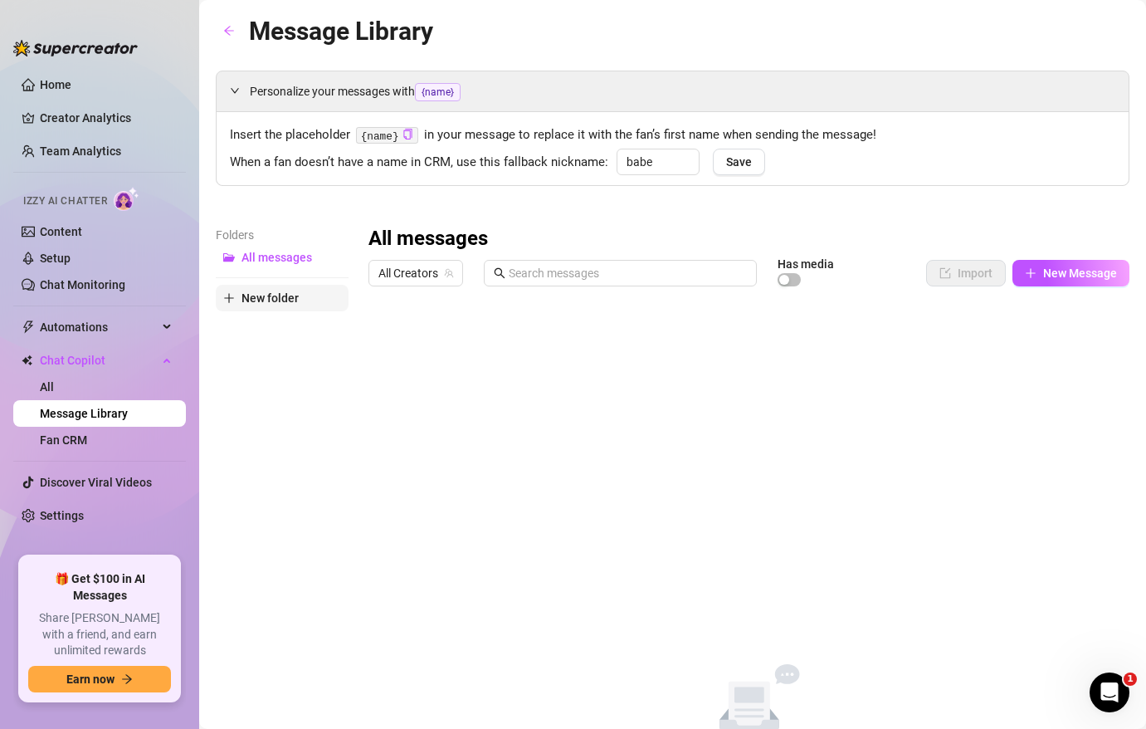
click at [240, 304] on button "New folder" at bounding box center [282, 298] width 133 height 27
click at [285, 297] on div "Folders All messages New folder" at bounding box center [282, 499] width 133 height 546
click at [285, 280] on input "text" at bounding box center [282, 283] width 133 height 27
click at [397, 269] on span "All Creators" at bounding box center [415, 273] width 75 height 25
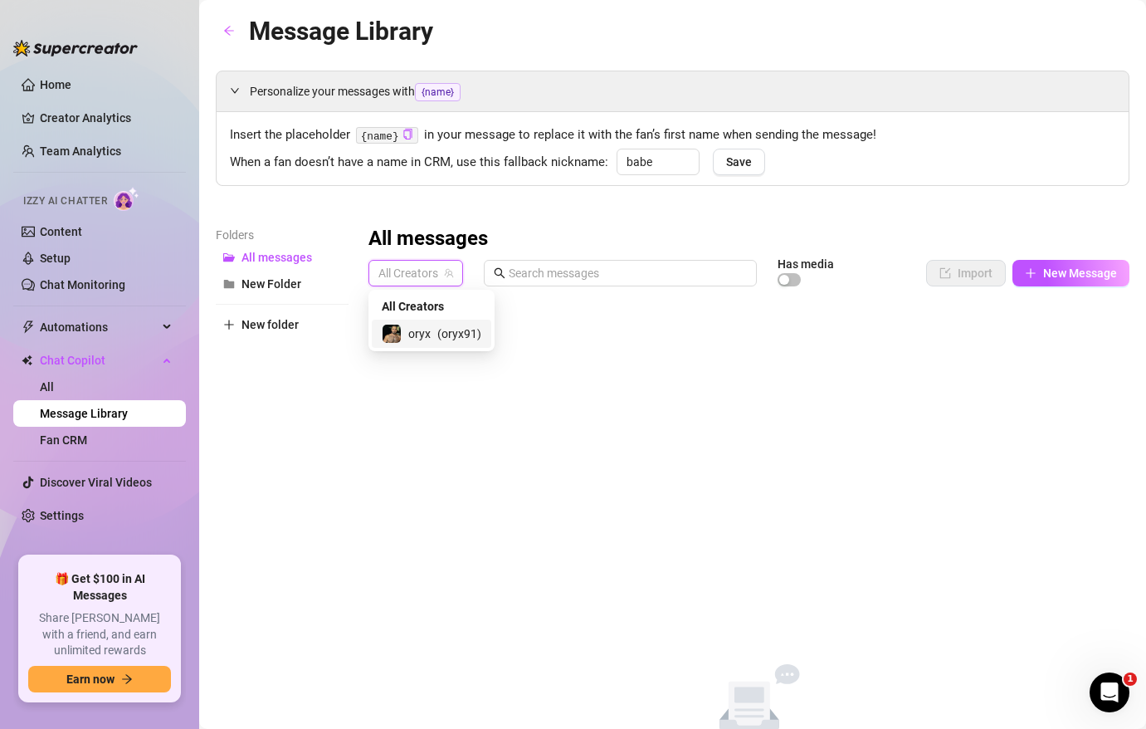
click at [437, 328] on span "( oryx91 )" at bounding box center [459, 333] width 44 height 18
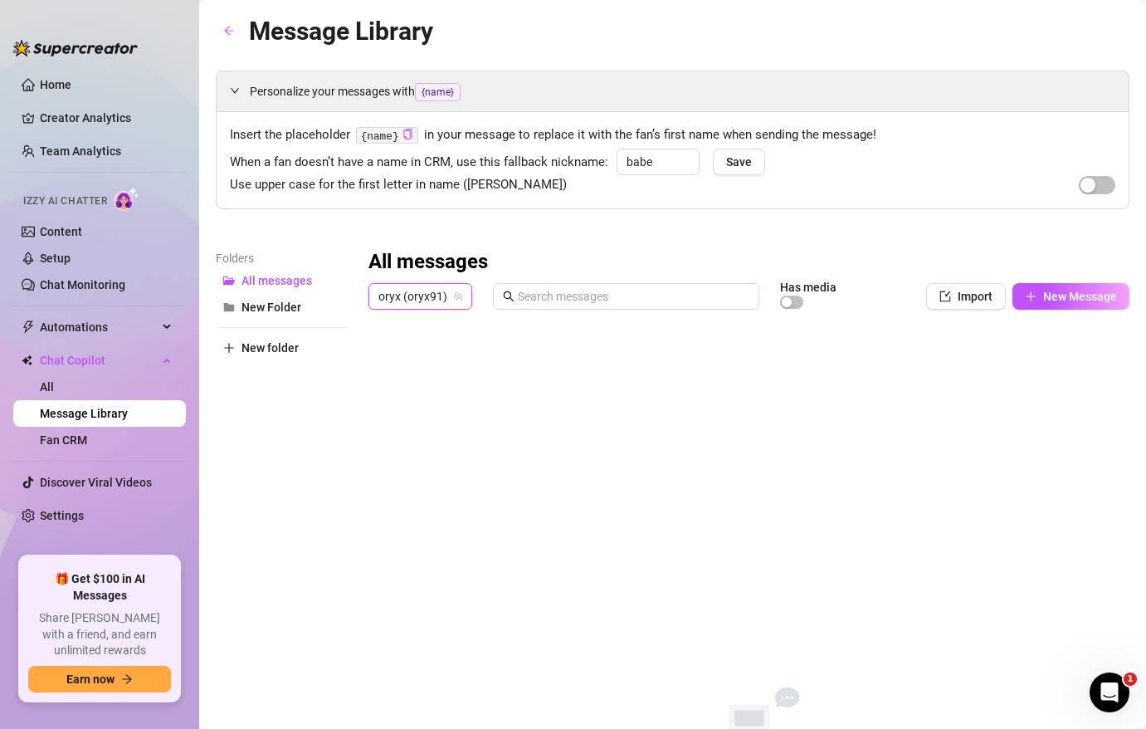
click at [319, 180] on span "Use upper case for the first letter in name ([PERSON_NAME])" at bounding box center [398, 185] width 337 height 20
click at [54, 380] on link "All" at bounding box center [47, 386] width 14 height 13
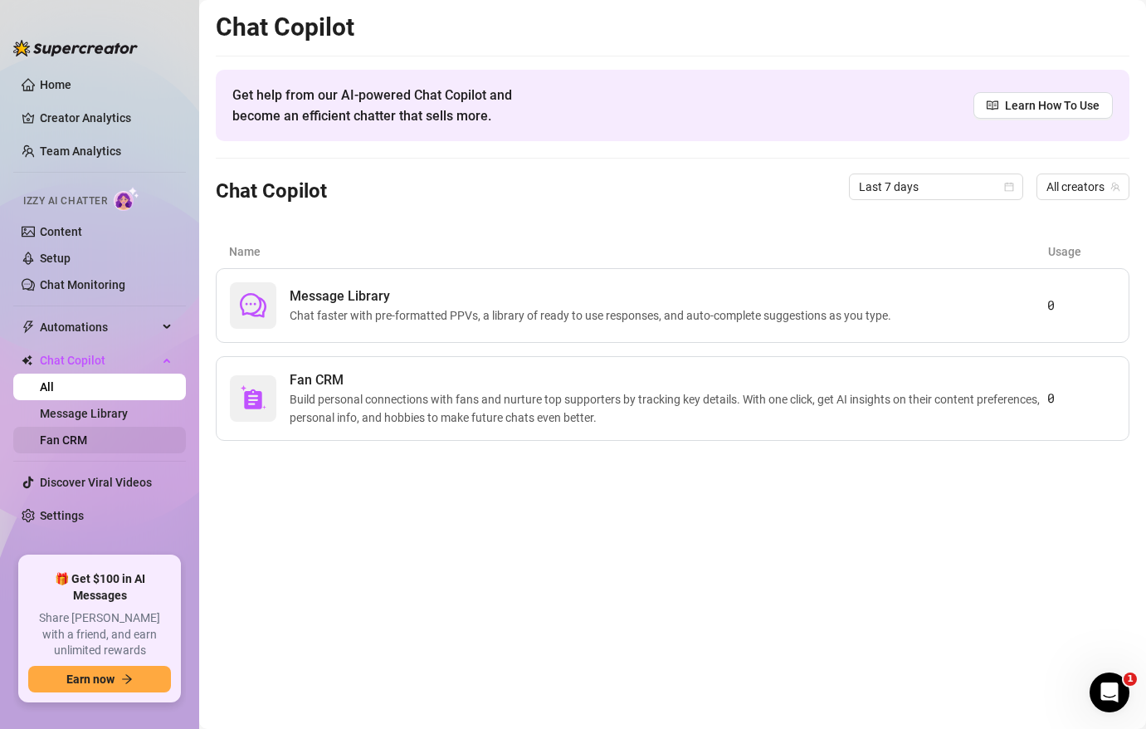
click at [87, 446] on link "Fan CRM" at bounding box center [63, 439] width 47 height 13
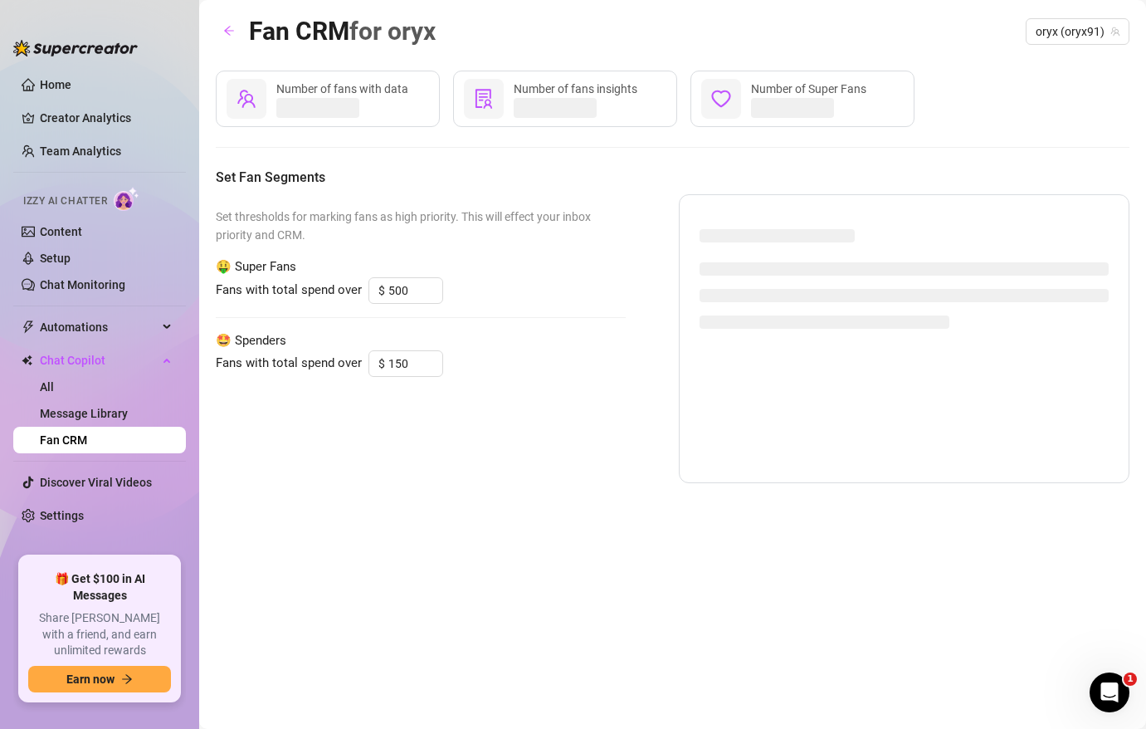
click at [380, 95] on div "Number of fans with data" at bounding box center [342, 89] width 132 height 18
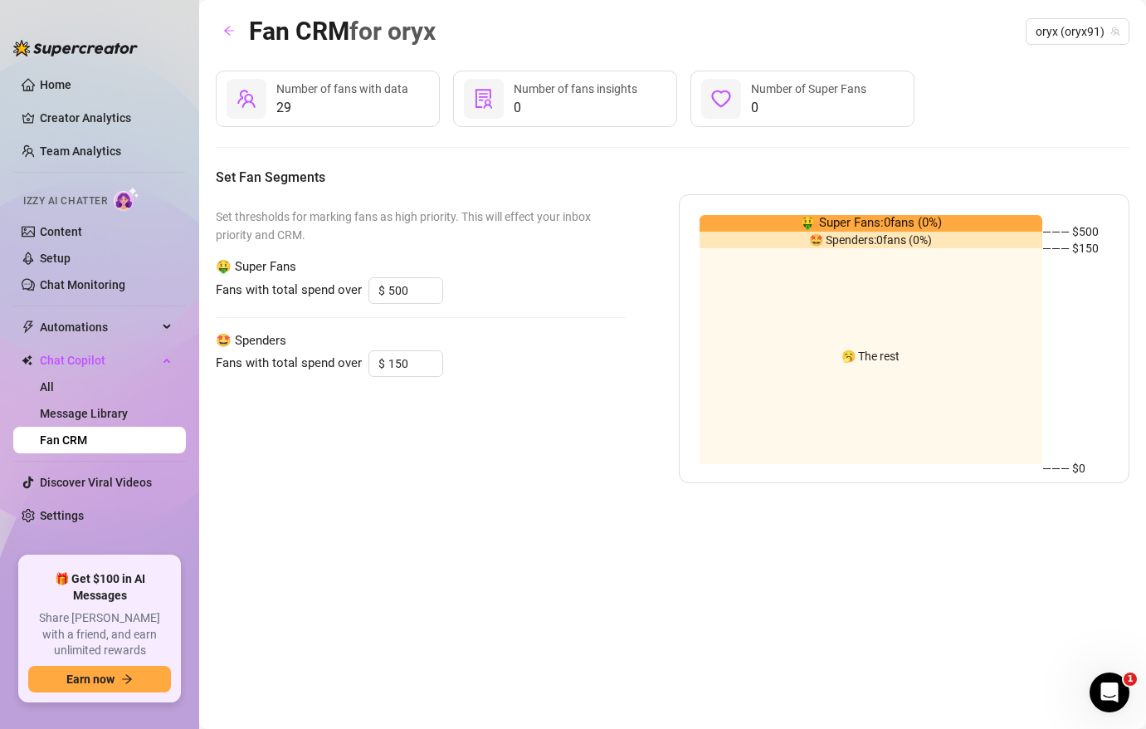
click at [357, 93] on span "Number of fans with data" at bounding box center [342, 88] width 132 height 13
click at [256, 103] on div at bounding box center [247, 99] width 40 height 40
click at [480, 263] on span "🤑 Super Fans" at bounding box center [421, 267] width 410 height 20
click at [941, 221] on span "🤑 Super Fans: 0 fans ( 0 %)" at bounding box center [871, 223] width 142 height 20
click at [904, 251] on div "🥱 The rest" at bounding box center [871, 356] width 344 height 216
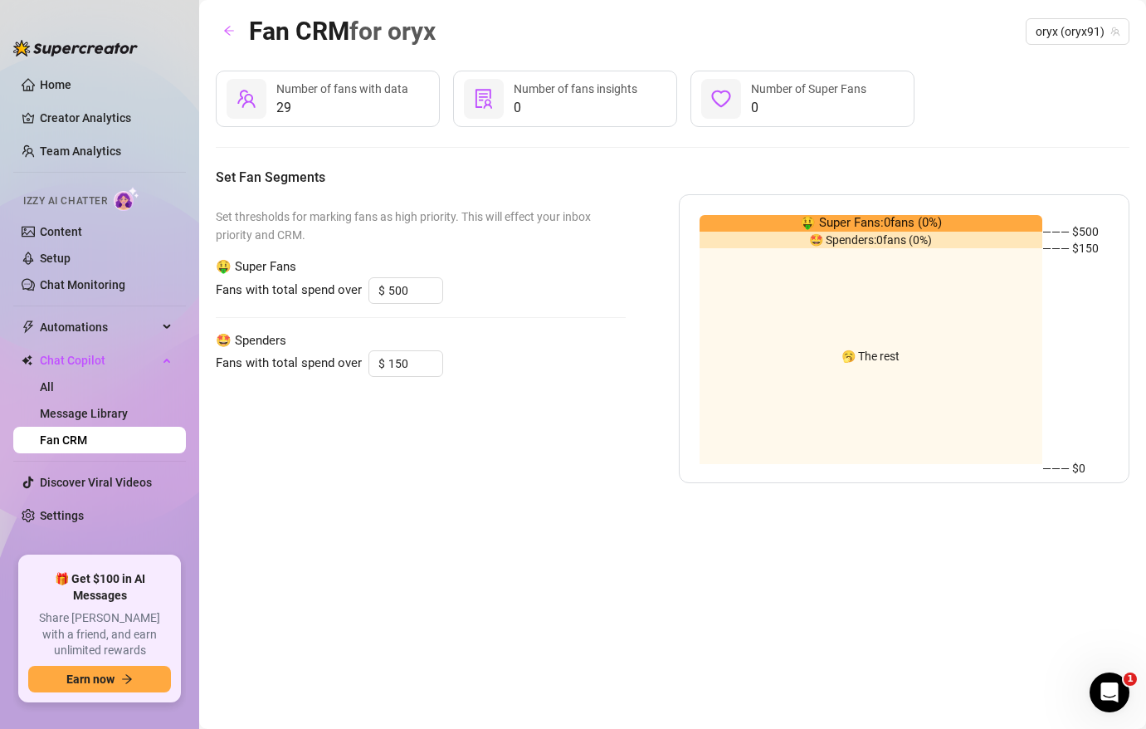
click at [902, 335] on div "🥱 The rest" at bounding box center [871, 356] width 344 height 216
click at [320, 365] on span "Fans with total spend over" at bounding box center [289, 363] width 146 height 20
click at [319, 185] on h5 "Set Fan Segments" at bounding box center [673, 178] width 914 height 20
click at [313, 254] on div "Set thresholds for marking fans as high priority. This will effect your inbox p…" at bounding box center [421, 338] width 410 height 289
click at [610, 89] on span "Number of fans insights" at bounding box center [576, 88] width 124 height 13
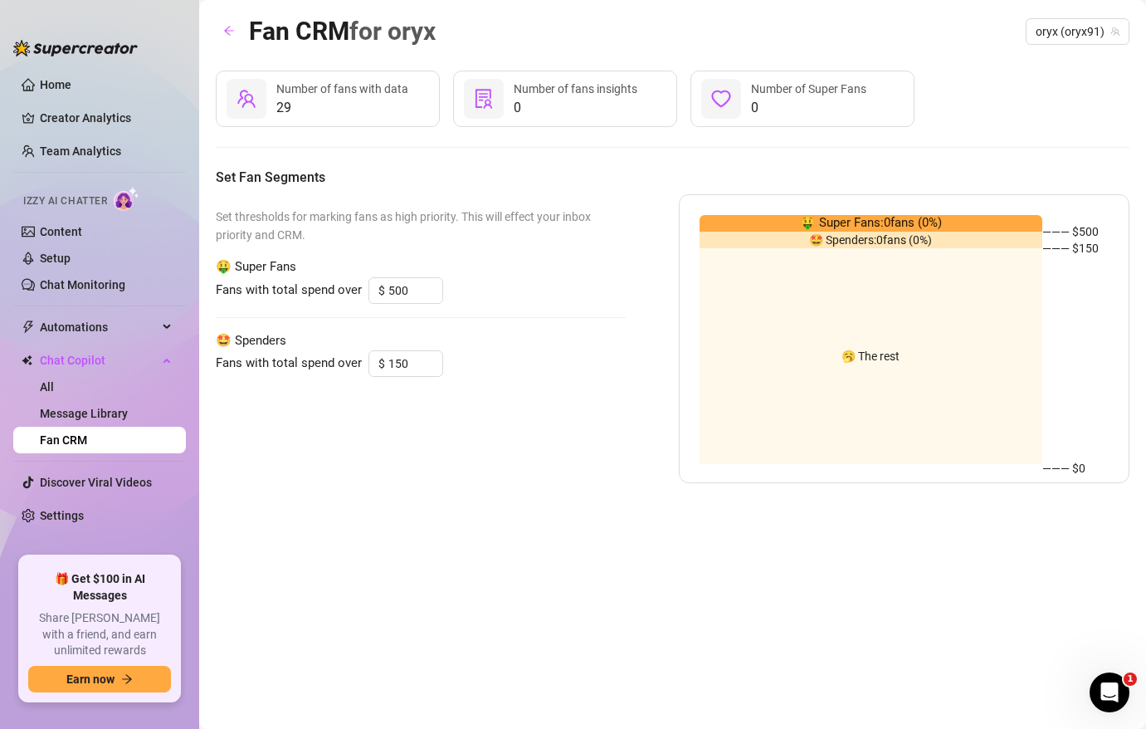
click at [291, 100] on span "29" at bounding box center [342, 108] width 132 height 20
click at [247, 100] on icon "team" at bounding box center [246, 99] width 20 height 20
click at [231, 110] on div at bounding box center [247, 99] width 40 height 40
click at [251, 100] on icon "team" at bounding box center [245, 98] width 17 height 17
click at [281, 105] on span "29" at bounding box center [342, 108] width 132 height 20
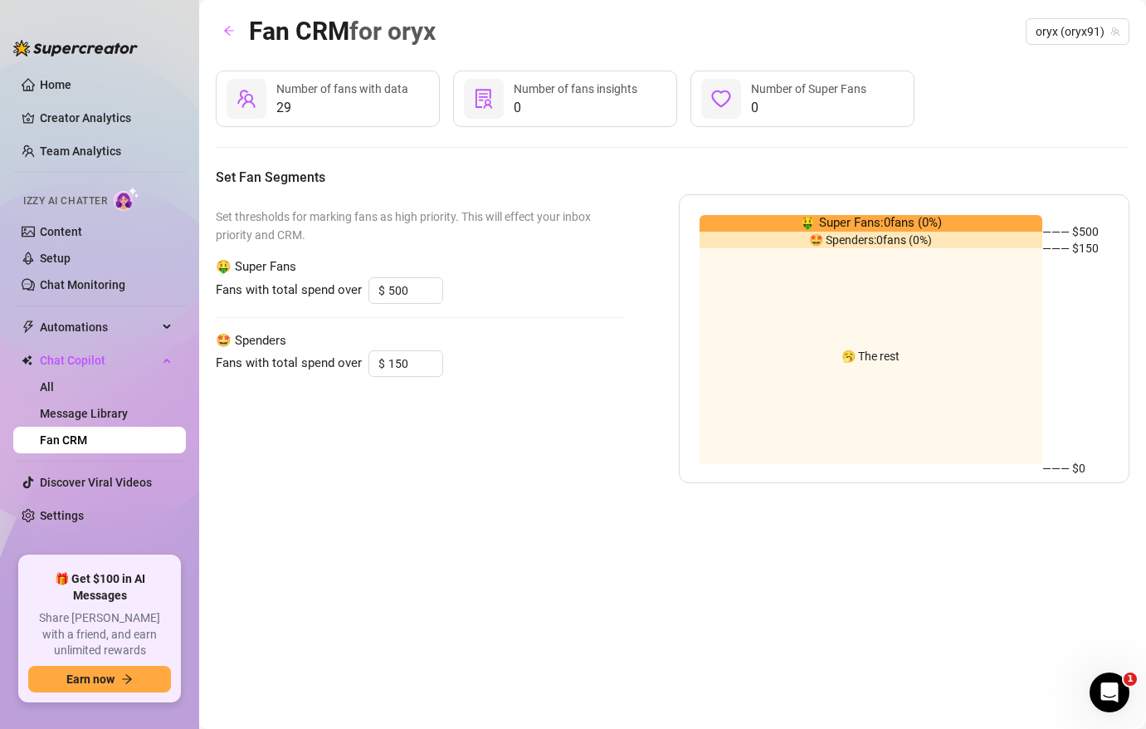
click at [761, 98] on span "0" at bounding box center [808, 108] width 115 height 20
click at [128, 407] on link "Message Library" at bounding box center [84, 413] width 88 height 13
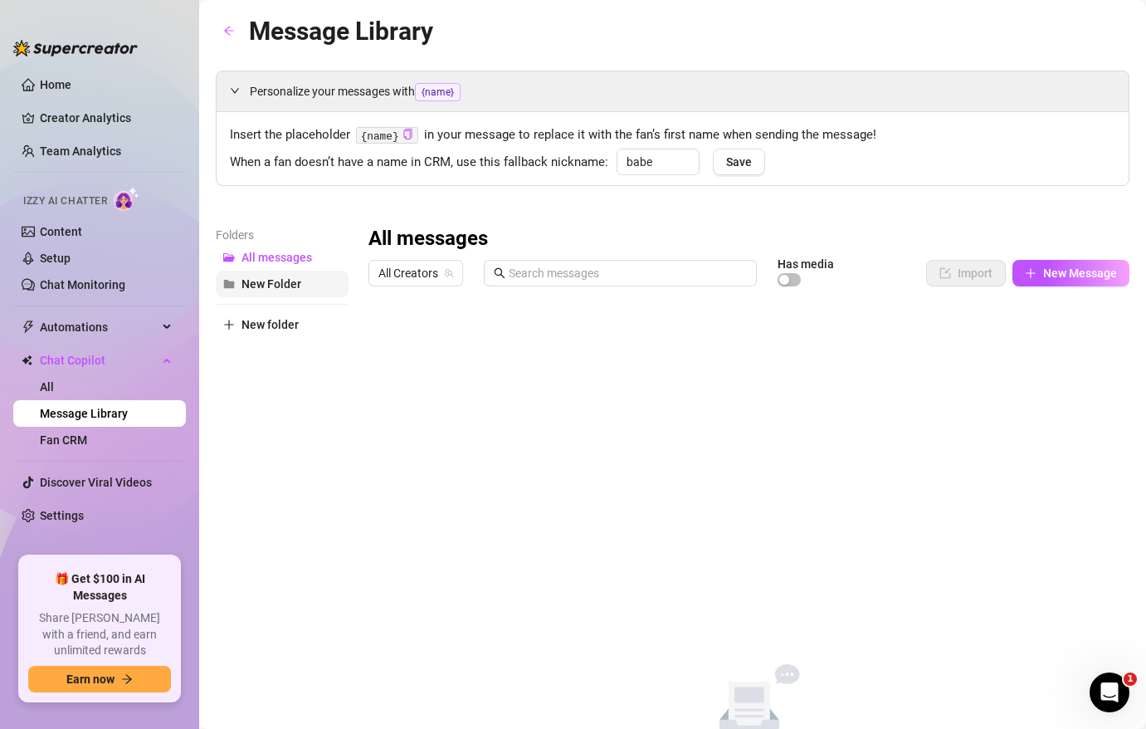
click at [250, 285] on span "New Folder" at bounding box center [271, 283] width 60 height 13
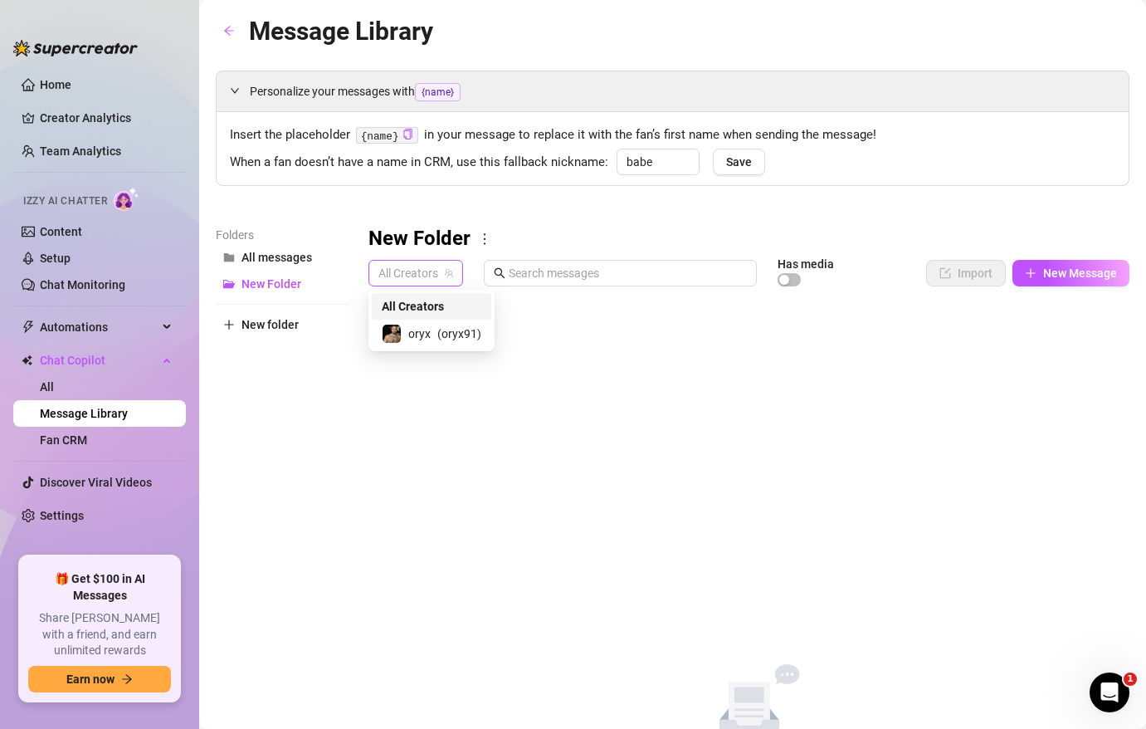
click at [436, 275] on span "All Creators" at bounding box center [415, 273] width 75 height 25
click at [447, 324] on span "( oryx91 )" at bounding box center [459, 333] width 44 height 18
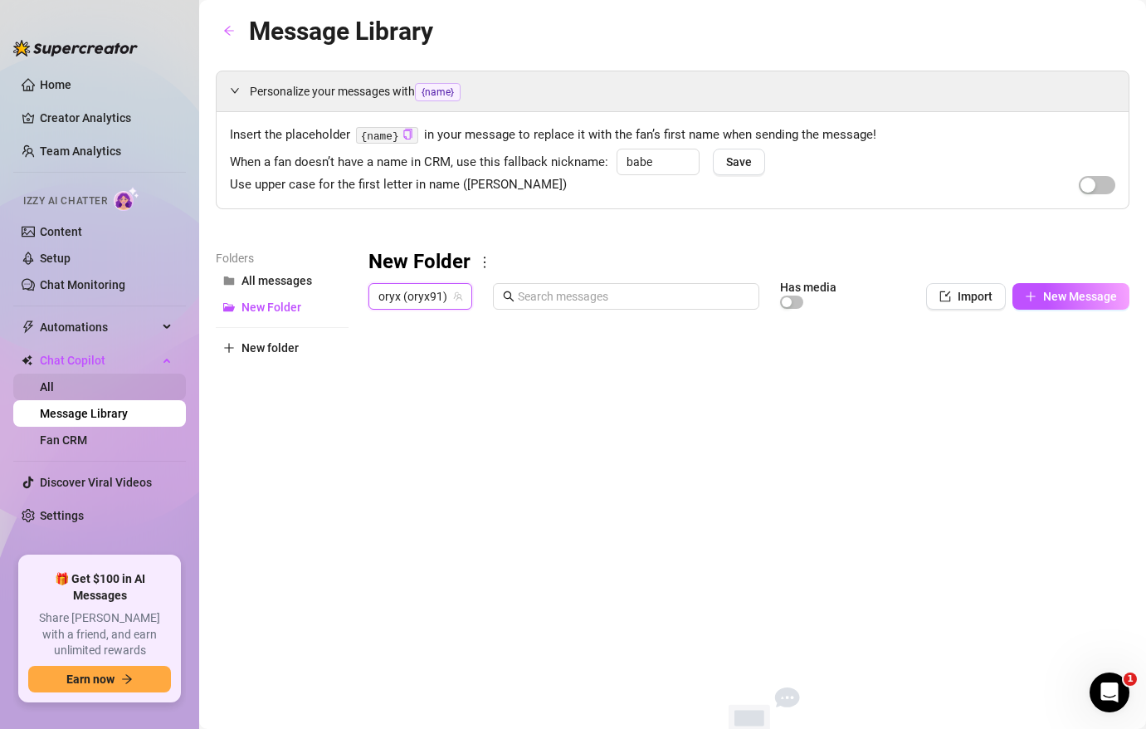
click at [54, 381] on link "All" at bounding box center [47, 386] width 14 height 13
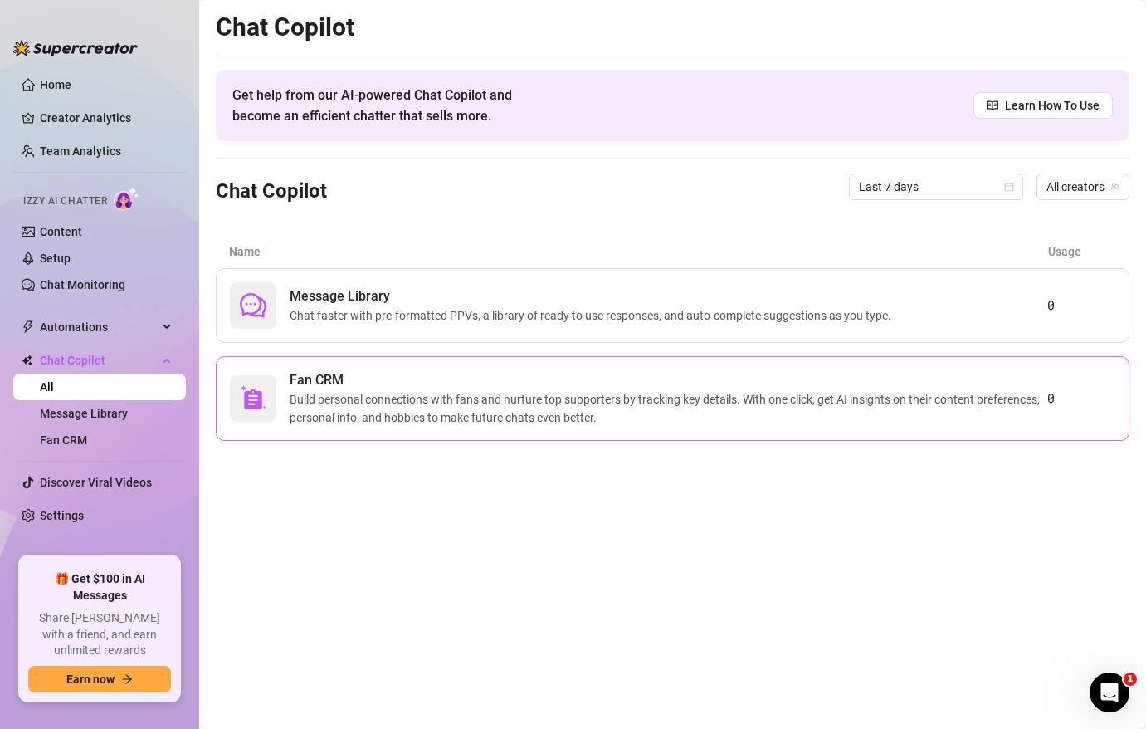
click at [443, 416] on span "Build personal connections with fans and nurture top supporters by tracking key…" at bounding box center [669, 408] width 758 height 37
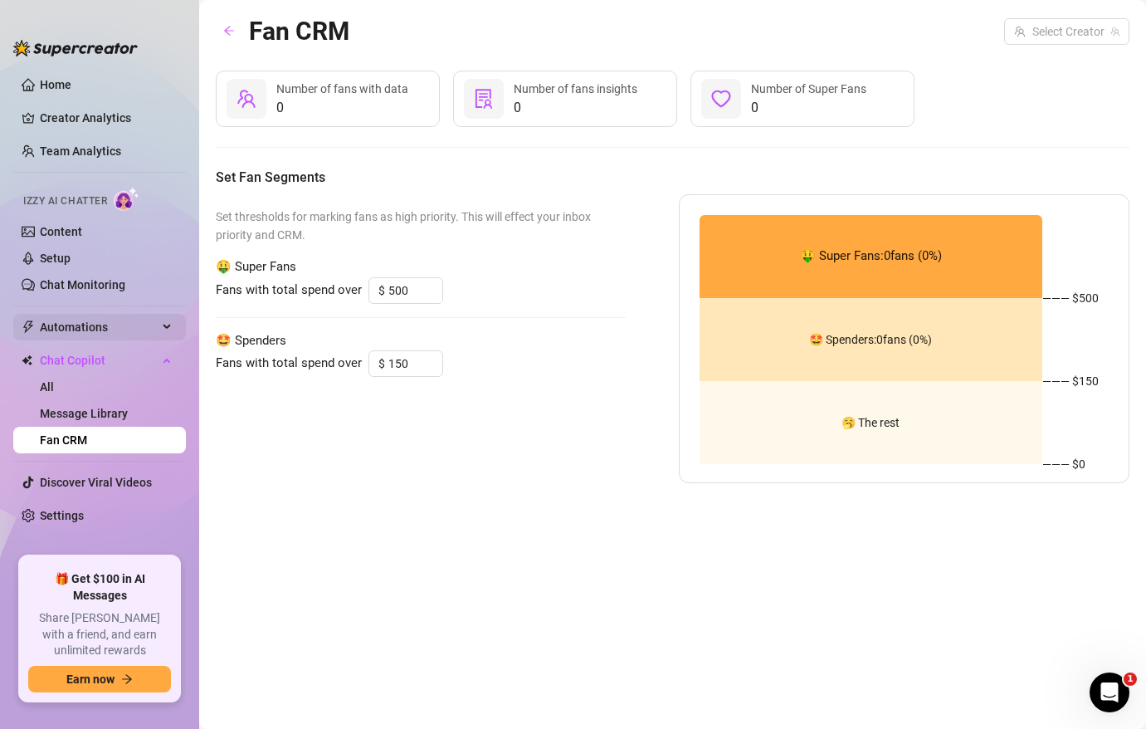
click at [75, 319] on span "Automations" at bounding box center [99, 327] width 118 height 27
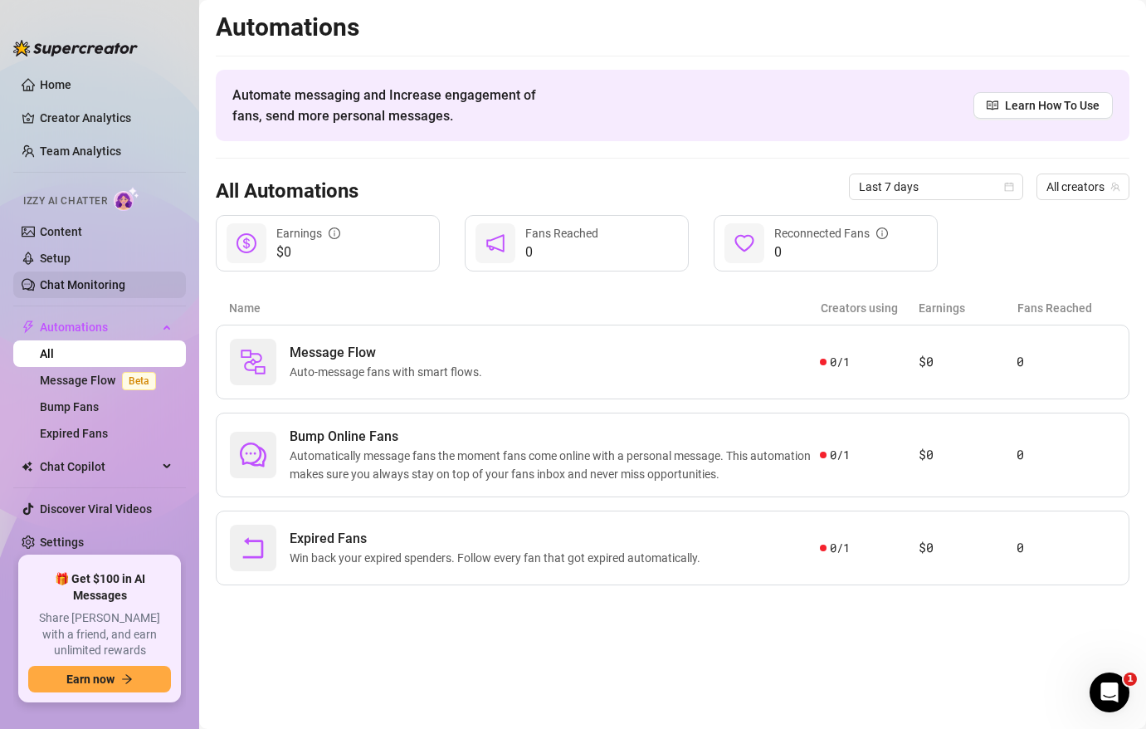
click at [93, 278] on link "Chat Monitoring" at bounding box center [82, 284] width 85 height 13
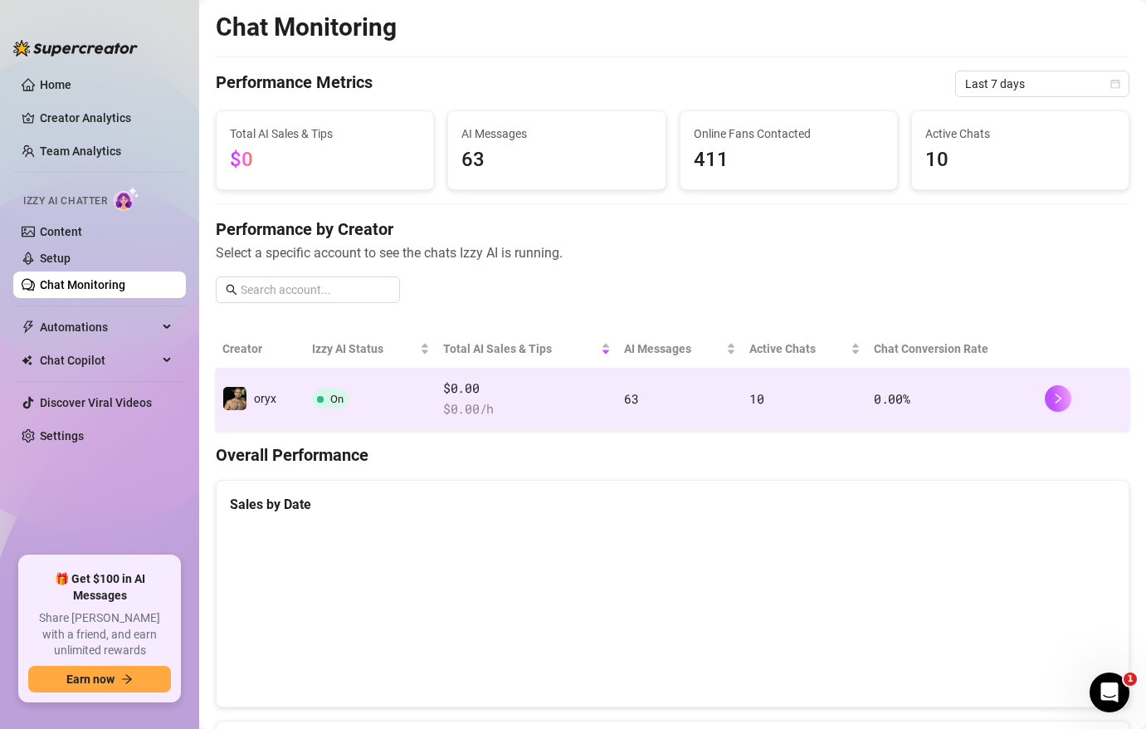
click at [254, 400] on span "oryx" at bounding box center [265, 398] width 22 height 13
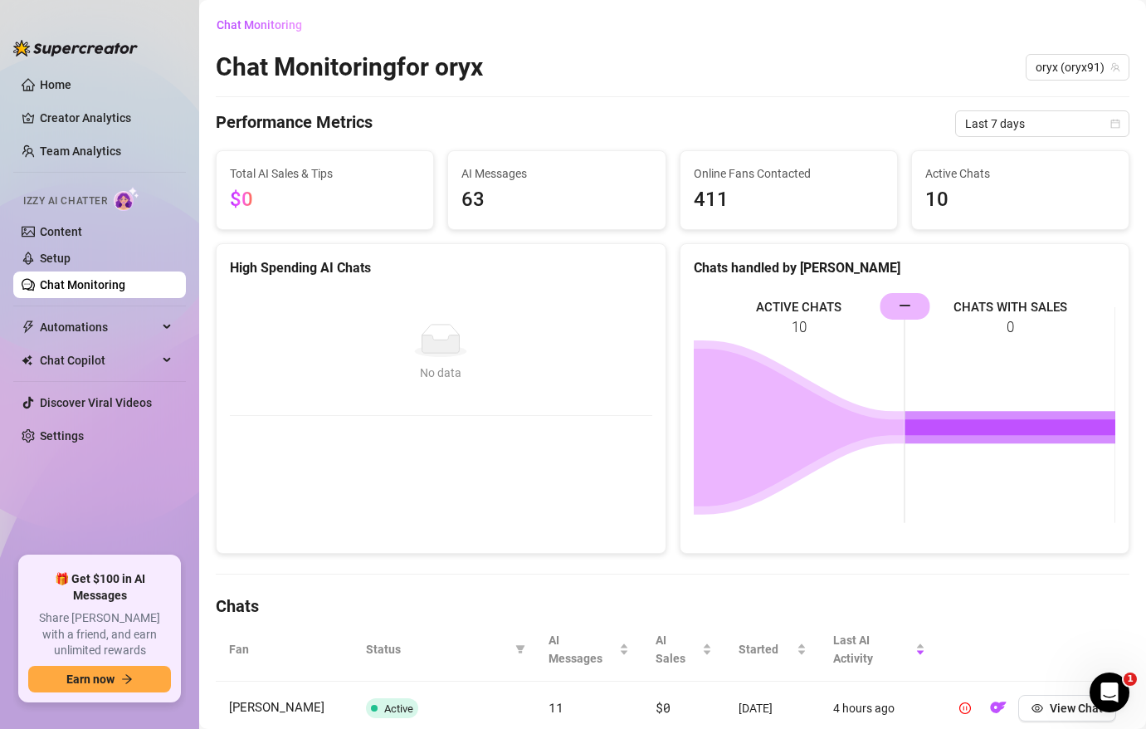
scroll to position [26, 0]
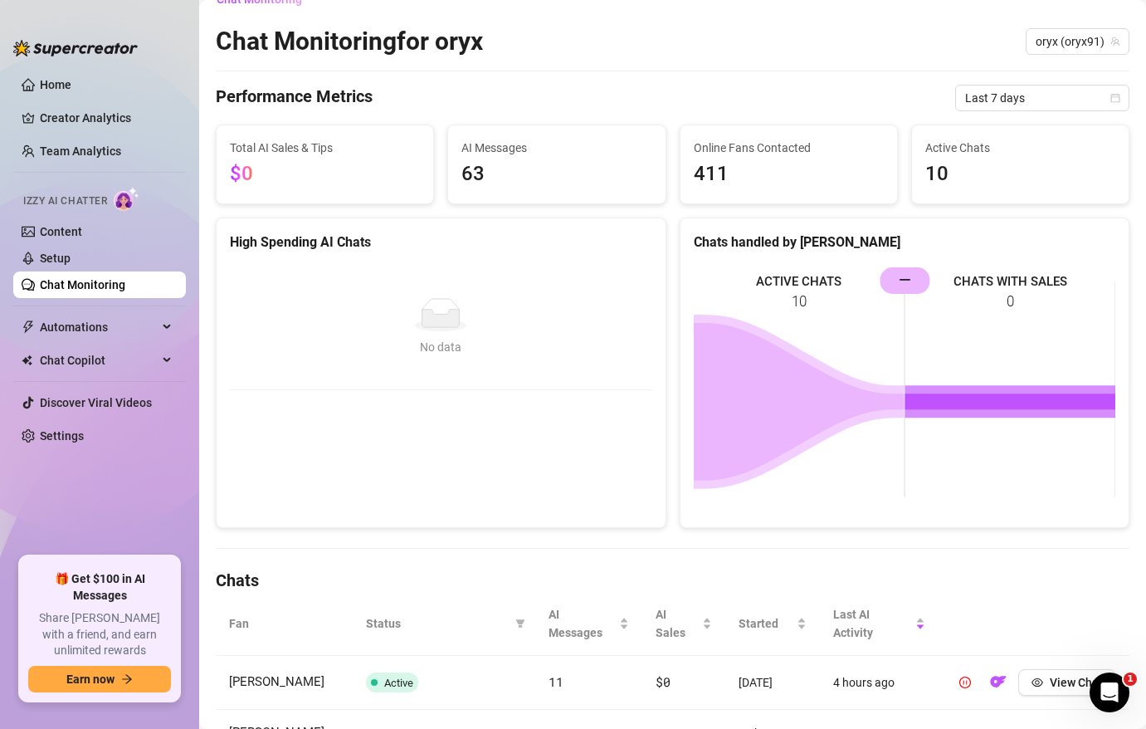
click at [712, 188] on span "411" at bounding box center [789, 174] width 190 height 32
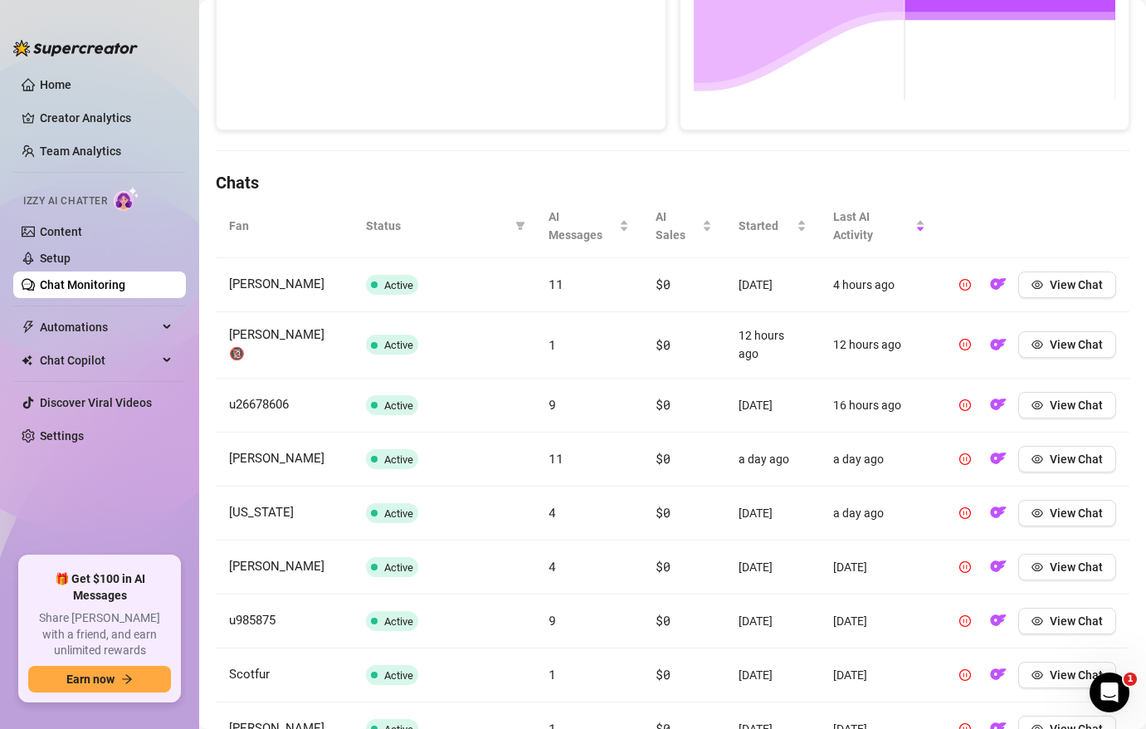
scroll to position [577, 0]
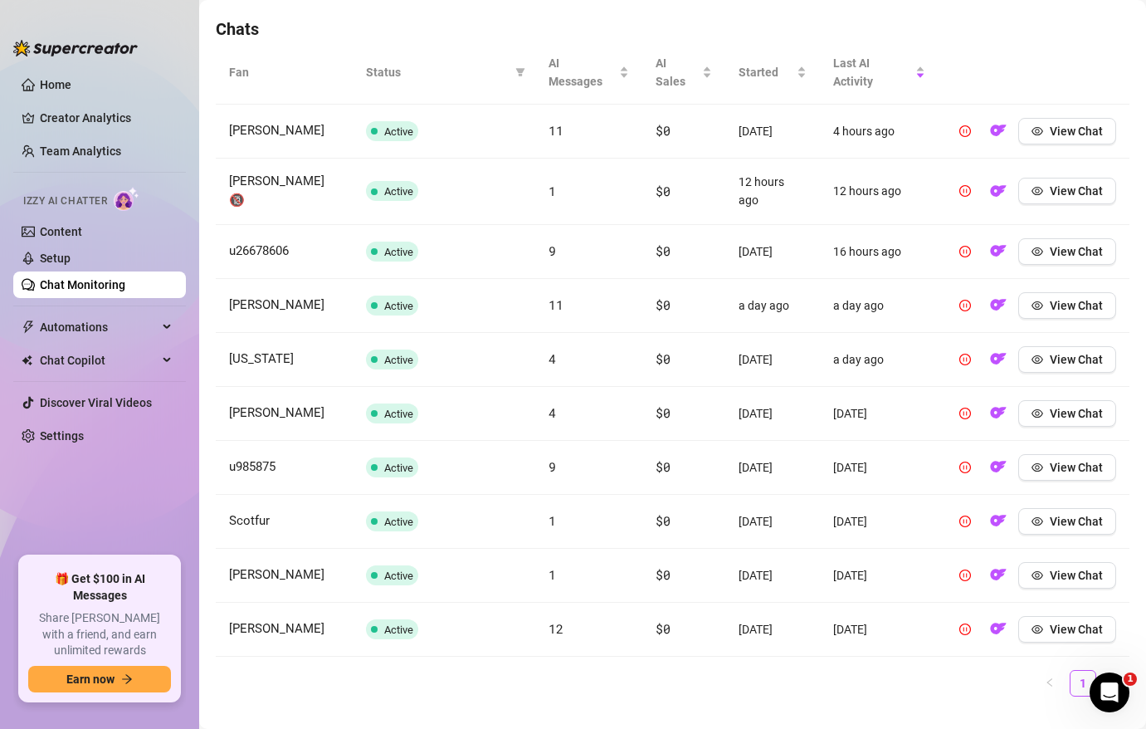
click at [781, 548] on td "[DATE]" at bounding box center [772, 575] width 95 height 54
click at [1065, 568] on span "View Chat" at bounding box center [1076, 574] width 53 height 13
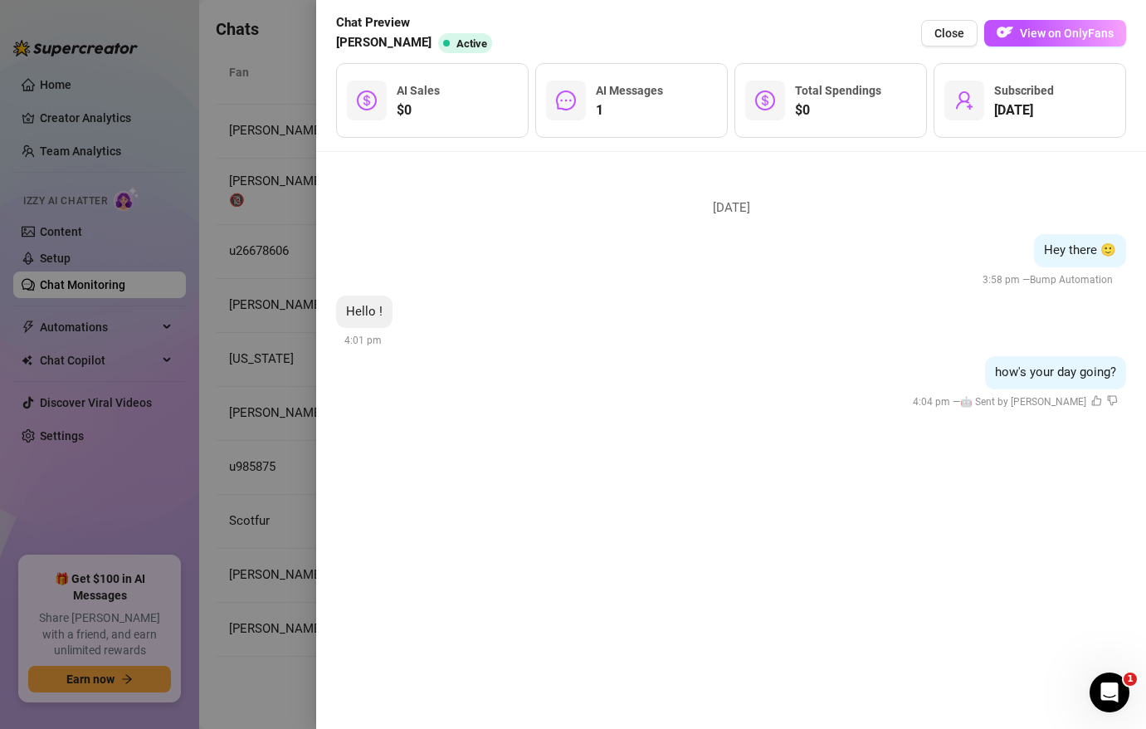
click at [255, 209] on div at bounding box center [573, 364] width 1146 height 729
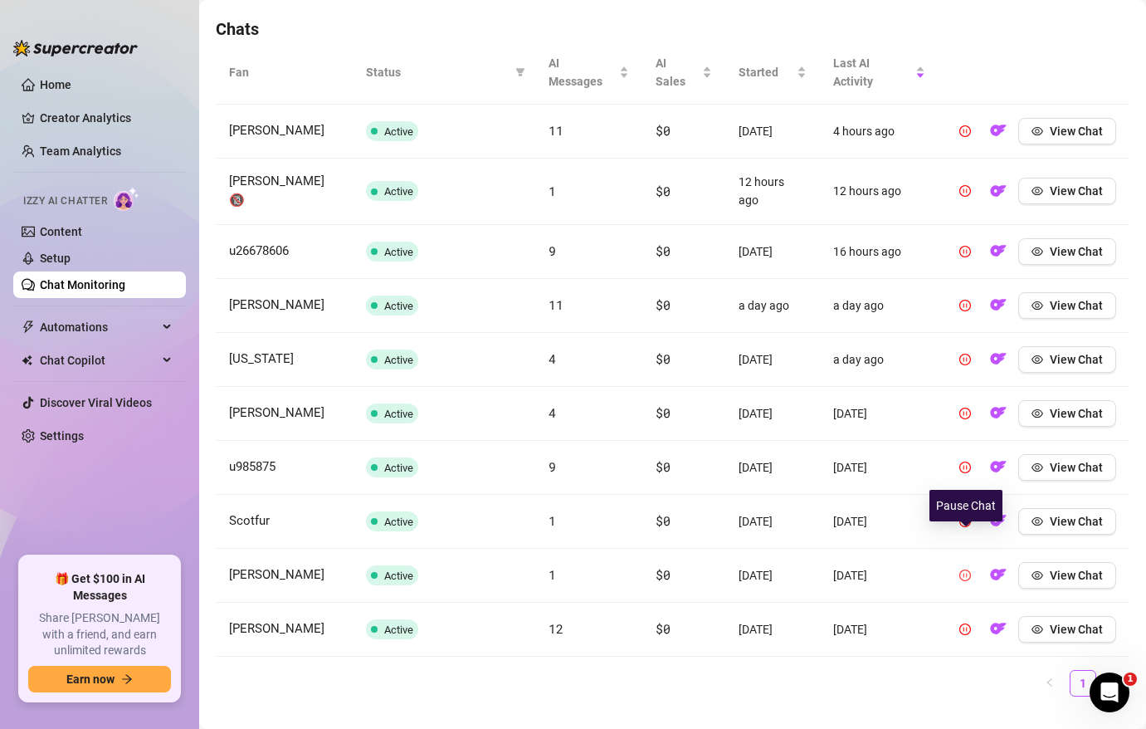
click at [971, 562] on button "button" at bounding box center [965, 575] width 27 height 27
click at [284, 567] on span "[PERSON_NAME]" at bounding box center [276, 574] width 95 height 15
click at [238, 513] on span "Scotfur" at bounding box center [249, 520] width 41 height 15
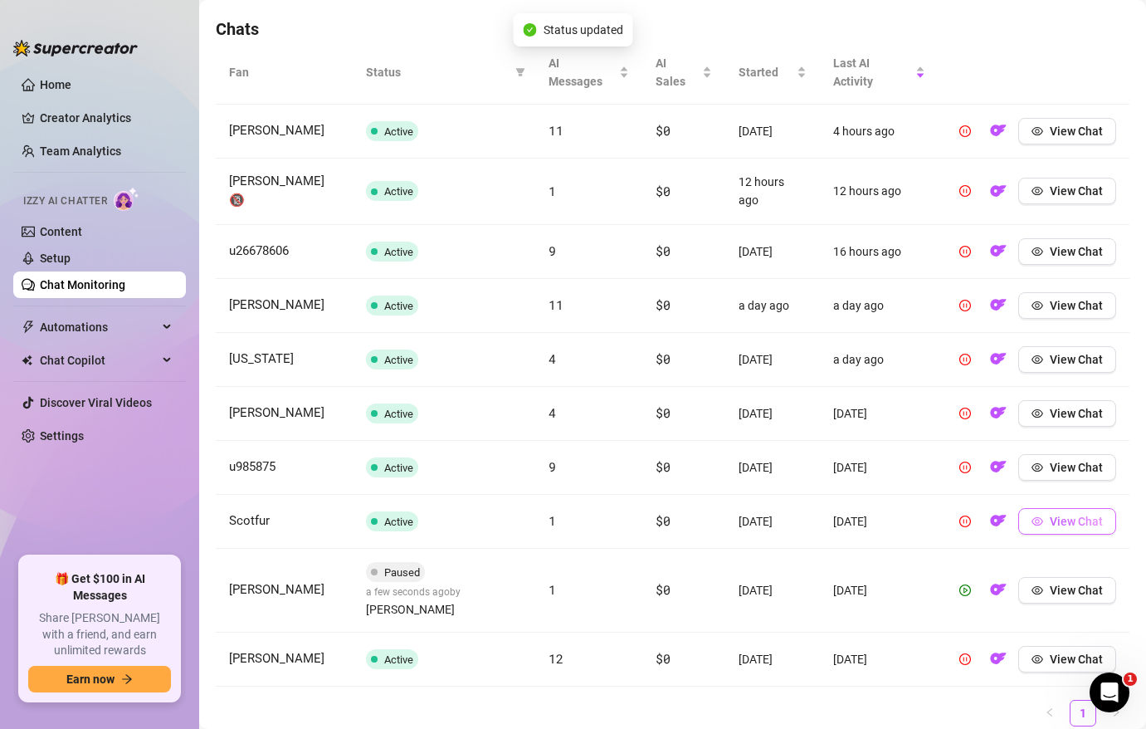
click at [1080, 508] on button "View Chat" at bounding box center [1067, 521] width 98 height 27
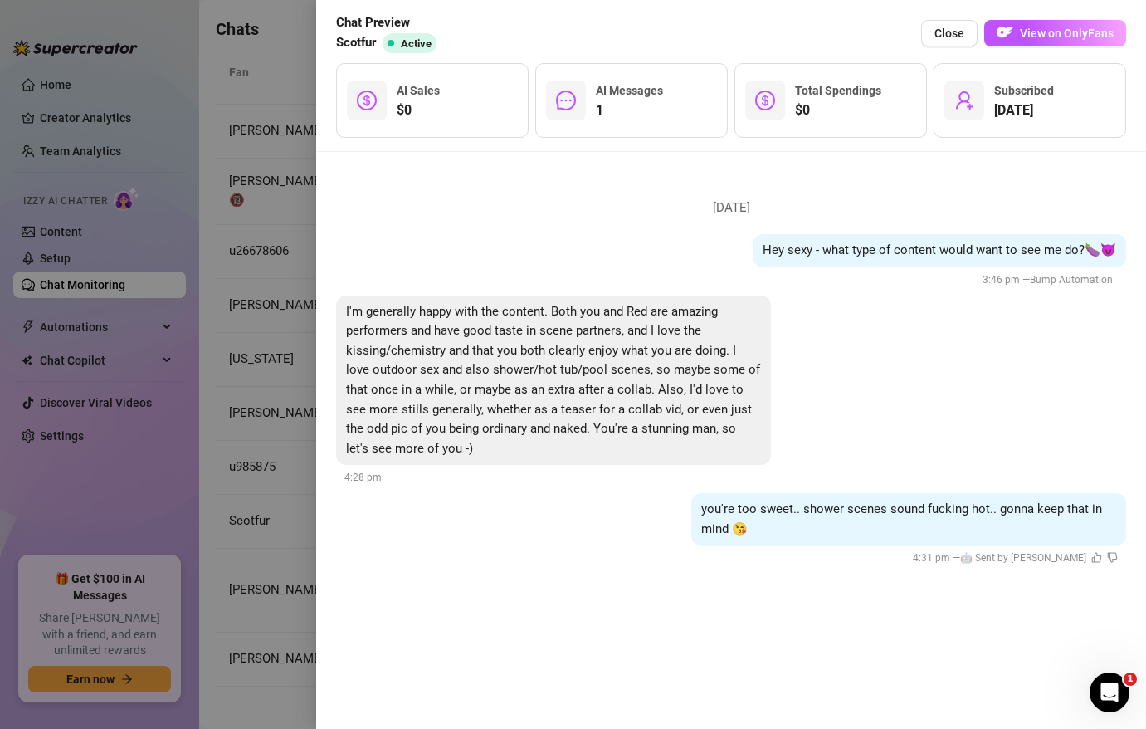
click at [290, 169] on div at bounding box center [573, 364] width 1146 height 729
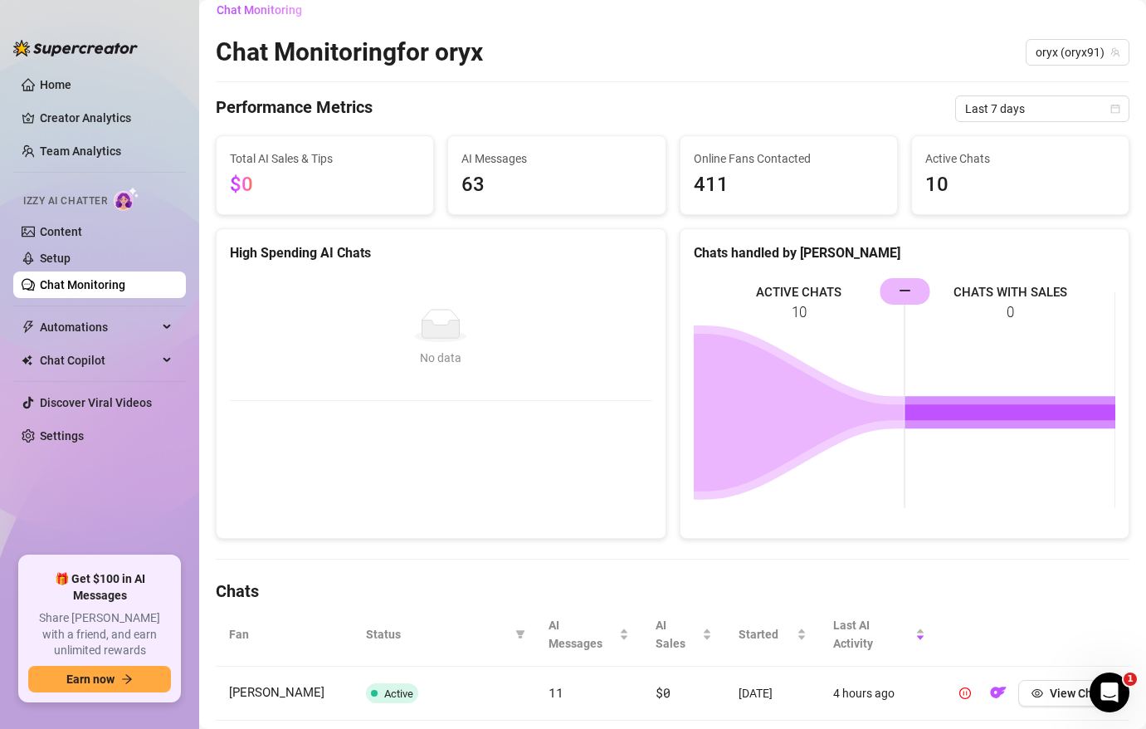
scroll to position [588, 0]
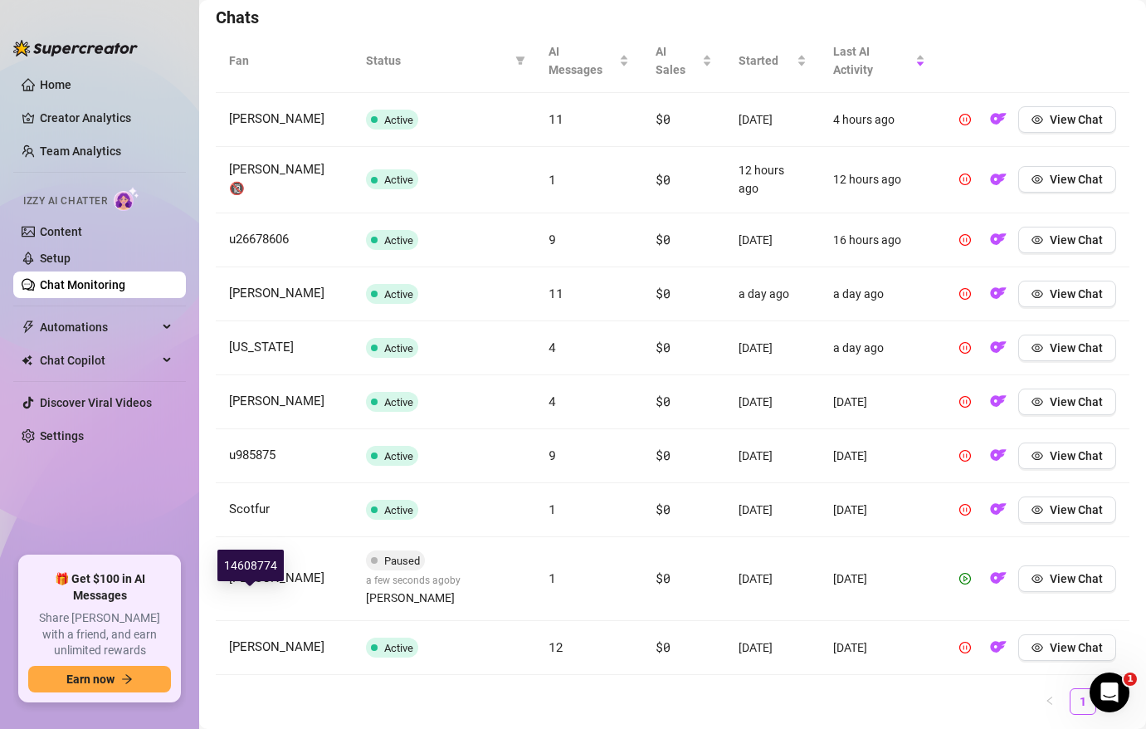
click at [251, 639] on span "[PERSON_NAME]" at bounding box center [276, 646] width 95 height 15
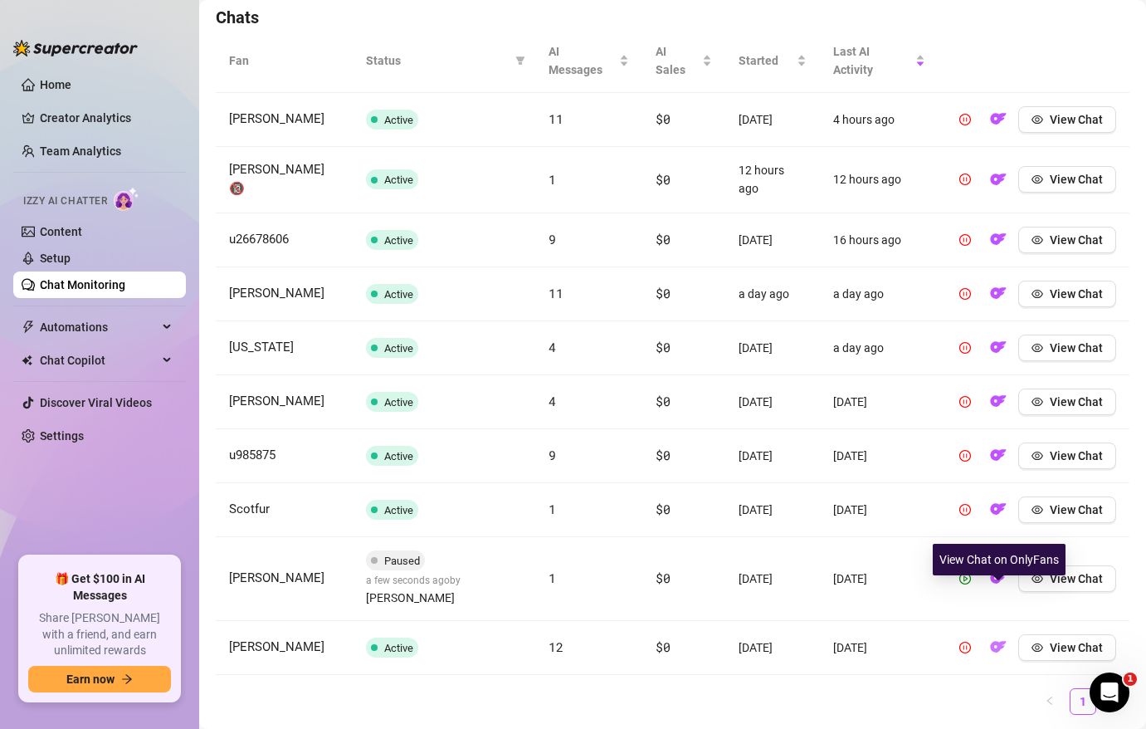
click at [1003, 638] on img "button" at bounding box center [998, 646] width 17 height 17
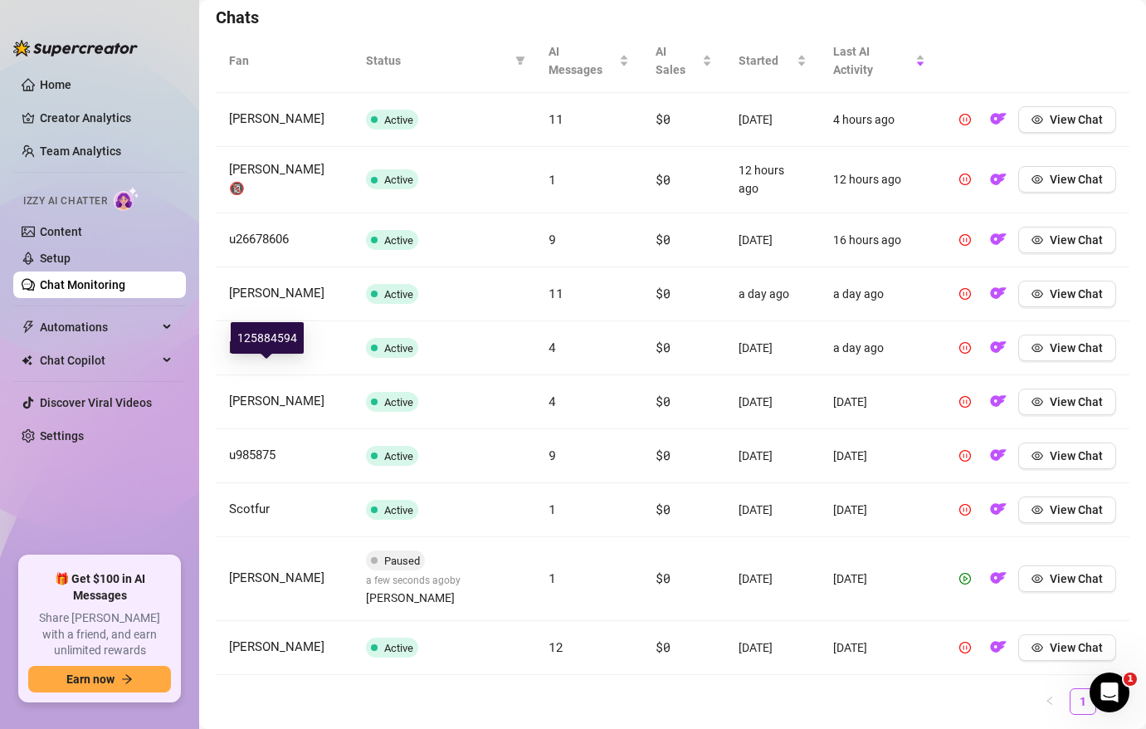
click at [284, 393] on span "[PERSON_NAME]" at bounding box center [276, 400] width 95 height 15
click at [1075, 395] on span "View Chat" at bounding box center [1076, 401] width 53 height 13
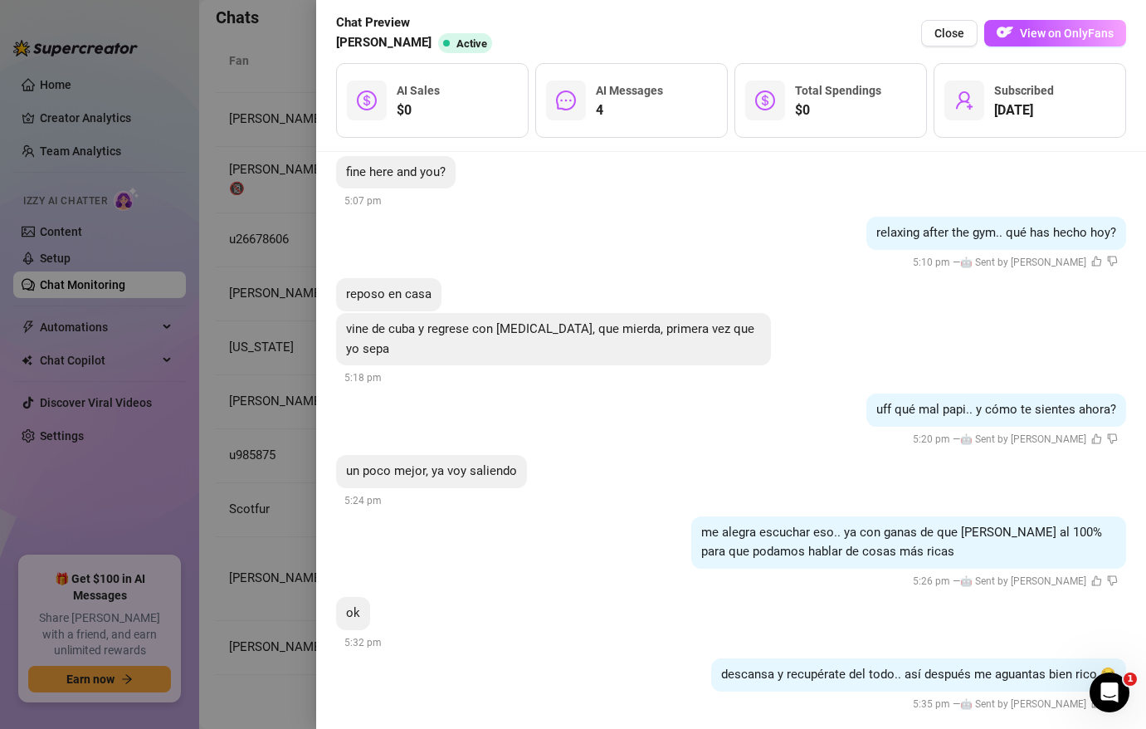
scroll to position [0, 0]
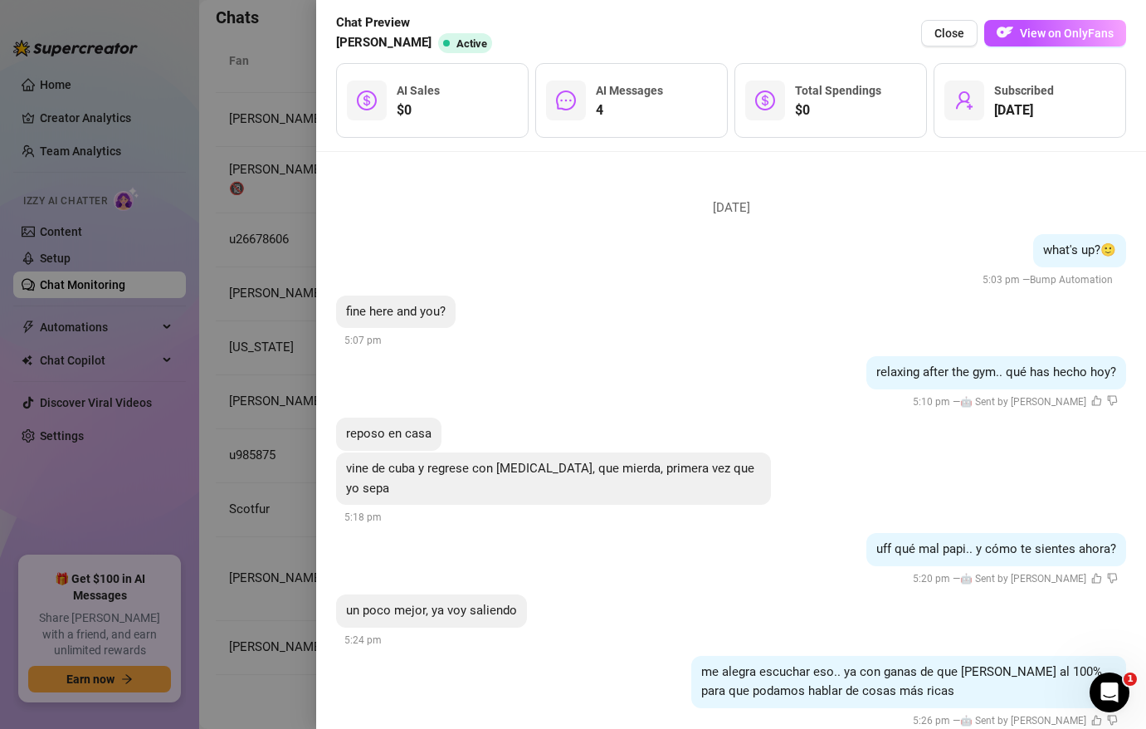
click at [264, 119] on div at bounding box center [573, 364] width 1146 height 729
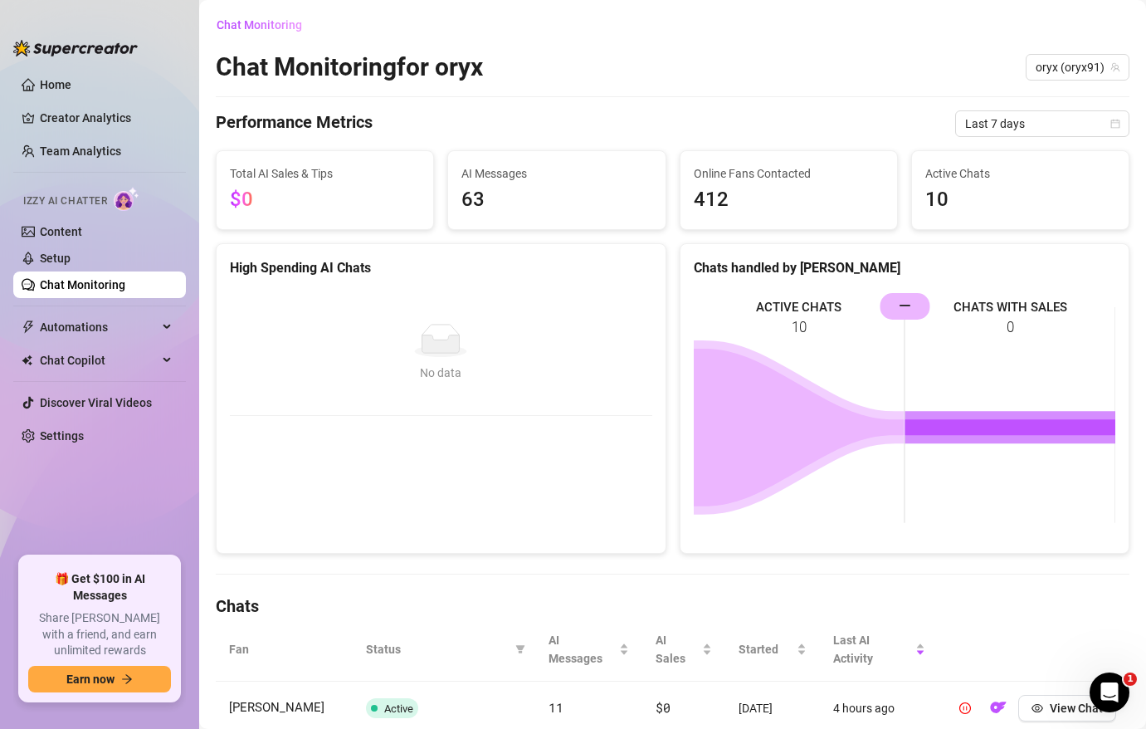
click at [967, 195] on span "10" at bounding box center [1020, 200] width 190 height 32
click at [936, 167] on span "Active Chats" at bounding box center [1020, 173] width 190 height 18
click at [821, 182] on span "Online Fans Contacted" at bounding box center [789, 173] width 190 height 18
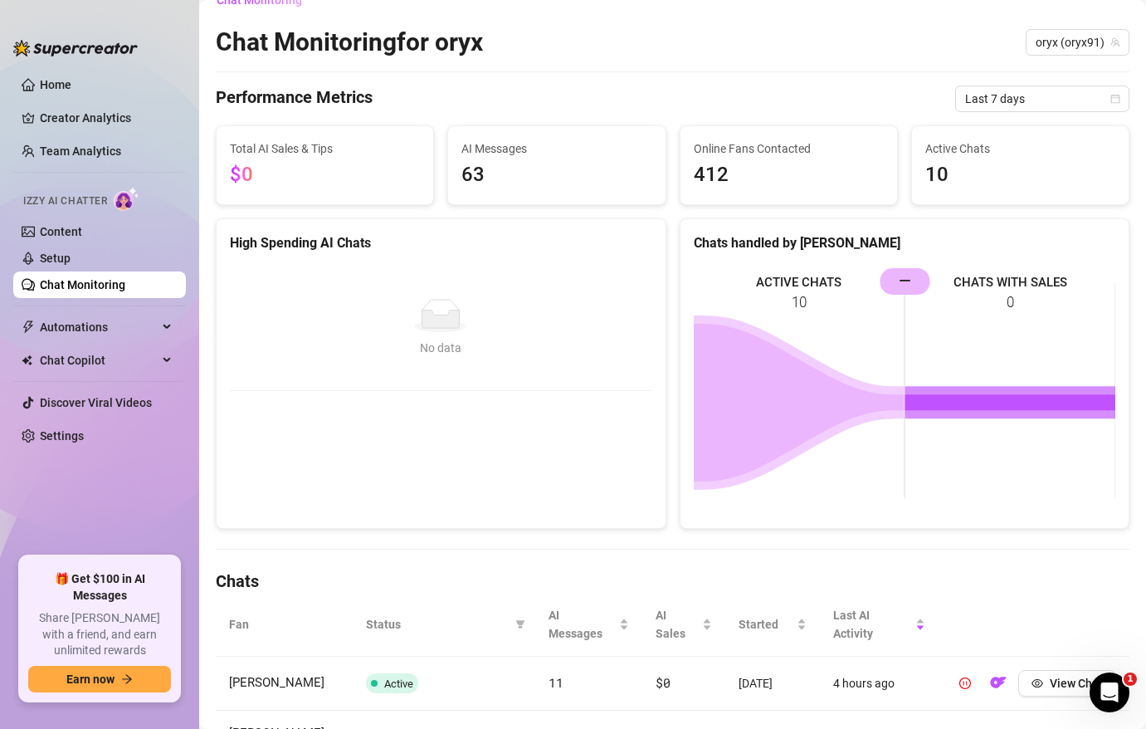
click at [563, 175] on span "63" at bounding box center [556, 175] width 190 height 32
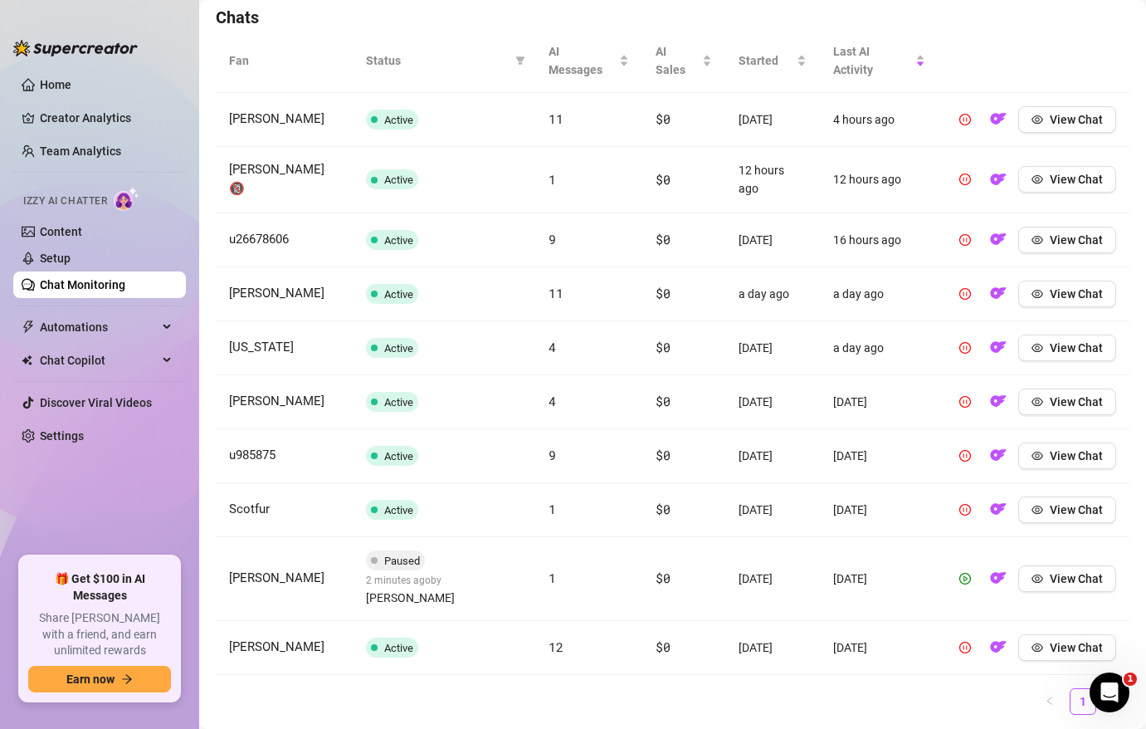
click at [91, 104] on ul "Home Creator Analytics Team Analytics Izzy AI Chatter Content Setup Chat Monito…" at bounding box center [99, 307] width 173 height 485
click at [97, 121] on link "Creator Analytics" at bounding box center [106, 118] width 133 height 27
